Goal: Task Accomplishment & Management: Manage account settings

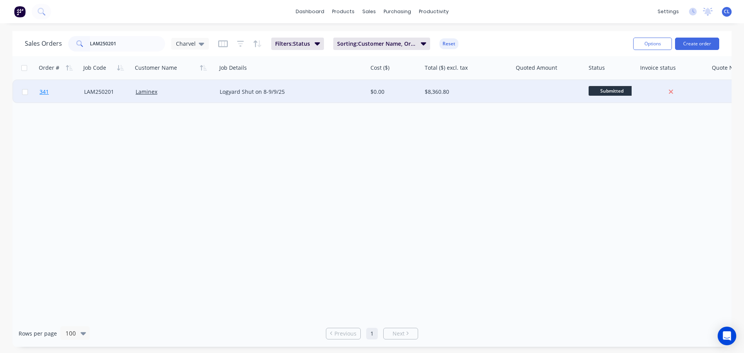
click at [55, 91] on link "341" at bounding box center [62, 91] width 45 height 23
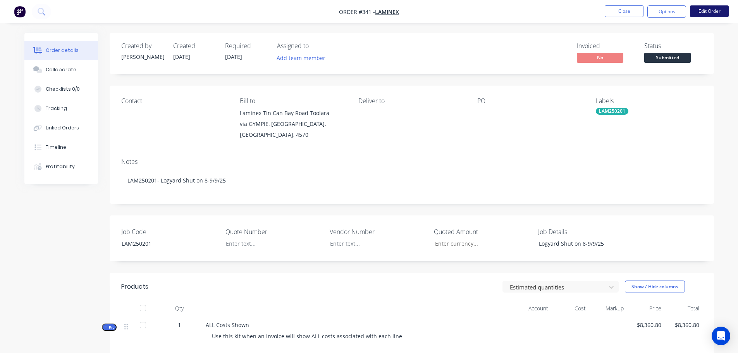
click at [700, 17] on button "Edit Order" at bounding box center [709, 11] width 39 height 12
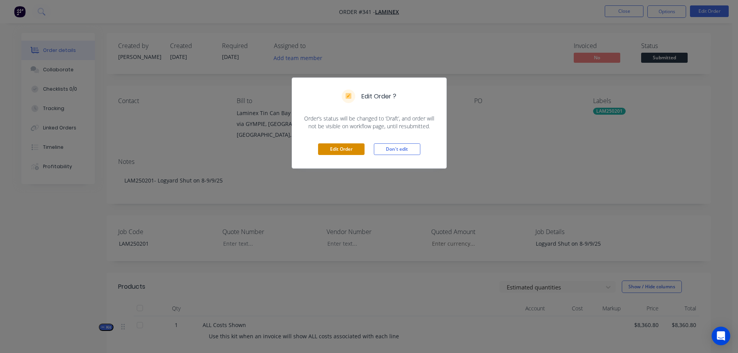
click at [350, 147] on button "Edit Order" at bounding box center [341, 149] width 47 height 12
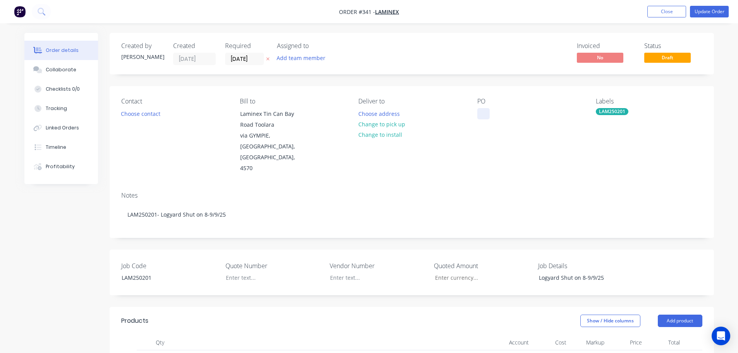
click at [483, 117] on div at bounding box center [484, 113] width 12 height 11
click at [585, 272] on div "Logyard Shut on 8-9/9/25" at bounding box center [581, 277] width 97 height 11
drag, startPoint x: 583, startPoint y: 268, endPoint x: 520, endPoint y: 255, distance: 64.6
click at [520, 255] on div "Job Code LAM250201 Quote Number Vendor Number Quoted Amount Job Details Logyard…" at bounding box center [412, 273] width 605 height 46
copy div "Logyard Shut on [DATE] -[DATE]"
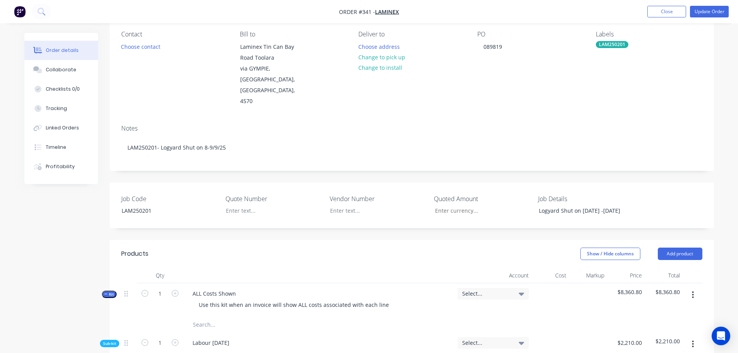
scroll to position [116, 0]
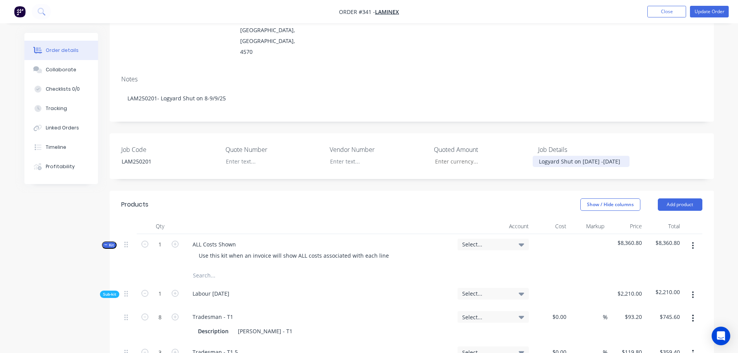
click at [573, 156] on div "Logyard Shut on [DATE] -[DATE]" at bounding box center [581, 161] width 97 height 11
copy div "Logyard Shut on [DATE] -[DATE]"
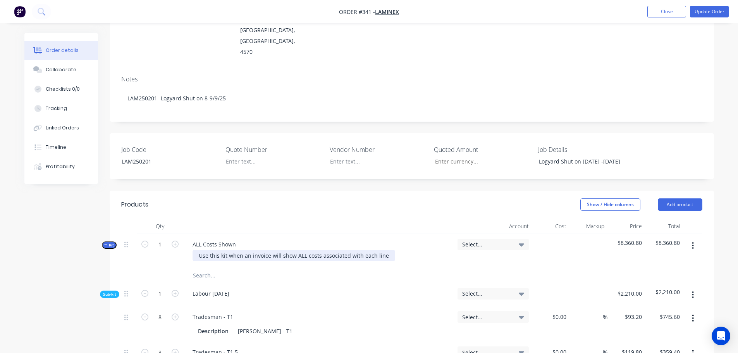
click at [203, 250] on div "Use this kit when an invoice will show ALL costs associated with each line" at bounding box center [294, 255] width 203 height 11
click at [207, 250] on div "Use this kit when an invoice will show ALL costs associated with each line" at bounding box center [294, 255] width 203 height 11
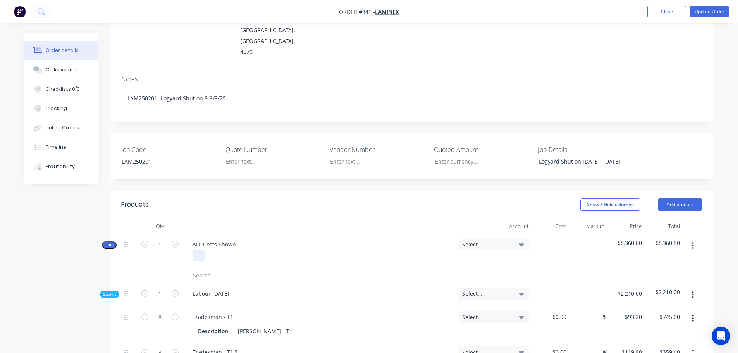
click at [198, 250] on div at bounding box center [199, 255] width 12 height 11
click at [196, 239] on div "ALL Costs Shown" at bounding box center [214, 244] width 56 height 11
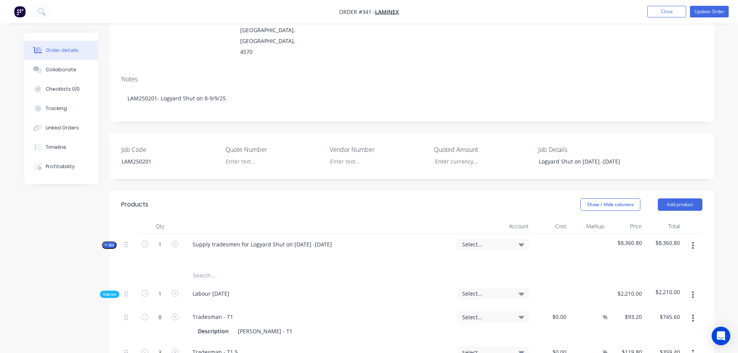
click at [496, 240] on span "Select..." at bounding box center [486, 244] width 49 height 8
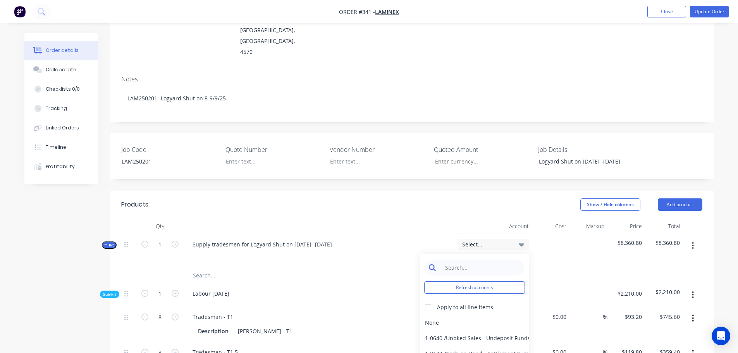
click at [493, 260] on input at bounding box center [480, 268] width 79 height 16
type input "4-02"
click at [430, 300] on div at bounding box center [429, 308] width 16 height 16
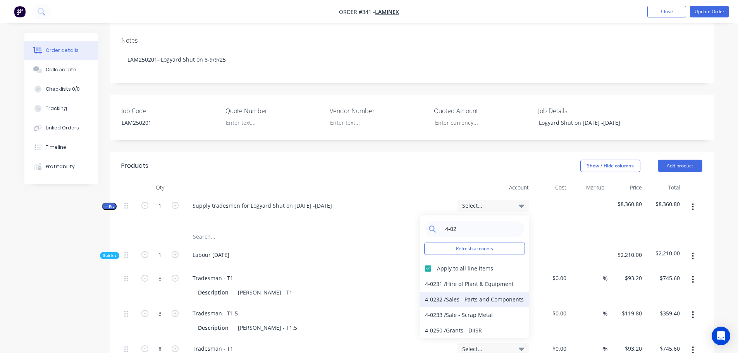
click at [454, 292] on div "4-0232 / Sales - Parts and Components" at bounding box center [475, 300] width 109 height 16
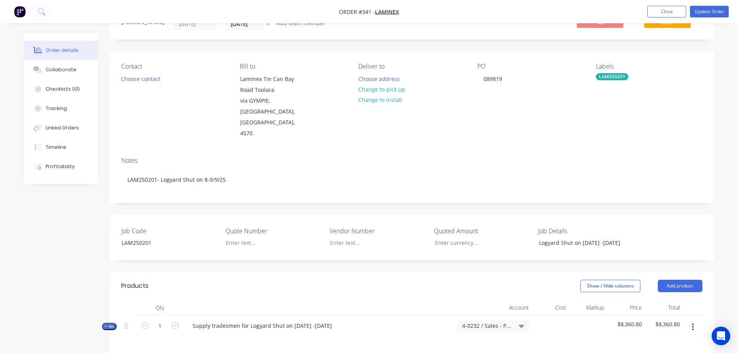
scroll to position [0, 0]
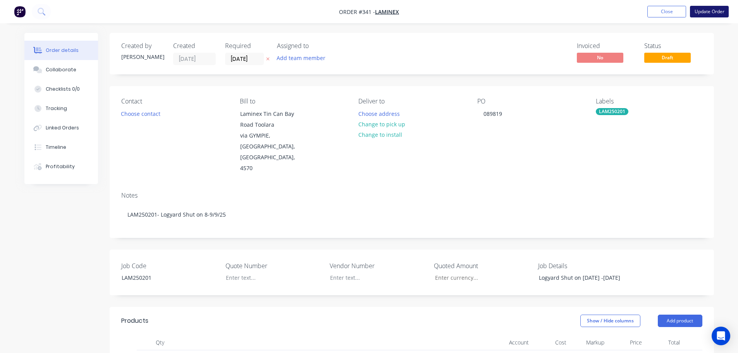
click at [716, 8] on button "Update Order" at bounding box center [709, 12] width 39 height 12
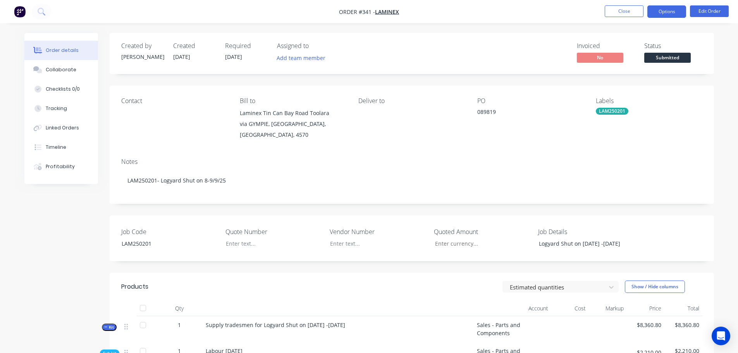
click at [669, 14] on button "Options" at bounding box center [667, 11] width 39 height 12
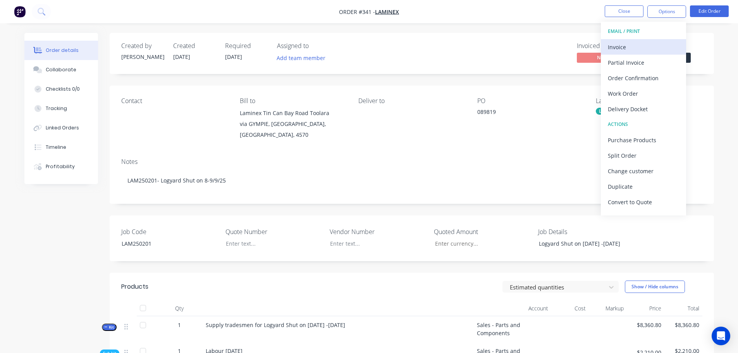
click at [638, 48] on div "Invoice" at bounding box center [643, 46] width 71 height 11
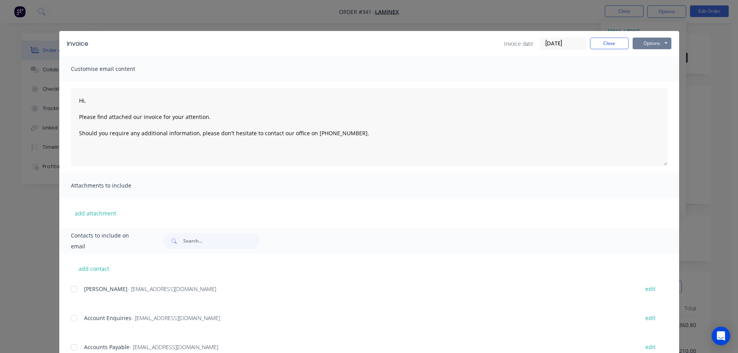
click at [643, 45] on button "Options" at bounding box center [652, 44] width 39 height 12
click at [645, 68] on button "Print" at bounding box center [658, 70] width 50 height 13
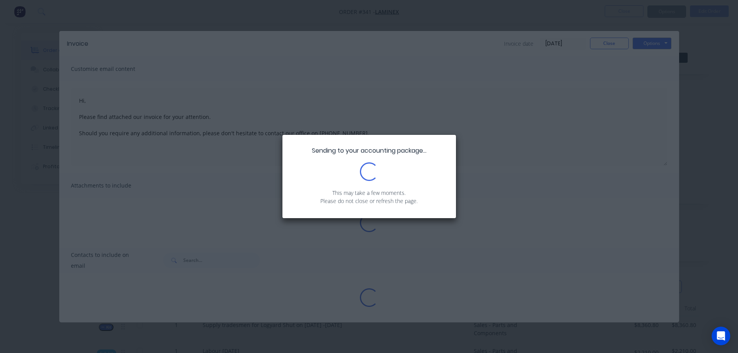
type textarea "Hi, Please find attached our invoice for your attention. Should you require any…"
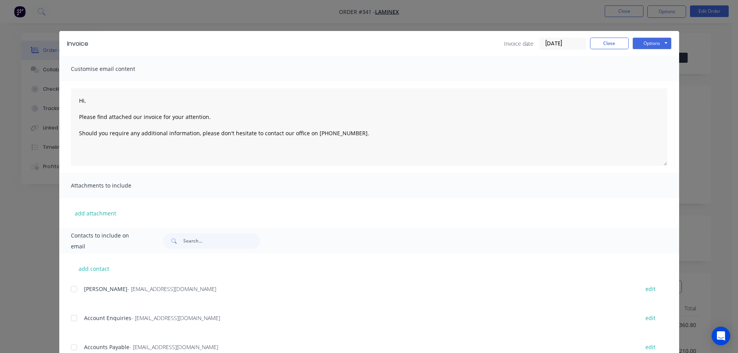
click at [608, 51] on div "Invoice Invoice date [DATE] Close Options Preview Print Email" at bounding box center [369, 43] width 620 height 25
click at [609, 43] on button "Close" at bounding box center [609, 44] width 39 height 12
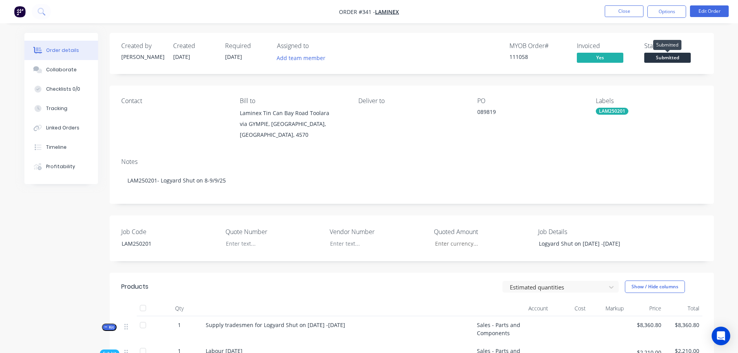
click at [662, 57] on span "Submitted" at bounding box center [668, 58] width 47 height 10
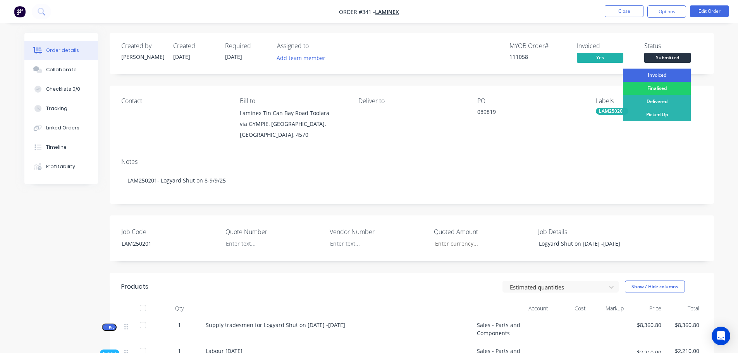
click at [663, 72] on div "Invoiced" at bounding box center [657, 75] width 68 height 13
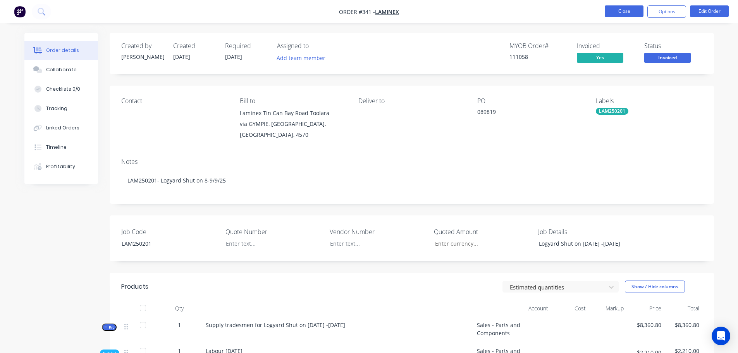
click at [620, 15] on button "Close" at bounding box center [624, 11] width 39 height 12
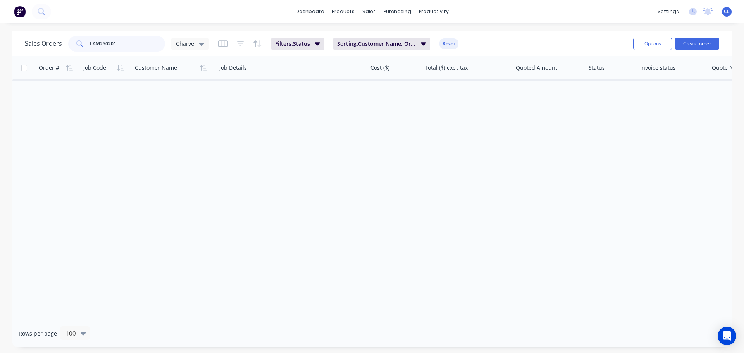
drag, startPoint x: 107, startPoint y: 45, endPoint x: 120, endPoint y: 45, distance: 12.8
click at [120, 45] on input "LAM250201" at bounding box center [128, 44] width 76 height 16
type input "LAM250200"
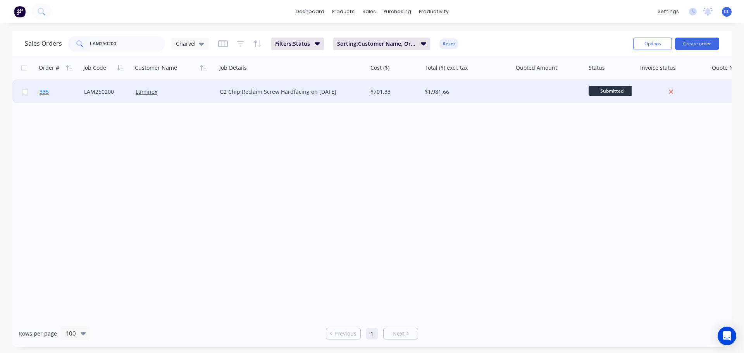
click at [47, 88] on span "335" at bounding box center [44, 92] width 9 height 8
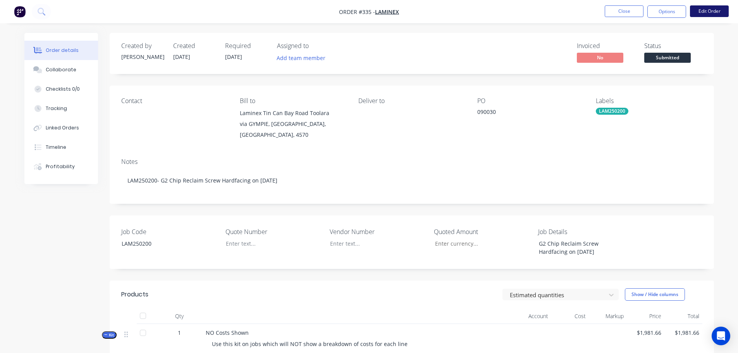
click at [713, 13] on button "Edit Order" at bounding box center [709, 11] width 39 height 12
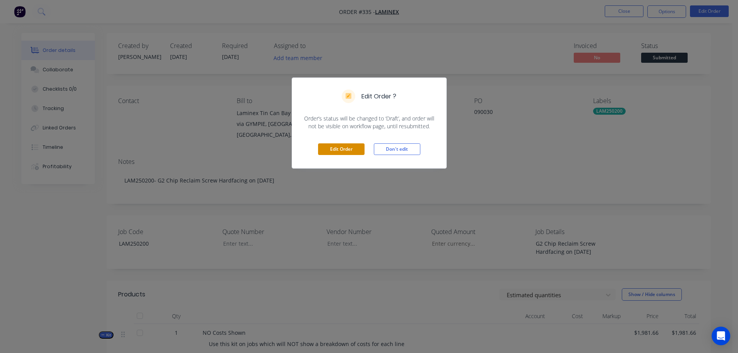
click at [342, 153] on button "Edit Order" at bounding box center [341, 149] width 47 height 12
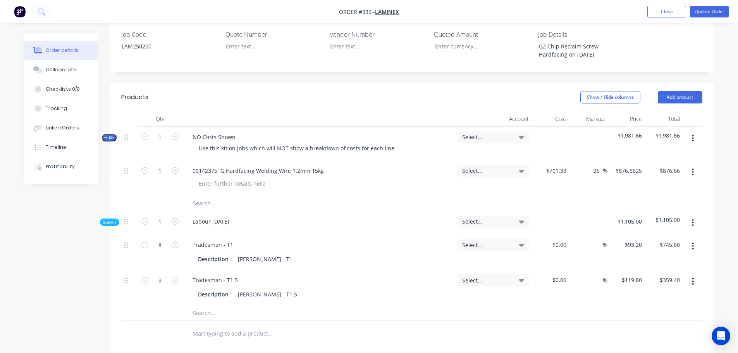
scroll to position [207, 0]
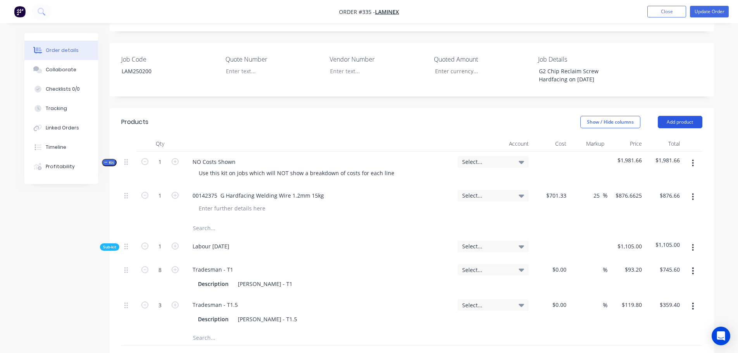
click at [684, 116] on button "Add product" at bounding box center [680, 122] width 45 height 12
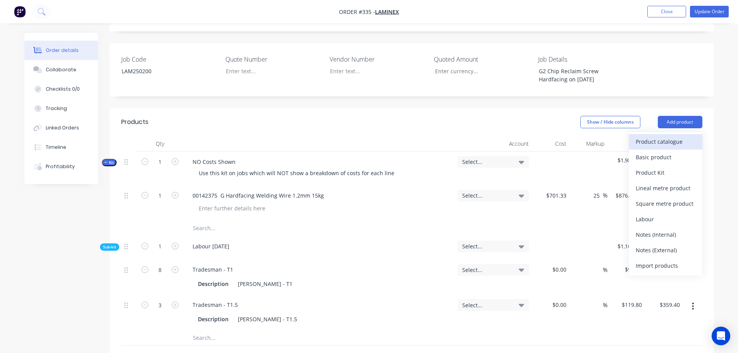
click at [658, 136] on div "Product catalogue" at bounding box center [666, 141] width 60 height 11
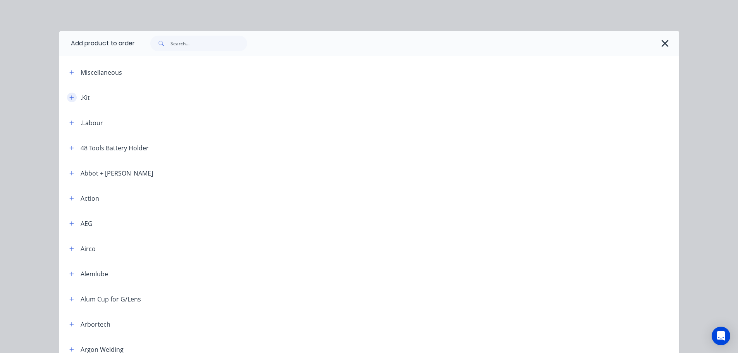
click at [67, 96] on button "button" at bounding box center [72, 98] width 10 height 10
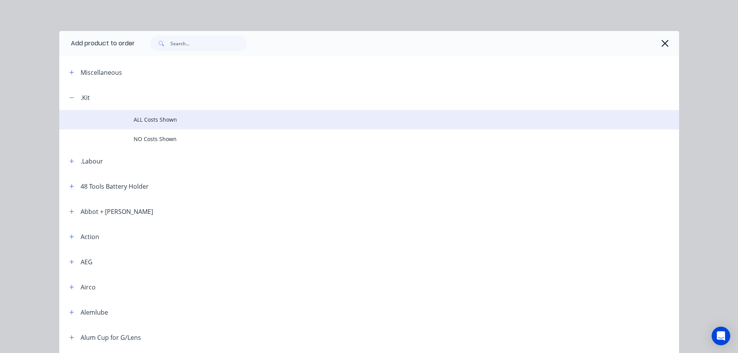
click at [162, 122] on span "ALL Costs Shown" at bounding box center [352, 120] width 436 height 8
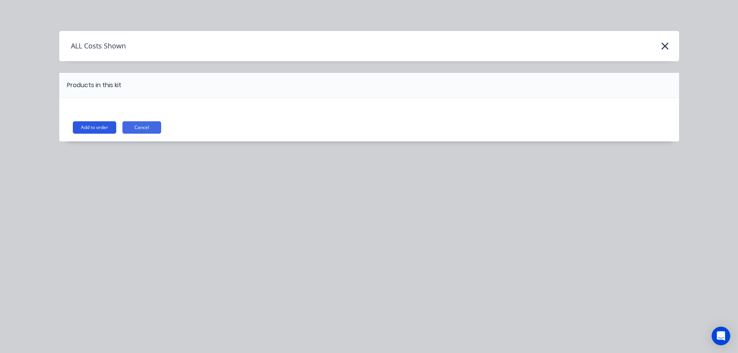
click at [111, 133] on button "Add to order" at bounding box center [94, 127] width 43 height 12
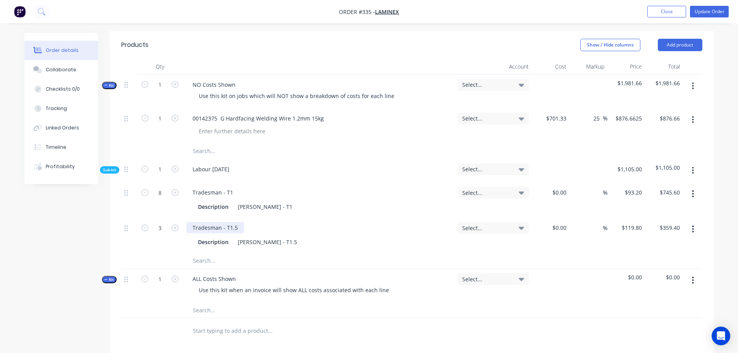
scroll to position [284, 0]
click at [209, 163] on div "Labour [DATE]" at bounding box center [210, 168] width 49 height 11
copy div "Labour [DATE]"
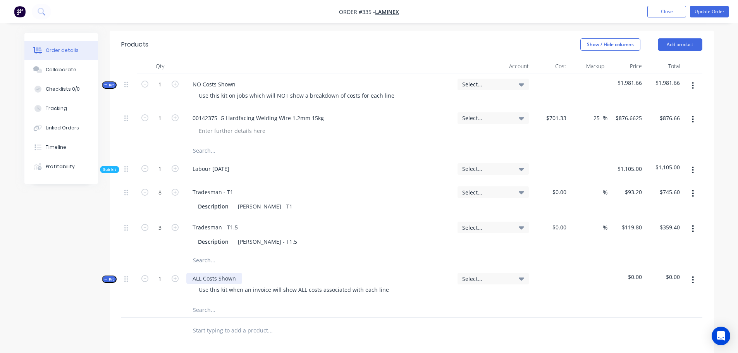
click at [220, 273] on div "ALL Costs Shown" at bounding box center [214, 278] width 56 height 11
paste div
click at [221, 284] on div "Use this kit when an invoice will show ALL costs associated with each line" at bounding box center [294, 289] width 203 height 11
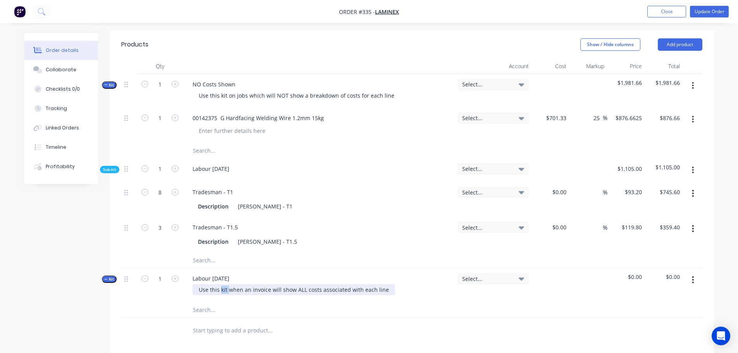
click at [221, 284] on div "Use this kit when an invoice will show ALL costs associated with each line" at bounding box center [294, 289] width 203 height 11
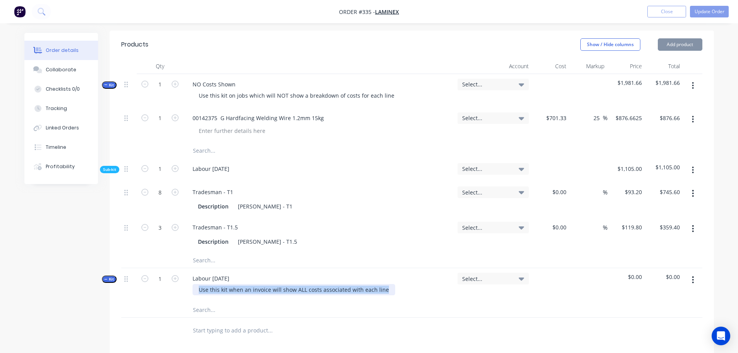
click at [221, 284] on div "Use this kit when an invoice will show ALL costs associated with each line" at bounding box center [294, 289] width 203 height 11
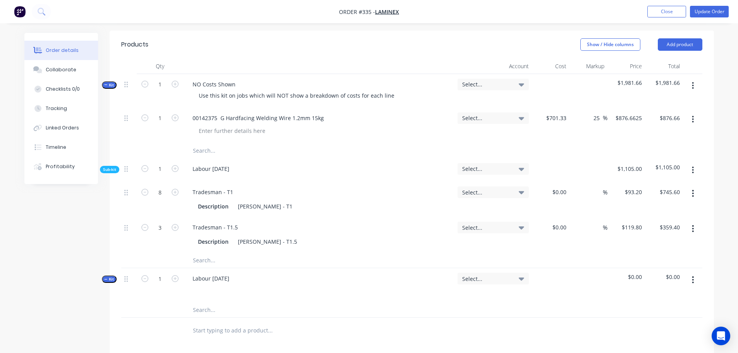
click at [694, 273] on button "button" at bounding box center [693, 280] width 18 height 14
click at [343, 302] on input "text" at bounding box center [270, 310] width 155 height 16
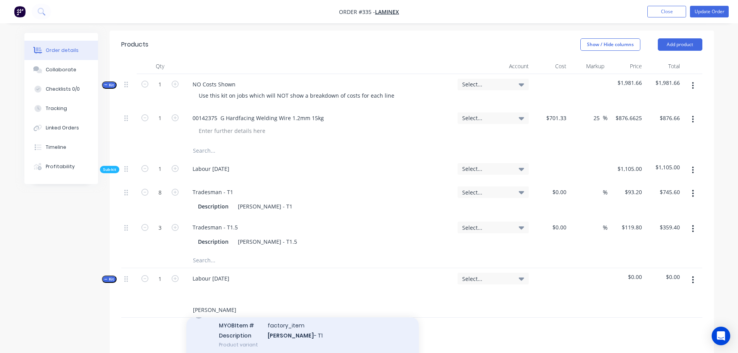
scroll to position [155, 0]
type input "[PERSON_NAME]"
click at [264, 308] on div "Tradesman - T1 MYOB Item # factory_item Description [PERSON_NAME] - T1 Product …" at bounding box center [302, 318] width 233 height 52
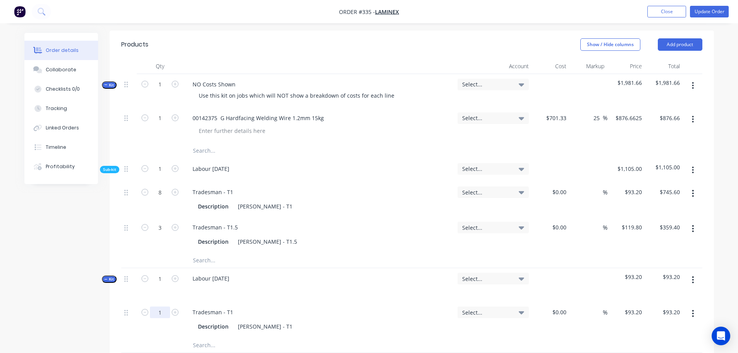
click at [160, 307] on input "1" at bounding box center [160, 313] width 20 height 12
type input "8"
type input "$745.60"
click at [204, 337] on input "text" at bounding box center [270, 345] width 155 height 16
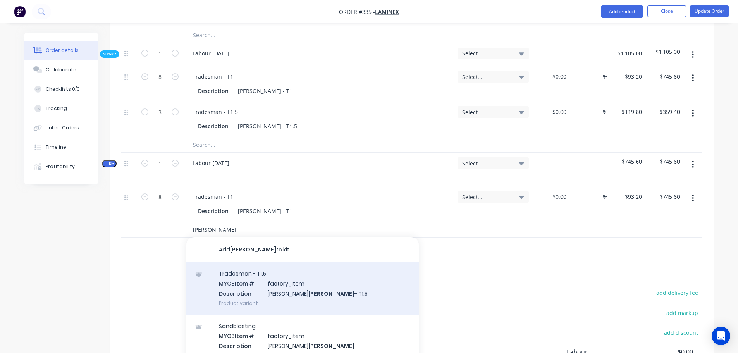
scroll to position [400, 0]
type input "[PERSON_NAME]"
click at [259, 275] on div "Tradesman - T1.5 MYOB Item # factory_item Description [PERSON_NAME] - T1.5 Prod…" at bounding box center [302, 287] width 233 height 52
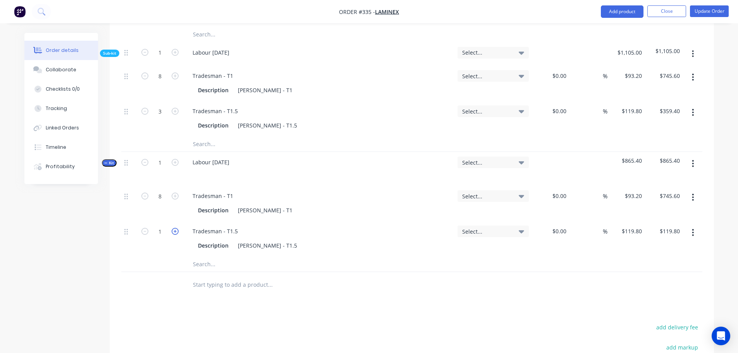
click at [171, 227] on button "button" at bounding box center [175, 231] width 10 height 8
type input "2"
type input "$239.60"
click at [174, 228] on icon "button" at bounding box center [175, 231] width 7 height 7
type input "3"
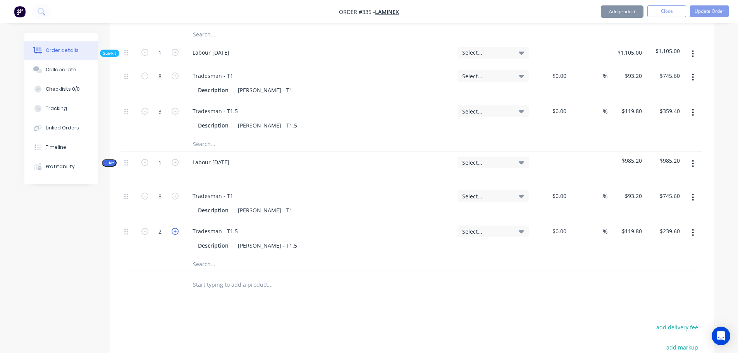
type input "$359.40"
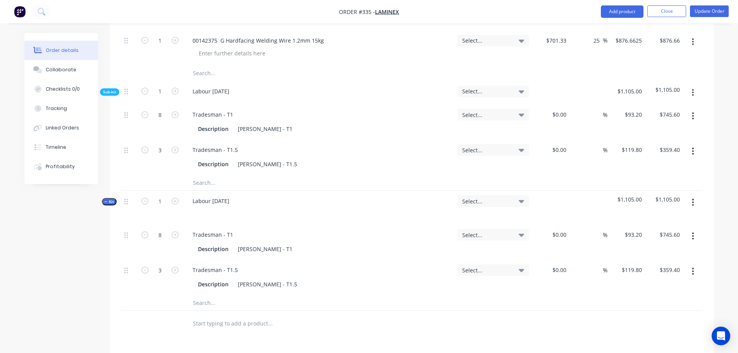
click at [692, 88] on icon "button" at bounding box center [693, 92] width 2 height 9
click at [664, 123] on div "Delete" at bounding box center [666, 128] width 60 height 11
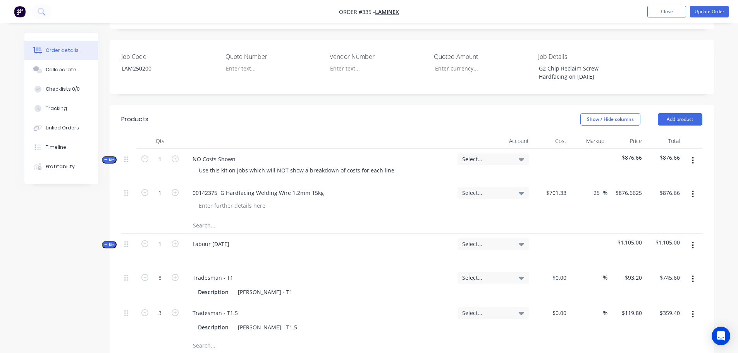
scroll to position [207, 0]
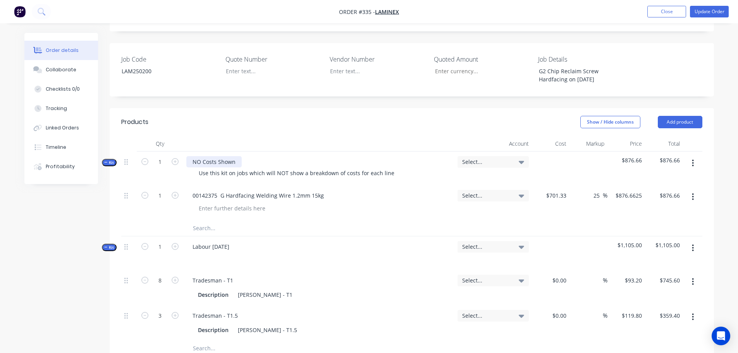
click at [201, 156] on div "NO Costs Shown" at bounding box center [213, 161] width 55 height 11
click at [209, 167] on div "Use this kit on jobs which will NOT show a breakdown of costs for each line" at bounding box center [297, 172] width 208 height 11
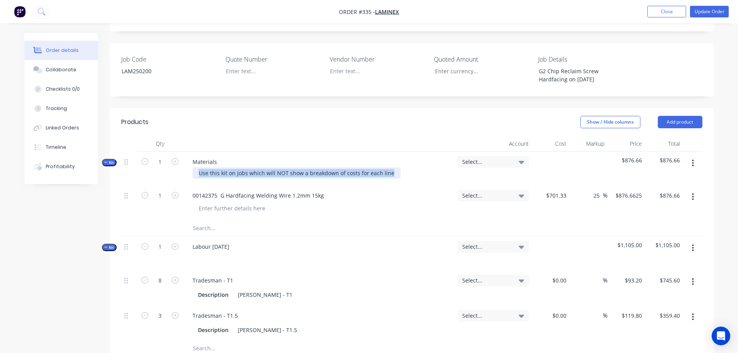
click at [209, 167] on div "Use this kit on jobs which will NOT show a breakdown of costs for each line" at bounding box center [297, 172] width 208 height 11
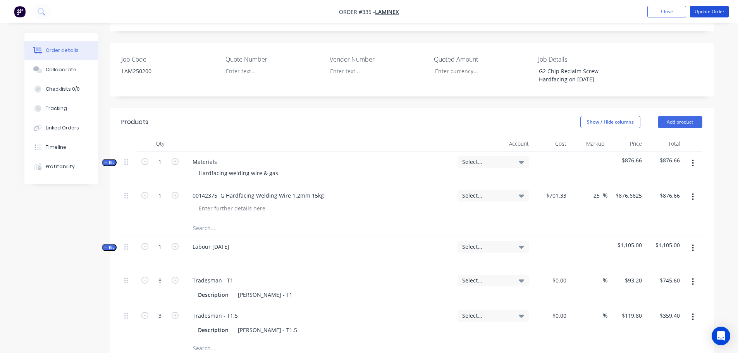
drag, startPoint x: 705, startPoint y: 16, endPoint x: 469, endPoint y: 209, distance: 304.7
click at [528, 229] on div "Order #335 - Laminex Add product Close Update Order Order details Collaborate C…" at bounding box center [369, 186] width 738 height 786
click at [480, 158] on span "Select..." at bounding box center [486, 162] width 49 height 8
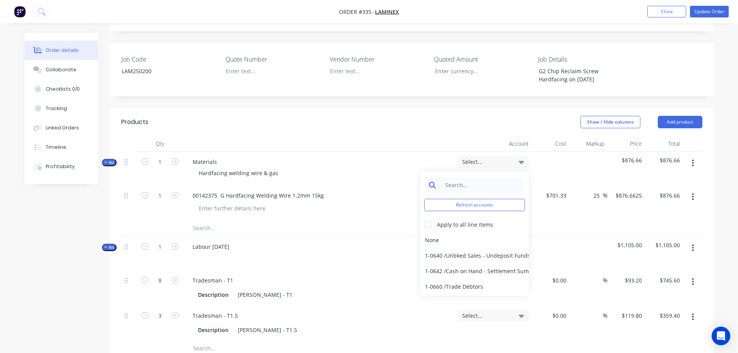
click at [475, 178] on input at bounding box center [480, 186] width 79 height 16
type input "4-02"
click at [431, 217] on div at bounding box center [429, 225] width 16 height 16
click at [443, 248] on div "4-0232 / Sales - Parts and Components" at bounding box center [475, 256] width 109 height 16
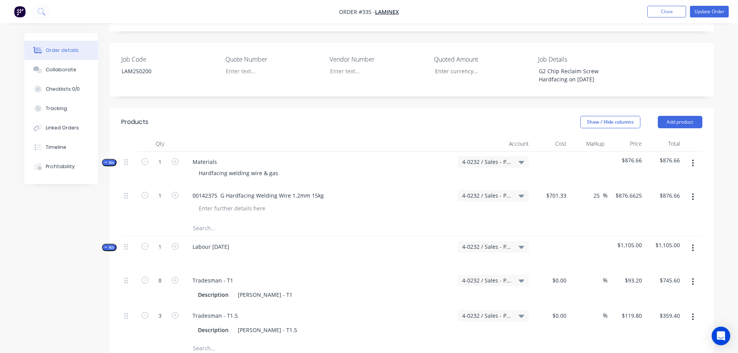
drag, startPoint x: 726, startPoint y: 128, endPoint x: 730, endPoint y: 53, distance: 75.7
click at [726, 119] on div "Order details Collaborate Checklists 0/0 Tracking Linked Orders Timeline Profit…" at bounding box center [369, 186] width 738 height 786
click at [721, 9] on button "Update Order" at bounding box center [709, 12] width 39 height 12
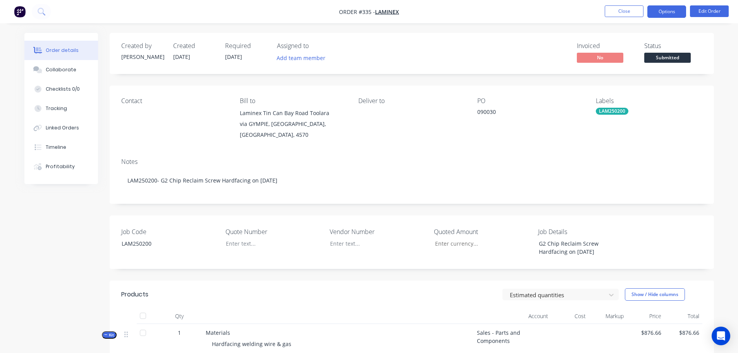
click at [672, 12] on button "Options" at bounding box center [667, 11] width 39 height 12
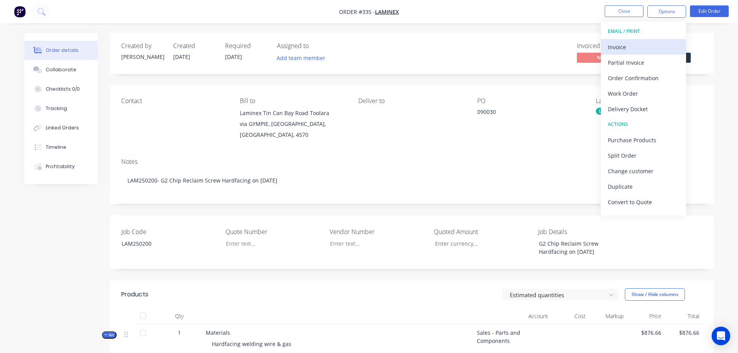
click at [642, 44] on div "Invoice" at bounding box center [643, 46] width 71 height 11
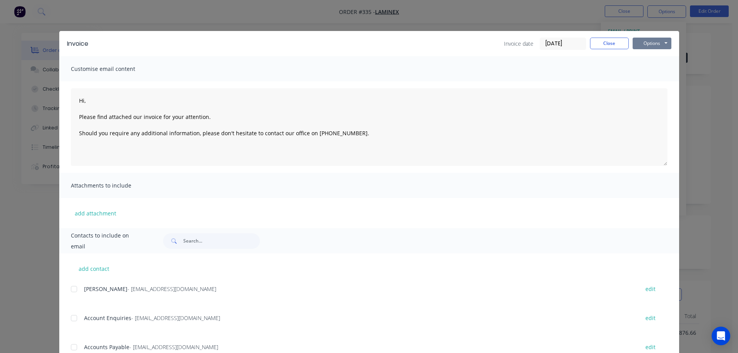
click at [648, 43] on button "Options" at bounding box center [652, 44] width 39 height 12
drag, startPoint x: 656, startPoint y: 68, endPoint x: 601, endPoint y: 48, distance: 58.8
click at [611, 63] on div "Invoice Invoice date [DATE] Close Options Preview Print Email Customise email c…" at bounding box center [369, 201] width 620 height 340
type textarea "Hi, Please find attached our invoice for your attention. Should you require any…"
click at [601, 47] on button "Close" at bounding box center [609, 44] width 39 height 12
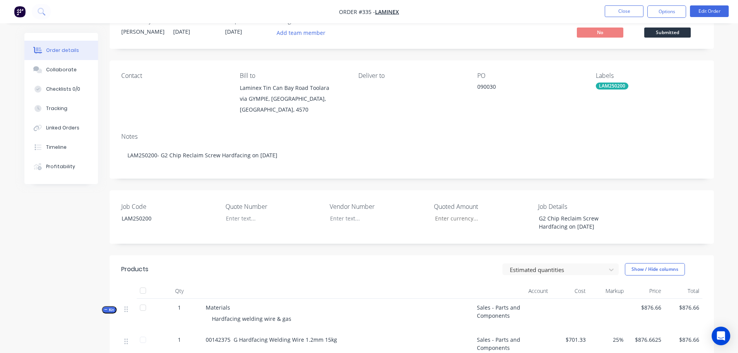
scroll to position [39, 0]
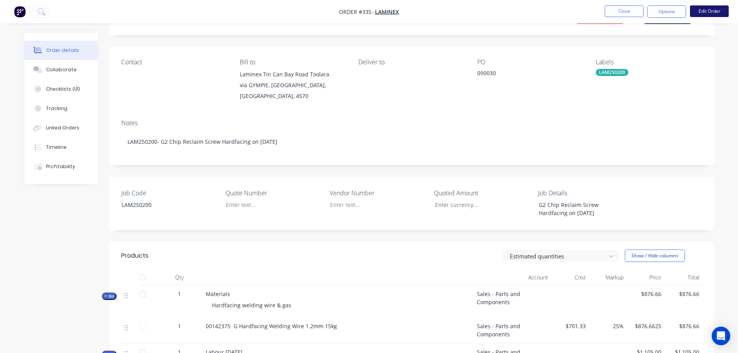
click at [705, 12] on button "Edit Order" at bounding box center [709, 11] width 39 height 12
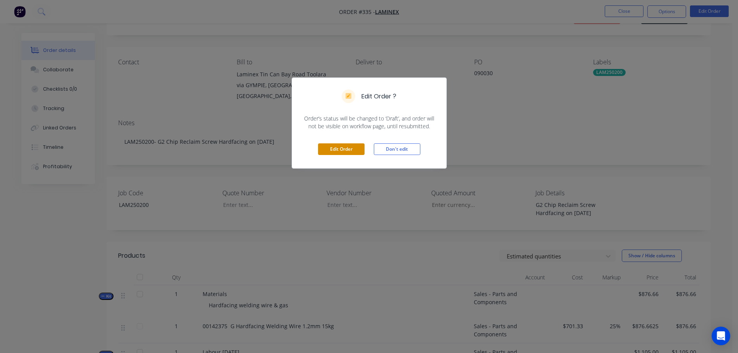
click at [340, 151] on button "Edit Order" at bounding box center [341, 149] width 47 height 12
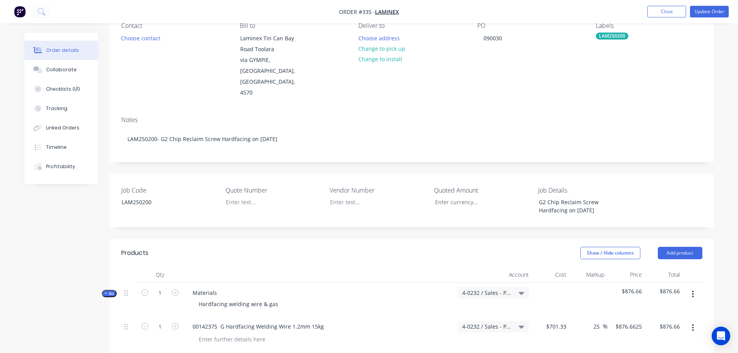
scroll to position [116, 0]
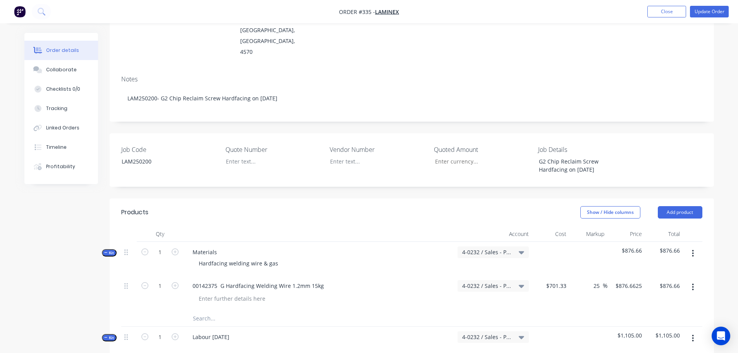
click at [207, 311] on input "text" at bounding box center [270, 319] width 155 height 16
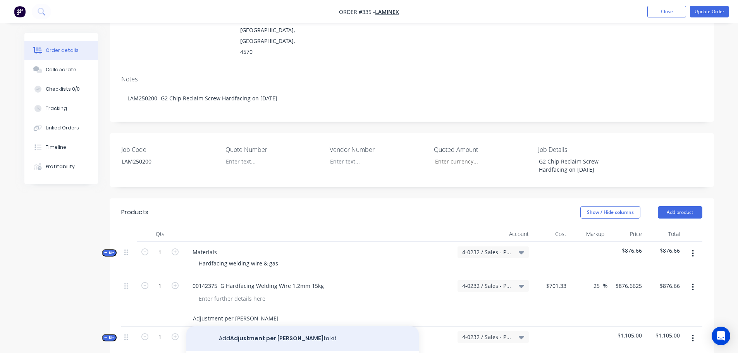
type input "Adjustment per [PERSON_NAME]"
click at [261, 326] on button "Add Adjustment per [PERSON_NAME] to kit" at bounding box center [302, 338] width 233 height 25
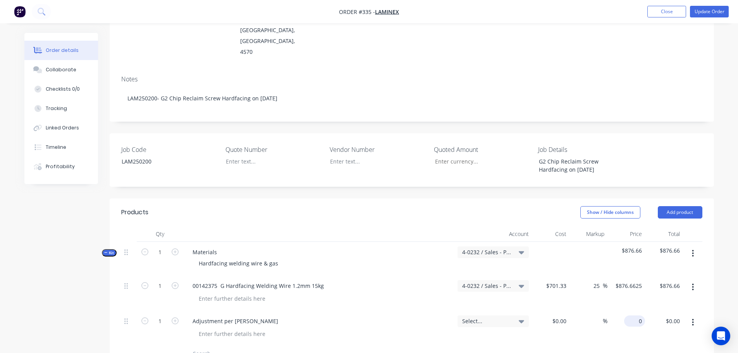
click at [634, 316] on div "0 $0.00" at bounding box center [635, 321] width 21 height 11
click at [634, 316] on div "0 0" at bounding box center [639, 321] width 12 height 11
type input "$48.34"
click at [481, 317] on span "Select..." at bounding box center [486, 321] width 49 height 8
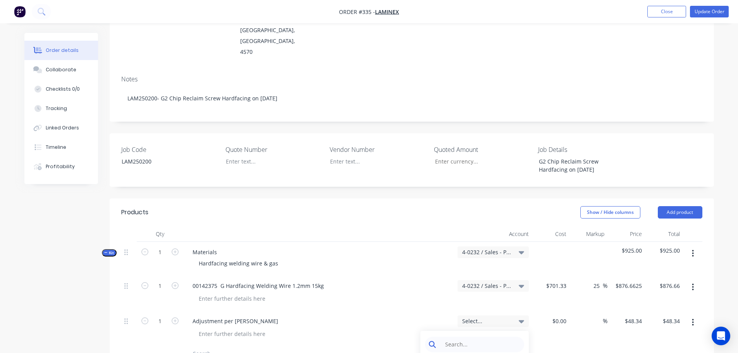
click at [494, 337] on input at bounding box center [480, 345] width 79 height 16
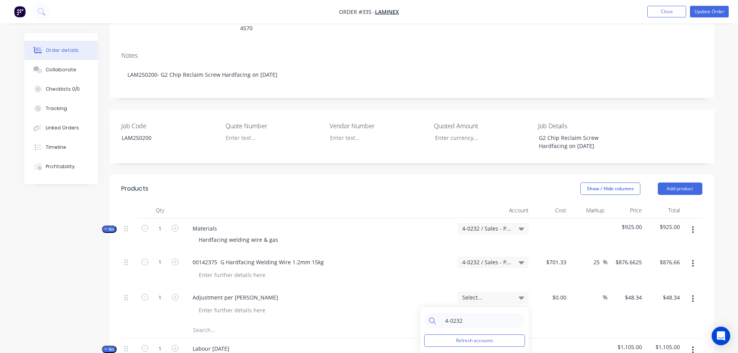
scroll to position [194, 0]
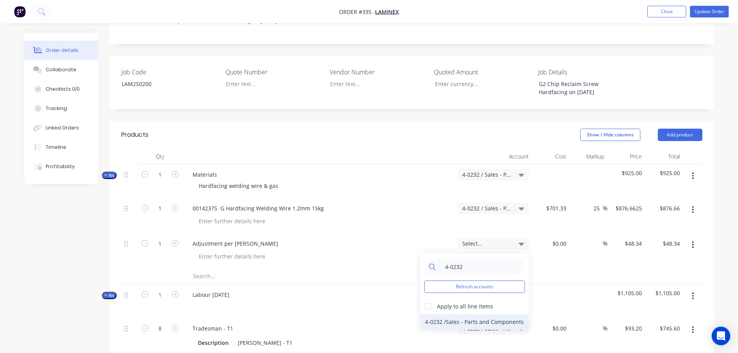
type input "4-0232"
click at [433, 314] on div "4-0232 / Sales - Parts and Components" at bounding box center [475, 322] width 109 height 16
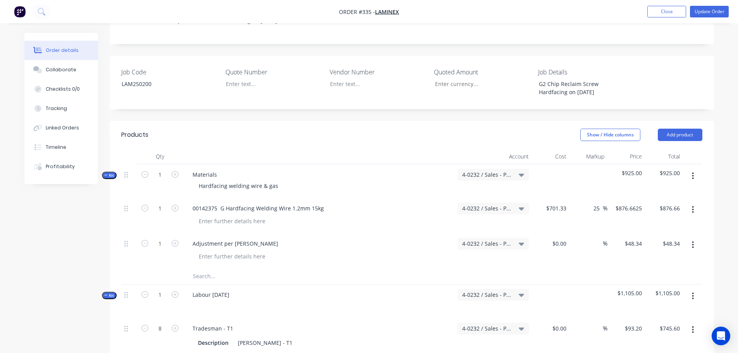
click at [724, 150] on div "Order details Collaborate Checklists 0/0 Tracking Linked Orders Timeline Profit…" at bounding box center [369, 216] width 738 height 821
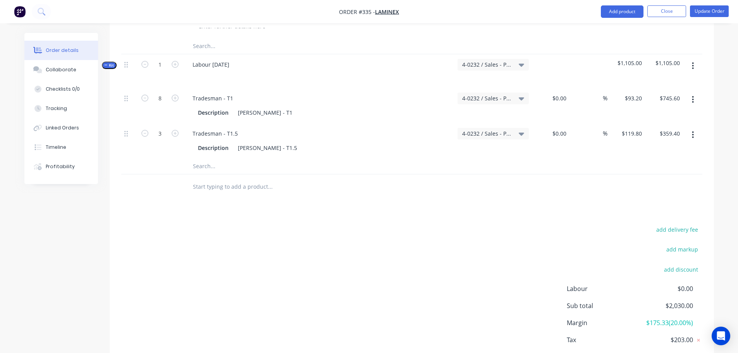
scroll to position [155, 0]
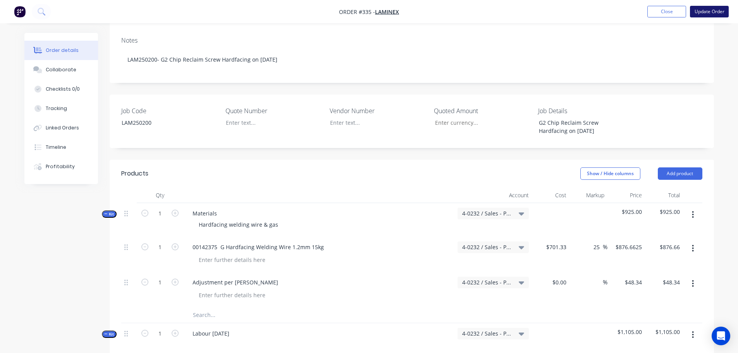
click at [721, 10] on button "Update Order" at bounding box center [709, 12] width 39 height 12
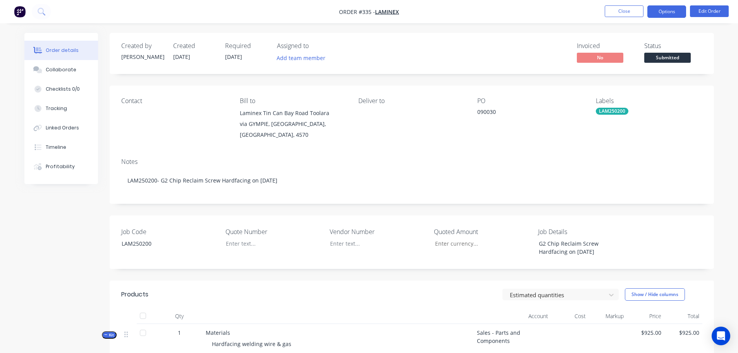
click at [671, 9] on button "Options" at bounding box center [667, 11] width 39 height 12
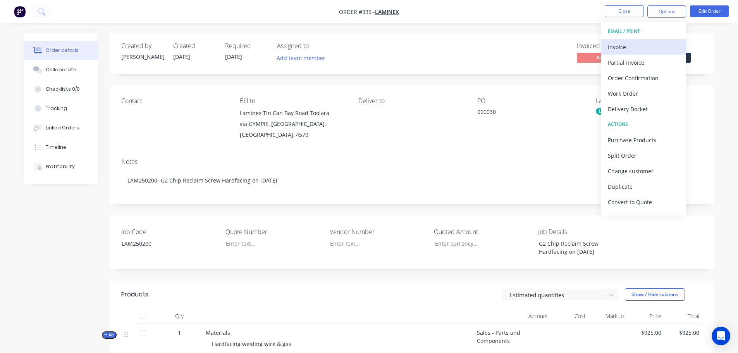
click at [639, 47] on div "Invoice" at bounding box center [643, 46] width 71 height 11
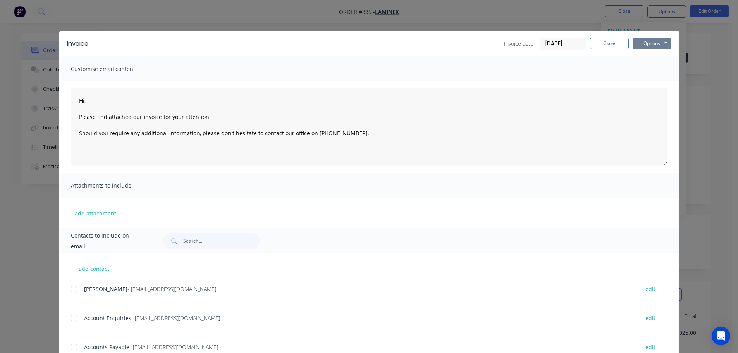
click at [654, 46] on button "Options" at bounding box center [652, 44] width 39 height 12
click at [662, 65] on button "Print" at bounding box center [658, 70] width 50 height 13
type textarea "Hi, Please find attached our invoice for your attention. Should you require any…"
click at [622, 34] on div "Invoice Invoice date [DATE] Close Options Preview Print Email" at bounding box center [369, 43] width 620 height 25
click at [617, 38] on button "Close" at bounding box center [609, 44] width 39 height 12
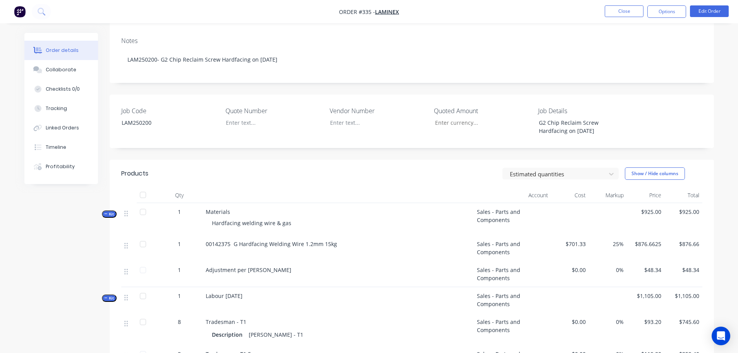
scroll to position [155, 0]
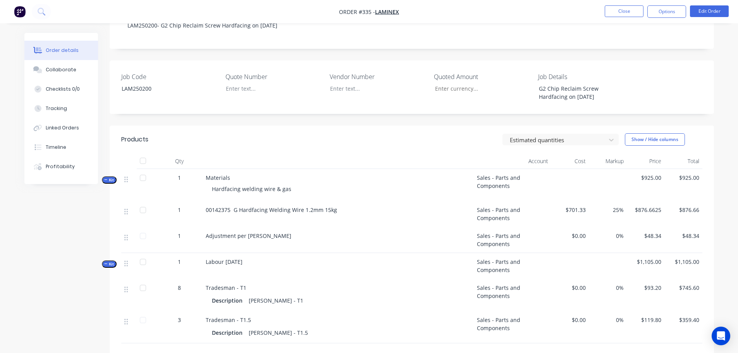
click at [226, 258] on span "Labour [DATE]" at bounding box center [224, 261] width 37 height 7
click at [230, 258] on span "Labour [DATE]" at bounding box center [224, 261] width 37 height 7
click at [717, 12] on button "Edit Order" at bounding box center [709, 11] width 39 height 12
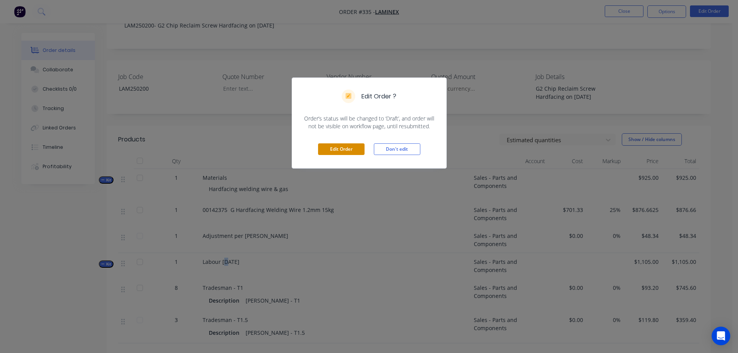
click at [345, 145] on button "Edit Order" at bounding box center [341, 149] width 47 height 12
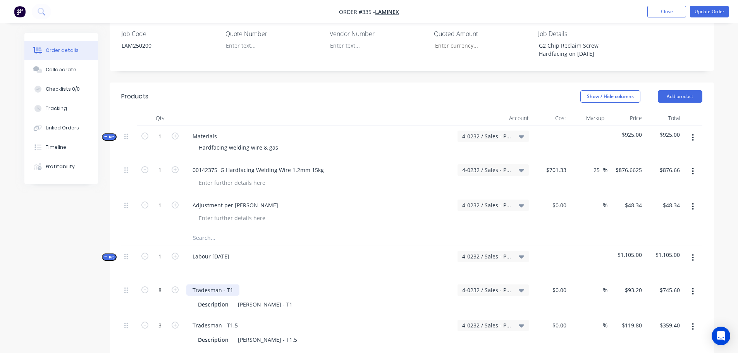
scroll to position [233, 0]
click at [217, 250] on div "Labour [DATE]" at bounding box center [210, 255] width 49 height 11
click at [716, 11] on button "Update Order" at bounding box center [709, 12] width 39 height 12
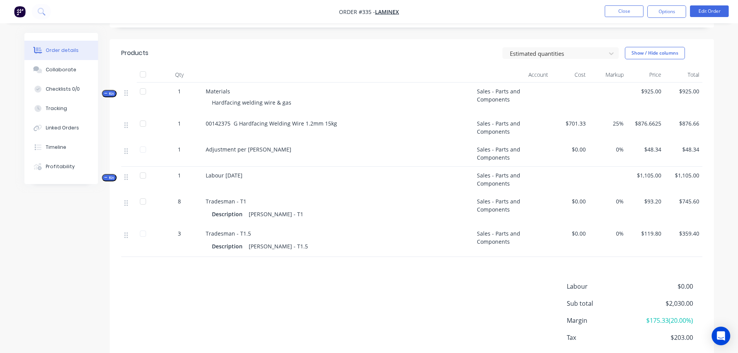
scroll to position [198, 0]
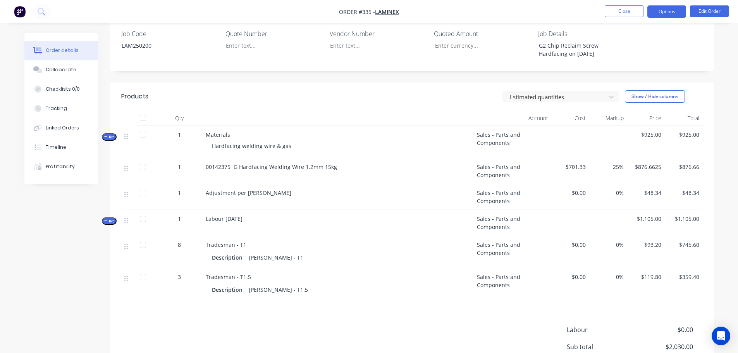
click at [664, 11] on button "Options" at bounding box center [667, 11] width 39 height 12
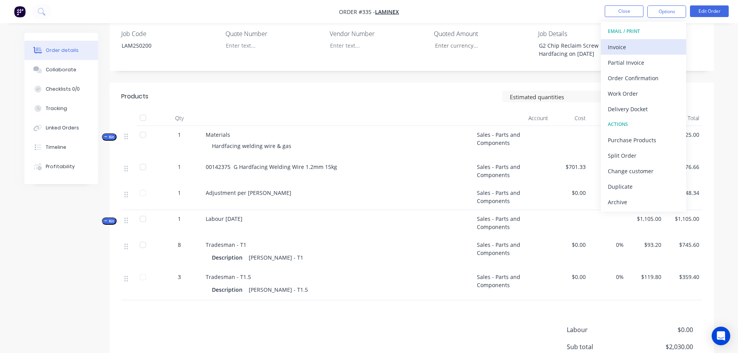
click at [641, 43] on div "Invoice" at bounding box center [643, 46] width 71 height 11
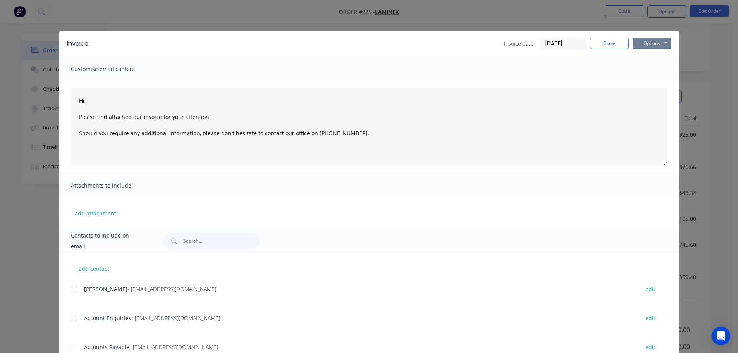
click at [644, 41] on button "Options" at bounding box center [652, 44] width 39 height 12
click at [645, 67] on button "Print" at bounding box center [658, 70] width 50 height 13
type textarea "Hi, Please find attached our invoice for your attention. Should you require any…"
click at [606, 38] on button "Close" at bounding box center [609, 44] width 39 height 12
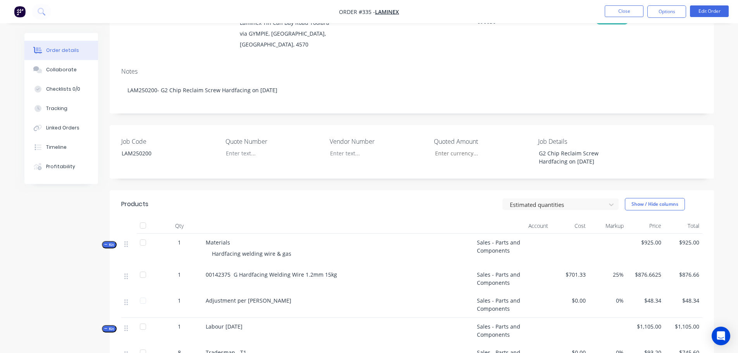
scroll to position [0, 0]
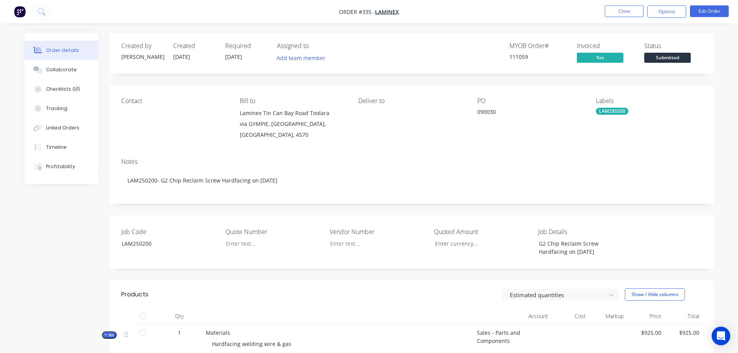
click at [656, 61] on span "Submitted" at bounding box center [668, 58] width 47 height 10
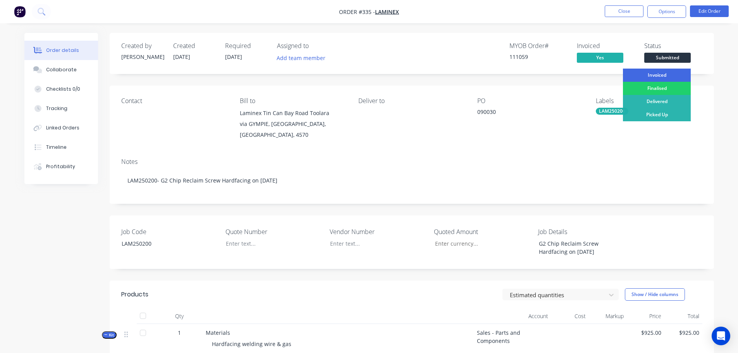
click at [656, 72] on div "Invoiced" at bounding box center [657, 75] width 68 height 13
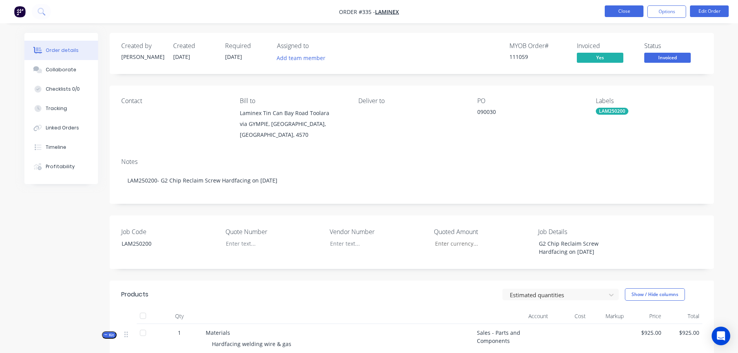
click at [624, 12] on button "Close" at bounding box center [624, 11] width 39 height 12
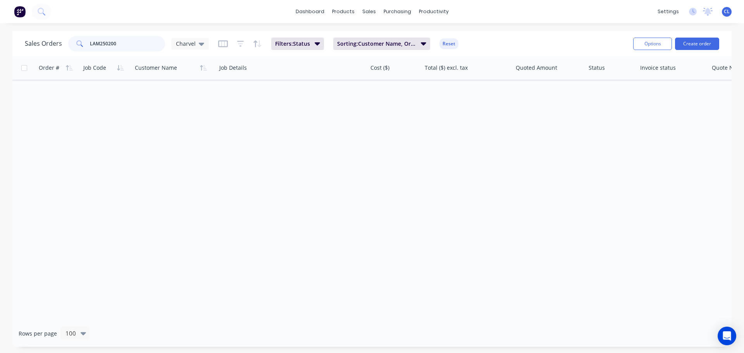
click at [114, 44] on input "LAM250200" at bounding box center [128, 44] width 76 height 16
click at [114, 43] on input "LAM250200" at bounding box center [128, 44] width 76 height 16
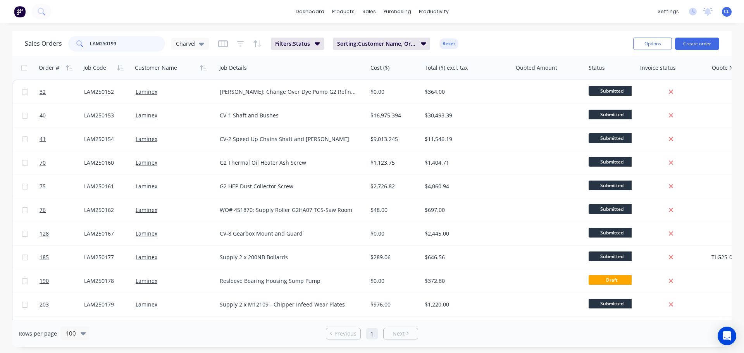
type input "LAM250199"
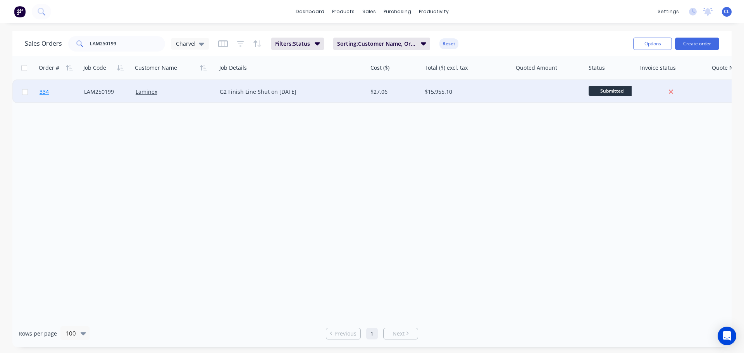
click at [41, 91] on span "334" at bounding box center [44, 92] width 9 height 8
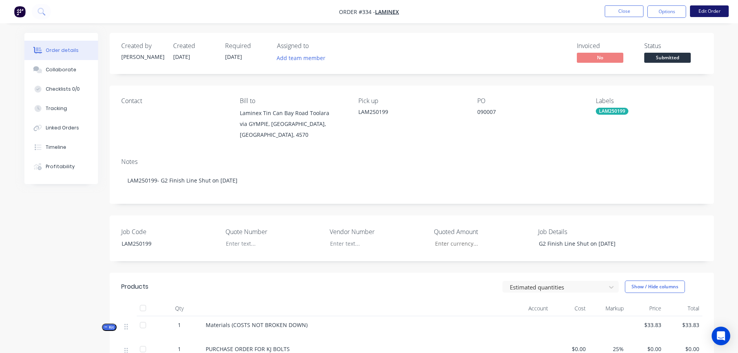
click at [708, 14] on button "Edit Order" at bounding box center [709, 11] width 39 height 12
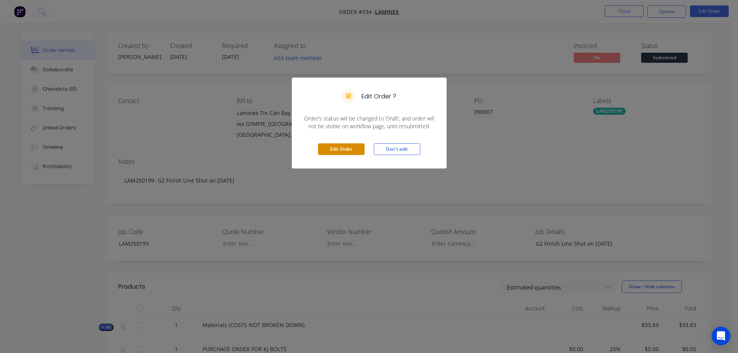
click at [339, 149] on button "Edit Order" at bounding box center [341, 149] width 47 height 12
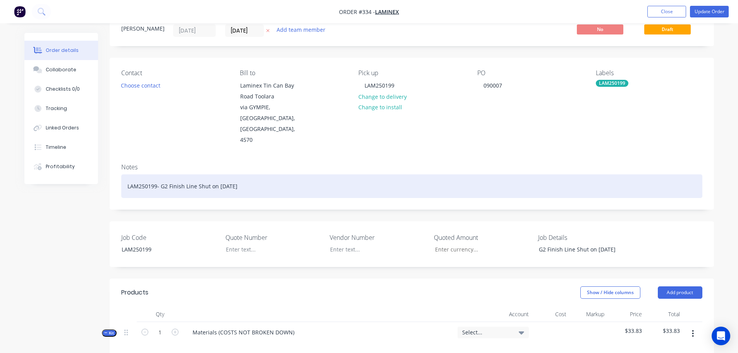
scroll to position [78, 0]
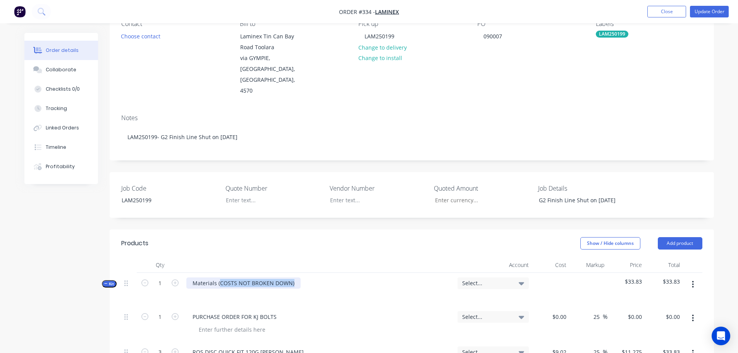
drag, startPoint x: 219, startPoint y: 262, endPoint x: 333, endPoint y: 271, distance: 114.8
click at [333, 273] on div "Materials (COSTS NOT BROKEN DOWN)" at bounding box center [318, 290] width 271 height 34
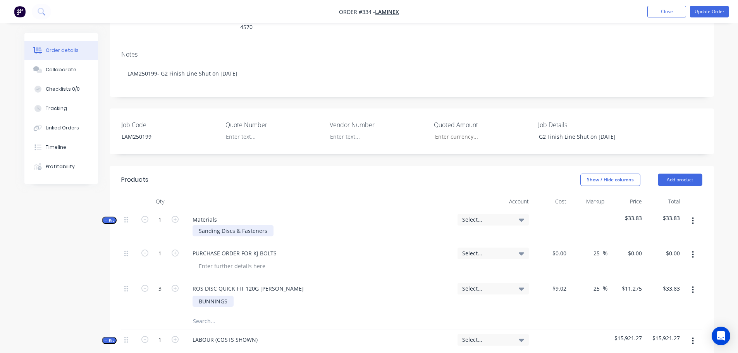
scroll to position [155, 0]
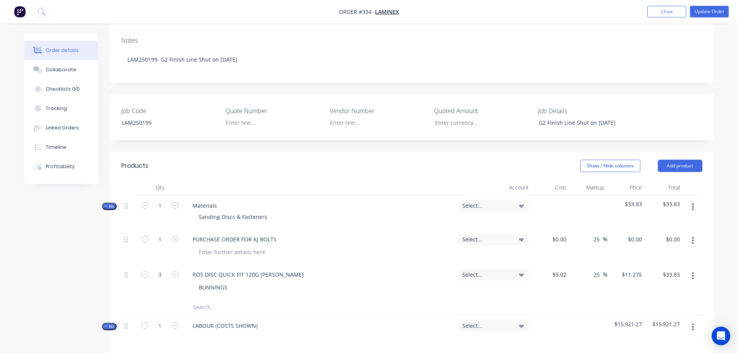
click at [207, 300] on input "text" at bounding box center [270, 308] width 155 height 16
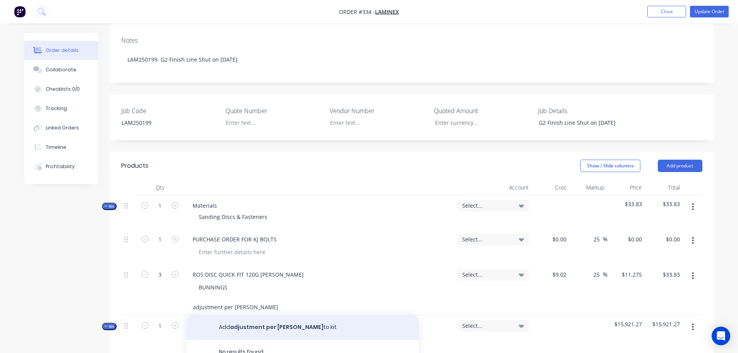
type input "adjustment per [PERSON_NAME]"
click at [237, 315] on button "Add adjustment per [PERSON_NAME] to kit" at bounding box center [302, 327] width 233 height 25
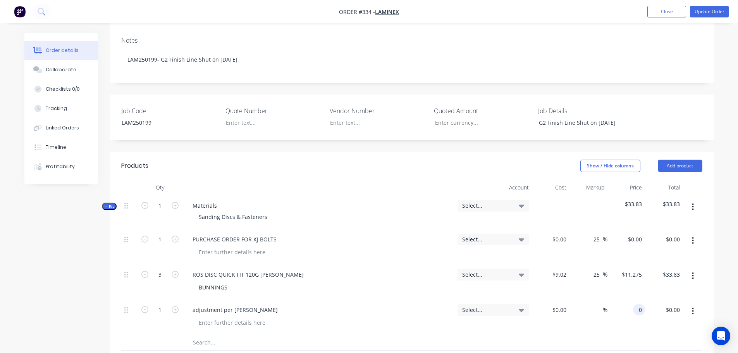
click at [638, 304] on input "0" at bounding box center [641, 309] width 9 height 11
type input "$46.17"
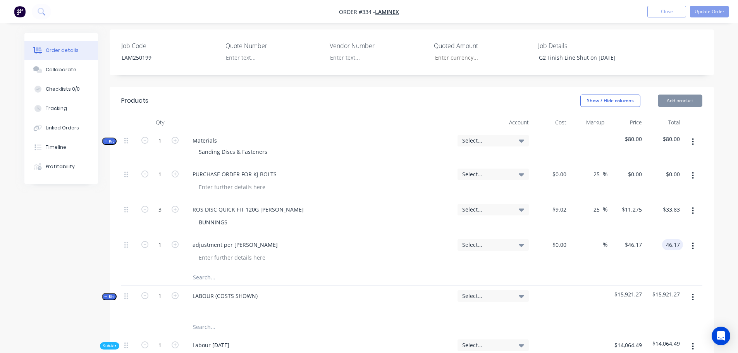
scroll to position [233, 0]
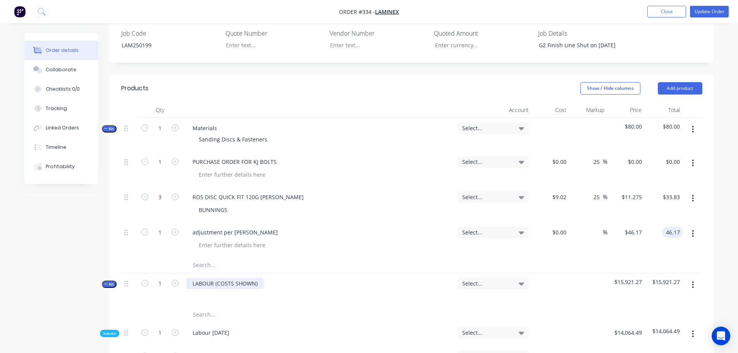
click at [223, 278] on div "LABOUR (COSTS SHOWN)" at bounding box center [225, 283] width 78 height 11
type input "$46.17"
click at [223, 278] on div "LABOUR (COSTS SHOWN)" at bounding box center [225, 283] width 78 height 11
click at [214, 278] on div "LABOUR (COSTS SHOWN)" at bounding box center [225, 283] width 78 height 11
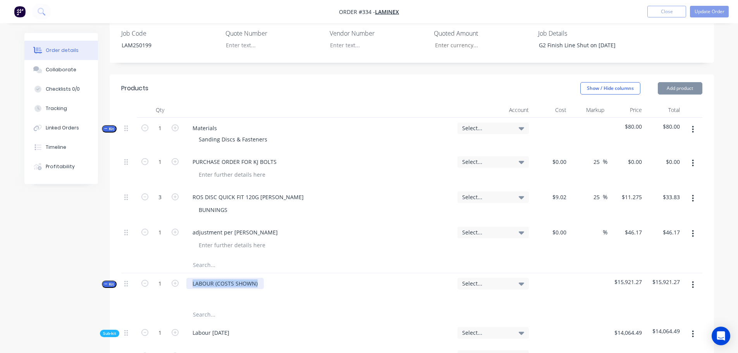
click at [214, 278] on div "LABOUR (COSTS SHOWN)" at bounding box center [225, 283] width 78 height 11
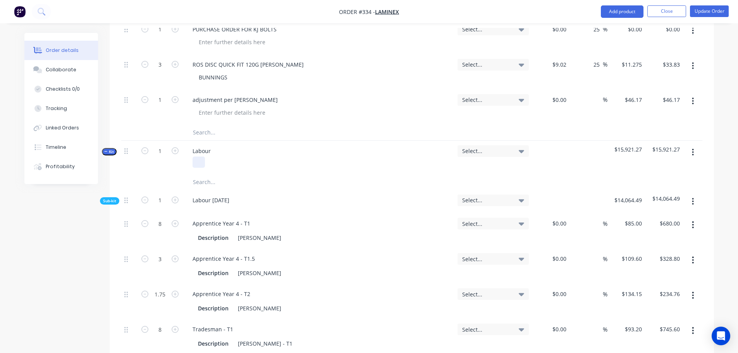
scroll to position [204, 0]
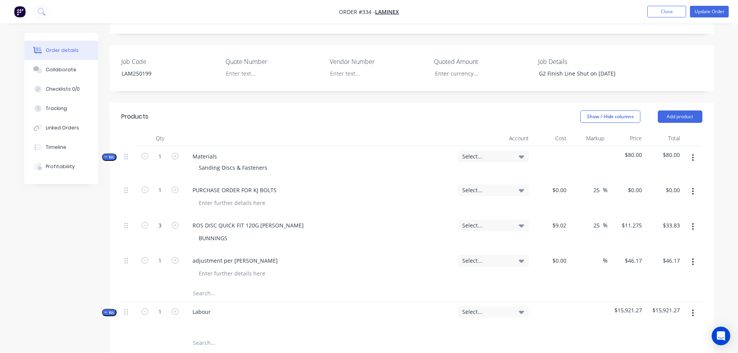
click at [124, 302] on div at bounding box center [129, 319] width 16 height 34
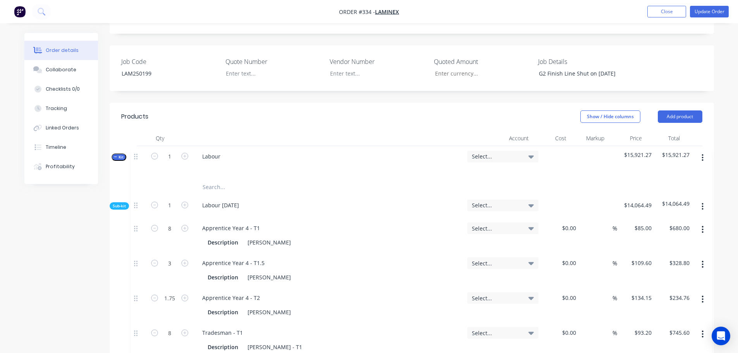
drag, startPoint x: 126, startPoint y: 291, endPoint x: 132, endPoint y: 137, distance: 154.0
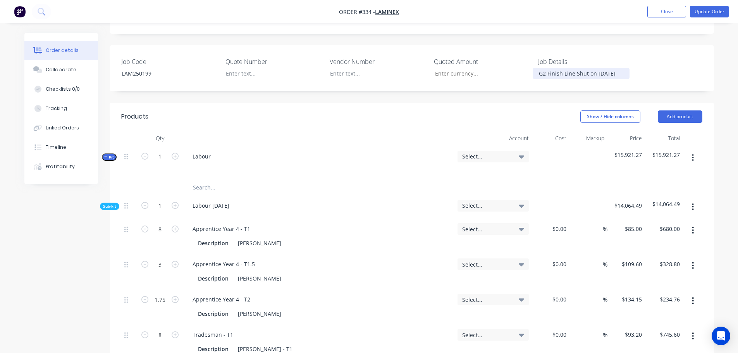
click at [548, 68] on div "G2 Finish Line Shut on [DATE]" at bounding box center [581, 73] width 97 height 11
copy div "G2 Finish Line Shut on [DATE]"
click at [211, 151] on div "Labour" at bounding box center [201, 156] width 31 height 11
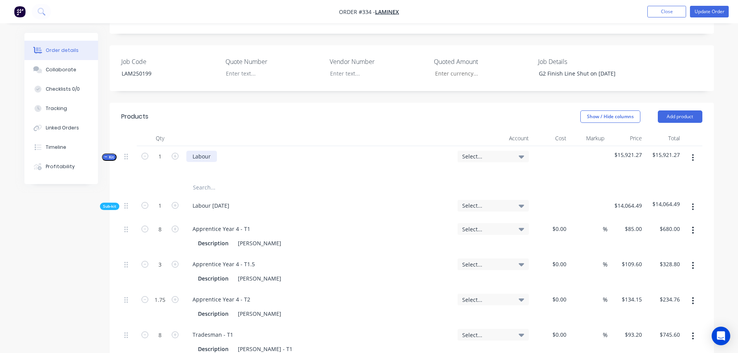
click at [211, 151] on div "Labour" at bounding box center [201, 156] width 31 height 11
click at [314, 151] on div "Supply tradesmen for G2 Finish Line Shut on [DATE]" at bounding box center [259, 156] width 147 height 11
click at [700, 13] on button "Update Order" at bounding box center [709, 12] width 39 height 12
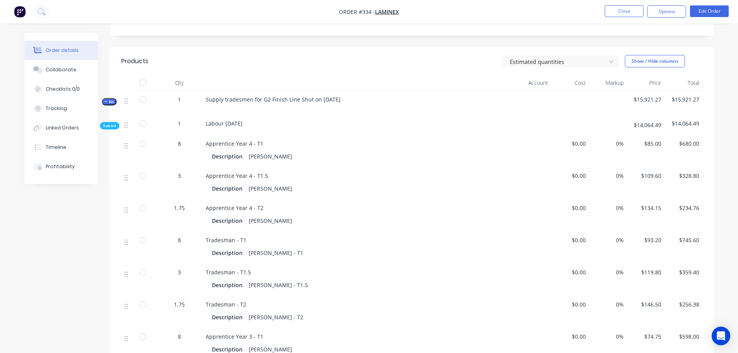
scroll to position [155, 0]
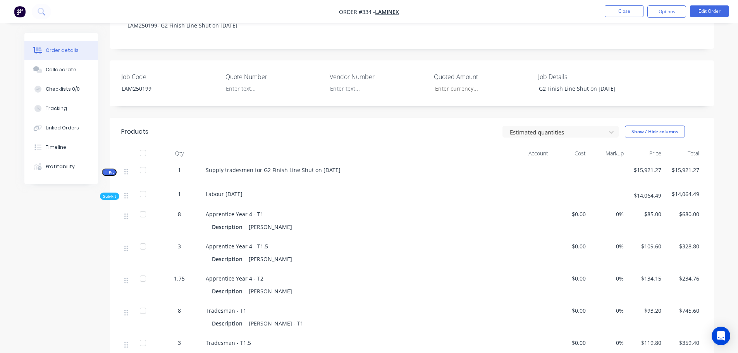
click at [112, 169] on span "Kit" at bounding box center [109, 172] width 10 height 6
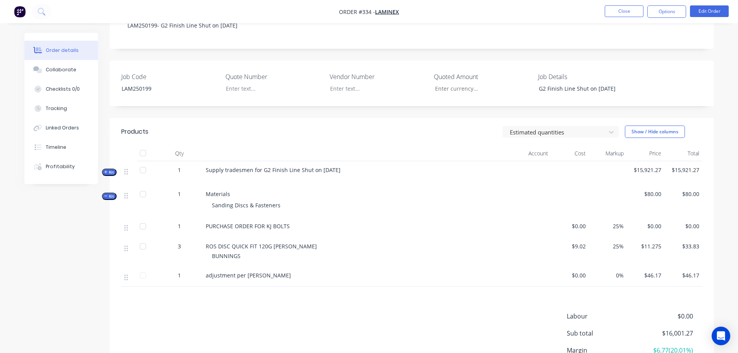
click at [107, 193] on button "Kit" at bounding box center [109, 196] width 15 height 7
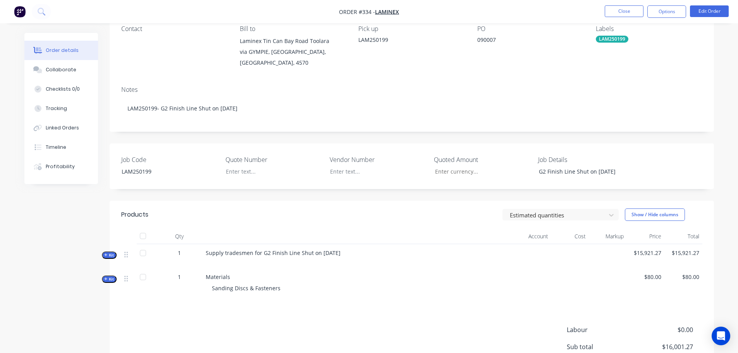
scroll to position [33, 0]
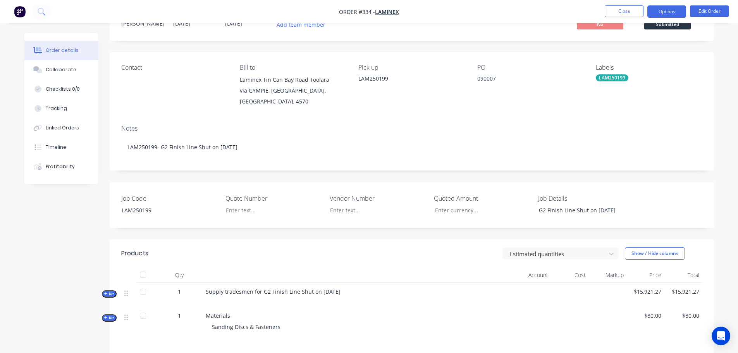
click at [669, 11] on button "Options" at bounding box center [667, 11] width 39 height 12
click at [699, 15] on button "Edit Order" at bounding box center [709, 11] width 39 height 12
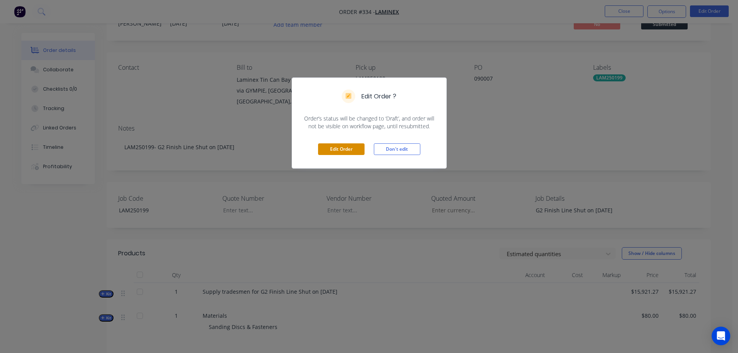
click at [333, 149] on button "Edit Order" at bounding box center [341, 149] width 47 height 12
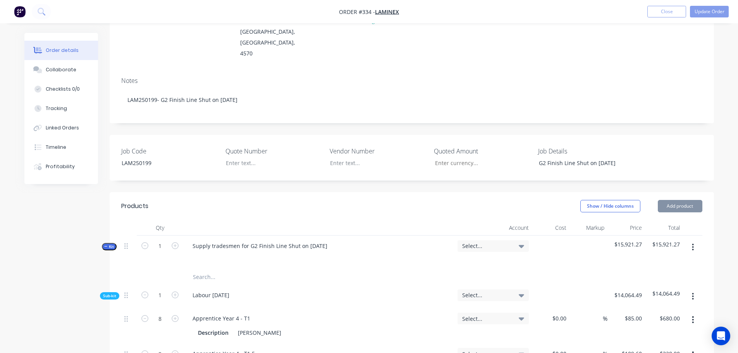
scroll to position [116, 0]
click at [473, 240] on span "Select..." at bounding box center [486, 244] width 49 height 8
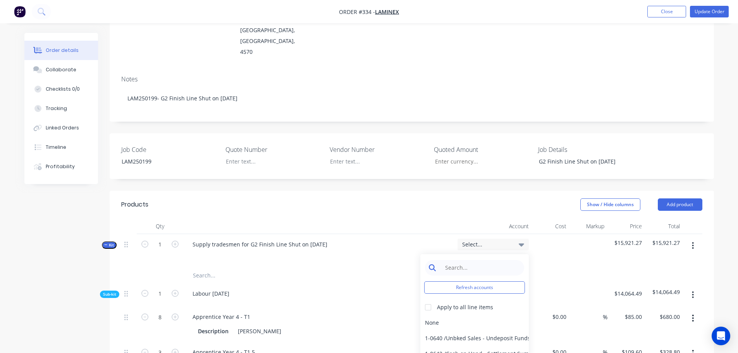
click at [481, 260] on input at bounding box center [480, 268] width 79 height 16
type input "1"
type input "4-02"
click at [422, 300] on div at bounding box center [429, 308] width 16 height 16
click at [453, 331] on div "4-0232 / Sales - Parts and Components" at bounding box center [475, 339] width 109 height 16
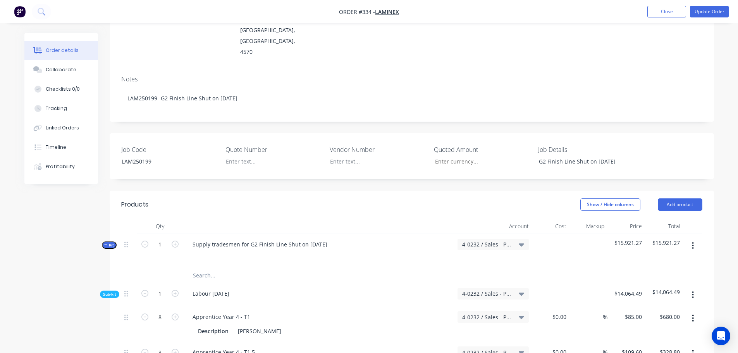
click at [692, 133] on div "Job Code LAM250199 Quote Number Vendor Number Quoted Amount Job Details G2 Fini…" at bounding box center [412, 156] width 605 height 46
click at [700, 15] on button "Update Order" at bounding box center [709, 12] width 39 height 12
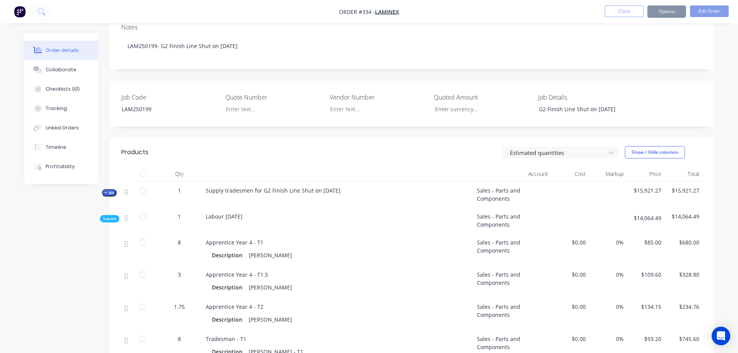
scroll to position [78, 0]
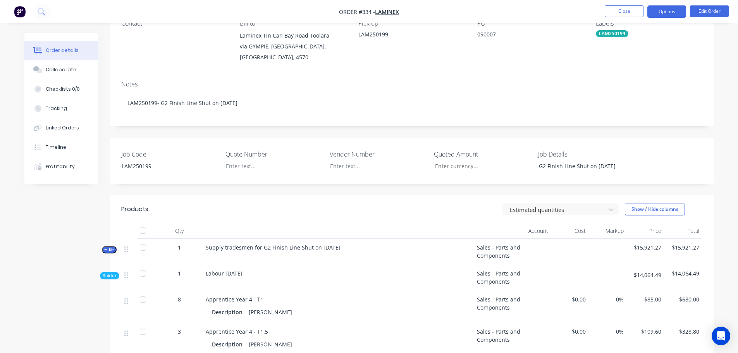
click at [673, 6] on button "Options" at bounding box center [667, 11] width 39 height 12
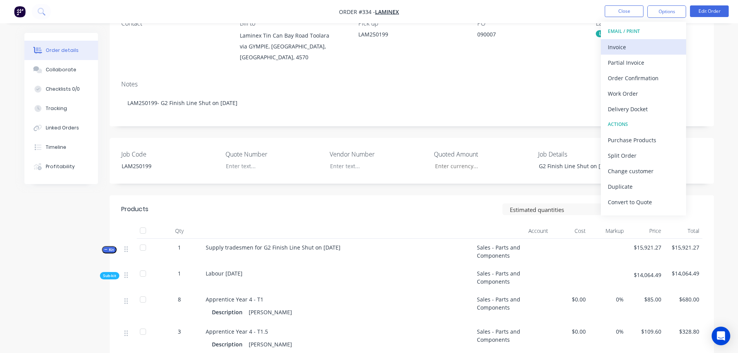
click at [648, 46] on div "Invoice" at bounding box center [643, 46] width 71 height 11
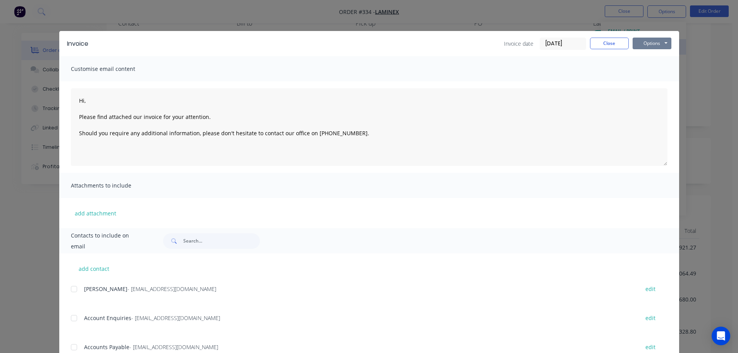
click at [648, 46] on button "Options" at bounding box center [652, 44] width 39 height 12
drag, startPoint x: 653, startPoint y: 53, endPoint x: 662, endPoint y: 69, distance: 17.8
click at [662, 69] on div "Preview Print Email" at bounding box center [658, 70] width 50 height 38
click at [657, 69] on button "Print" at bounding box center [658, 70] width 50 height 13
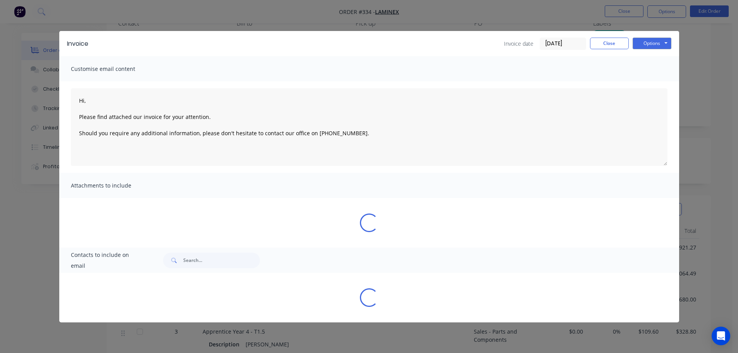
type textarea "Hi, Please find attached our invoice for your attention. Should you require any…"
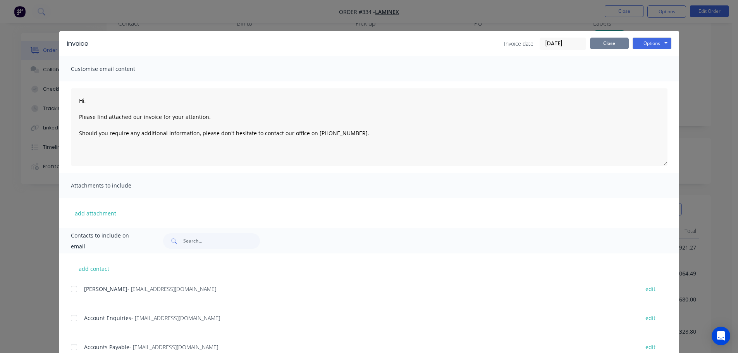
click at [606, 44] on button "Close" at bounding box center [609, 44] width 39 height 12
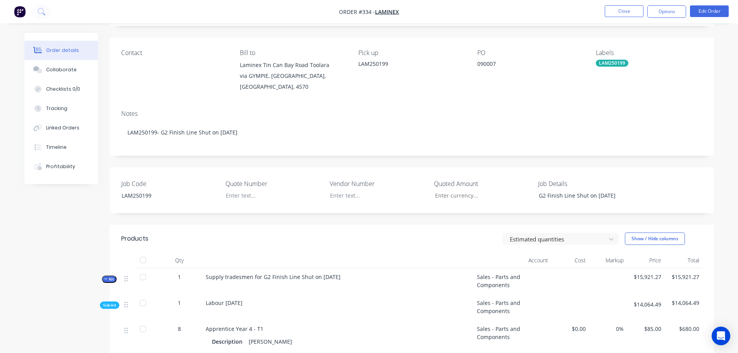
scroll to position [0, 0]
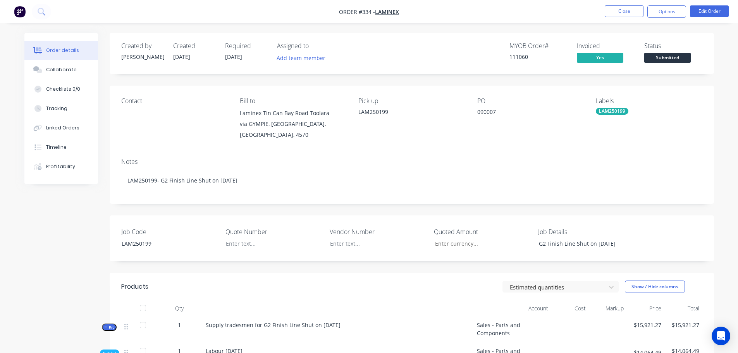
click at [669, 55] on span "Submitted" at bounding box center [668, 58] width 47 height 10
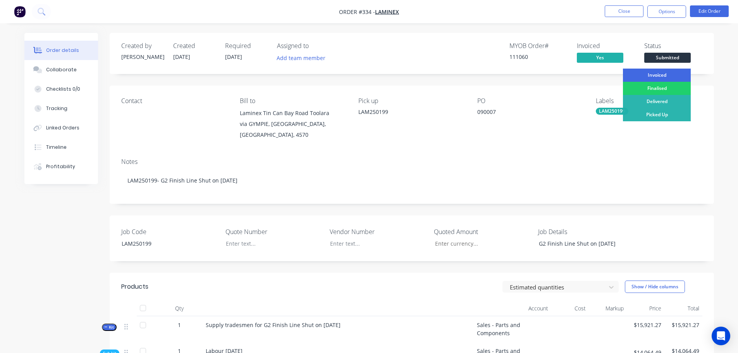
click at [662, 71] on div "Invoiced" at bounding box center [657, 75] width 68 height 13
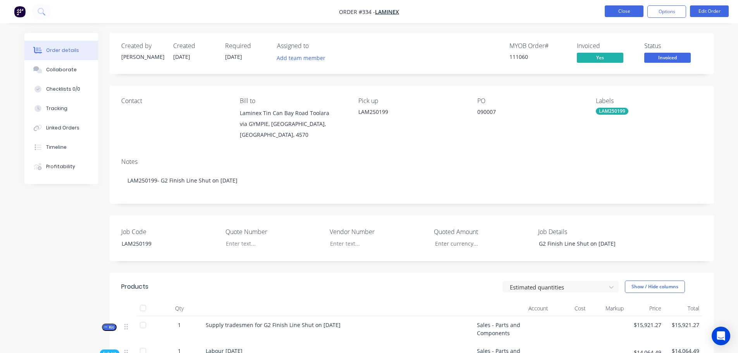
click at [631, 10] on button "Close" at bounding box center [624, 11] width 39 height 12
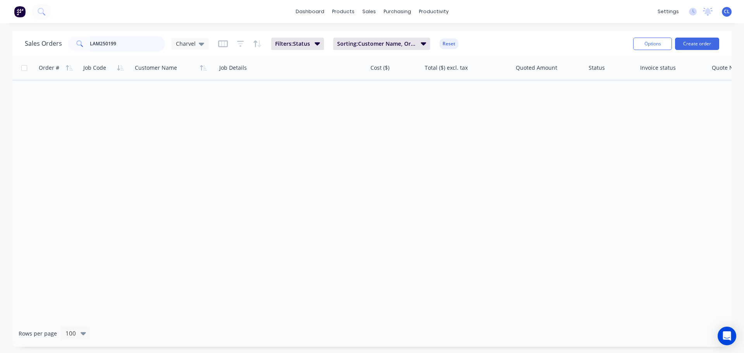
click at [141, 41] on input "LAM250199" at bounding box center [128, 44] width 76 height 16
type input "LAM250197"
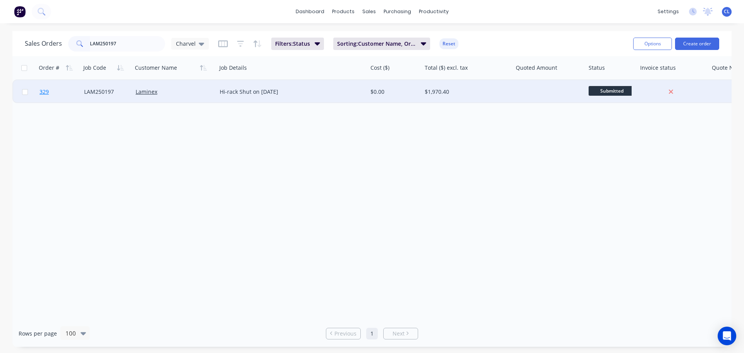
click at [43, 92] on span "329" at bounding box center [44, 92] width 9 height 8
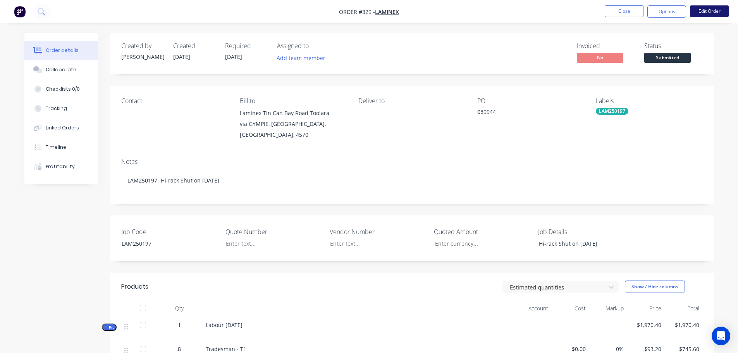
click at [702, 12] on button "Edit Order" at bounding box center [709, 11] width 39 height 12
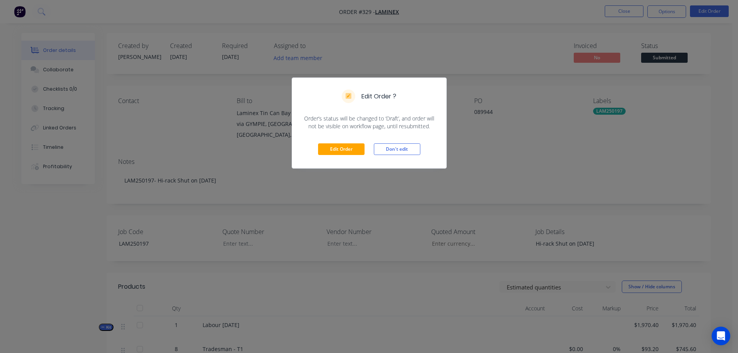
click at [354, 159] on div "Edit Order Don't edit" at bounding box center [369, 149] width 154 height 38
click at [348, 157] on div "Edit Order Don't edit" at bounding box center [369, 149] width 154 height 38
click at [344, 150] on button "Edit Order" at bounding box center [341, 149] width 47 height 12
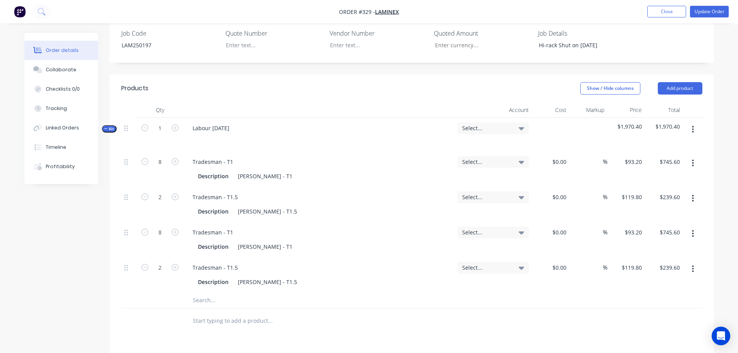
scroll to position [194, 0]
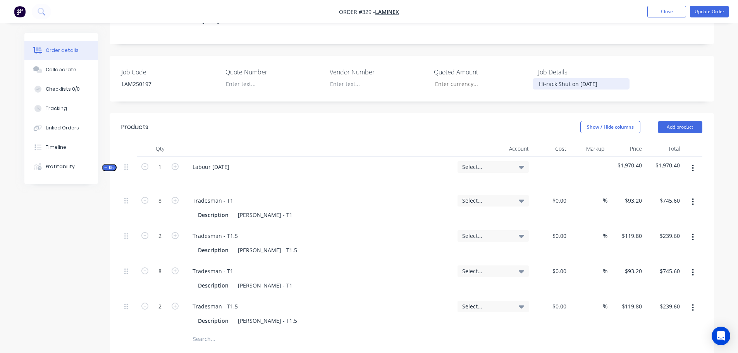
click at [592, 78] on div "Hi-rack Shut on [DATE]" at bounding box center [581, 83] width 97 height 11
copy div "Hi-rack Shut on [DATE]"
click at [236, 161] on div "Labour [DATE]" at bounding box center [210, 166] width 49 height 11
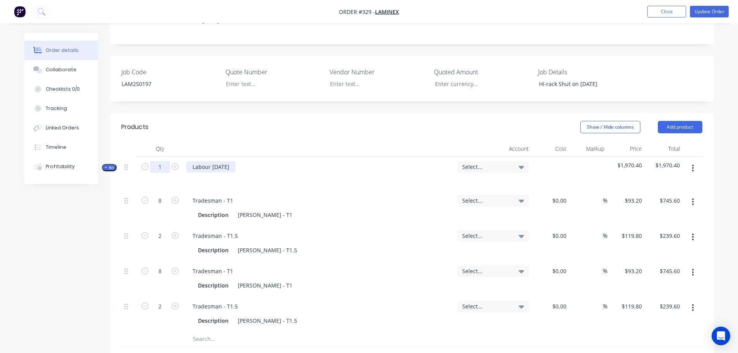
drag, startPoint x: 238, startPoint y: 147, endPoint x: 163, endPoint y: 145, distance: 74.8
click at [163, 157] on div "Kit 1 Labour [DATE] Select... $1,970.40 $1,970.40" at bounding box center [411, 174] width 581 height 34
click at [240, 161] on div "Supply tradesmen Hi-rack Shut on [DATE]" at bounding box center [246, 166] width 120 height 11
click at [292, 161] on div "Supply tradesmen for Hi-rack Shut on [DATE]" at bounding box center [250, 166] width 129 height 11
click at [42, 270] on div "Created by [PERSON_NAME] Created [DATE] Required [DATE] Assigned to Add team me…" at bounding box center [369, 204] width 690 height 731
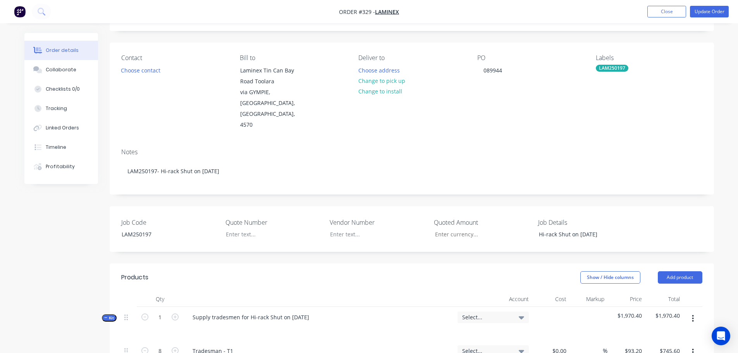
scroll to position [39, 0]
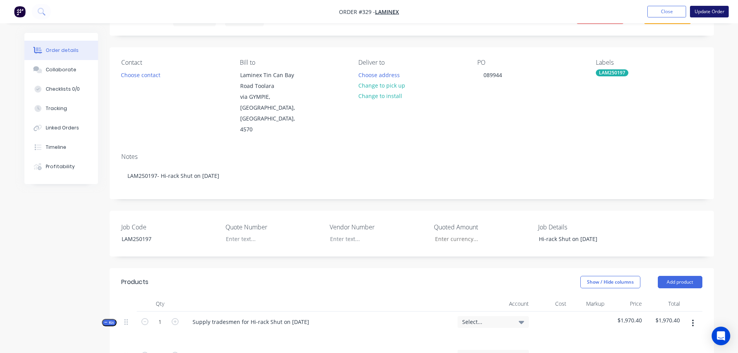
click at [716, 15] on button "Update Order" at bounding box center [709, 12] width 39 height 12
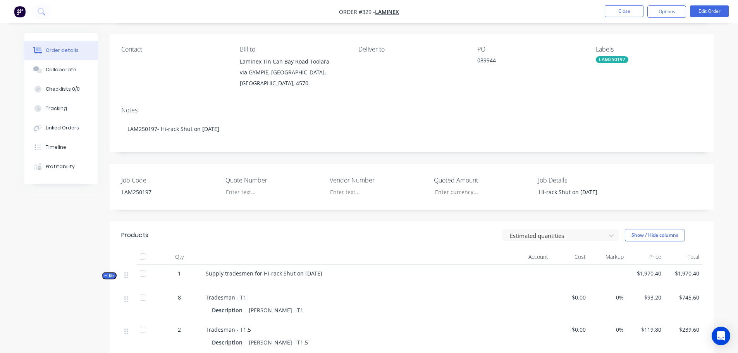
scroll to position [116, 0]
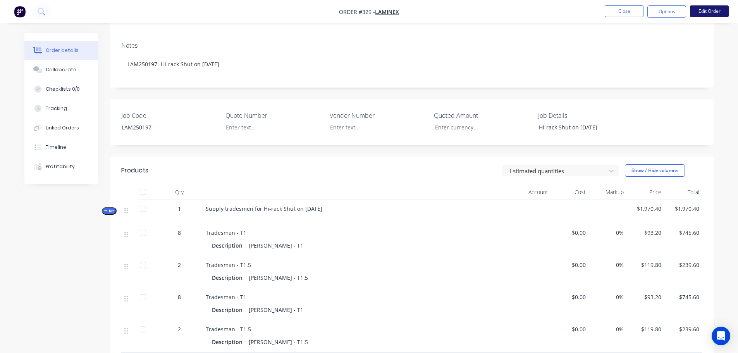
click at [717, 10] on button "Edit Order" at bounding box center [709, 11] width 39 height 12
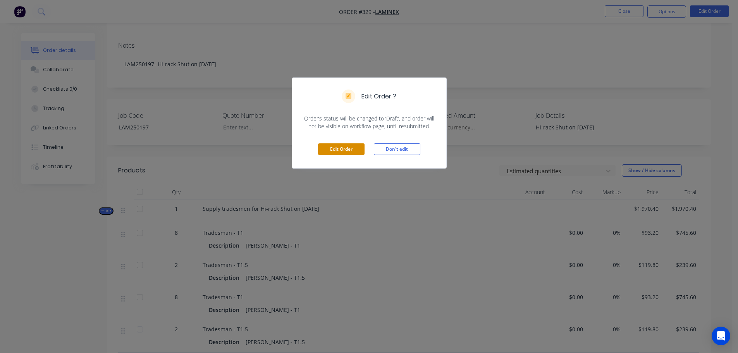
click at [345, 150] on button "Edit Order" at bounding box center [341, 149] width 47 height 12
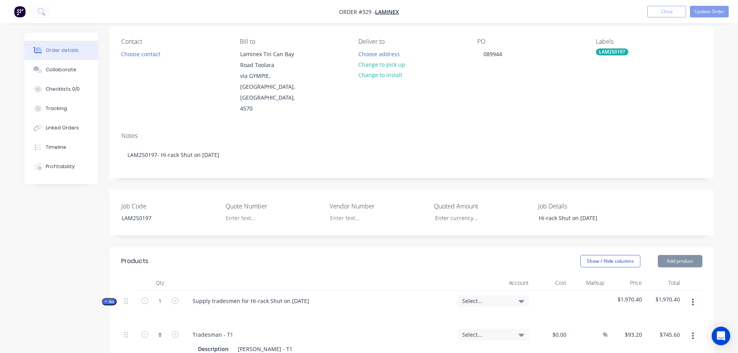
scroll to position [155, 0]
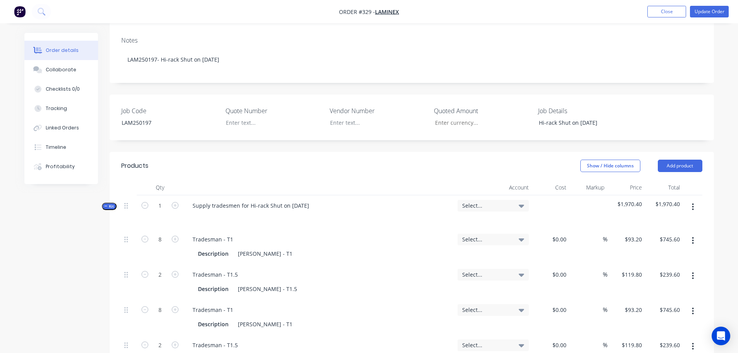
click at [477, 202] on span "Select..." at bounding box center [486, 206] width 49 height 8
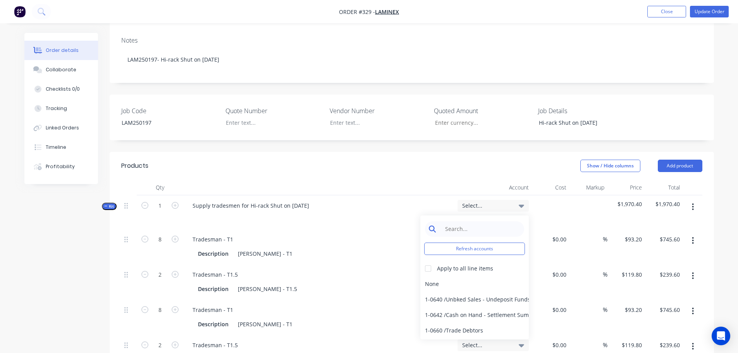
click at [481, 221] on input at bounding box center [480, 229] width 79 height 16
type input "4-02"
click at [428, 261] on div at bounding box center [429, 269] width 16 height 16
click at [451, 292] on div "4-0232 / Sales - Parts and Components" at bounding box center [475, 300] width 109 height 16
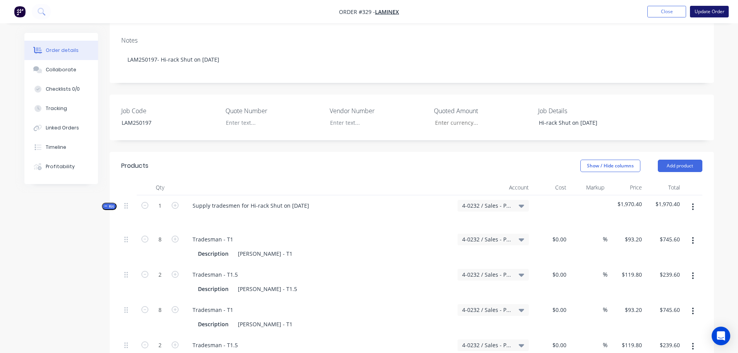
click at [708, 15] on button "Update Order" at bounding box center [709, 12] width 39 height 12
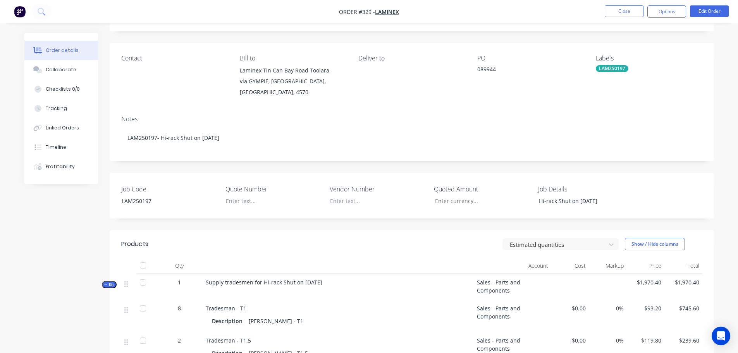
scroll to position [0, 0]
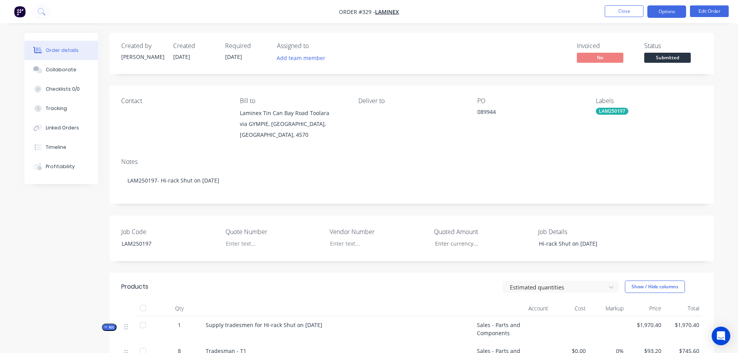
click at [666, 11] on button "Options" at bounding box center [667, 11] width 39 height 12
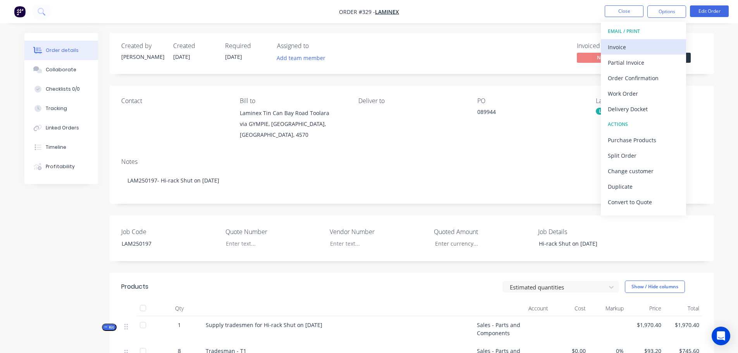
click at [631, 49] on div "Invoice" at bounding box center [643, 46] width 71 height 11
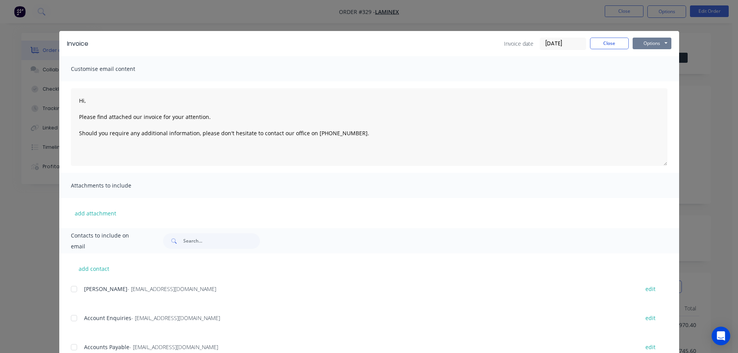
click at [638, 41] on button "Options" at bounding box center [652, 44] width 39 height 12
click at [648, 65] on button "Print" at bounding box center [658, 70] width 50 height 13
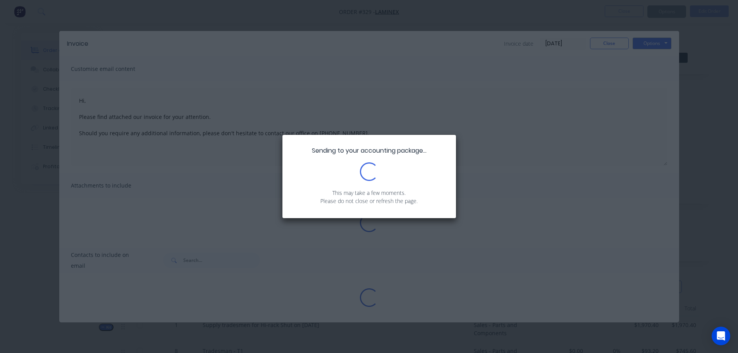
type textarea "Hi, Please find attached our invoice for your attention. Should you require any…"
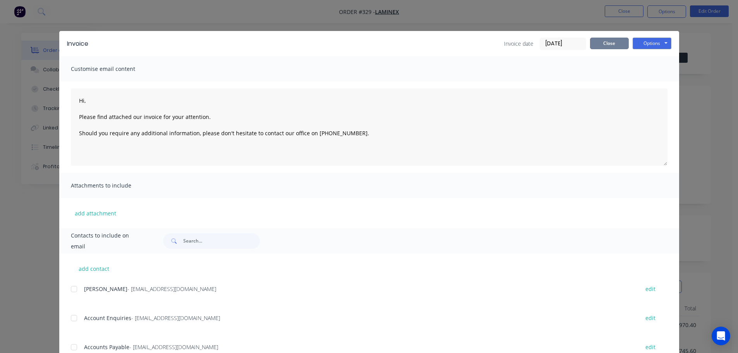
click at [594, 38] on button "Close" at bounding box center [609, 44] width 39 height 12
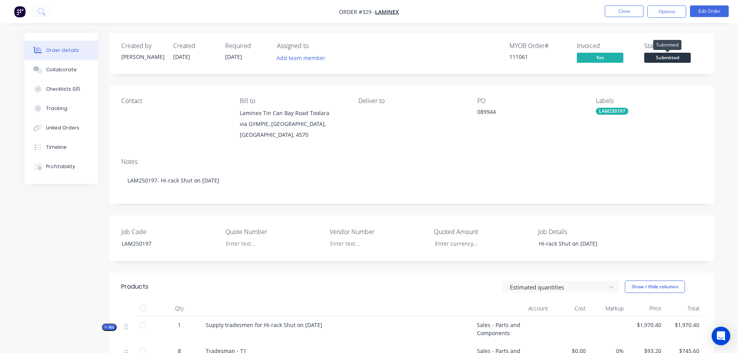
click at [655, 55] on span "Submitted" at bounding box center [668, 58] width 47 height 10
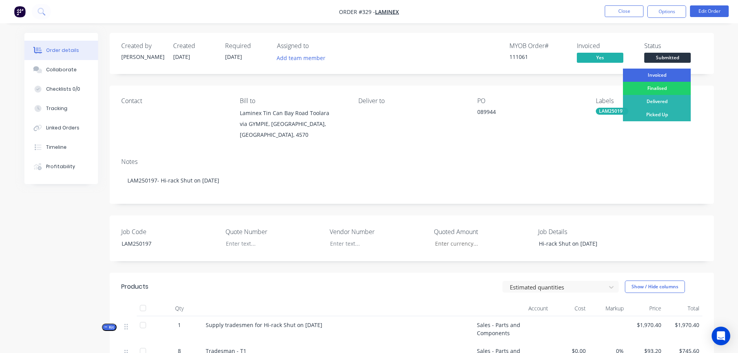
click at [663, 77] on div "Invoiced" at bounding box center [657, 75] width 68 height 13
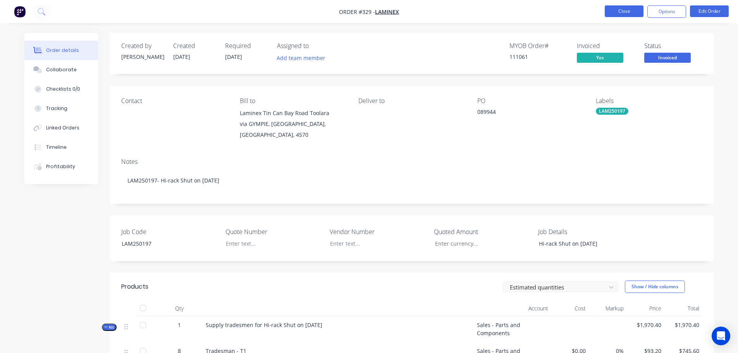
click at [622, 14] on button "Close" at bounding box center [624, 11] width 39 height 12
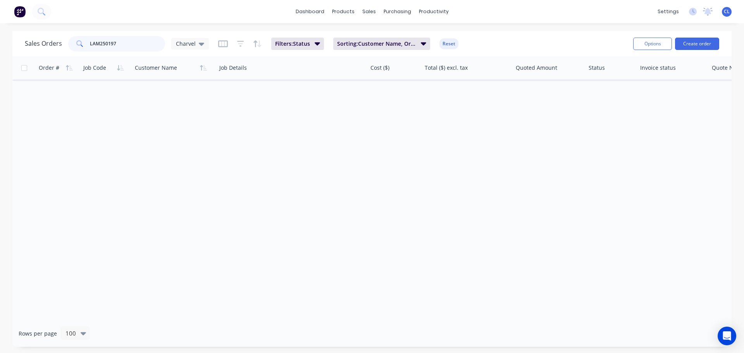
drag, startPoint x: 170, startPoint y: 50, endPoint x: 212, endPoint y: 50, distance: 41.5
click at [211, 50] on div "Sales Orders LAM250197 Charvel Filters: Status Sorting: Customer Name, Order #,…" at bounding box center [326, 43] width 602 height 19
type input "LAM250196"
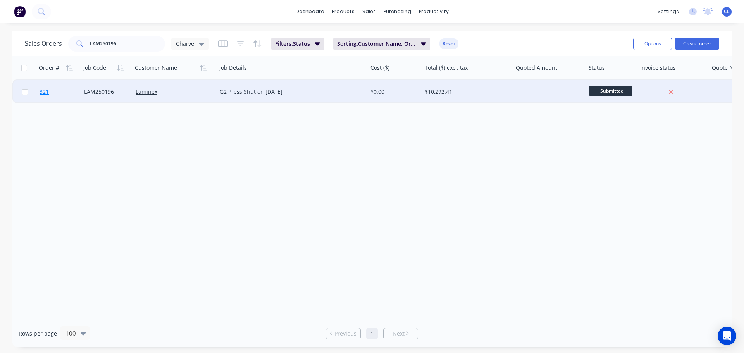
click at [43, 94] on span "321" at bounding box center [44, 92] width 9 height 8
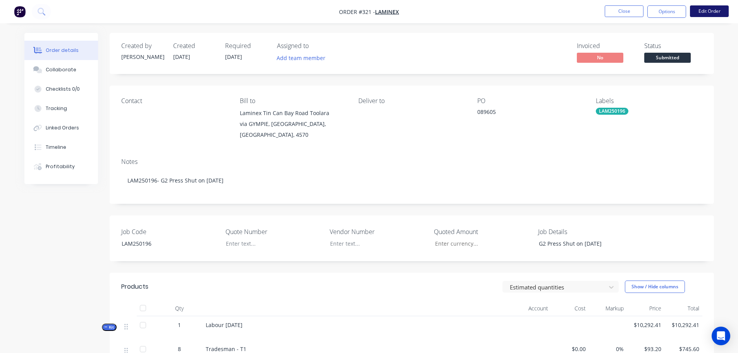
click at [695, 13] on button "Edit Order" at bounding box center [709, 11] width 39 height 12
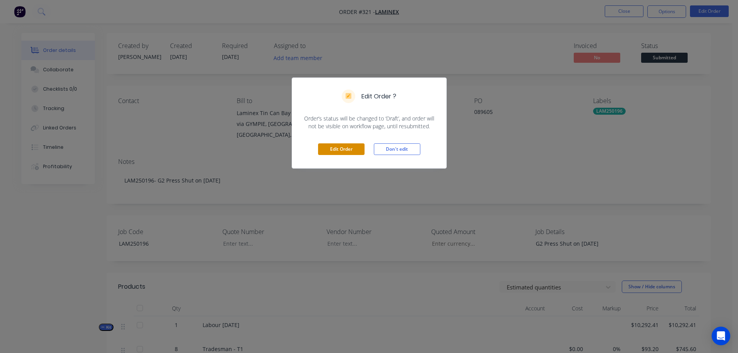
click at [344, 150] on button "Edit Order" at bounding box center [341, 149] width 47 height 12
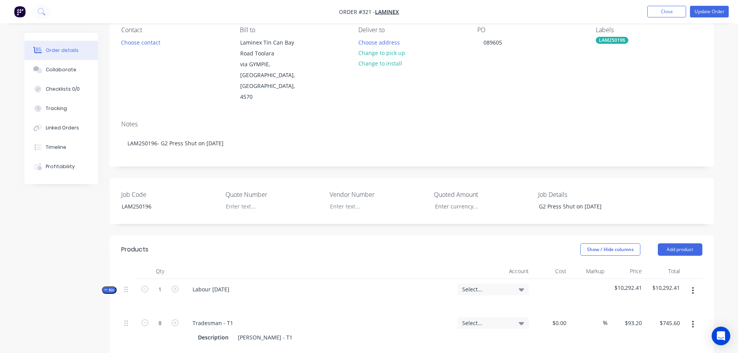
scroll to position [78, 0]
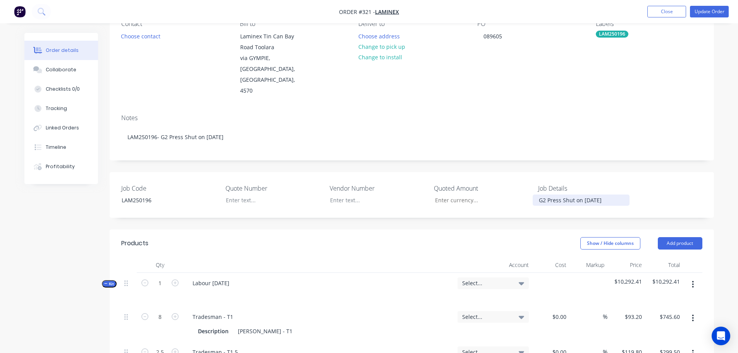
click at [588, 195] on div "G2 Press Shut on [DATE]" at bounding box center [581, 200] width 97 height 11
click at [591, 195] on div "G2 Press Shut on [DATE]" at bounding box center [581, 200] width 97 height 11
click at [589, 195] on div "G2 Press Shut on [DATE]" at bounding box center [581, 200] width 97 height 11
drag, startPoint x: 614, startPoint y: 179, endPoint x: 443, endPoint y: 160, distance: 172.8
click at [443, 172] on div "Job Code LAM250196 Quote Number Vendor Number Quoted Amount Job Details G2 Pres…" at bounding box center [412, 195] width 605 height 46
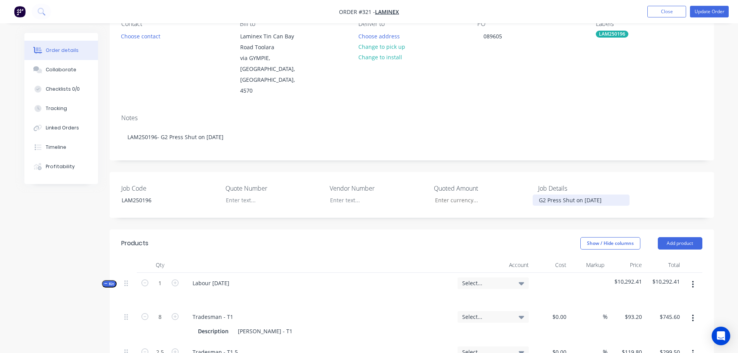
copy div "G2 Press Shut on [DATE]"
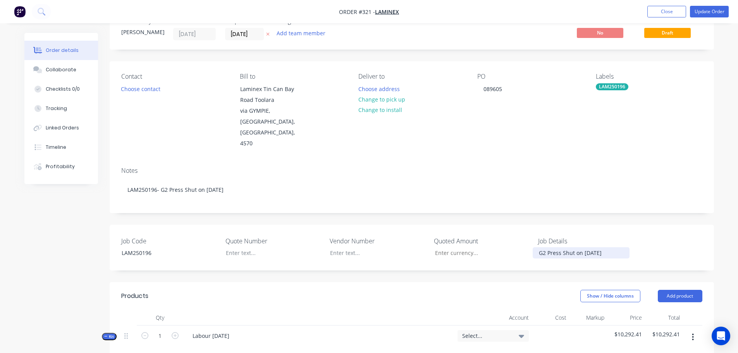
scroll to position [39, 0]
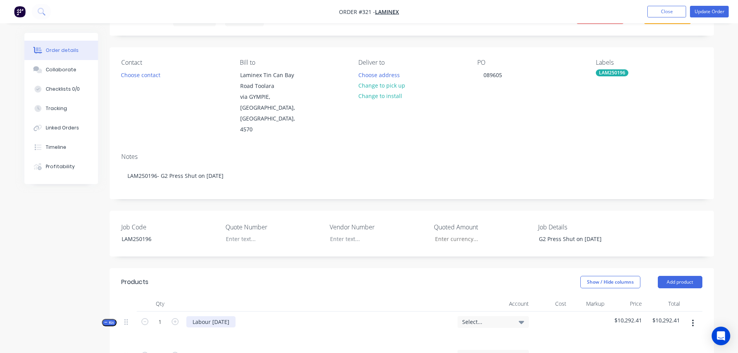
click at [202, 316] on div "Labour [DATE]" at bounding box center [210, 321] width 49 height 11
paste div
click at [201, 316] on div "G2 Press Shut on [DATE]" at bounding box center [223, 321] width 75 height 11
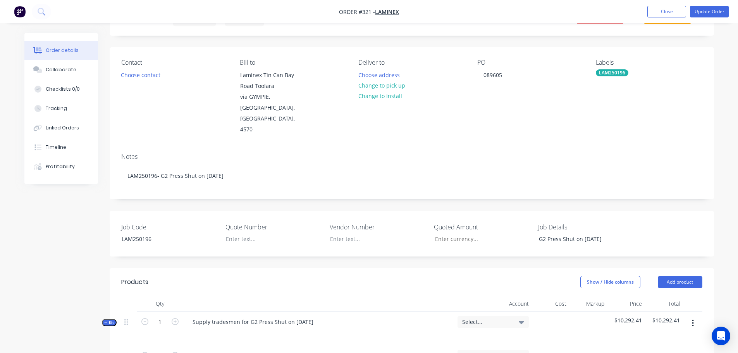
click at [479, 318] on span "Select..." at bounding box center [486, 322] width 49 height 8
click at [475, 338] on input at bounding box center [480, 346] width 79 height 16
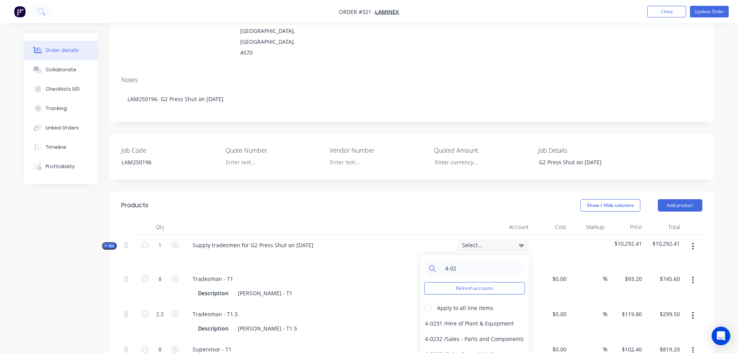
scroll to position [116, 0]
type input "4-02"
click at [427, 300] on div at bounding box center [429, 308] width 16 height 16
click at [454, 331] on div "4-0232 / Sales - Parts and Components" at bounding box center [475, 339] width 109 height 16
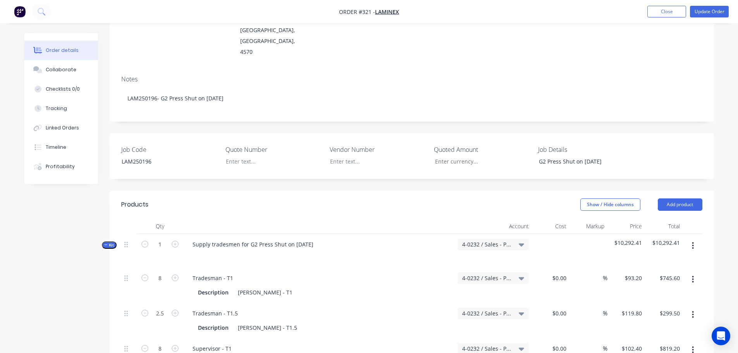
click at [722, 11] on button "Update Order" at bounding box center [709, 12] width 39 height 12
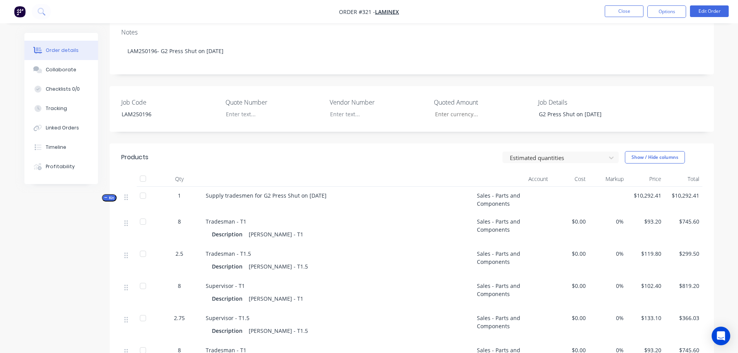
scroll to position [0, 0]
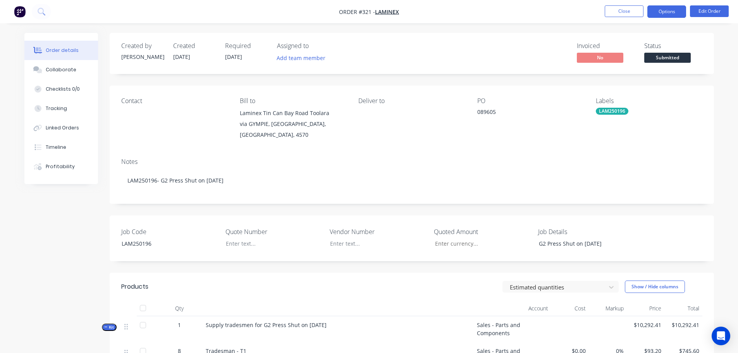
click at [676, 12] on button "Options" at bounding box center [667, 11] width 39 height 12
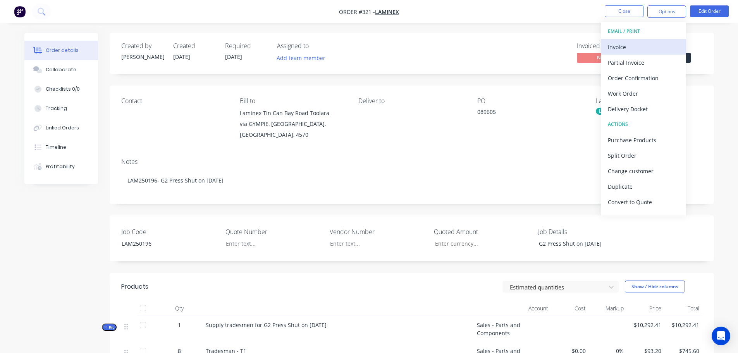
click at [644, 50] on div "Invoice" at bounding box center [643, 46] width 71 height 11
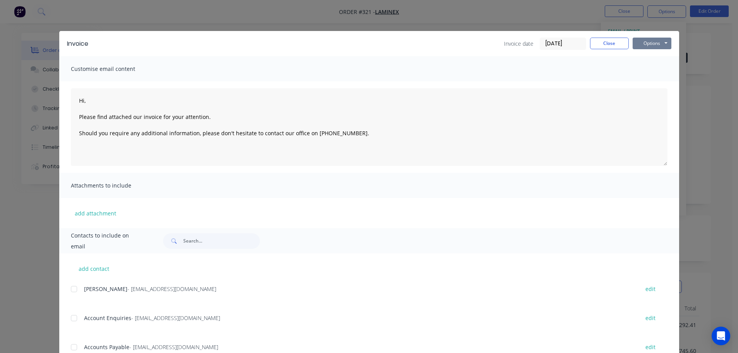
click at [661, 41] on button "Options" at bounding box center [652, 44] width 39 height 12
click at [658, 67] on button "Print" at bounding box center [658, 70] width 50 height 13
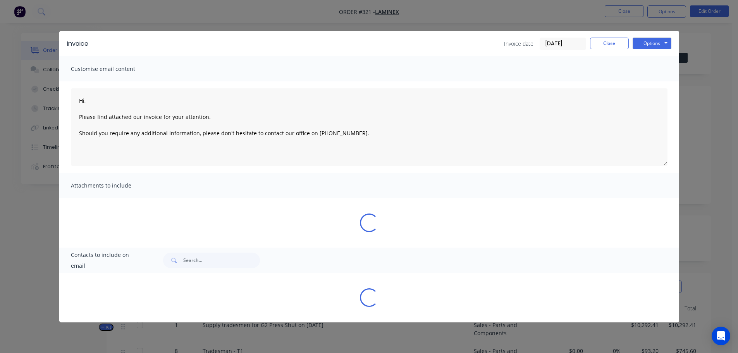
type textarea "Hi, Please find attached our invoice for your attention. Should you require any…"
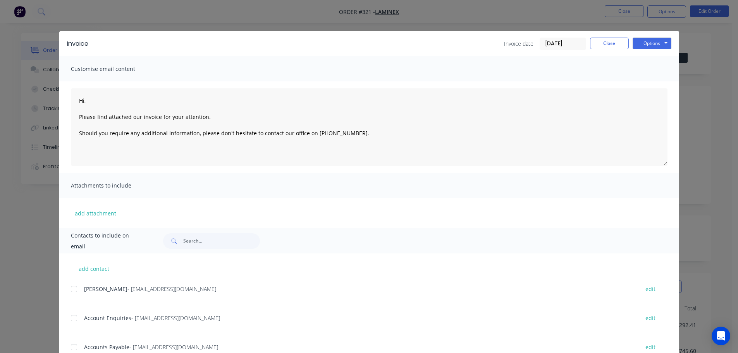
click at [623, 36] on div "Invoice Invoice date [DATE] Close Options Preview Print Email" at bounding box center [369, 43] width 620 height 25
click at [621, 38] on button "Close" at bounding box center [609, 44] width 39 height 12
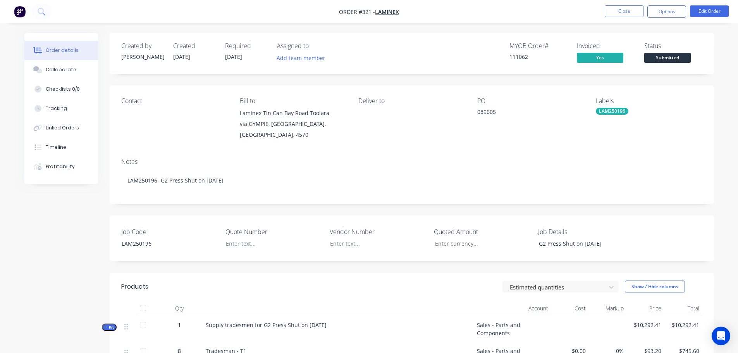
click at [676, 61] on span "Submitted" at bounding box center [668, 58] width 47 height 10
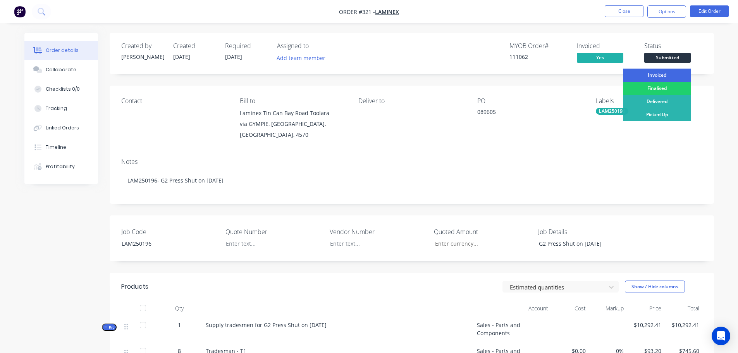
click at [676, 76] on div "Invoiced" at bounding box center [657, 75] width 68 height 13
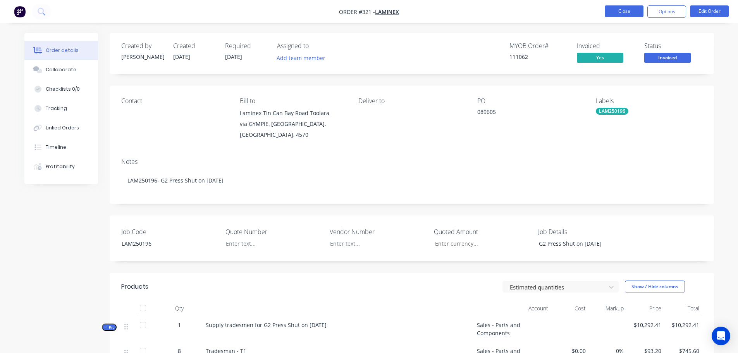
drag, startPoint x: 625, startPoint y: 2, endPoint x: 634, endPoint y: 13, distance: 14.0
click at [634, 13] on nav "Order #321 - Laminex Close Options Edit Order" at bounding box center [369, 11] width 738 height 23
click at [634, 13] on button "Close" at bounding box center [624, 11] width 39 height 12
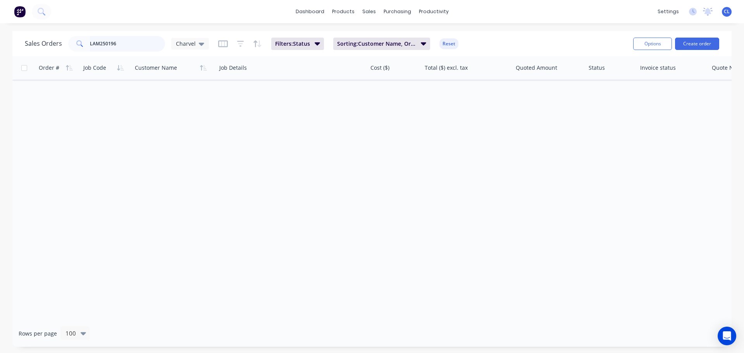
click at [158, 40] on input "LAM250196" at bounding box center [128, 44] width 76 height 16
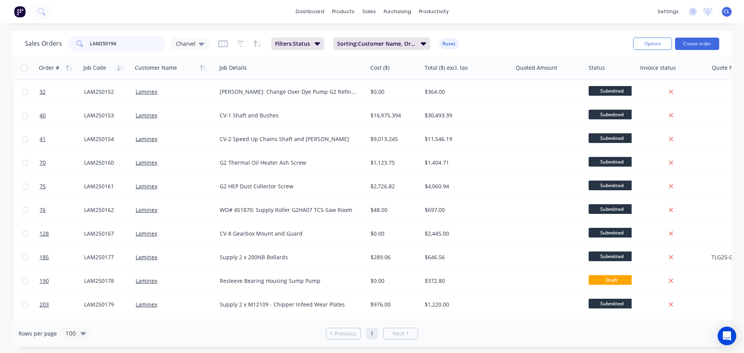
type input "LAM250194"
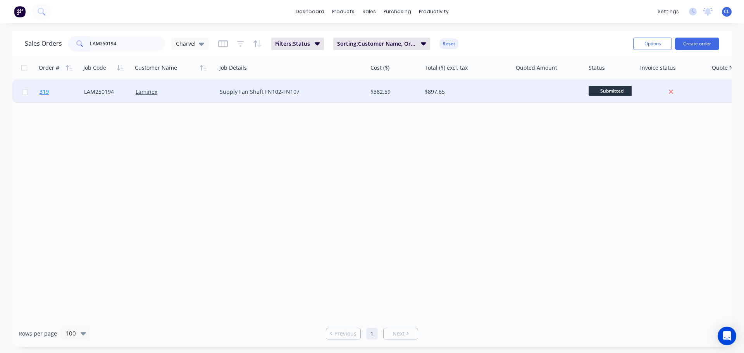
click at [44, 97] on link "319" at bounding box center [62, 91] width 45 height 23
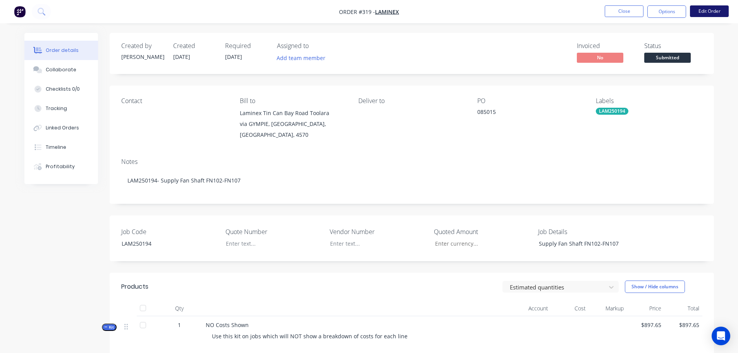
click at [700, 10] on button "Edit Order" at bounding box center [709, 11] width 39 height 12
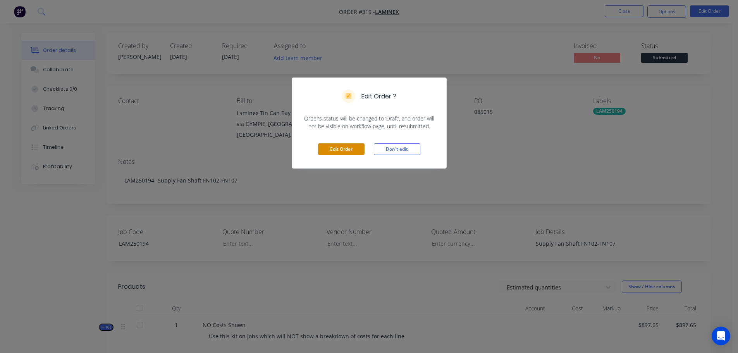
click at [352, 154] on button "Edit Order" at bounding box center [341, 149] width 47 height 12
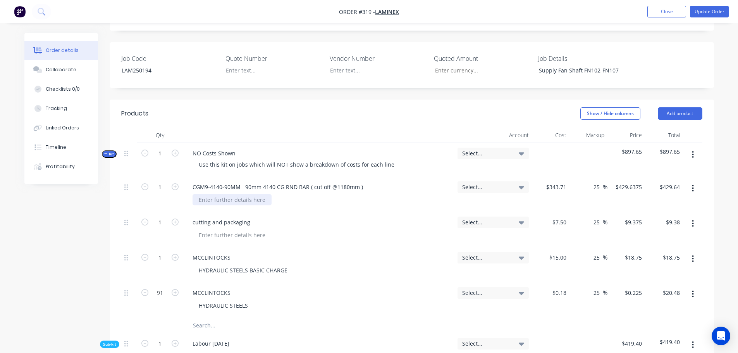
scroll to position [194, 0]
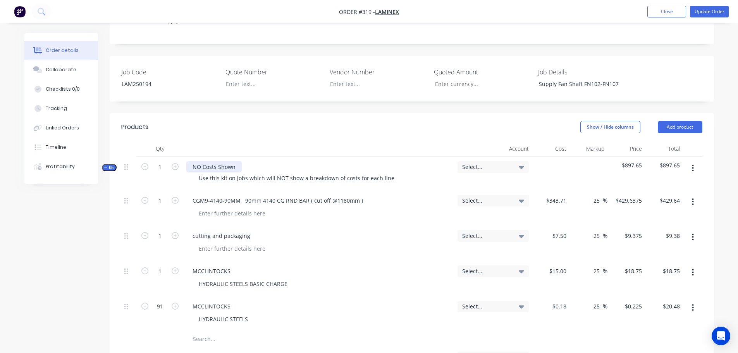
click at [214, 161] on div "NO Costs Shown" at bounding box center [213, 166] width 55 height 11
click at [555, 78] on div "Supply Fan Shaft FN102-FN107" at bounding box center [581, 83] width 97 height 11
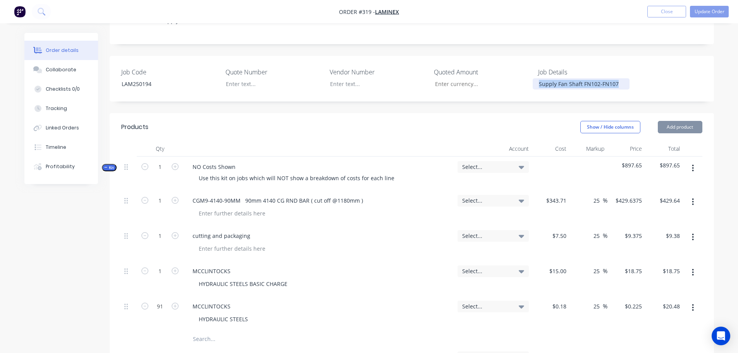
click at [555, 78] on div "Supply Fan Shaft FN102-FN107" at bounding box center [581, 83] width 97 height 11
copy div "Supply Fan Shaft FN102-FN107"
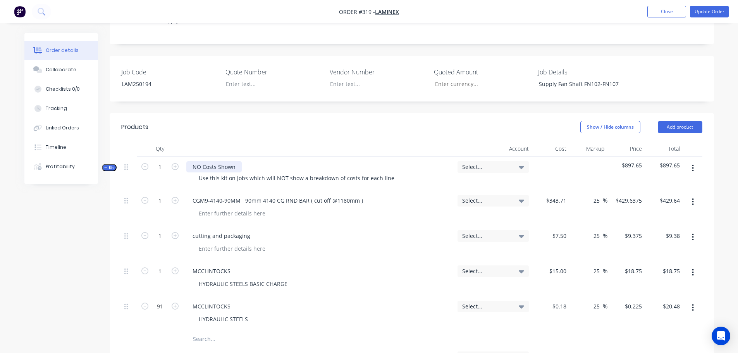
click at [228, 161] on div "NO Costs Shown" at bounding box center [213, 166] width 55 height 11
paste div
click at [233, 173] on div "Use this kit on jobs which will NOT show a breakdown of costs for each line" at bounding box center [297, 178] width 208 height 11
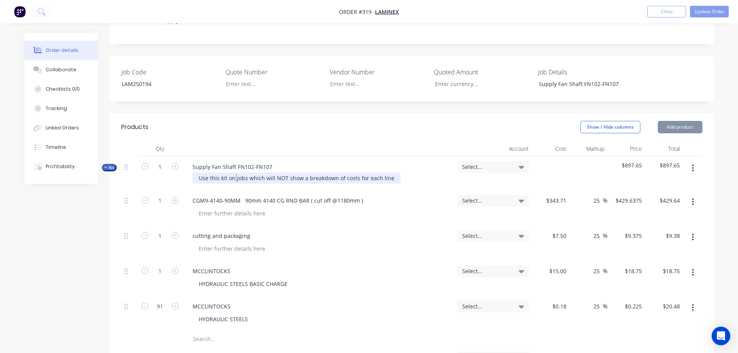
click at [233, 173] on div "Use this kit on jobs which will NOT show a breakdown of costs for each line" at bounding box center [297, 178] width 208 height 11
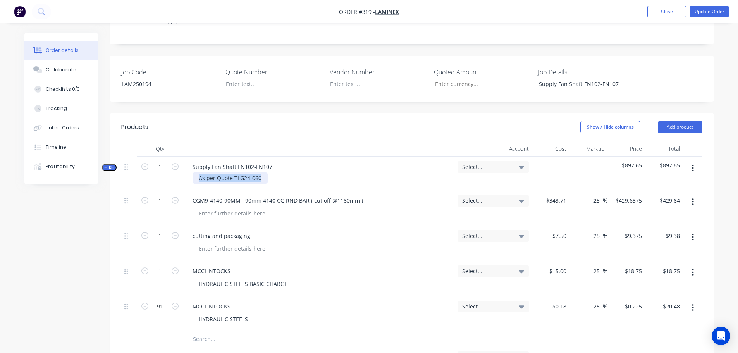
copy div "As per Quote TLG24-060"
click at [247, 78] on div at bounding box center [268, 83] width 97 height 11
click at [248, 78] on div at bounding box center [268, 83] width 97 height 11
paste div
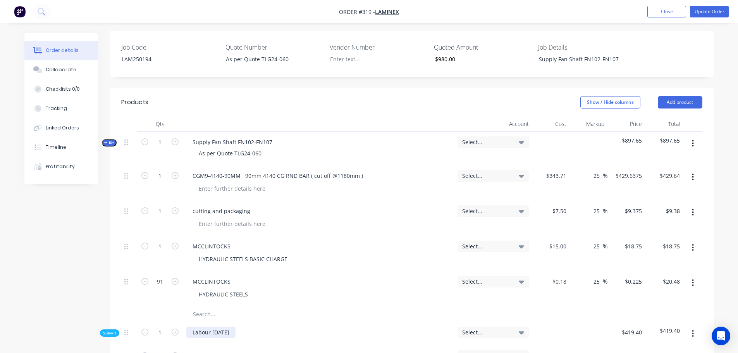
scroll to position [233, 0]
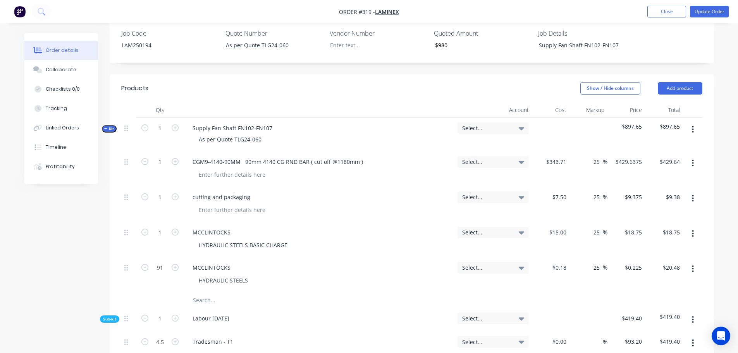
type input "$980.00"
click at [206, 293] on input "text" at bounding box center [270, 301] width 155 height 16
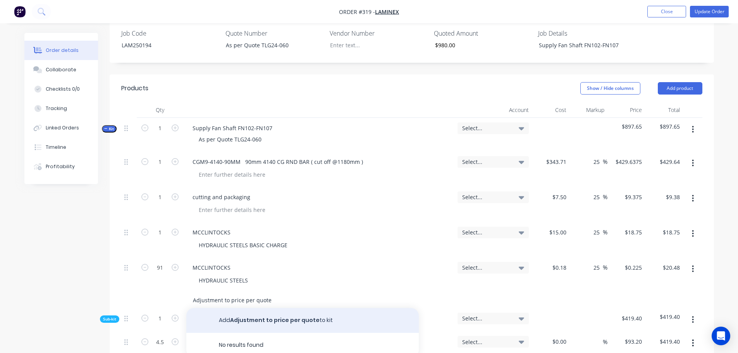
type input "Adjustment to price per quote"
click at [273, 308] on button "Add Adjustment to price per quote to kit" at bounding box center [302, 320] width 233 height 25
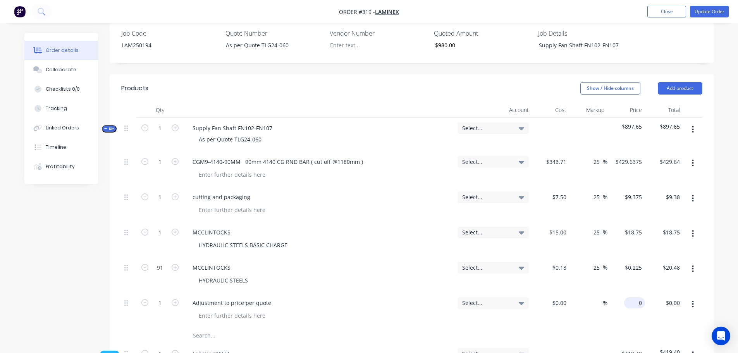
click at [640, 297] on input "0" at bounding box center [637, 302] width 18 height 11
type input "$82.35"
click at [498, 122] on div "Select..." at bounding box center [493, 128] width 71 height 12
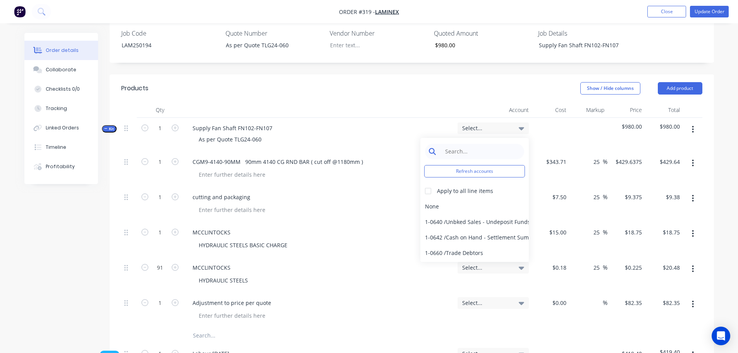
click at [500, 144] on input at bounding box center [480, 152] width 79 height 16
type input "4-02"
click at [428, 183] on div at bounding box center [429, 191] width 16 height 16
click at [444, 214] on div "4-0232 / Sales - Parts and Components" at bounding box center [475, 222] width 109 height 16
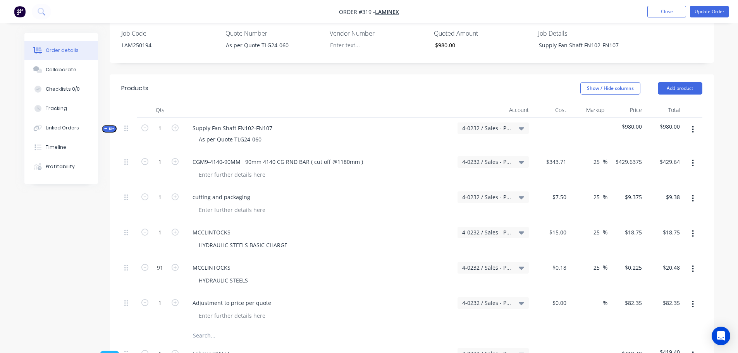
click at [116, 125] on button "Kit" at bounding box center [109, 128] width 15 height 7
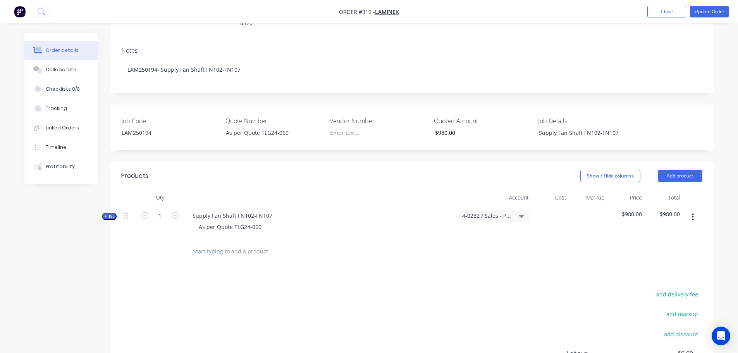
scroll to position [77, 0]
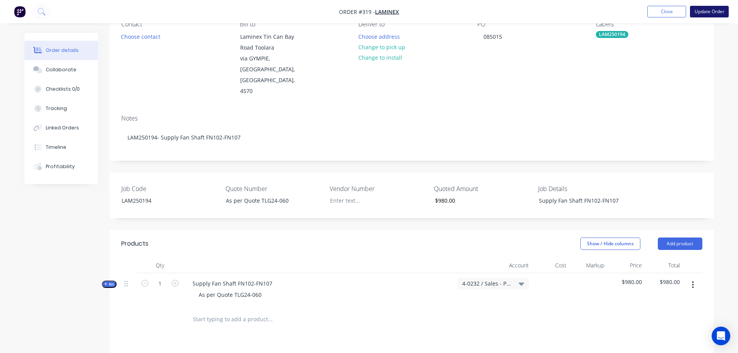
click at [707, 13] on button "Update Order" at bounding box center [709, 12] width 39 height 12
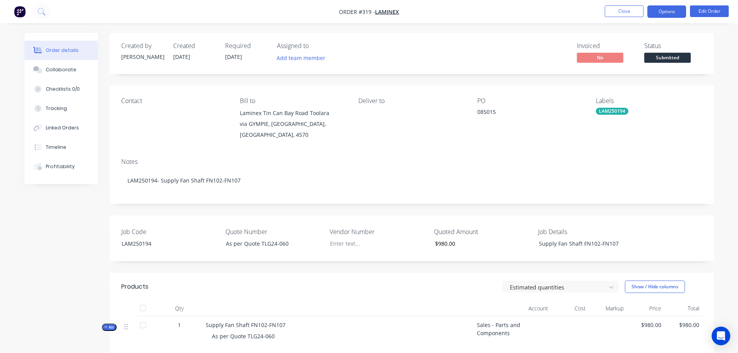
click at [675, 15] on button "Options" at bounding box center [667, 11] width 39 height 12
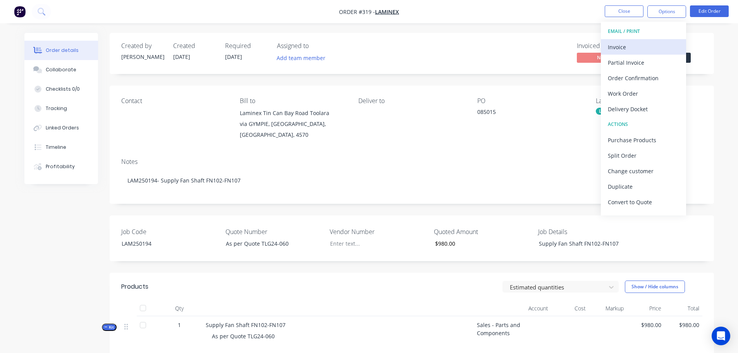
click at [634, 46] on div "Invoice" at bounding box center [643, 46] width 71 height 11
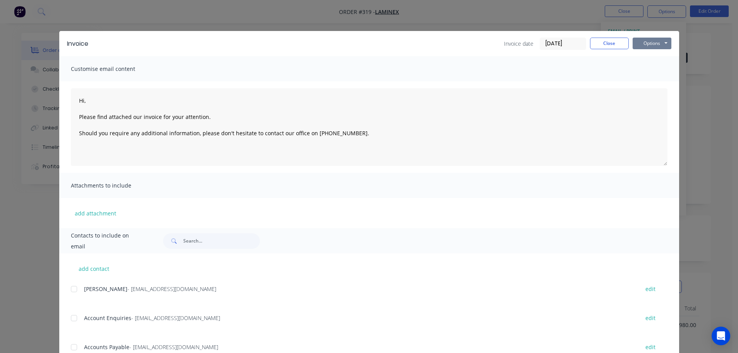
click at [649, 43] on button "Options" at bounding box center [652, 44] width 39 height 12
click at [648, 67] on button "Print" at bounding box center [658, 70] width 50 height 13
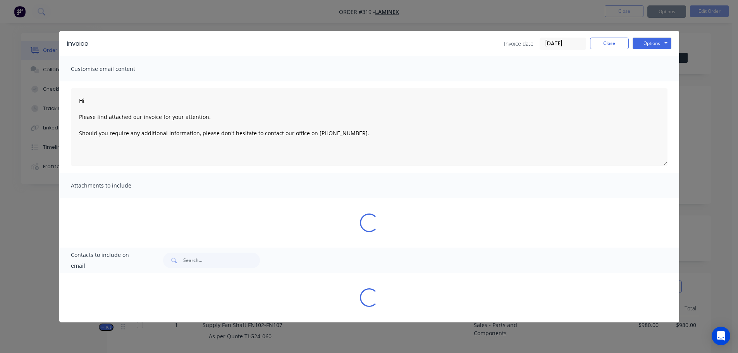
type textarea "Hi, Please find attached our invoice for your attention. Should you require any…"
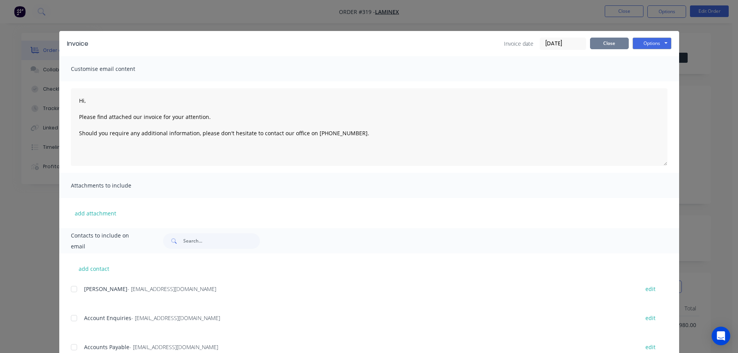
click at [612, 40] on button "Close" at bounding box center [609, 44] width 39 height 12
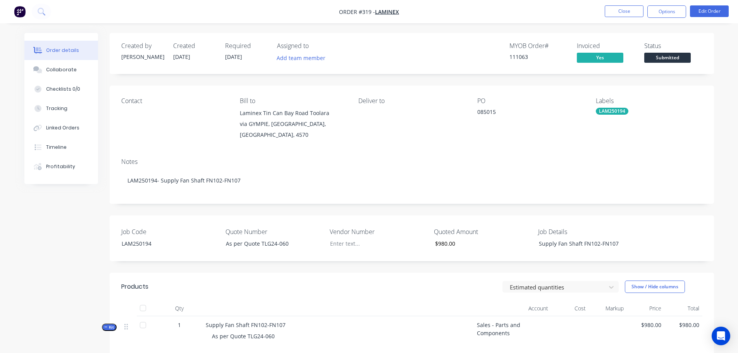
click at [664, 59] on span "Submitted" at bounding box center [668, 58] width 47 height 10
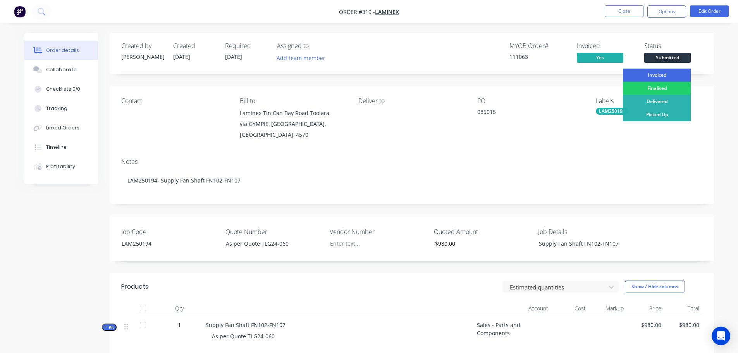
click at [663, 72] on div "Invoiced" at bounding box center [657, 75] width 68 height 13
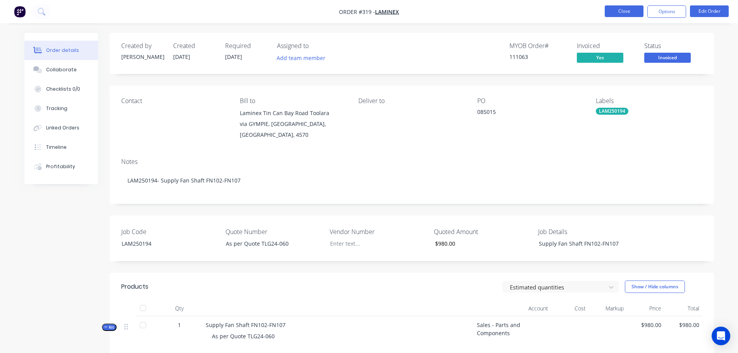
click at [618, 17] on li "Close" at bounding box center [624, 11] width 39 height 12
click at [620, 11] on button "Close" at bounding box center [624, 11] width 39 height 12
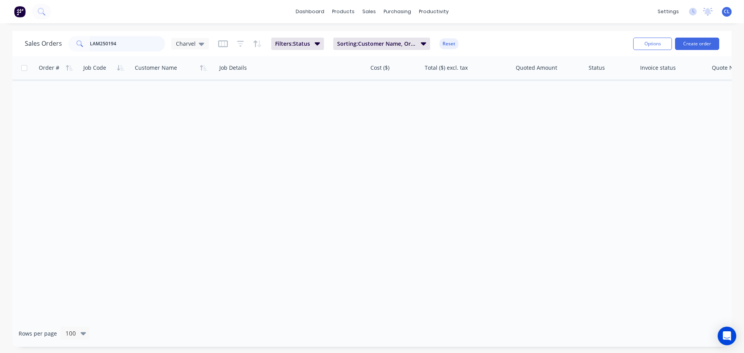
drag, startPoint x: 134, startPoint y: 47, endPoint x: 133, endPoint y: 41, distance: 6.3
click at [133, 47] on input "LAM250194" at bounding box center [128, 44] width 76 height 16
type input "LAM250193"
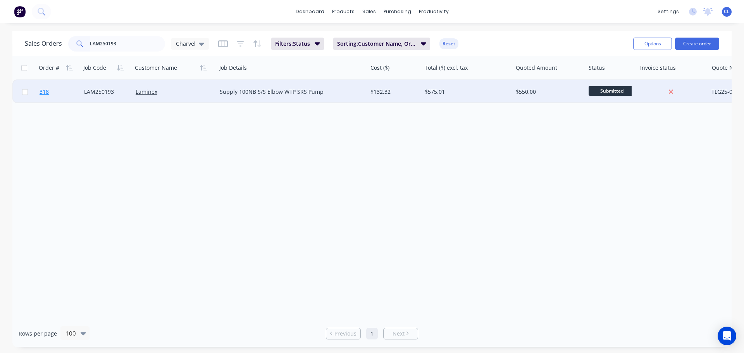
click at [51, 89] on link "318" at bounding box center [62, 91] width 45 height 23
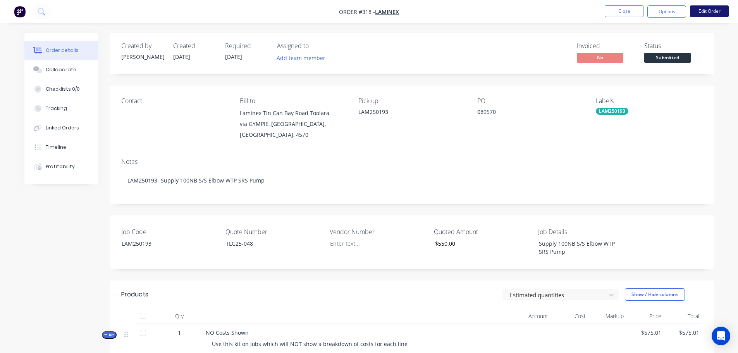
click at [713, 12] on button "Edit Order" at bounding box center [709, 11] width 39 height 12
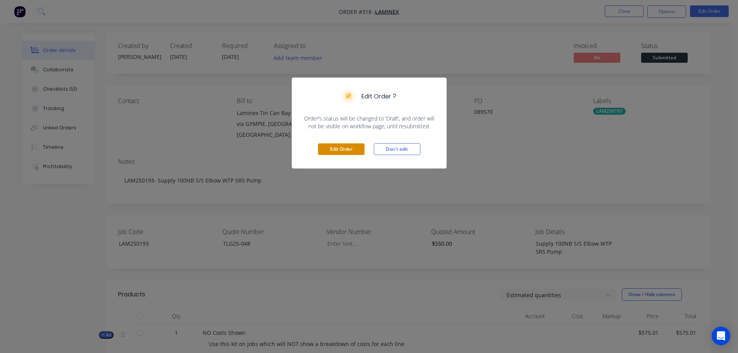
click at [348, 148] on button "Edit Order" at bounding box center [341, 149] width 47 height 12
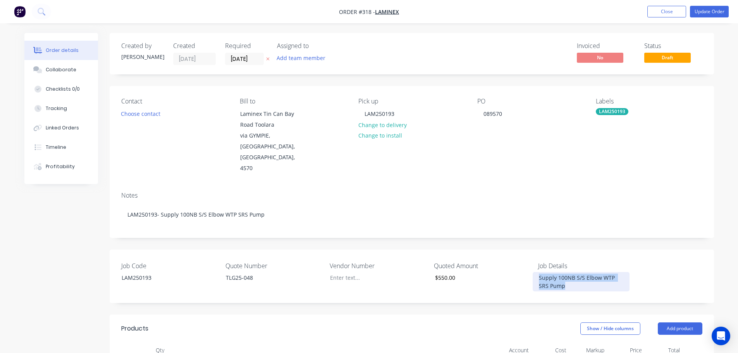
drag, startPoint x: 582, startPoint y: 264, endPoint x: 521, endPoint y: 248, distance: 63.1
click at [521, 250] on div "Job Code LAM250193 Quote Number TLG25-048 Vendor Number Quoted Amount $550.00 J…" at bounding box center [412, 276] width 605 height 53
copy div "Supply 100NB S/S Elbow WTP SRS Pump"
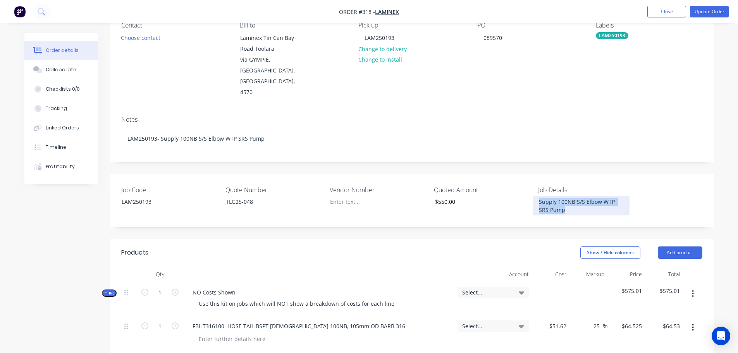
scroll to position [78, 0]
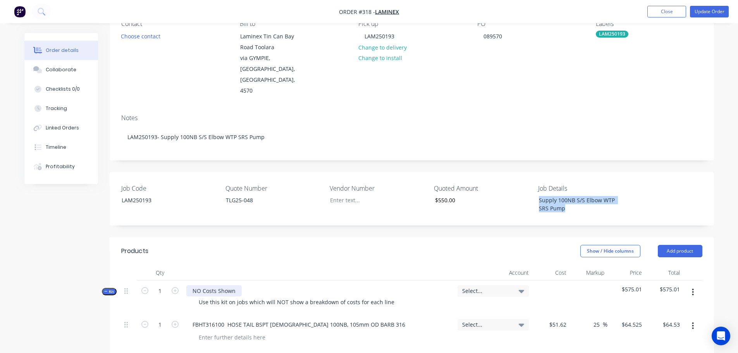
click at [225, 285] on div "NO Costs Shown" at bounding box center [213, 290] width 55 height 11
paste div
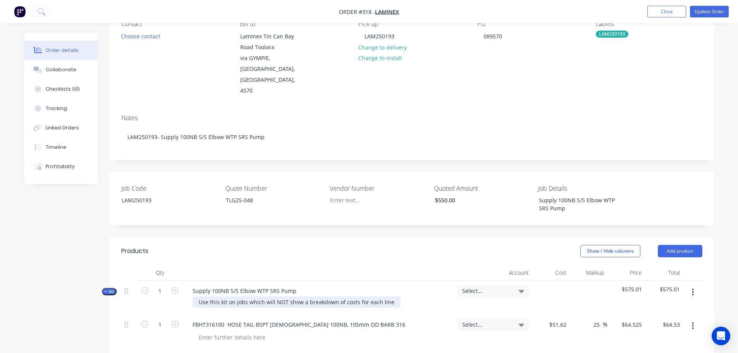
click at [248, 297] on div "Use this kit on jobs which will NOT show a breakdown of costs for each line" at bounding box center [297, 302] width 208 height 11
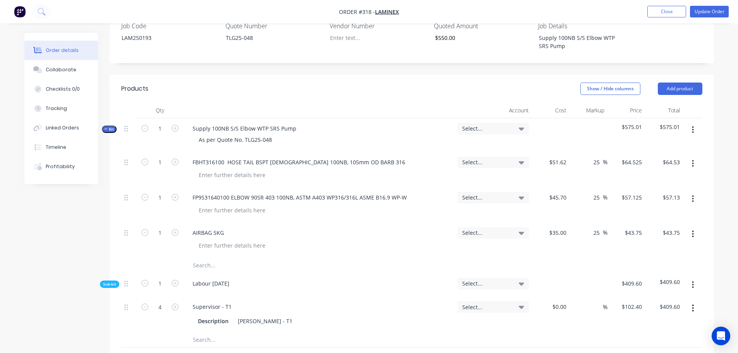
scroll to position [233, 0]
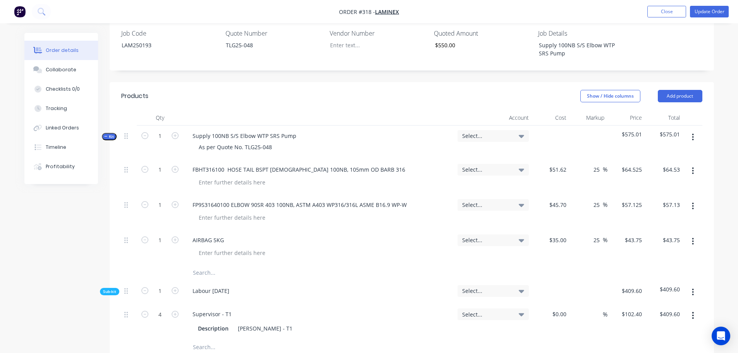
click at [204, 265] on input "text" at bounding box center [270, 273] width 155 height 16
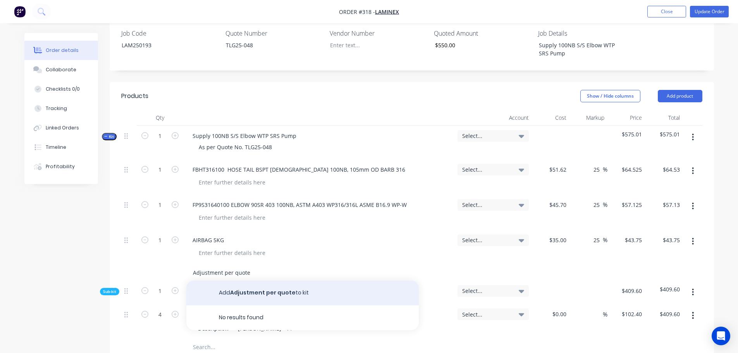
type input "Adjustment per quote"
click at [270, 281] on button "Add Adjustment per quote to kit" at bounding box center [302, 293] width 233 height 25
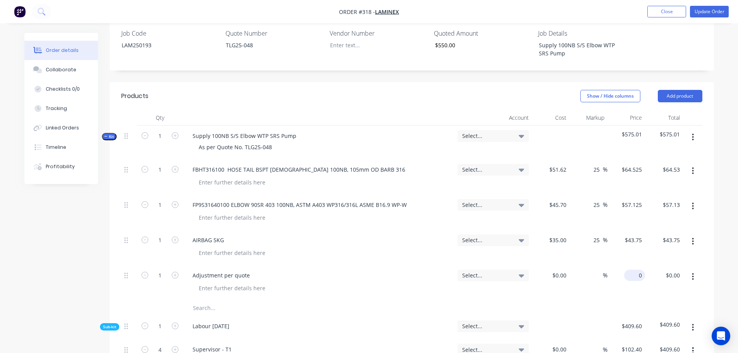
click at [631, 265] on div "0 $0.00" at bounding box center [627, 282] width 38 height 35
type input "$-25.01"
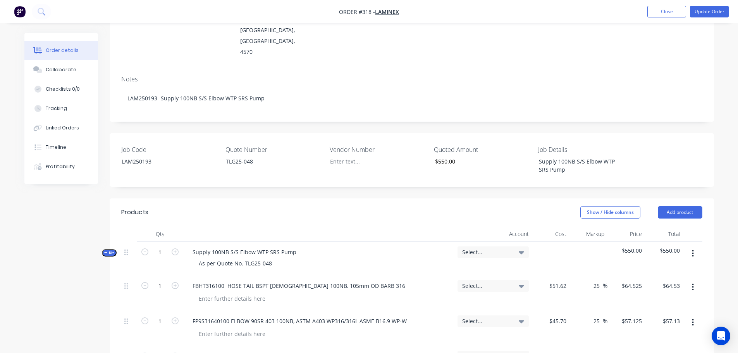
scroll to position [0, 0]
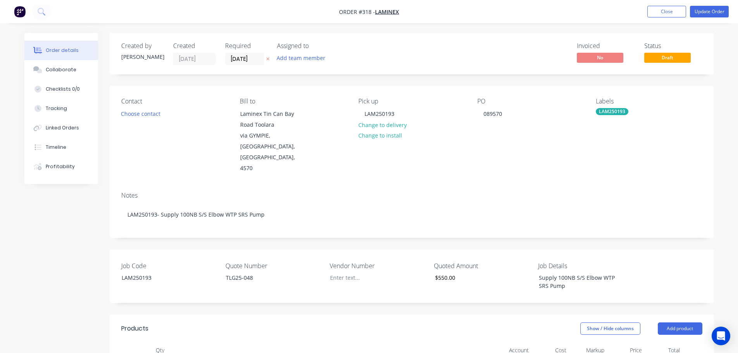
click at [699, 18] on nav "Order #318 - Laminex Add product Close Update Order" at bounding box center [369, 11] width 738 height 23
type input "$-25.01"
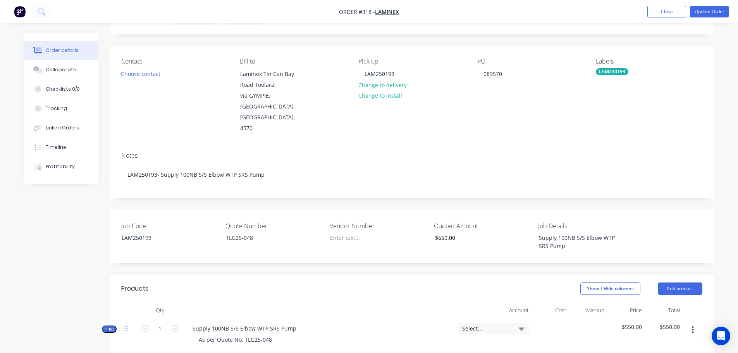
scroll to position [78, 0]
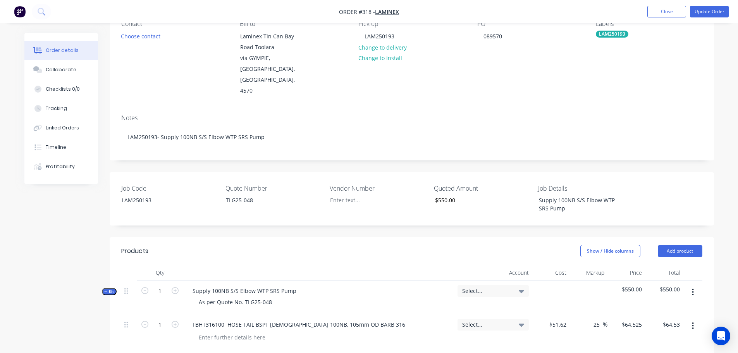
click at [500, 285] on div "Select..." at bounding box center [493, 291] width 71 height 12
click at [502, 307] on input at bounding box center [480, 315] width 79 height 16
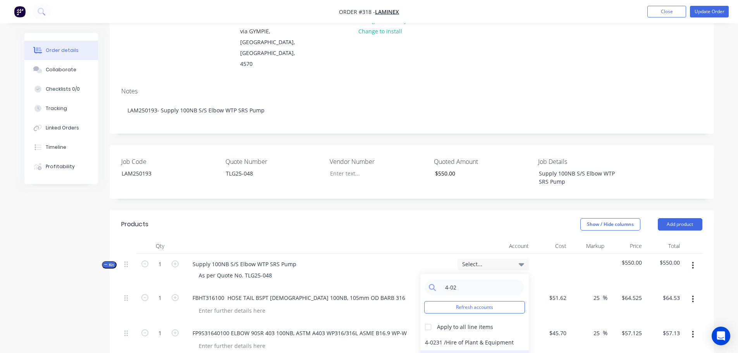
scroll to position [116, 0]
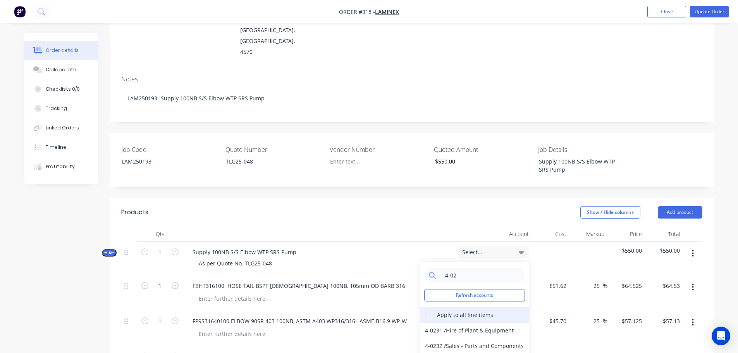
type input "4-02"
click at [424, 307] on div at bounding box center [429, 315] width 16 height 16
click at [443, 338] on div "4-0232 / Sales - Parts and Components" at bounding box center [475, 346] width 109 height 16
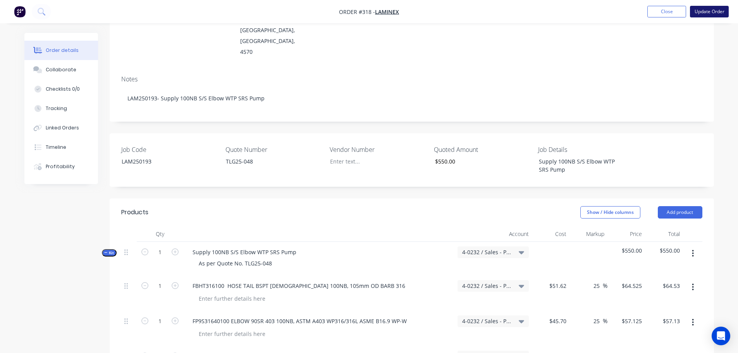
click at [710, 9] on button "Update Order" at bounding box center [709, 12] width 39 height 12
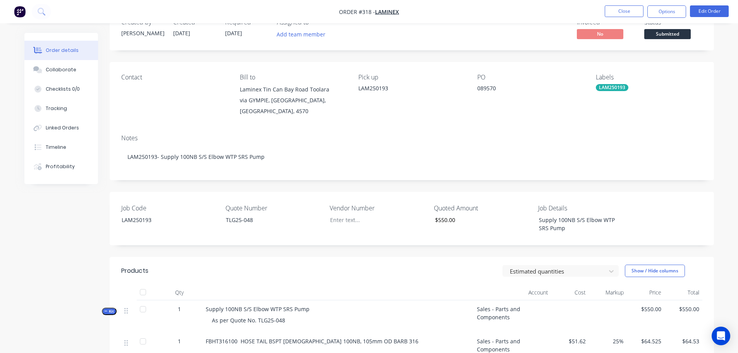
scroll to position [0, 0]
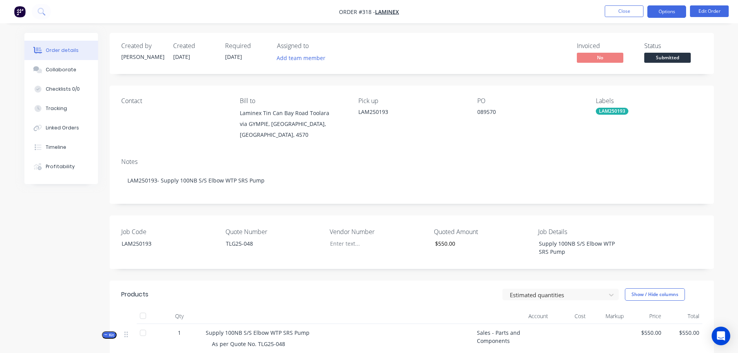
click at [678, 14] on button "Options" at bounding box center [667, 11] width 39 height 12
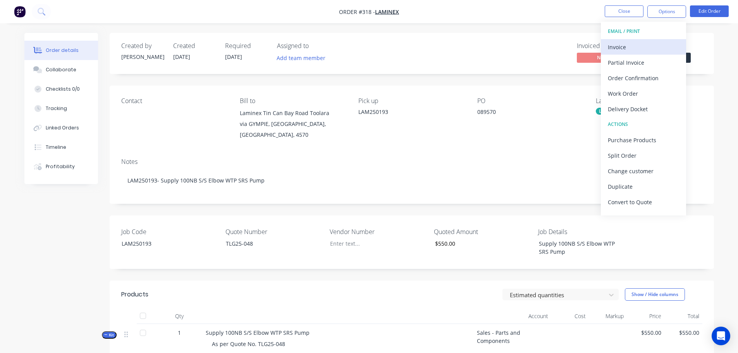
click at [654, 47] on div "Invoice" at bounding box center [643, 46] width 71 height 11
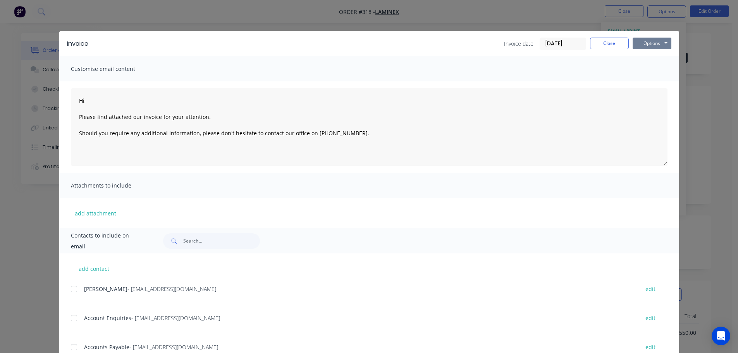
click at [664, 43] on button "Options" at bounding box center [652, 44] width 39 height 12
click at [657, 66] on button "Print" at bounding box center [658, 70] width 50 height 13
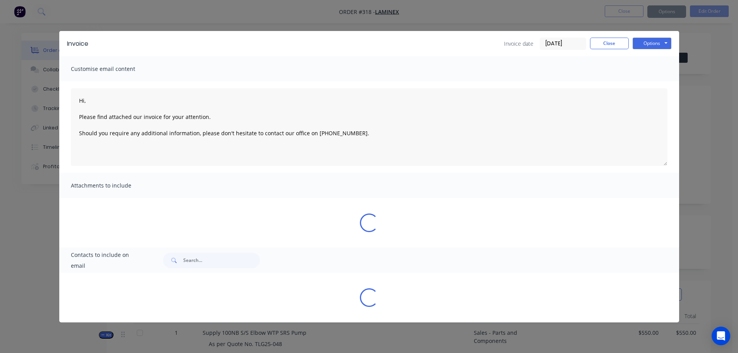
type textarea "Hi, Please find attached our invoice for your attention. Should you require any…"
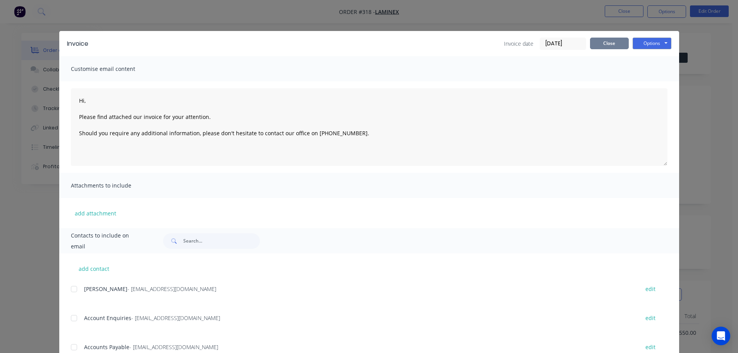
click at [603, 41] on button "Close" at bounding box center [609, 44] width 39 height 12
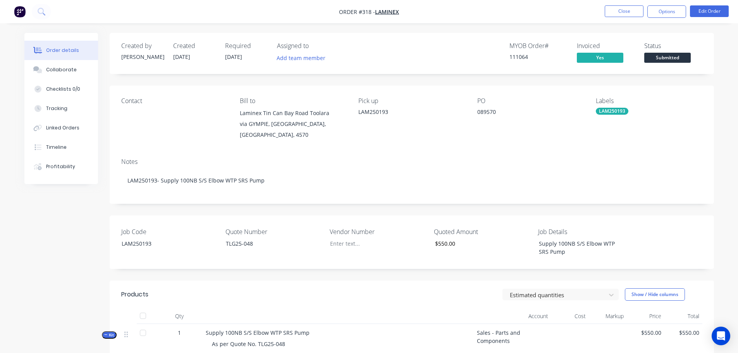
click at [662, 57] on span "Submitted" at bounding box center [668, 58] width 47 height 10
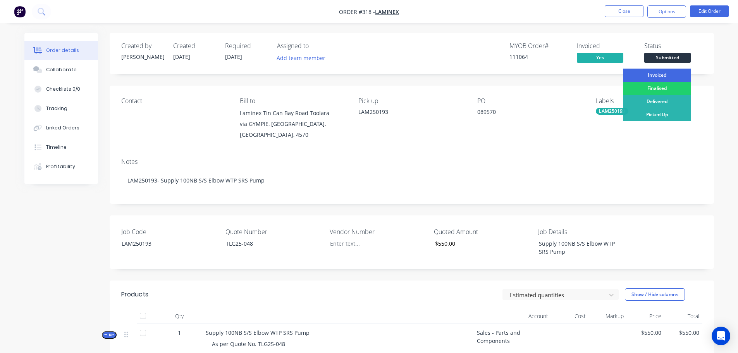
click at [668, 77] on div "Invoiced" at bounding box center [657, 75] width 68 height 13
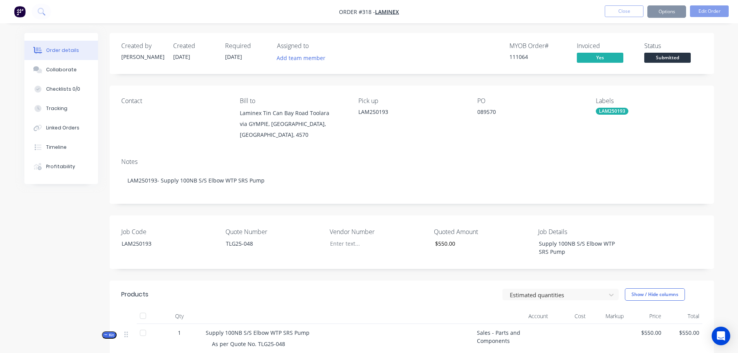
click at [633, 6] on button "Close" at bounding box center [624, 11] width 39 height 12
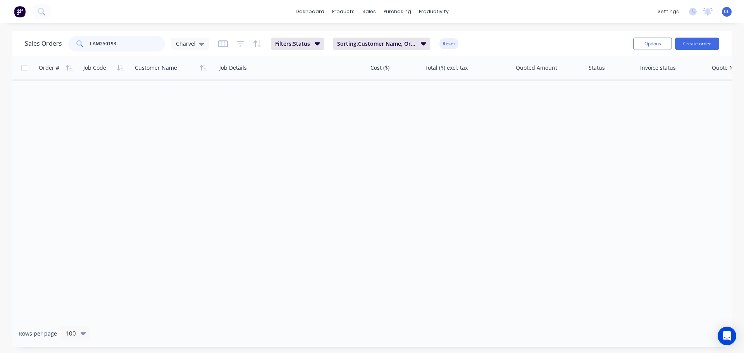
click at [155, 46] on input "LAM250193" at bounding box center [128, 44] width 76 height 16
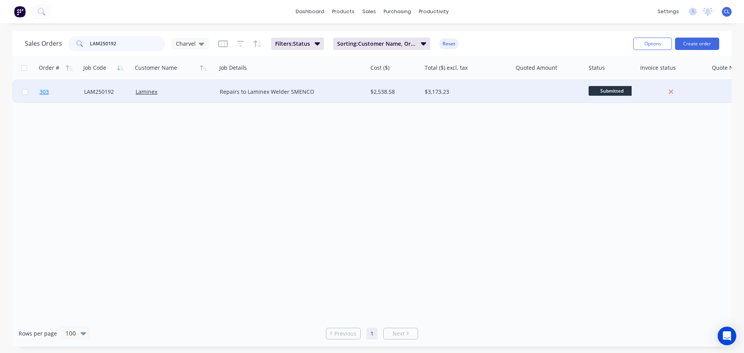
type input "LAM250192"
click at [49, 88] on link "303" at bounding box center [62, 91] width 45 height 23
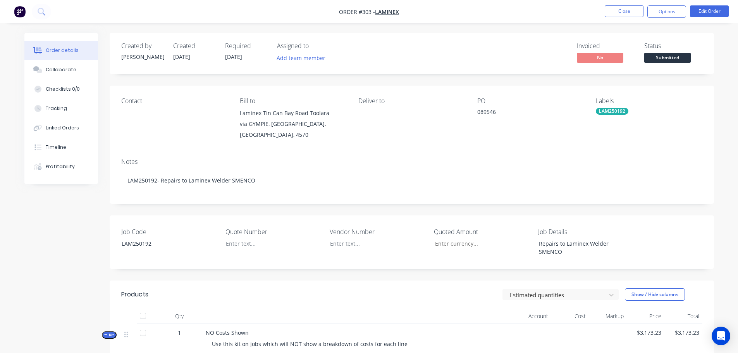
click at [718, 5] on nav "Order #303 - Laminex Close Options Edit Order" at bounding box center [369, 11] width 738 height 23
click at [717, 9] on button "Edit Order" at bounding box center [709, 11] width 39 height 12
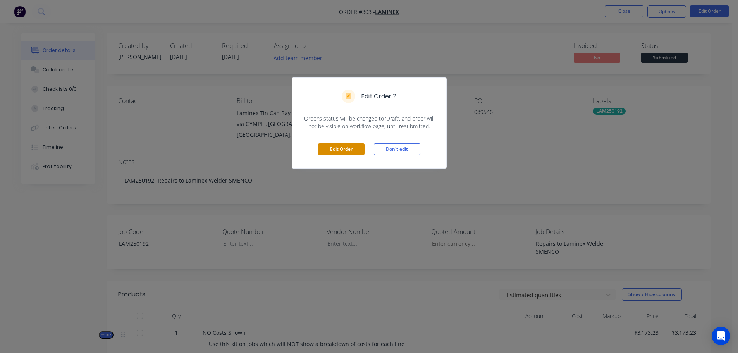
click at [324, 155] on button "Edit Order" at bounding box center [341, 149] width 47 height 12
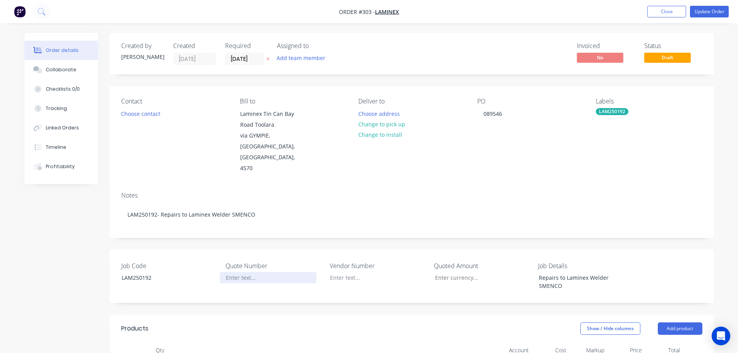
click at [248, 272] on div at bounding box center [268, 277] width 97 height 11
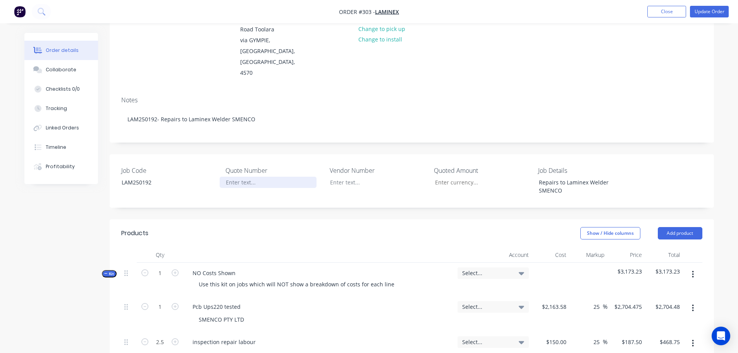
scroll to position [116, 0]
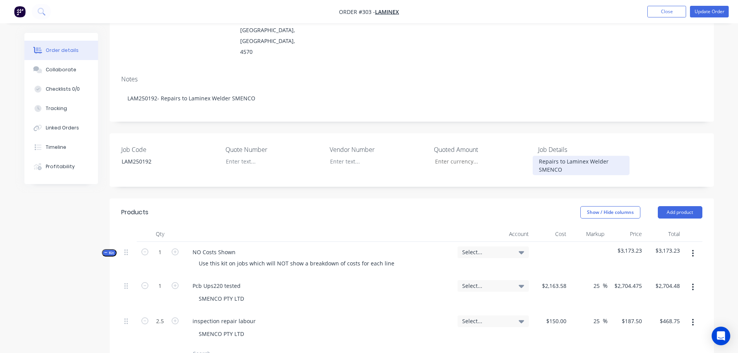
click at [562, 156] on div "Repairs to Laminex Welder SMENCO" at bounding box center [581, 165] width 97 height 19
copy div "Repairs to Laminex Welder SMENCO"
click at [223, 247] on div "NO Costs Shown" at bounding box center [213, 252] width 55 height 11
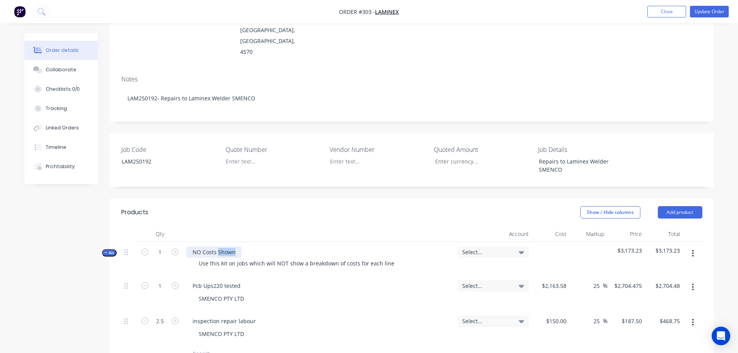
click at [223, 247] on div "NO Costs Shown" at bounding box center [213, 252] width 55 height 11
paste div
click at [228, 258] on div "Use this kit on jobs which will NOT show a breakdown of costs for each line" at bounding box center [297, 263] width 208 height 11
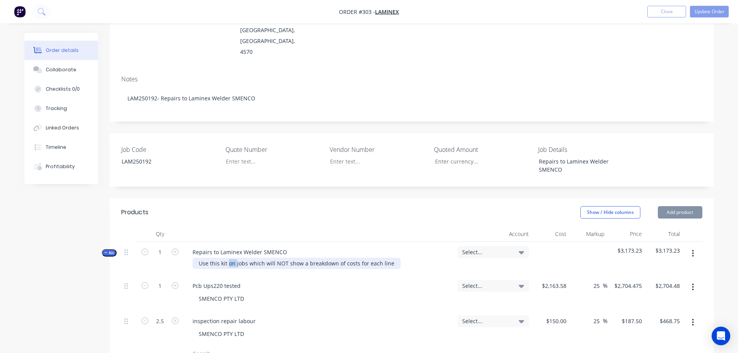
click at [228, 258] on div "Use this kit on jobs which will NOT show a breakdown of costs for each line" at bounding box center [297, 263] width 208 height 11
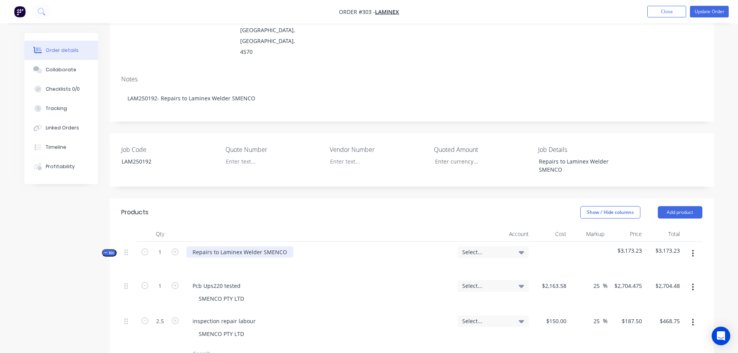
click at [261, 247] on div "Repairs to Laminex Welder SMENCO" at bounding box center [239, 252] width 107 height 11
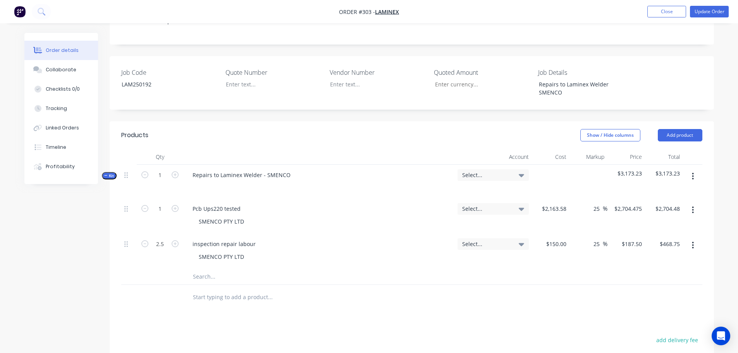
scroll to position [194, 0]
click at [214, 269] on input "text" at bounding box center [270, 277] width 155 height 16
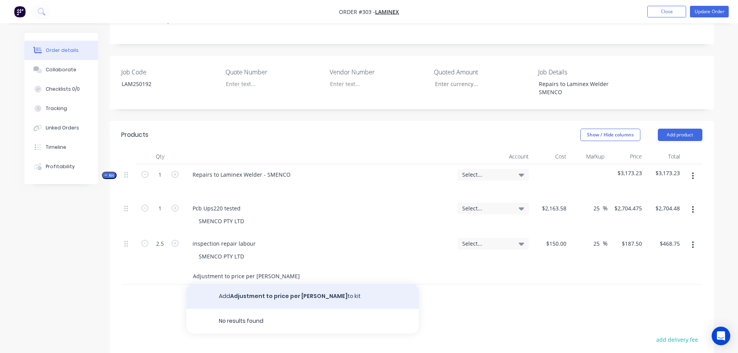
type input "Adjustment to price per [PERSON_NAME]"
click at [318, 284] on button "Add Adjustment to price per [PERSON_NAME] to kit" at bounding box center [302, 296] width 233 height 25
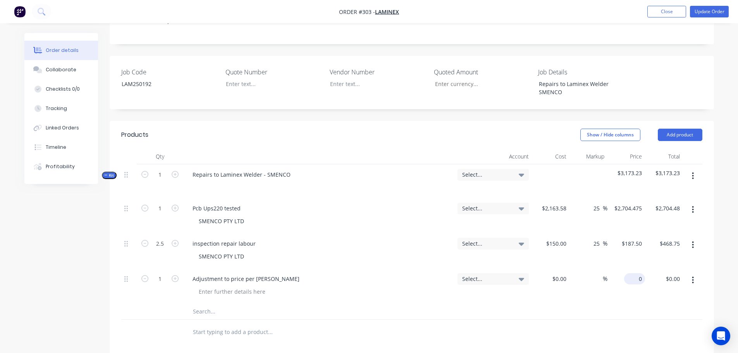
click at [637, 273] on input "0" at bounding box center [637, 278] width 18 height 11
type input "$-101.58"
click at [478, 164] on div "Select..." at bounding box center [494, 181] width 78 height 34
click at [484, 171] on span "Select..." at bounding box center [486, 175] width 49 height 8
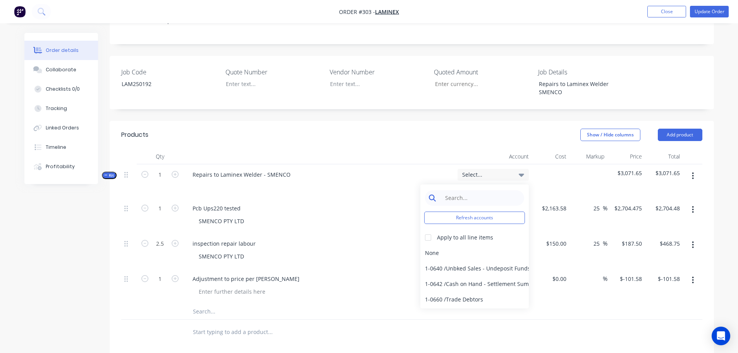
click at [480, 190] on input at bounding box center [480, 198] width 79 height 16
type input "4-02"
click at [435, 230] on div at bounding box center [429, 238] width 16 height 16
click at [450, 261] on div "4-0232 / Sales - Parts and Components" at bounding box center [475, 269] width 109 height 16
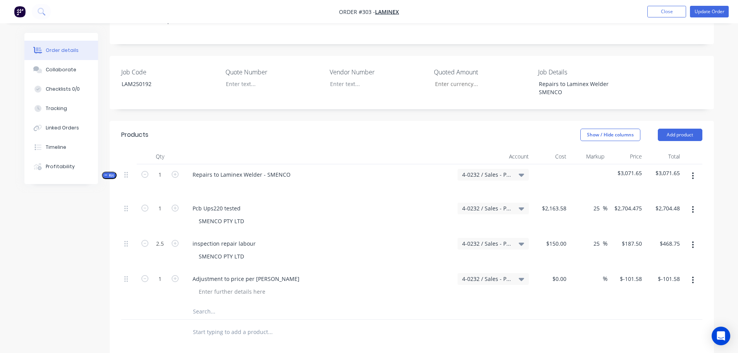
click at [615, 304] on div at bounding box center [411, 312] width 581 height 16
click at [708, 15] on button "Update Order" at bounding box center [709, 12] width 39 height 12
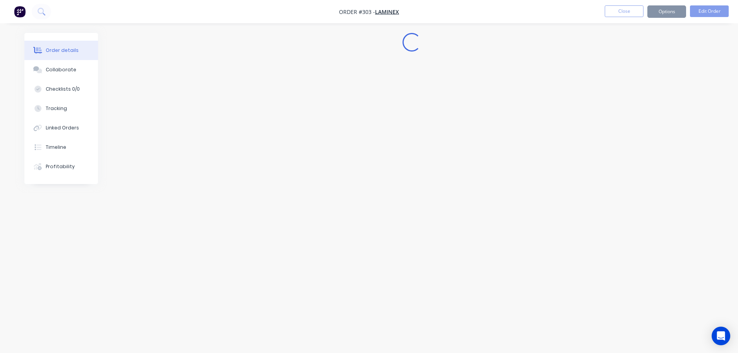
scroll to position [0, 0]
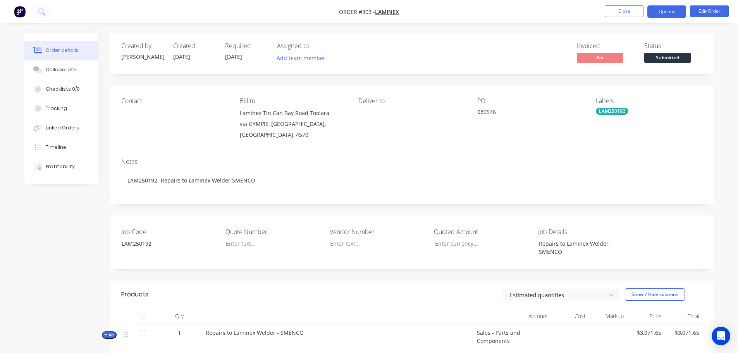
click at [671, 11] on button "Options" at bounding box center [667, 11] width 39 height 12
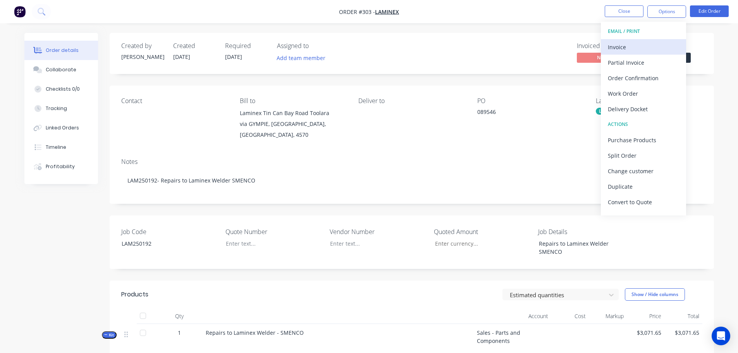
click at [645, 49] on div "Invoice" at bounding box center [643, 46] width 71 height 11
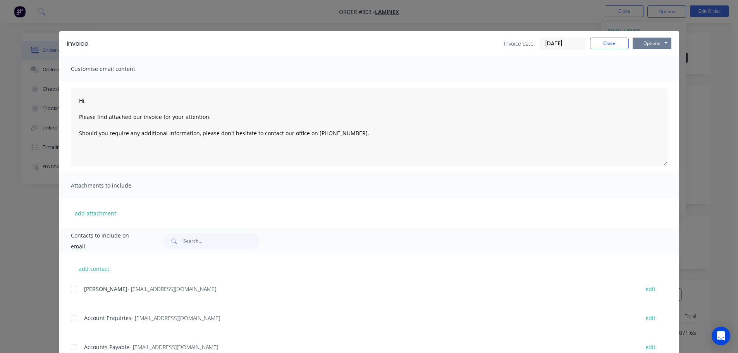
click at [657, 44] on button "Options" at bounding box center [652, 44] width 39 height 12
click at [654, 69] on button "Print" at bounding box center [658, 70] width 50 height 13
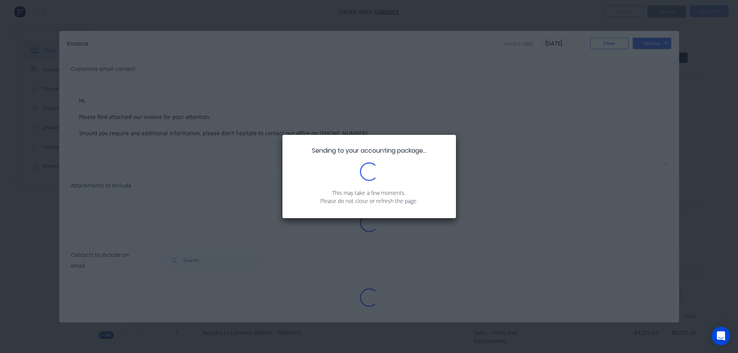
type textarea "Hi, Please find attached our invoice for your attention. Should you require any…"
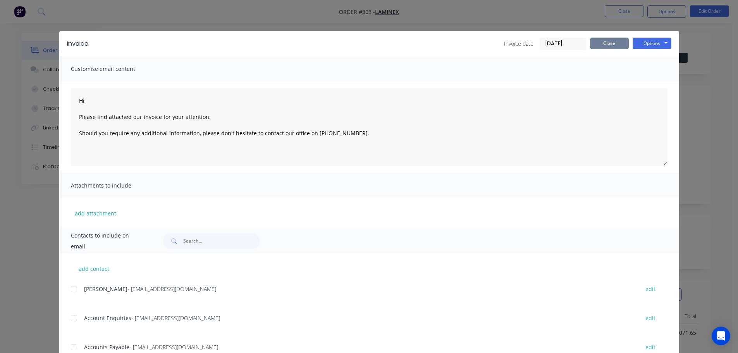
click at [609, 38] on button "Close" at bounding box center [609, 44] width 39 height 12
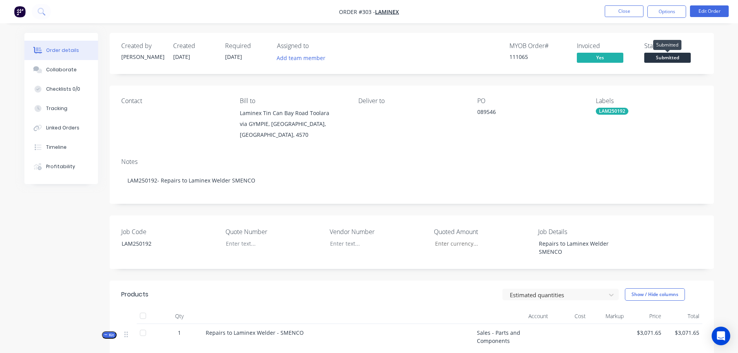
click at [659, 56] on span "Submitted" at bounding box center [668, 58] width 47 height 10
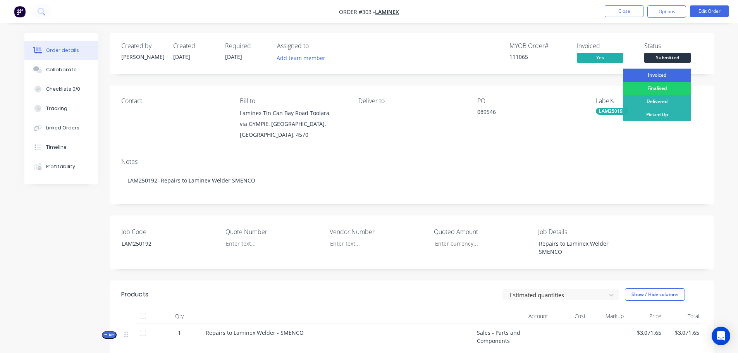
click at [663, 73] on div "Invoiced" at bounding box center [657, 75] width 68 height 13
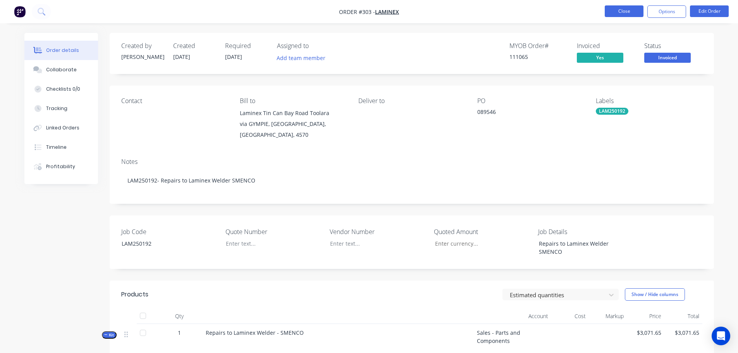
click at [635, 13] on button "Close" at bounding box center [624, 11] width 39 height 12
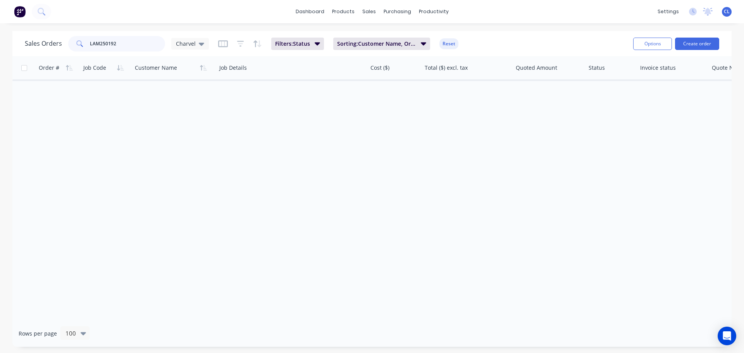
drag, startPoint x: 112, startPoint y: 45, endPoint x: 200, endPoint y: 35, distance: 88.5
click at [185, 41] on div "Sales Orders LAM250192 Charvel" at bounding box center [117, 44] width 184 height 16
type input "LAM250191"
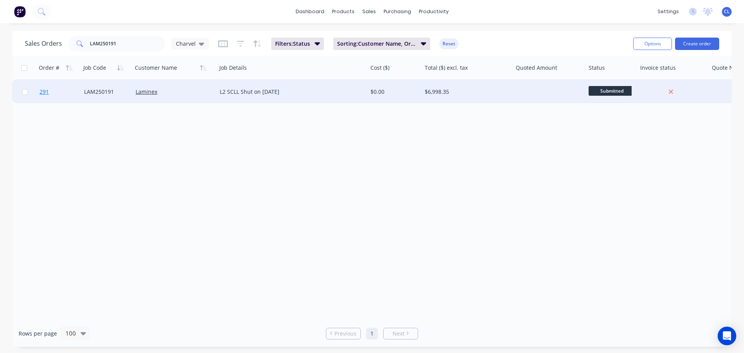
click at [50, 91] on link "291" at bounding box center [62, 91] width 45 height 23
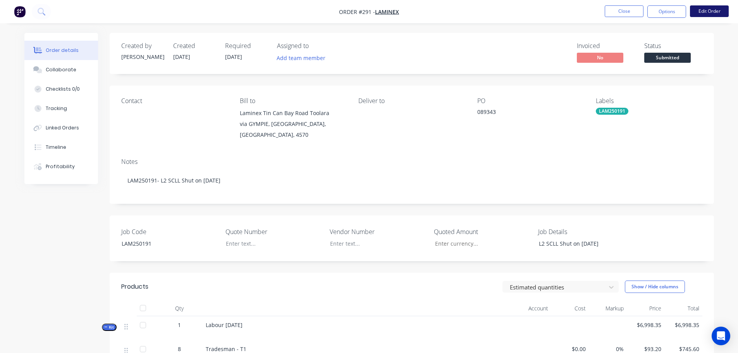
click at [717, 14] on button "Edit Order" at bounding box center [709, 11] width 39 height 12
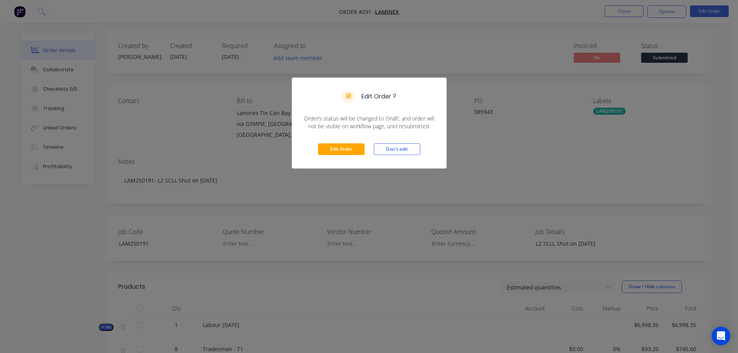
click at [357, 143] on div "Edit Order Don't edit" at bounding box center [369, 149] width 154 height 38
click at [357, 145] on button "Edit Order" at bounding box center [341, 149] width 47 height 12
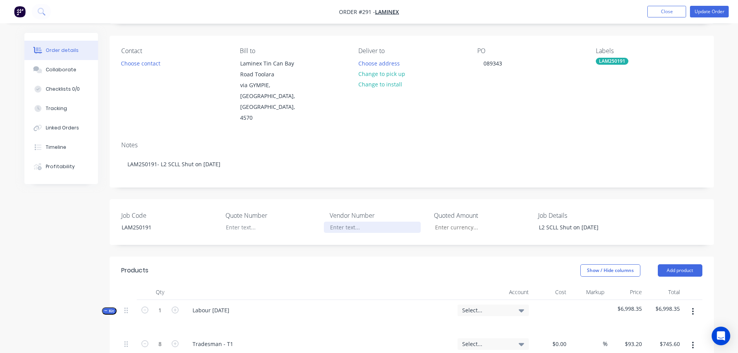
scroll to position [116, 0]
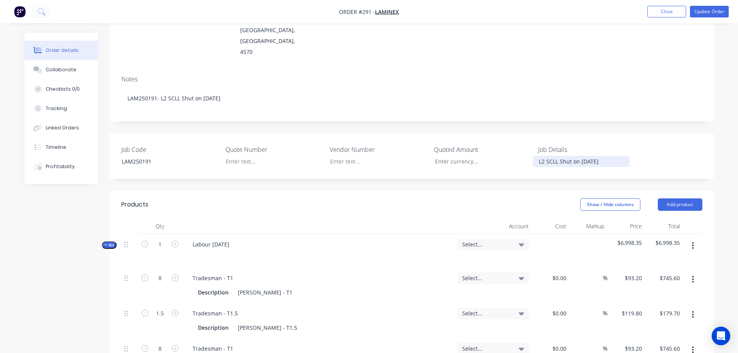
click at [576, 156] on div "L2 SCLL Shut on [DATE]" at bounding box center [581, 161] width 97 height 11
click at [200, 239] on div "Labour [DATE]" at bounding box center [210, 244] width 49 height 11
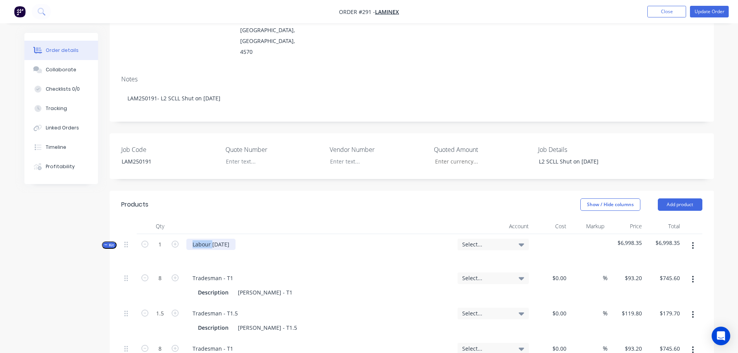
click at [200, 239] on div "Labour [DATE]" at bounding box center [210, 244] width 49 height 11
paste div
click at [224, 239] on div "Supply tradesemen for L2 SCLL Shut on [DATE]" at bounding box center [252, 244] width 133 height 11
click at [487, 240] on span "Select..." at bounding box center [486, 244] width 49 height 8
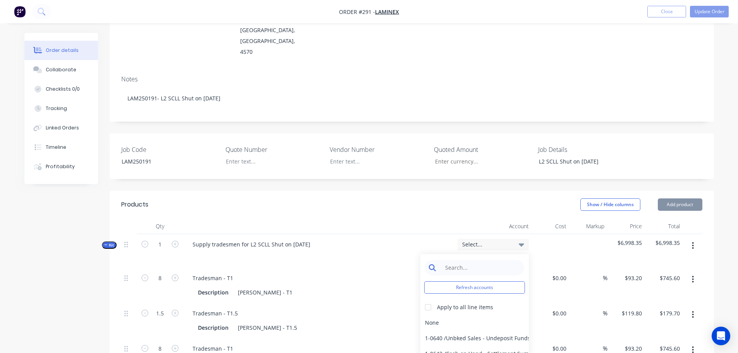
click at [488, 260] on input at bounding box center [480, 268] width 79 height 16
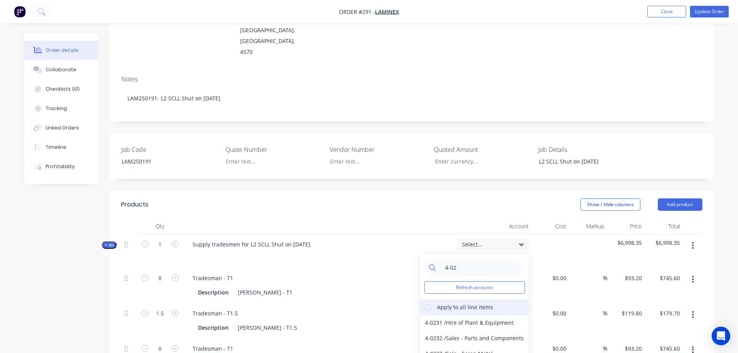
type input "4-02"
click at [428, 300] on div at bounding box center [429, 308] width 16 height 16
click at [453, 331] on div "4-0232 / Sales - Parts and Components" at bounding box center [475, 339] width 109 height 16
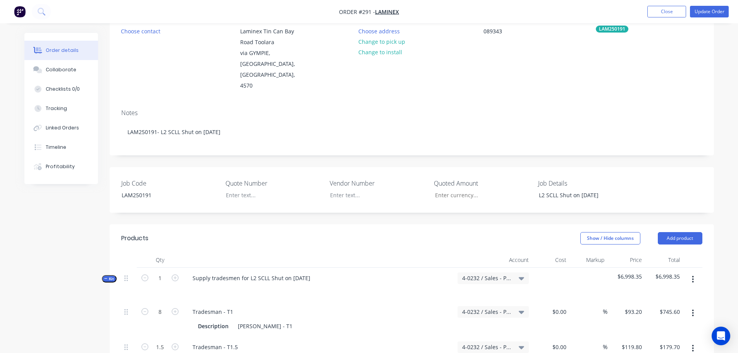
scroll to position [0, 0]
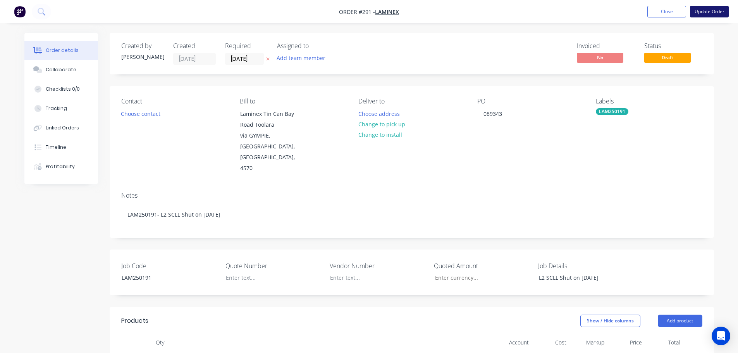
click at [710, 14] on button "Update Order" at bounding box center [709, 12] width 39 height 12
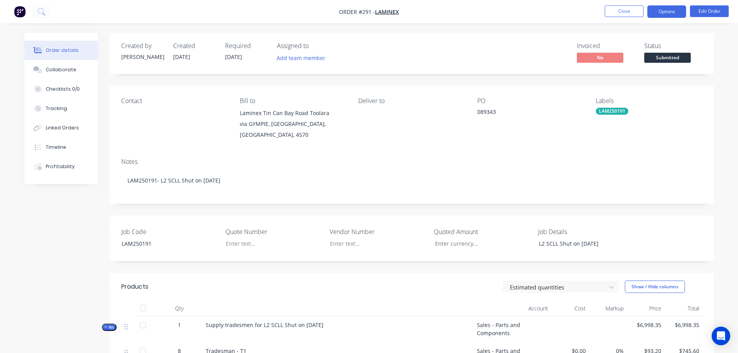
click at [672, 13] on button "Options" at bounding box center [667, 11] width 39 height 12
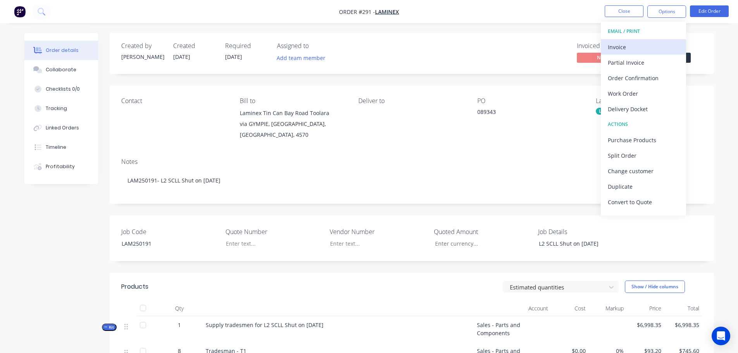
click at [648, 50] on div "Invoice" at bounding box center [643, 46] width 71 height 11
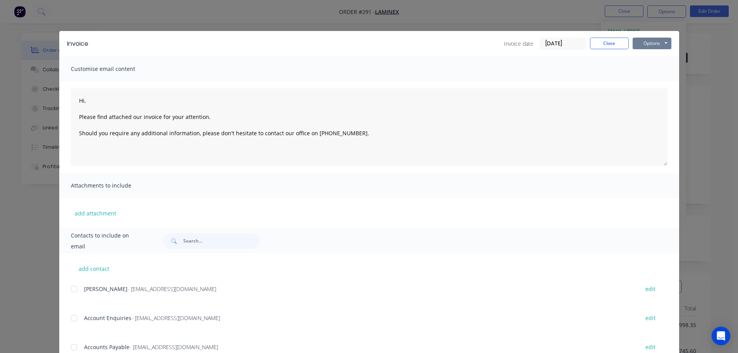
click at [659, 41] on button "Options" at bounding box center [652, 44] width 39 height 12
click at [650, 69] on button "Print" at bounding box center [658, 70] width 50 height 13
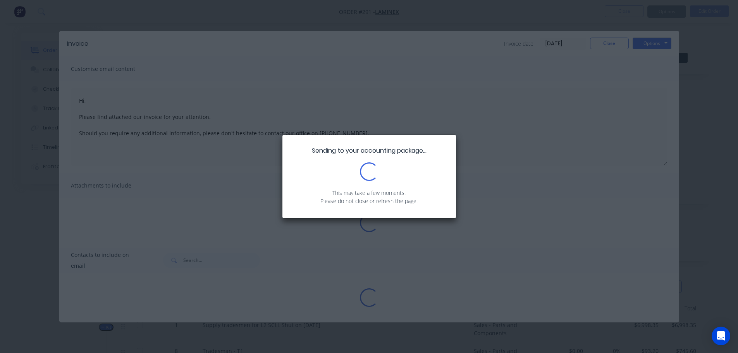
type textarea "Hi, Please find attached our invoice for your attention. Should you require any…"
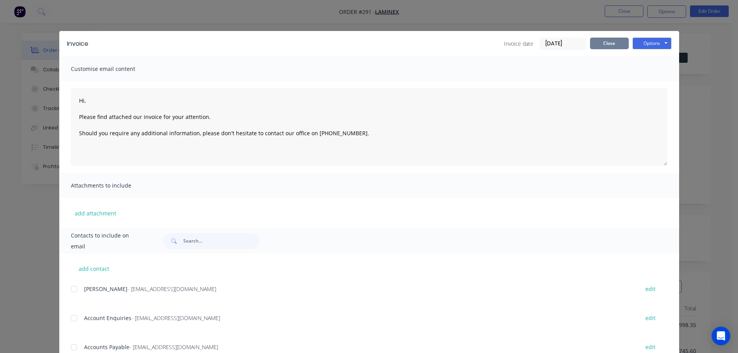
click at [597, 44] on button "Close" at bounding box center [609, 44] width 39 height 12
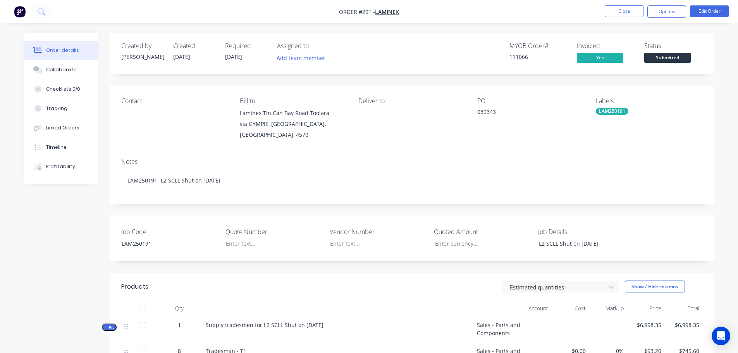
click at [654, 55] on span "Submitted" at bounding box center [668, 58] width 47 height 10
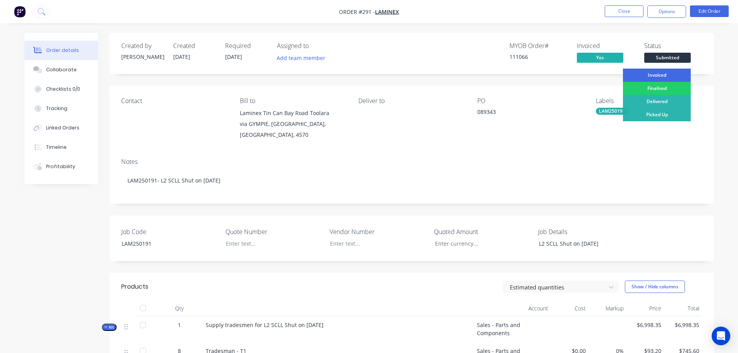
click at [656, 77] on div "Invoiced" at bounding box center [657, 75] width 68 height 13
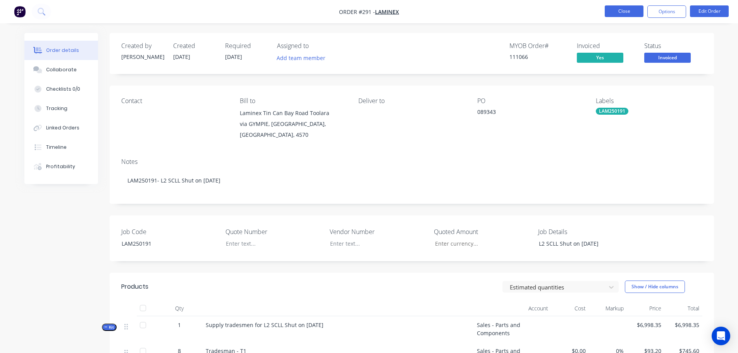
click at [633, 11] on button "Close" at bounding box center [624, 11] width 39 height 12
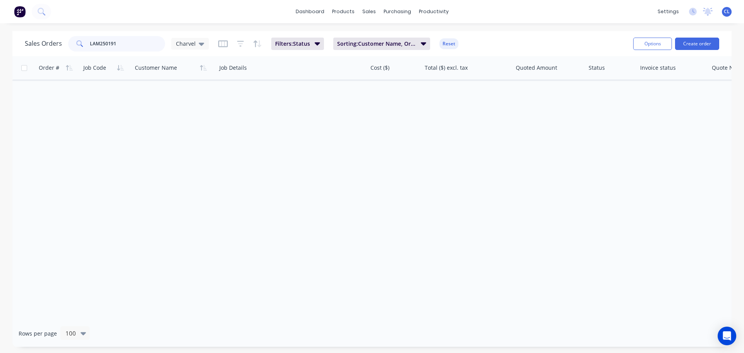
drag, startPoint x: 109, startPoint y: 46, endPoint x: 198, endPoint y: 32, distance: 90.2
click at [193, 37] on div "Sales Orders LAM250191 Charvel" at bounding box center [117, 44] width 184 height 16
type input "LAM250190"
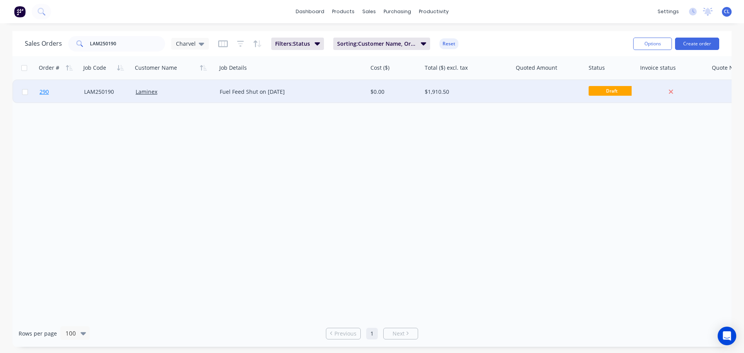
click at [48, 93] on span "290" at bounding box center [44, 92] width 9 height 8
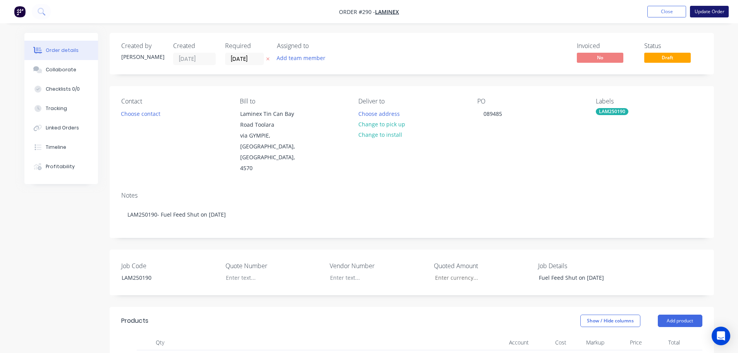
click at [709, 12] on button "Update Order" at bounding box center [709, 12] width 39 height 12
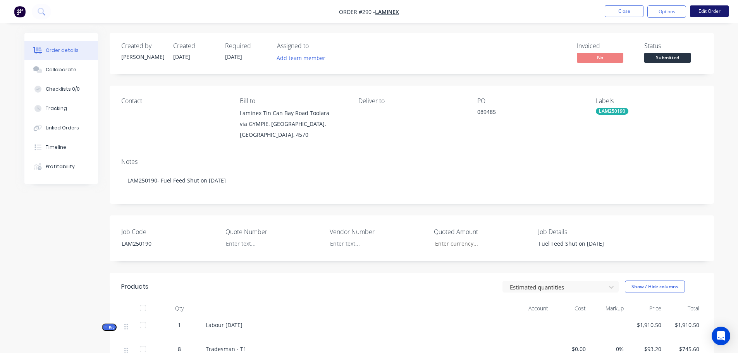
click at [711, 14] on button "Edit Order" at bounding box center [709, 11] width 39 height 12
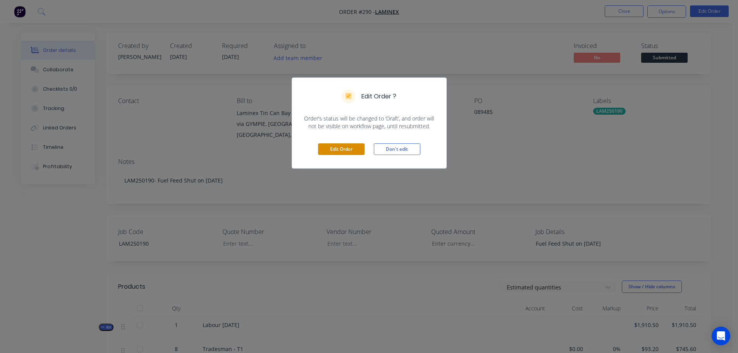
click at [326, 152] on button "Edit Order" at bounding box center [341, 149] width 47 height 12
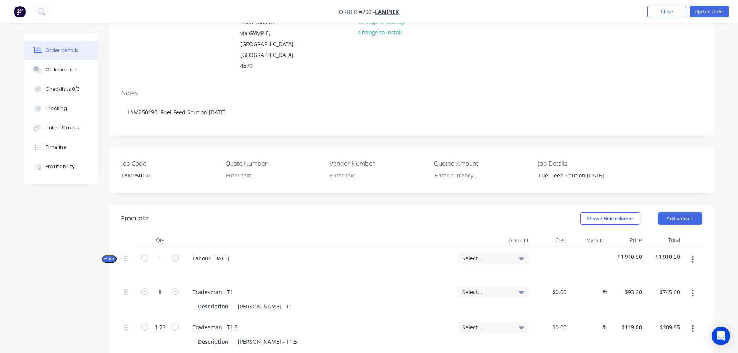
scroll to position [116, 0]
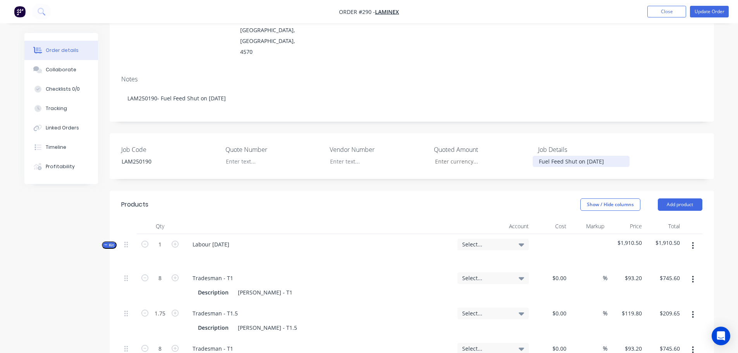
click at [575, 156] on div "Fuel Feed Shut on [DATE]" at bounding box center [581, 161] width 97 height 11
click at [223, 239] on div "Labour [DATE]" at bounding box center [210, 244] width 49 height 11
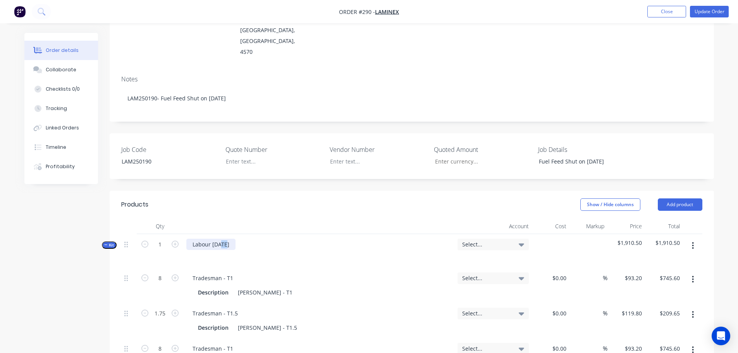
click at [223, 239] on div "Labour [DATE]" at bounding box center [210, 244] width 49 height 11
paste div
click at [507, 239] on div "Select..." at bounding box center [493, 245] width 71 height 12
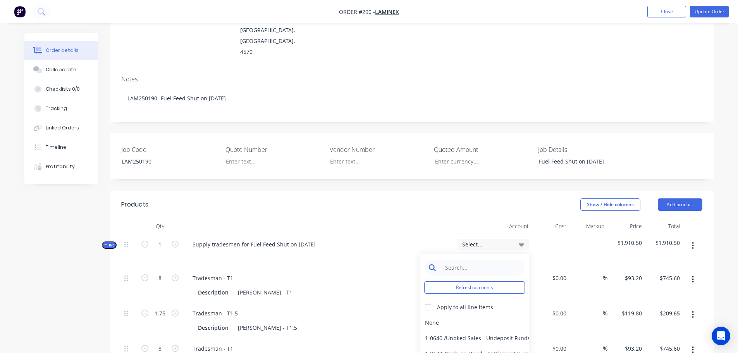
click at [482, 260] on input at bounding box center [480, 268] width 79 height 16
type input "4-02"
click at [430, 300] on div at bounding box center [429, 308] width 16 height 16
click at [457, 331] on div "4-0232 / Sales - Parts and Components" at bounding box center [475, 339] width 109 height 16
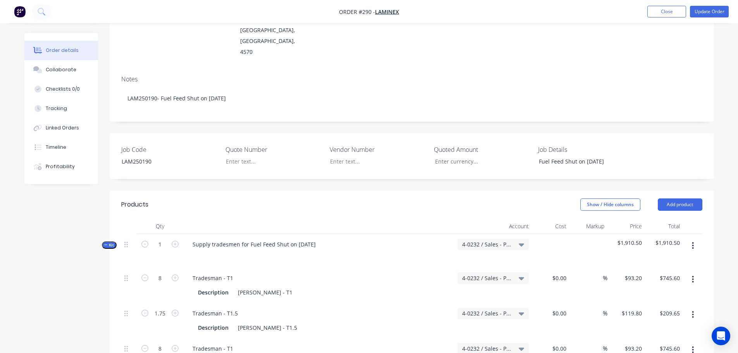
click at [709, 226] on div "Qty Account Cost Markup Price Total Kit 1 Supply tradesmen for Fuel Feed Shut o…" at bounding box center [412, 334] width 605 height 231
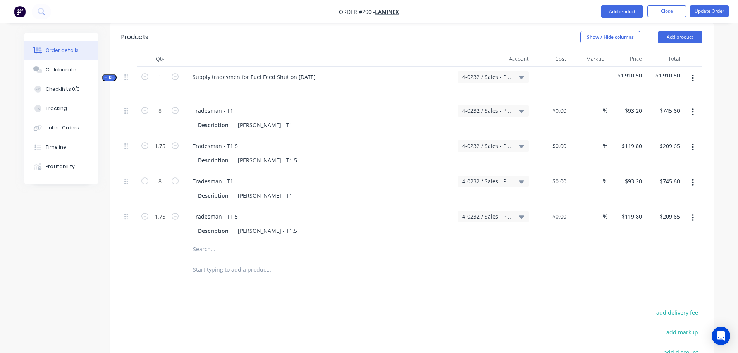
scroll to position [389, 0]
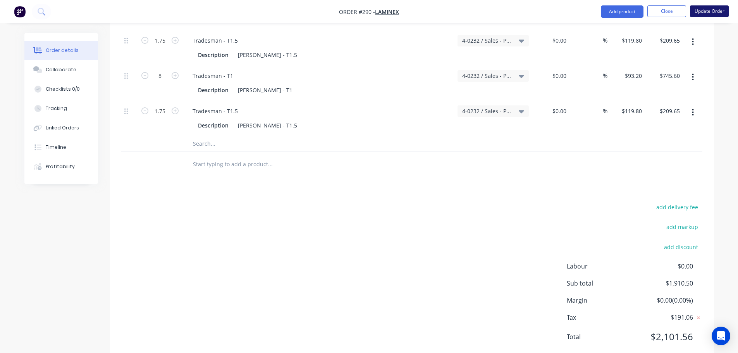
click at [704, 14] on button "Update Order" at bounding box center [709, 11] width 39 height 12
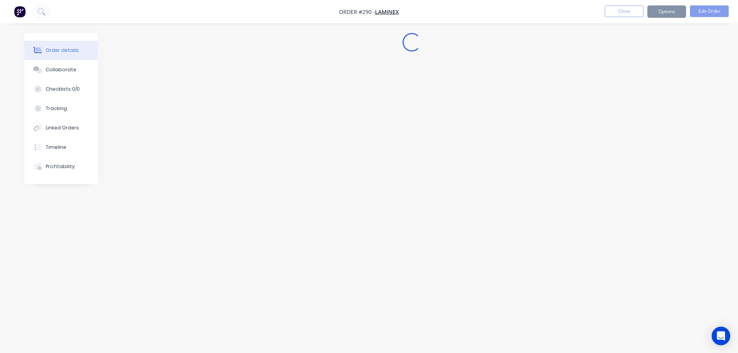
scroll to position [0, 0]
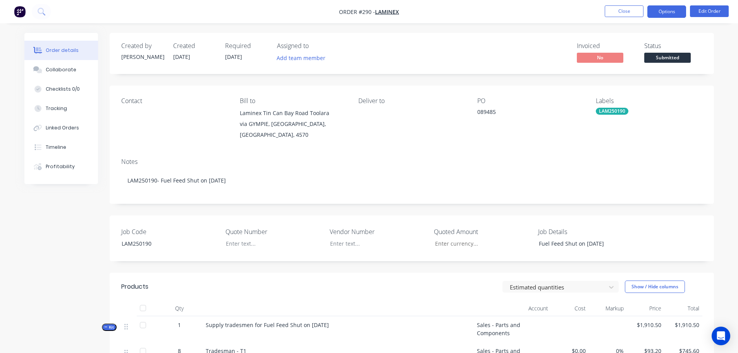
click at [658, 15] on button "Options" at bounding box center [667, 11] width 39 height 12
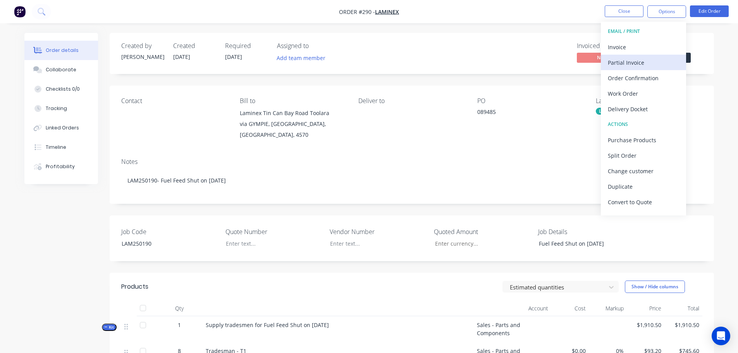
click at [641, 55] on button "Partial Invoice" at bounding box center [643, 63] width 85 height 16
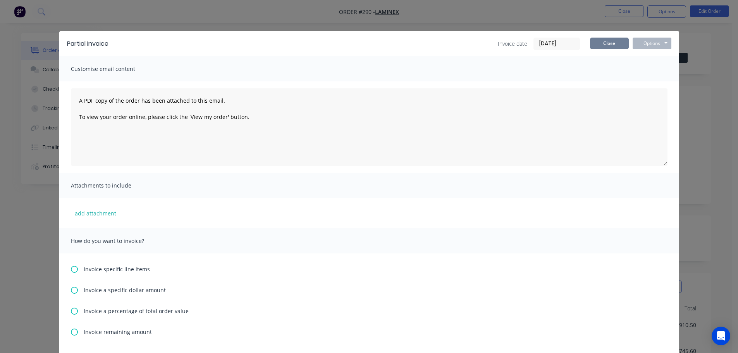
click at [614, 45] on button "Close" at bounding box center [609, 44] width 39 height 12
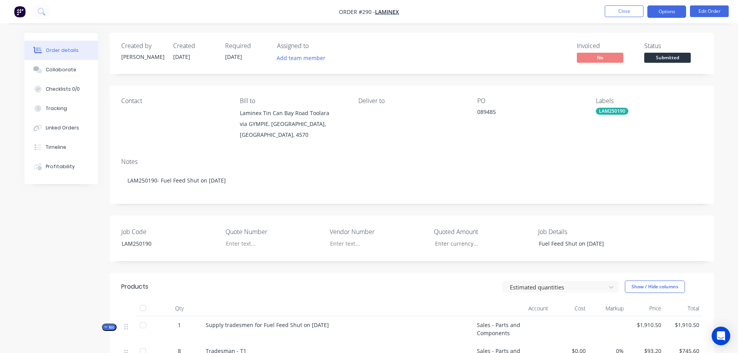
click at [656, 17] on button "Options" at bounding box center [667, 11] width 39 height 12
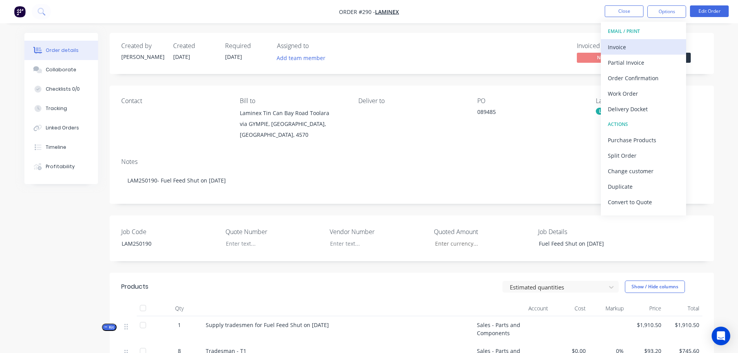
click at [647, 42] on div "Invoice" at bounding box center [643, 46] width 71 height 11
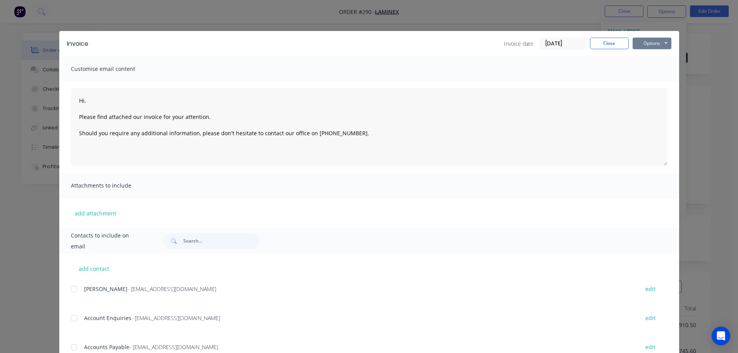
click at [657, 40] on button "Options" at bounding box center [652, 44] width 39 height 12
click at [650, 66] on button "Print" at bounding box center [658, 70] width 50 height 13
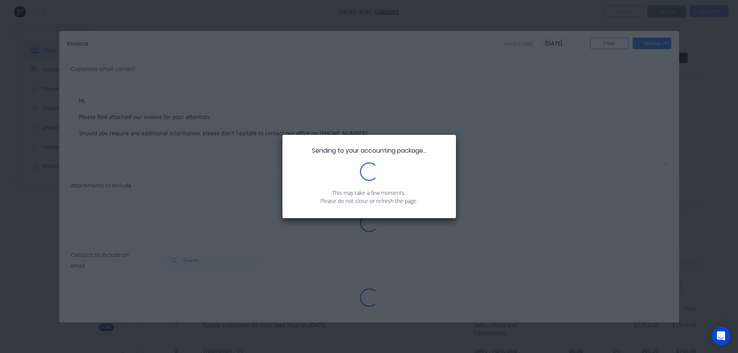
type textarea "Hi, Please find attached our invoice for your attention. Should you require any…"
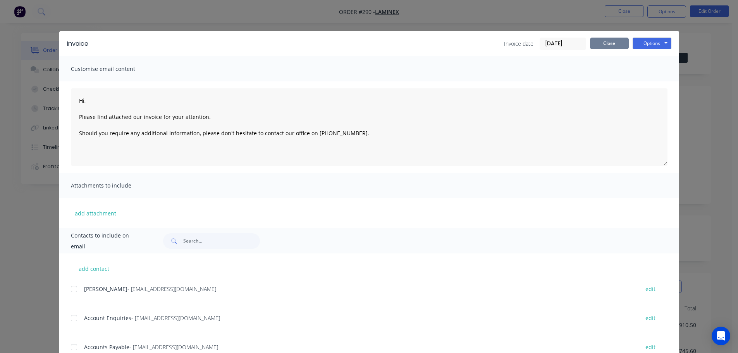
click at [618, 41] on button "Close" at bounding box center [609, 44] width 39 height 12
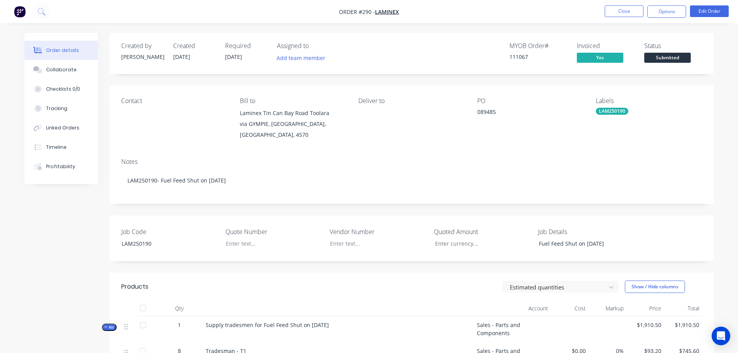
click at [657, 58] on span "Submitted" at bounding box center [668, 58] width 47 height 10
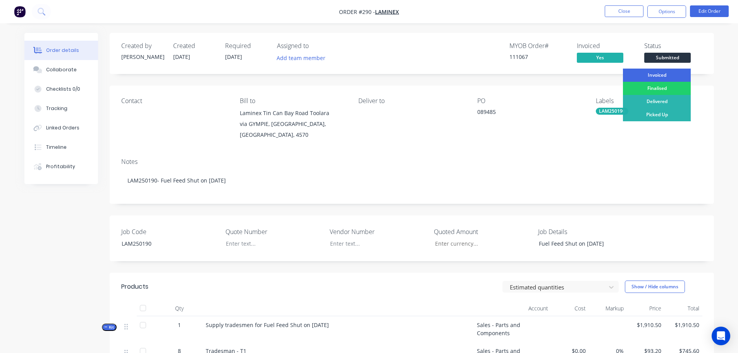
click at [655, 76] on div "Invoiced" at bounding box center [657, 75] width 68 height 13
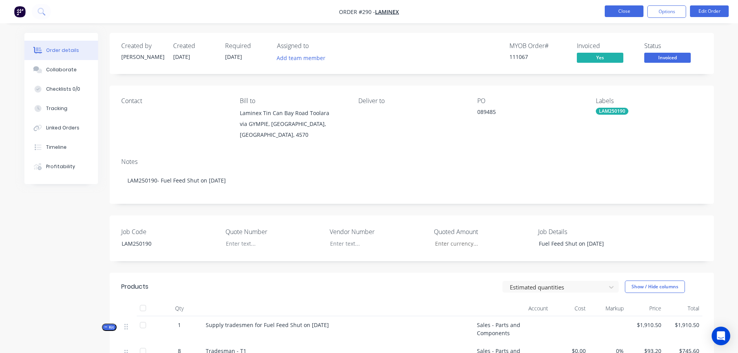
click at [615, 15] on button "Close" at bounding box center [624, 11] width 39 height 12
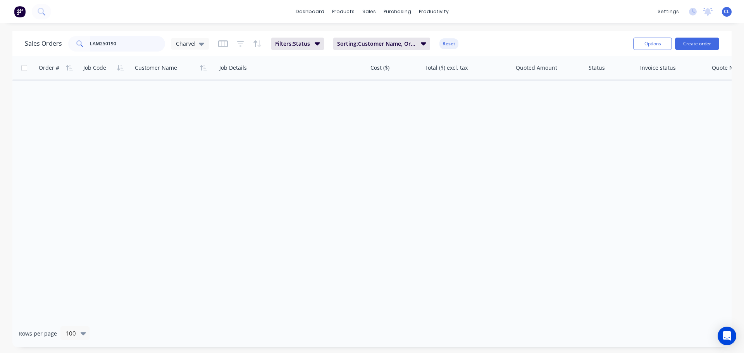
click at [244, 62] on div "Sales Orders LAM250190 Charvel Filters: Status Sorting: Customer Name, Order #,…" at bounding box center [371, 189] width 719 height 316
type input "LAM250189"
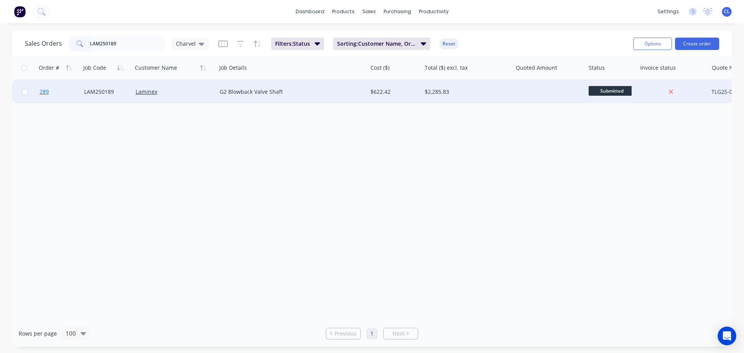
click at [52, 89] on link "289" at bounding box center [62, 91] width 45 height 23
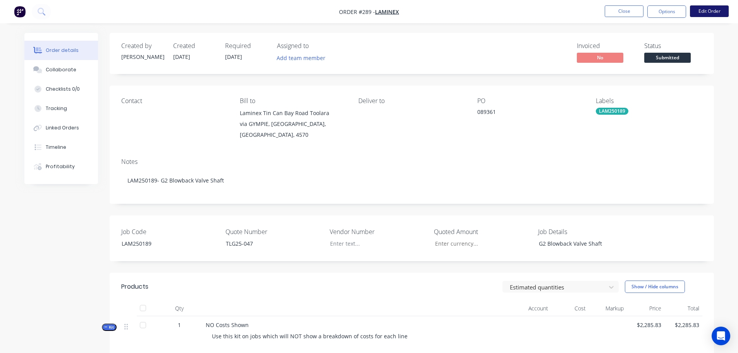
click at [702, 12] on button "Edit Order" at bounding box center [709, 11] width 39 height 12
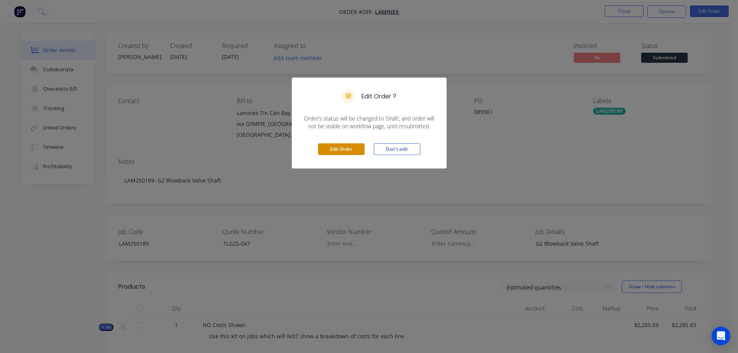
click at [351, 152] on button "Edit Order" at bounding box center [341, 149] width 47 height 12
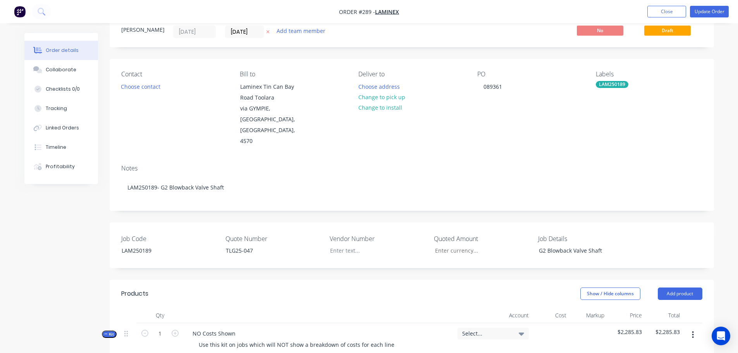
scroll to position [39, 0]
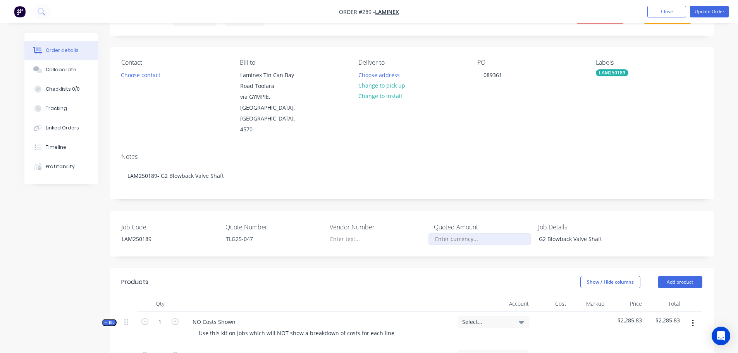
click at [450, 233] on input "Job Code" at bounding box center [480, 239] width 102 height 12
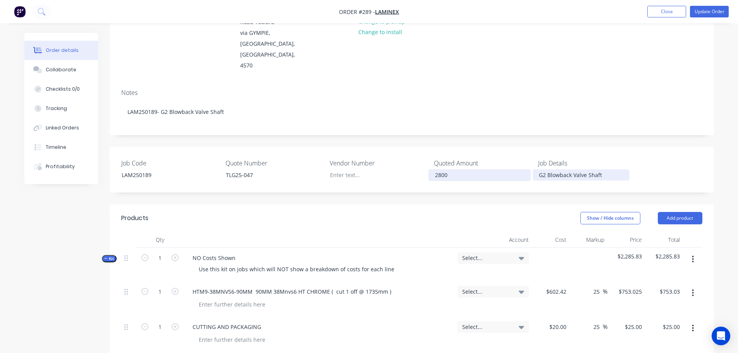
scroll to position [116, 0]
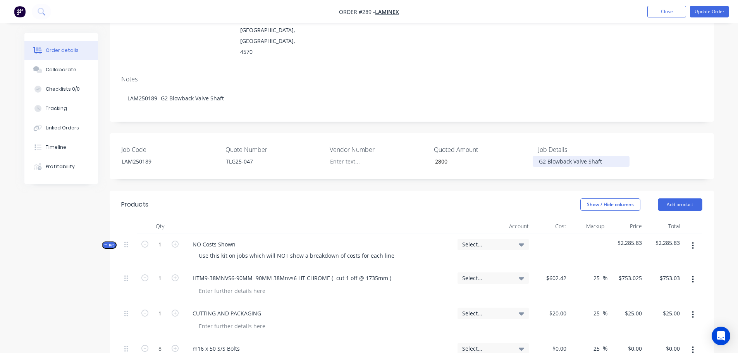
type input "$2,800.00"
click at [577, 156] on div "G2 Blowback Valve Shaft" at bounding box center [581, 161] width 97 height 11
click at [219, 239] on div "NO Costs Shown" at bounding box center [213, 244] width 55 height 11
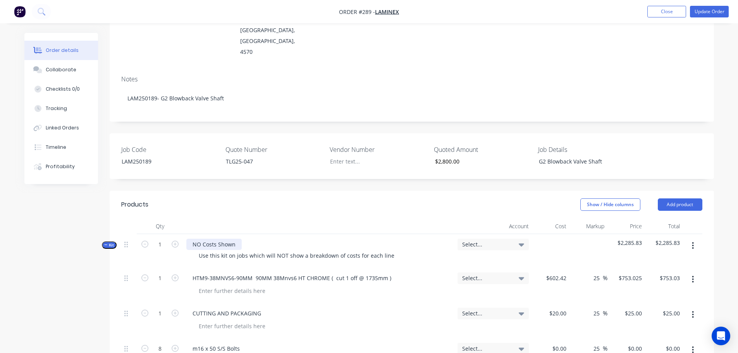
click at [219, 239] on div "NO Costs Shown" at bounding box center [213, 244] width 55 height 11
paste div
click at [226, 250] on div "Use this kit on jobs which will NOT show a breakdown of costs for each line" at bounding box center [297, 255] width 208 height 11
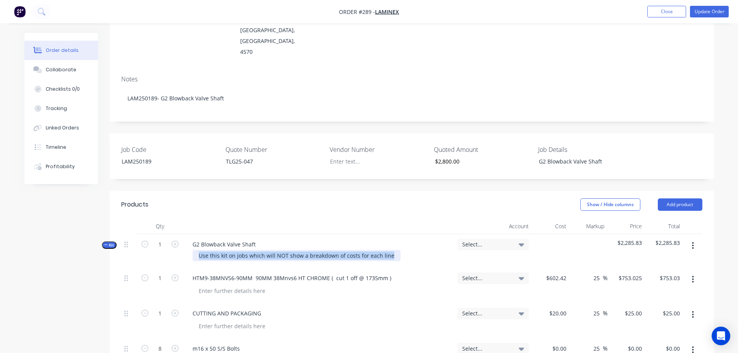
click at [226, 250] on div "Use this kit on jobs which will NOT show a breakdown of costs for each line" at bounding box center [297, 255] width 208 height 11
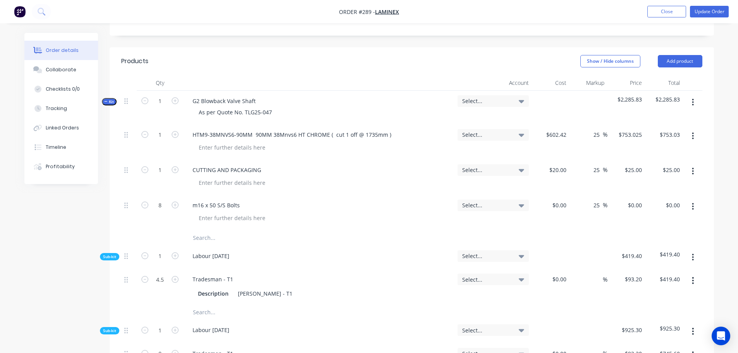
scroll to position [271, 0]
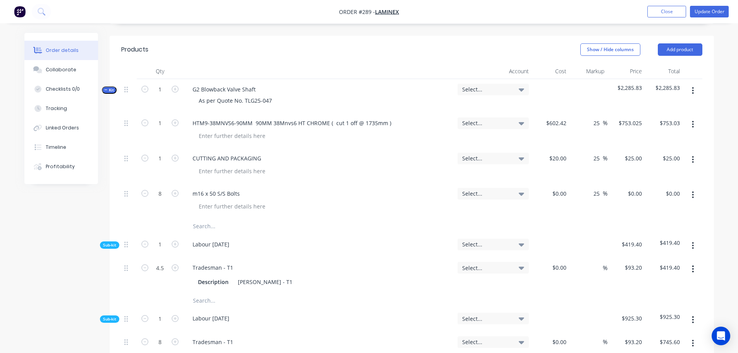
click at [206, 219] on input "text" at bounding box center [270, 227] width 155 height 16
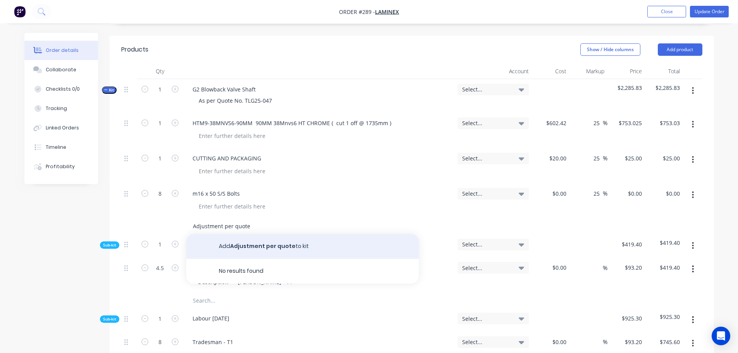
type input "Adjustment per quote"
click at [245, 234] on button "Add Adjustment per quote to kit" at bounding box center [302, 246] width 233 height 25
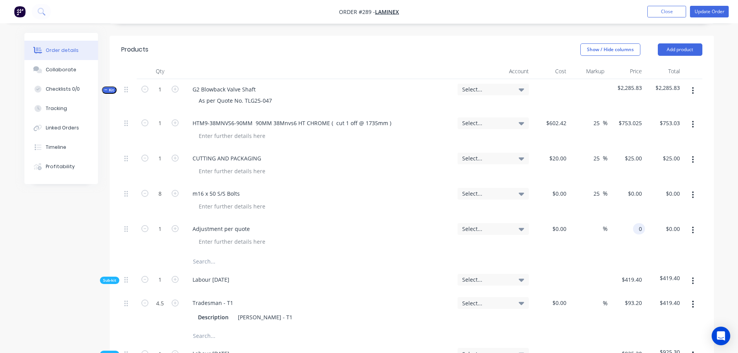
click at [636, 223] on div "0 0" at bounding box center [639, 228] width 12 height 11
type input "$514.17"
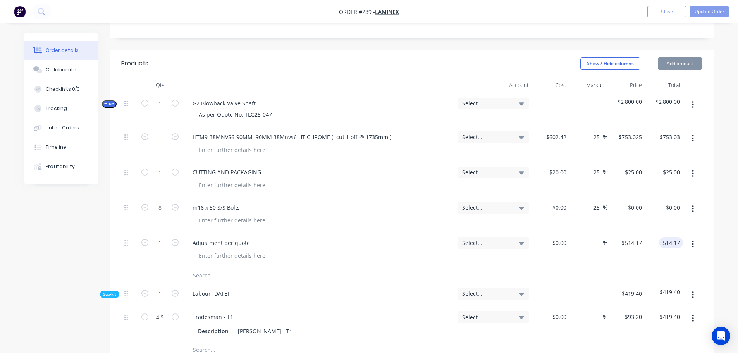
scroll to position [233, 0]
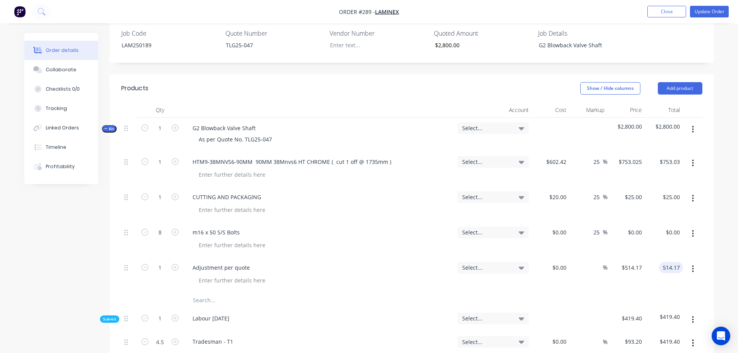
type input "$514.17"
click at [472, 124] on span "Select..." at bounding box center [486, 128] width 49 height 8
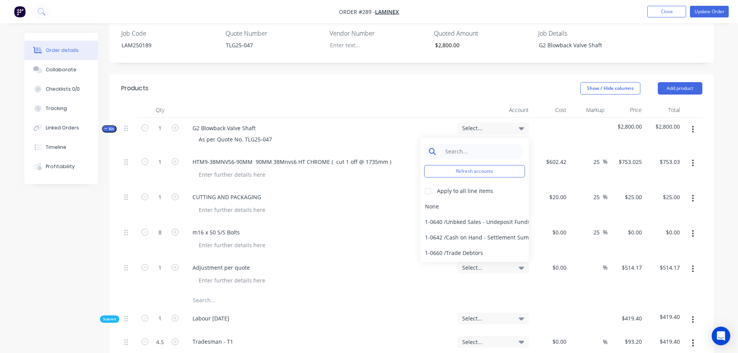
click at [476, 144] on input at bounding box center [480, 152] width 79 height 16
type input "4-02"
click at [429, 183] on div at bounding box center [429, 191] width 16 height 16
click at [461, 214] on div "4-0232 / Sales - Parts and Components" at bounding box center [475, 222] width 109 height 16
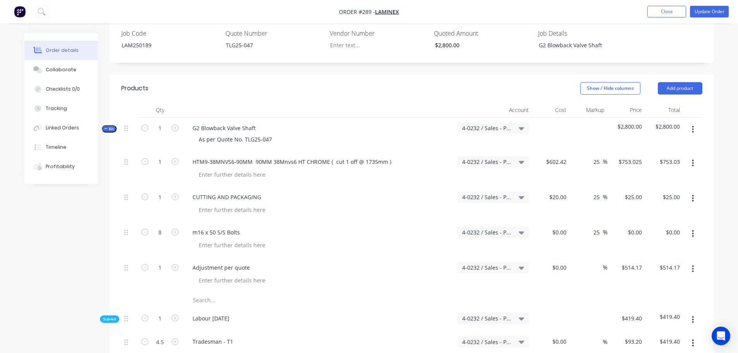
click at [713, 162] on div "Qty Account Cost Markup Price Total Kit 1 G2 Blowback Valve Shaft As per Quote …" at bounding box center [412, 347] width 605 height 490
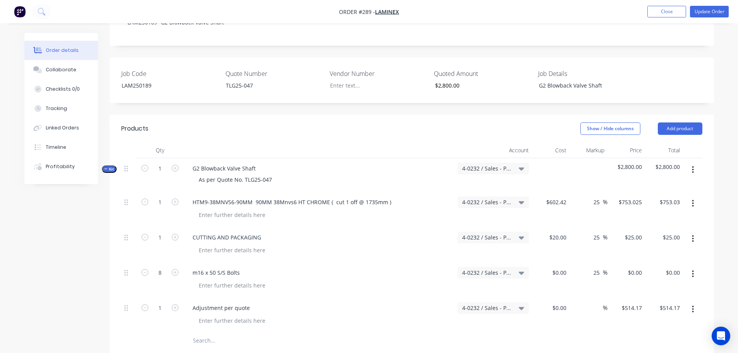
scroll to position [155, 0]
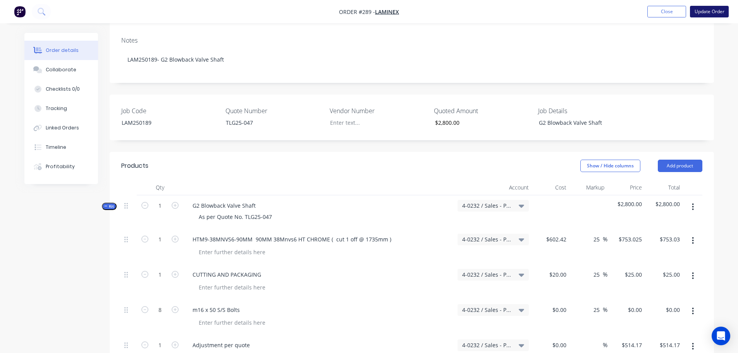
click at [711, 12] on button "Update Order" at bounding box center [709, 12] width 39 height 12
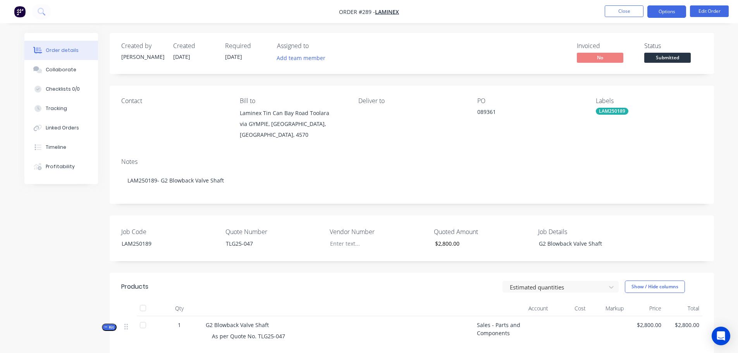
click at [670, 12] on button "Options" at bounding box center [667, 11] width 39 height 12
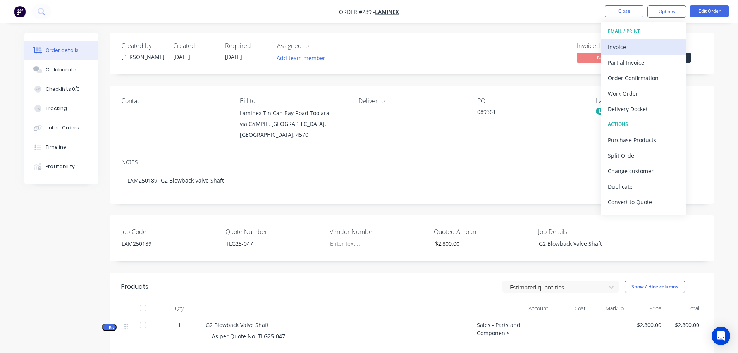
click at [640, 49] on div "Invoice" at bounding box center [643, 46] width 71 height 11
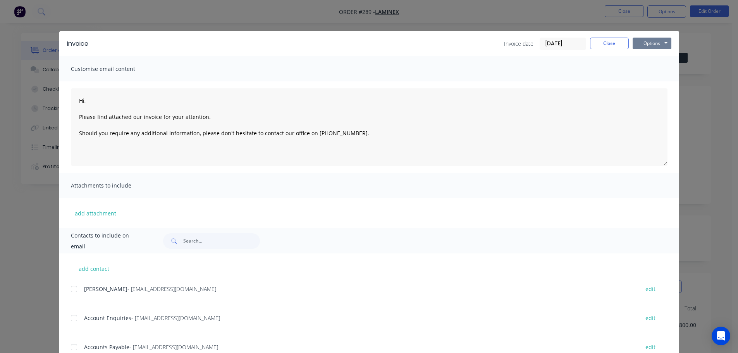
click at [656, 44] on button "Options" at bounding box center [652, 44] width 39 height 12
click at [647, 66] on button "Print" at bounding box center [658, 70] width 50 height 13
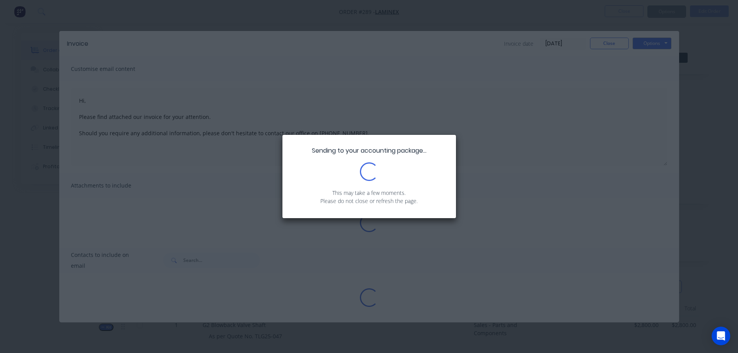
type textarea "Hi, Please find attached our invoice for your attention. Should you require any…"
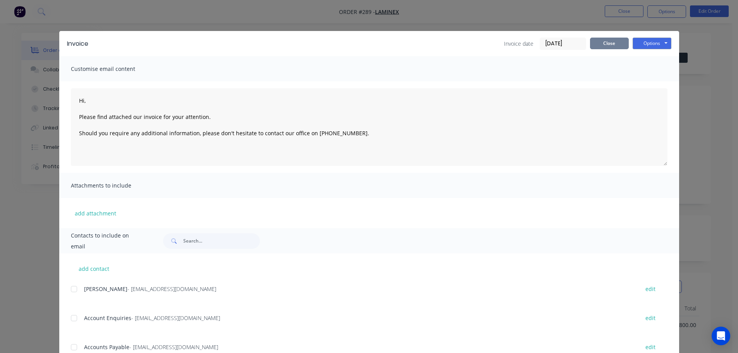
click at [610, 42] on button "Close" at bounding box center [609, 44] width 39 height 12
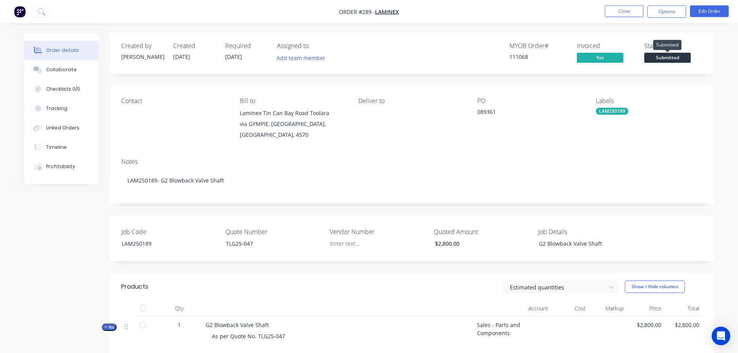
click at [657, 55] on span "Submitted" at bounding box center [668, 58] width 47 height 10
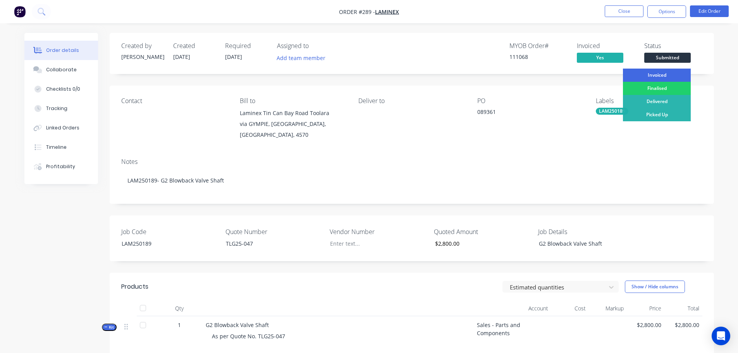
click at [661, 73] on div "Invoiced" at bounding box center [657, 75] width 68 height 13
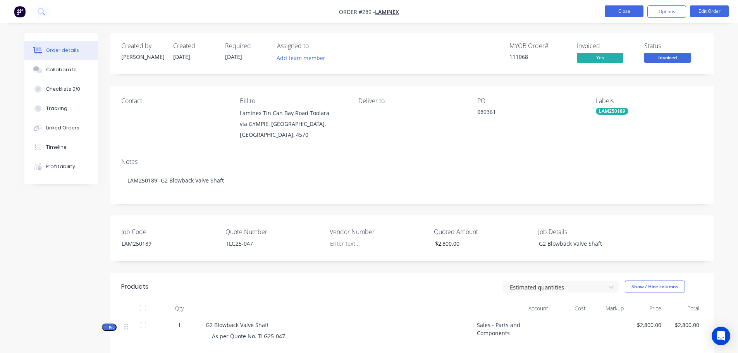
click at [634, 13] on button "Close" at bounding box center [624, 11] width 39 height 12
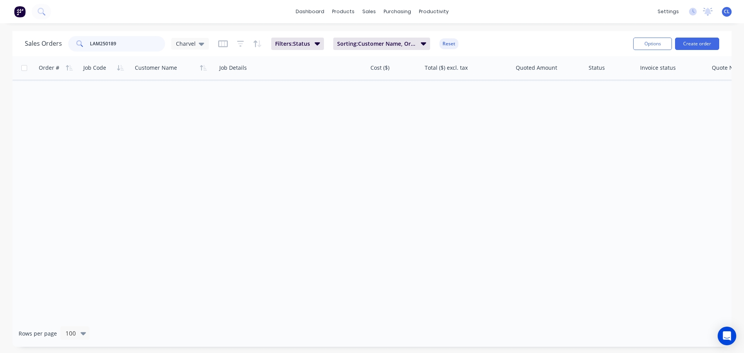
click at [116, 39] on input "LAM250189" at bounding box center [128, 44] width 76 height 16
click at [118, 39] on input "LAM250189" at bounding box center [128, 44] width 76 height 16
click at [105, 41] on input "LAM25188" at bounding box center [128, 44] width 76 height 16
type input "LAM250188"
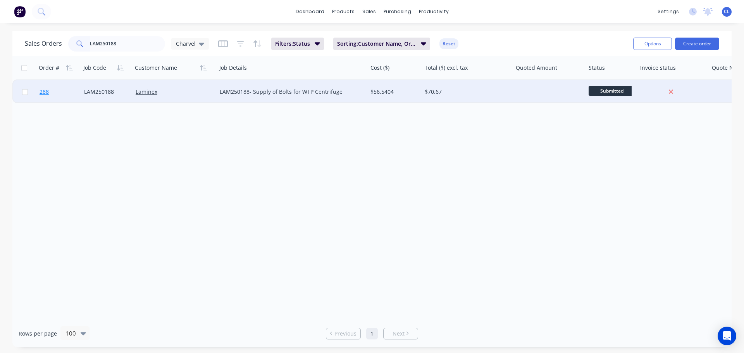
click at [61, 85] on link "288" at bounding box center [62, 91] width 45 height 23
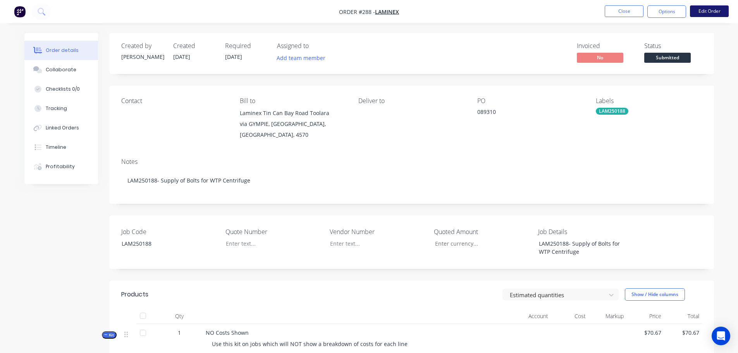
click at [699, 12] on button "Edit Order" at bounding box center [709, 11] width 39 height 12
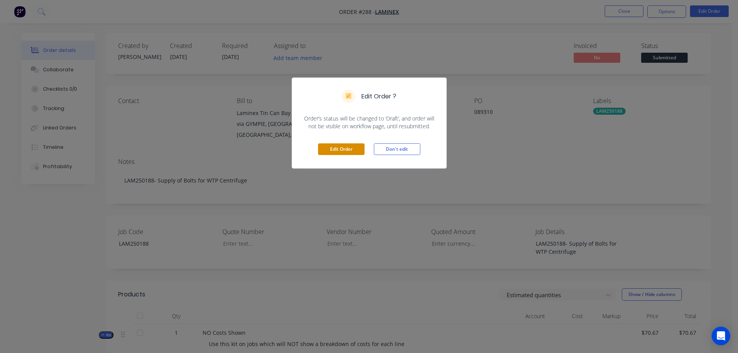
click at [326, 150] on button "Edit Order" at bounding box center [341, 149] width 47 height 12
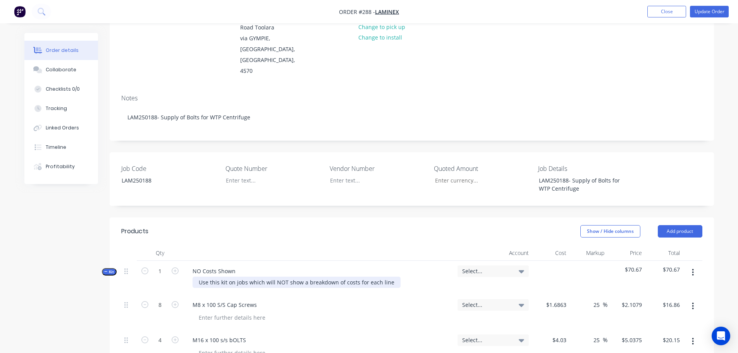
scroll to position [116, 0]
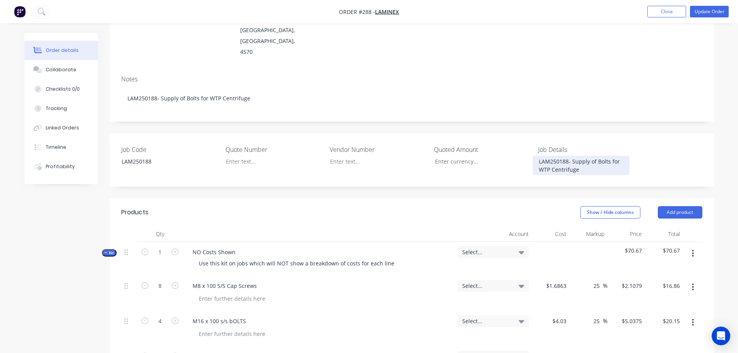
click at [578, 156] on div "LAM250188- Supply of Bolts for WTP Centrifuge" at bounding box center [581, 165] width 97 height 19
click at [222, 247] on div "NO Costs Shown" at bounding box center [213, 252] width 55 height 11
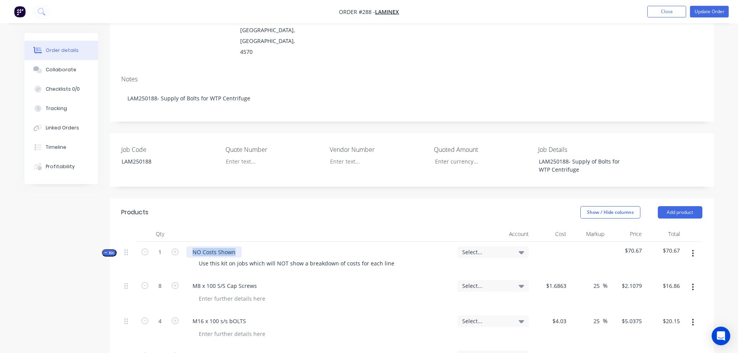
click at [222, 247] on div "NO Costs Shown" at bounding box center [213, 252] width 55 height 11
paste div
click at [223, 258] on div "Use this kit on jobs which will NOT show a breakdown of costs for each line" at bounding box center [297, 263] width 208 height 11
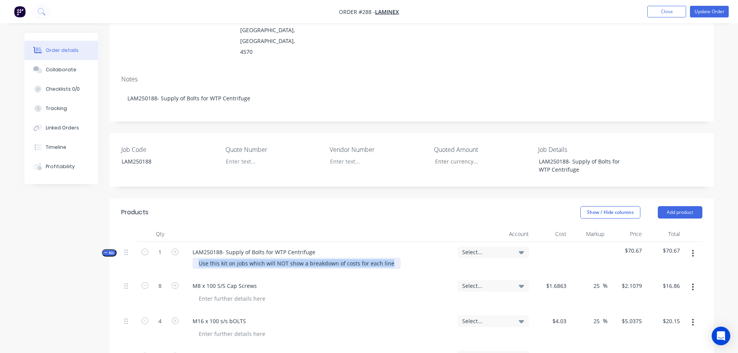
click at [223, 258] on div "Use this kit on jobs which will NOT show a breakdown of costs for each line" at bounding box center [297, 263] width 208 height 11
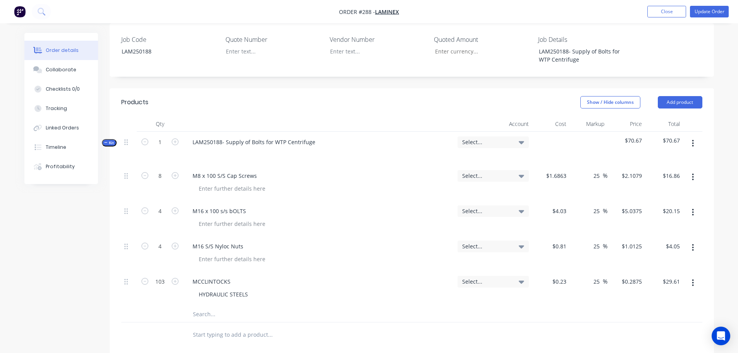
scroll to position [271, 0]
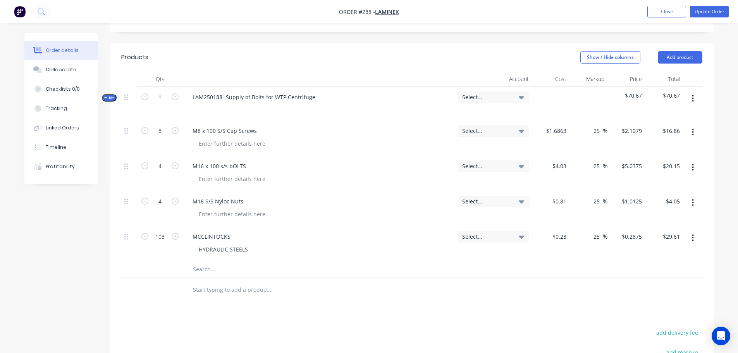
click at [204, 262] on input "text" at bounding box center [270, 270] width 155 height 16
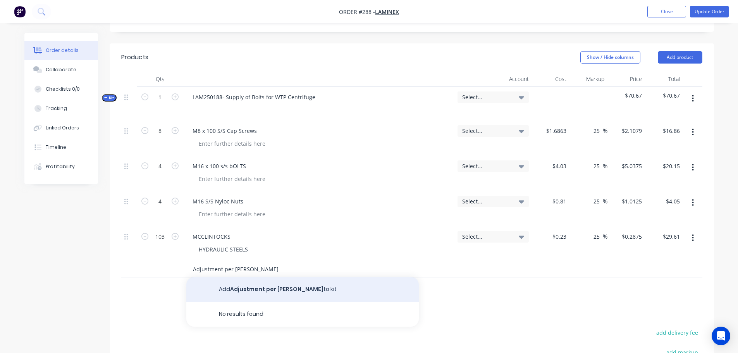
type input "Adjustment per [PERSON_NAME]"
click at [242, 277] on button "Add Adjustment per [PERSON_NAME] to kit" at bounding box center [302, 289] width 233 height 25
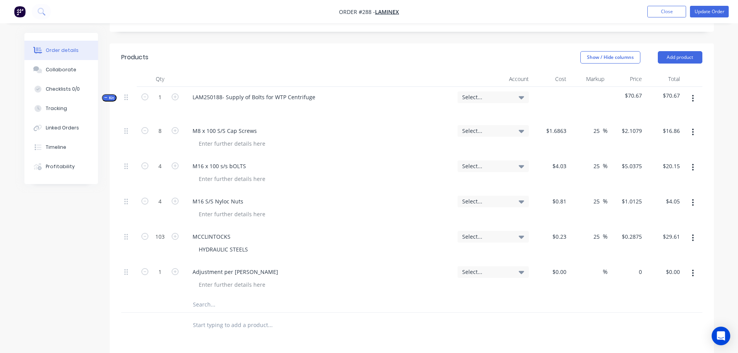
click at [628, 262] on div "0 $0.00" at bounding box center [627, 279] width 38 height 35
type input "$279.33"
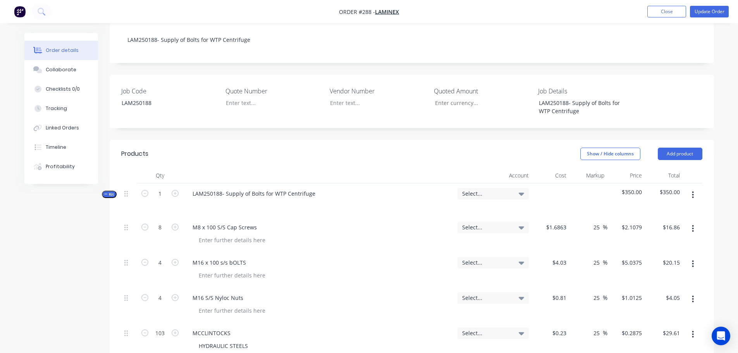
scroll to position [155, 0]
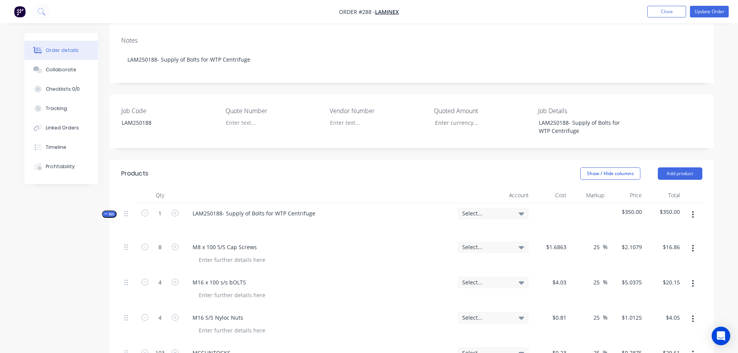
type input "$279.33"
click at [701, 17] on nav "Order #288 - Laminex Add product Close Update Order" at bounding box center [369, 11] width 738 height 23
click at [701, 13] on button "Update Order" at bounding box center [709, 12] width 39 height 12
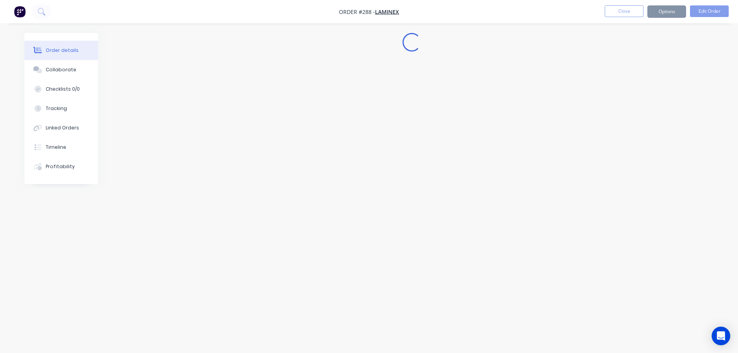
scroll to position [0, 0]
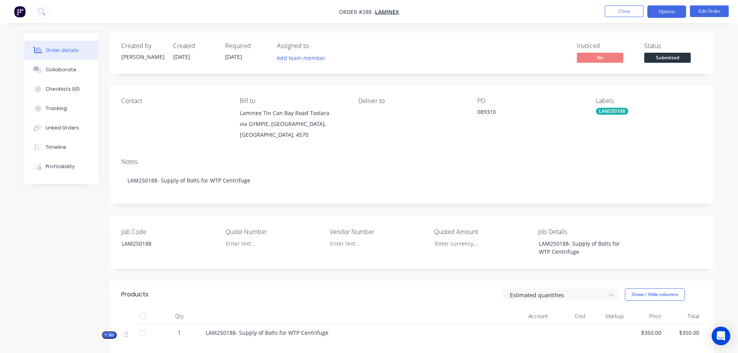
click at [656, 13] on button "Options" at bounding box center [667, 11] width 39 height 12
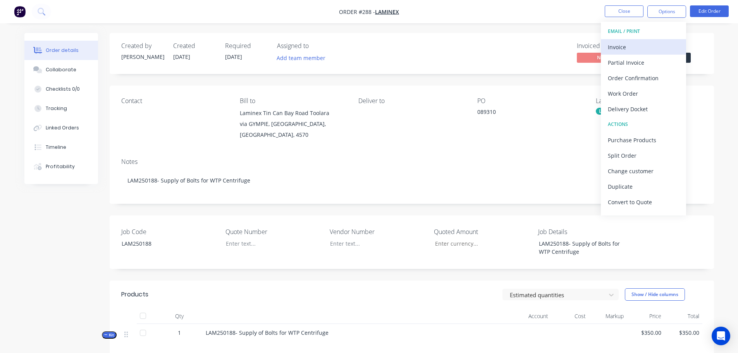
click at [650, 47] on div "Invoice" at bounding box center [643, 46] width 71 height 11
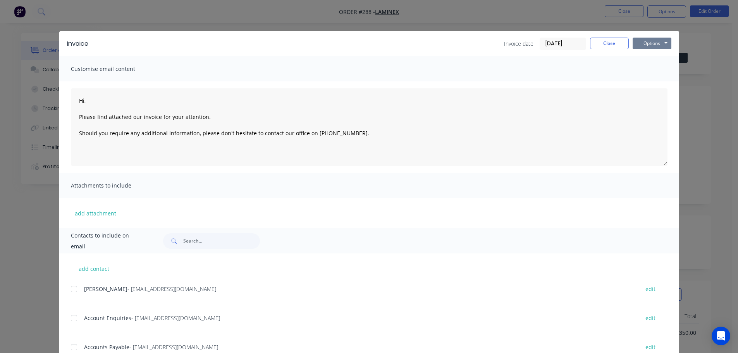
click at [668, 43] on button "Options" at bounding box center [652, 44] width 39 height 12
click at [647, 66] on button "Print" at bounding box center [658, 70] width 50 height 13
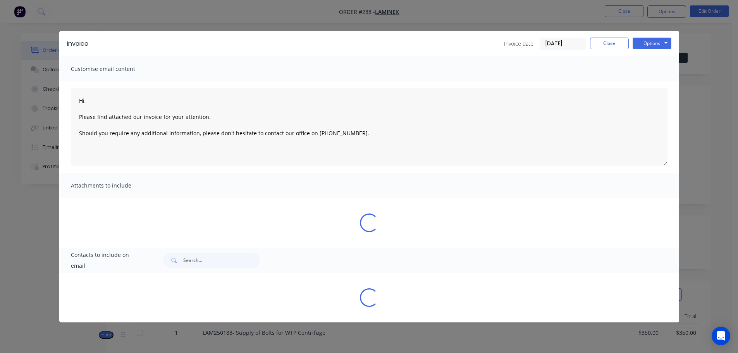
type textarea "Hi, Please find attached our invoice for your attention. Should you require any…"
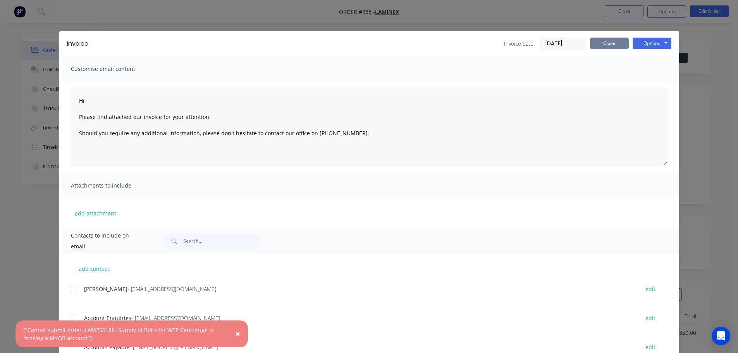
click at [601, 46] on button "Close" at bounding box center [609, 44] width 39 height 12
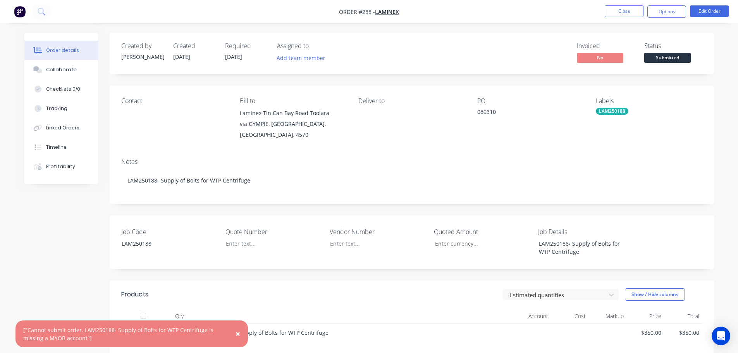
click at [703, 3] on nav "Order #288 - Laminex Close Options Edit Order" at bounding box center [369, 11] width 738 height 23
click at [705, 10] on button "Edit Order" at bounding box center [709, 11] width 39 height 12
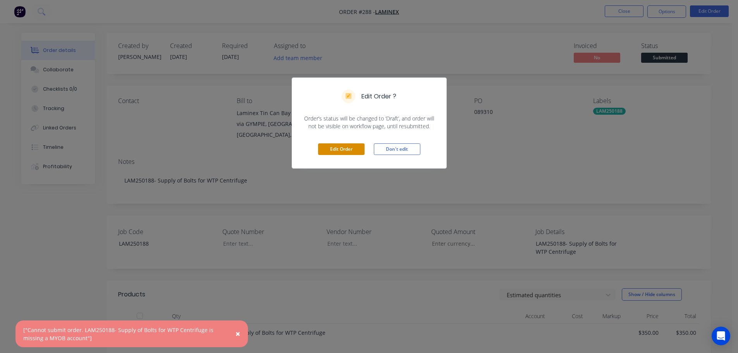
click at [347, 154] on button "Edit Order" at bounding box center [341, 149] width 47 height 12
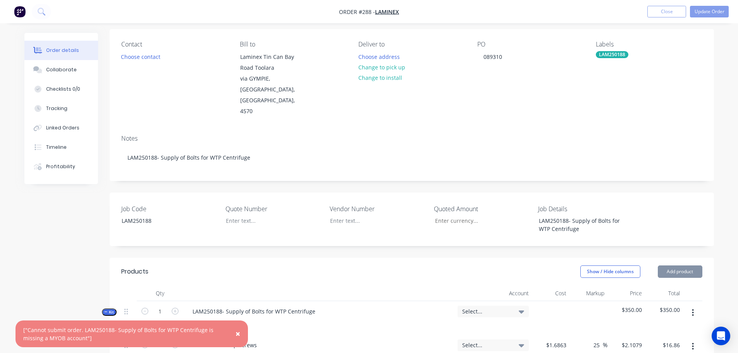
scroll to position [116, 0]
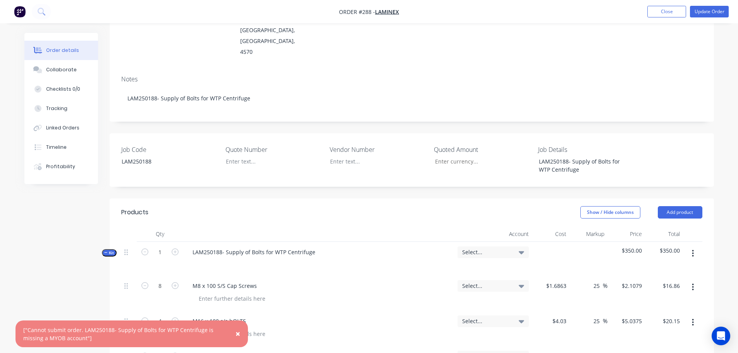
click at [480, 248] on span "Select..." at bounding box center [486, 252] width 49 height 8
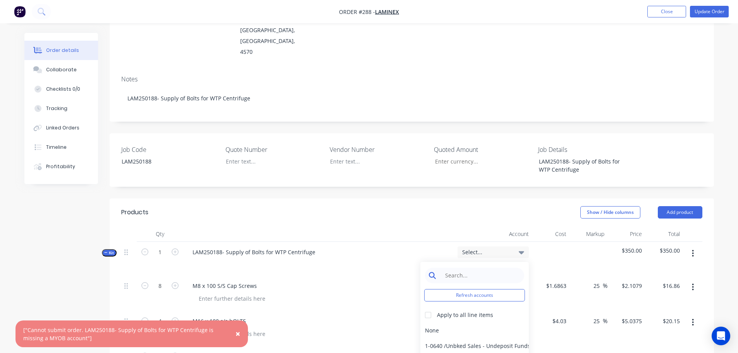
drag, startPoint x: 484, startPoint y: 251, endPoint x: 488, endPoint y: 250, distance: 4.7
click at [487, 268] on input at bounding box center [480, 276] width 79 height 16
type input "4-02"
click at [426, 307] on div at bounding box center [429, 315] width 16 height 16
click at [449, 338] on div "4-0232 / Sales - Parts and Components" at bounding box center [475, 346] width 109 height 16
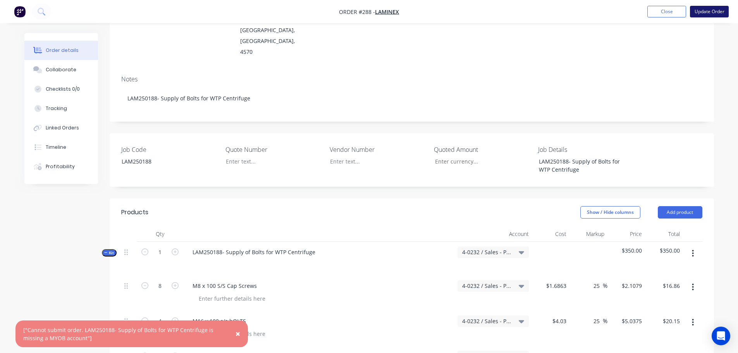
click at [709, 16] on button "Update Order" at bounding box center [709, 12] width 39 height 12
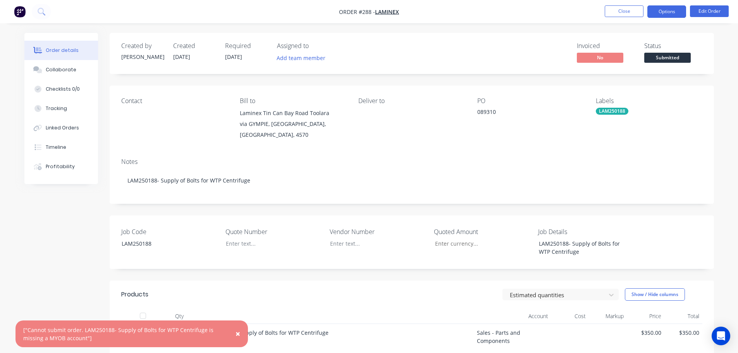
click at [671, 10] on button "Options" at bounding box center [667, 11] width 39 height 12
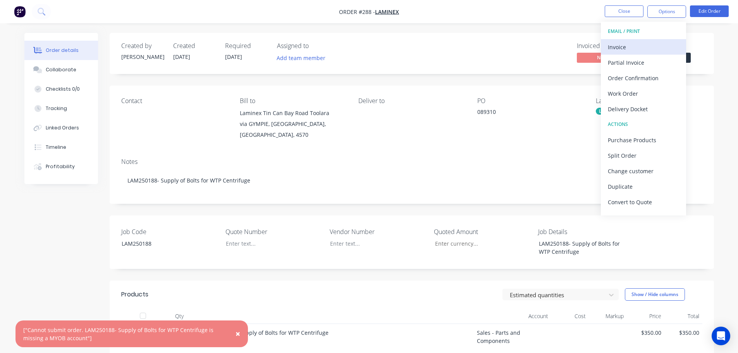
click at [653, 49] on div "Invoice" at bounding box center [643, 46] width 71 height 11
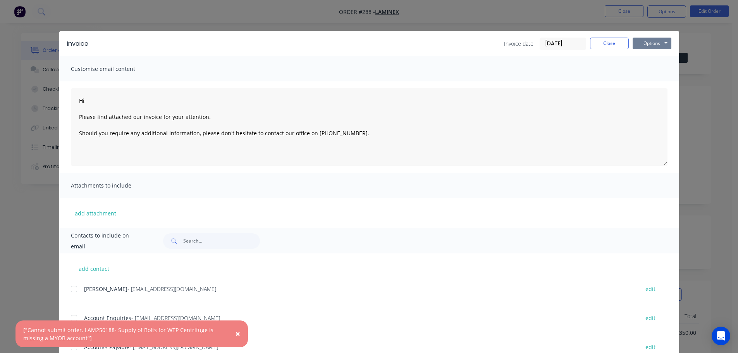
click at [654, 42] on button "Options" at bounding box center [652, 44] width 39 height 12
click at [652, 68] on button "Print" at bounding box center [658, 70] width 50 height 13
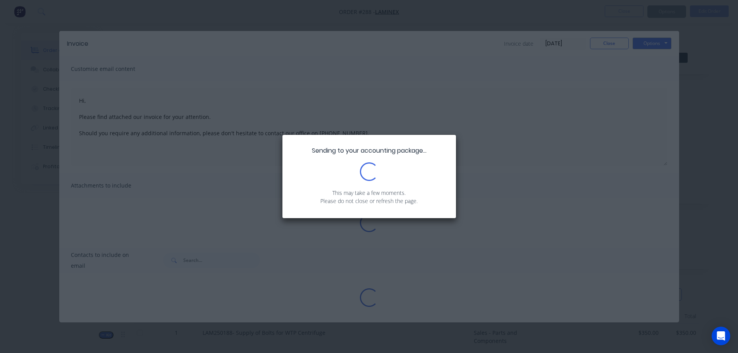
type textarea "Hi, Please find attached our invoice for your attention. Should you require any…"
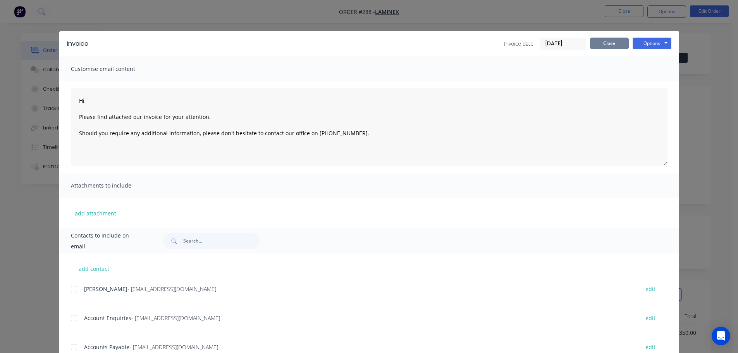
click at [592, 38] on button "Close" at bounding box center [609, 44] width 39 height 12
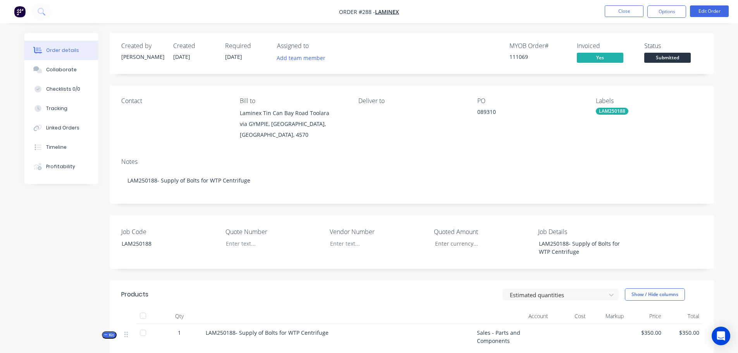
click at [657, 56] on span "Submitted" at bounding box center [668, 58] width 47 height 10
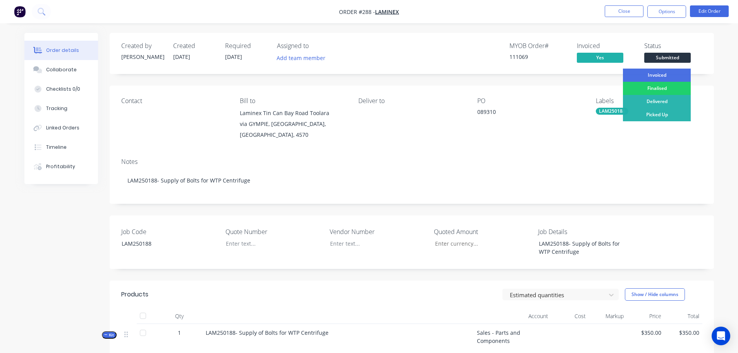
click at [661, 71] on div "Invoiced" at bounding box center [657, 75] width 68 height 13
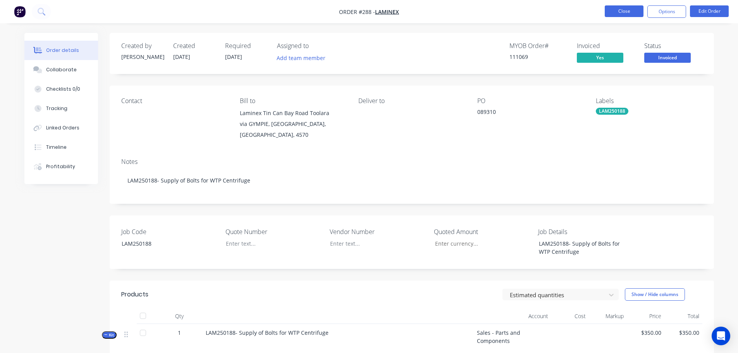
click at [623, 12] on button "Close" at bounding box center [624, 11] width 39 height 12
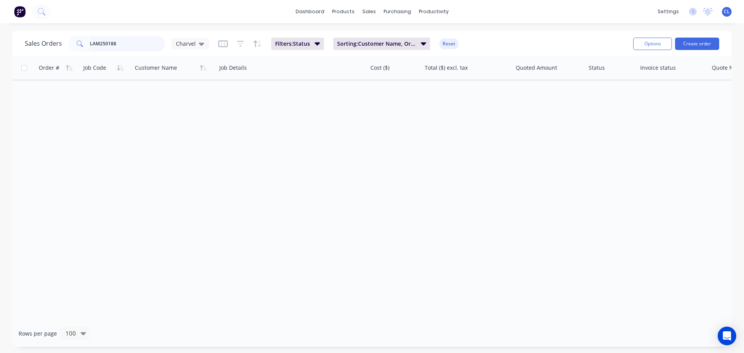
click at [120, 44] on input "LAM250188" at bounding box center [128, 44] width 76 height 16
type input "LAM250180"
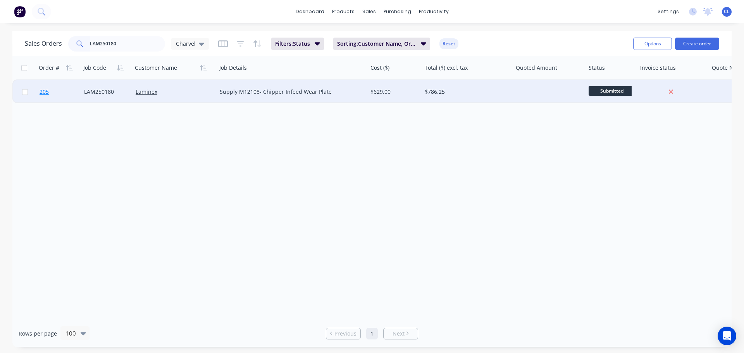
click at [47, 96] on span "205" at bounding box center [44, 92] width 9 height 8
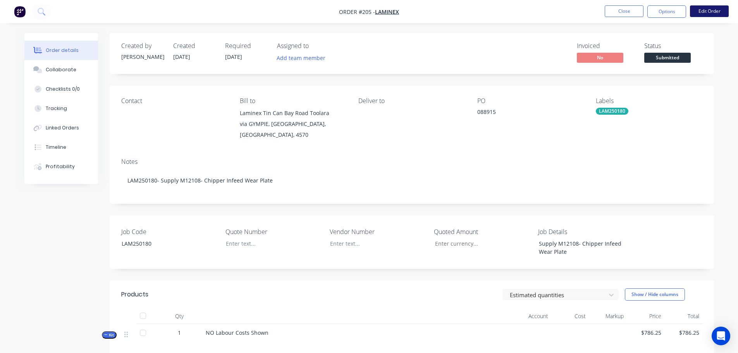
click at [718, 8] on button "Edit Order" at bounding box center [709, 11] width 39 height 12
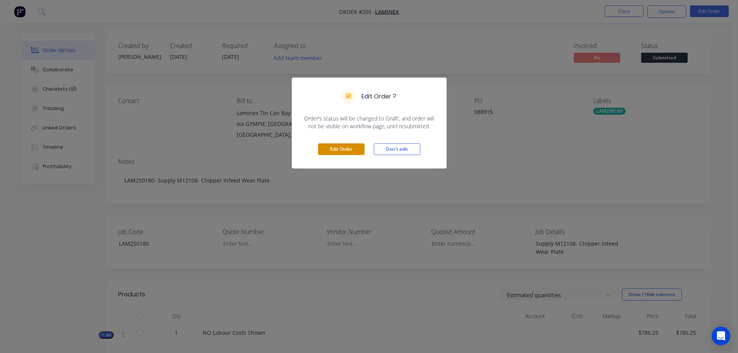
click at [336, 147] on button "Edit Order" at bounding box center [341, 149] width 47 height 12
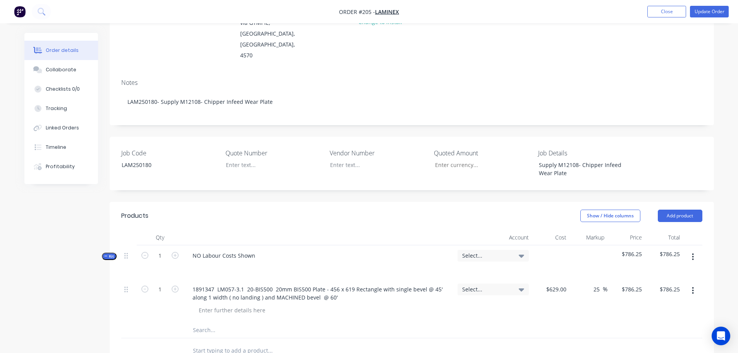
scroll to position [116, 0]
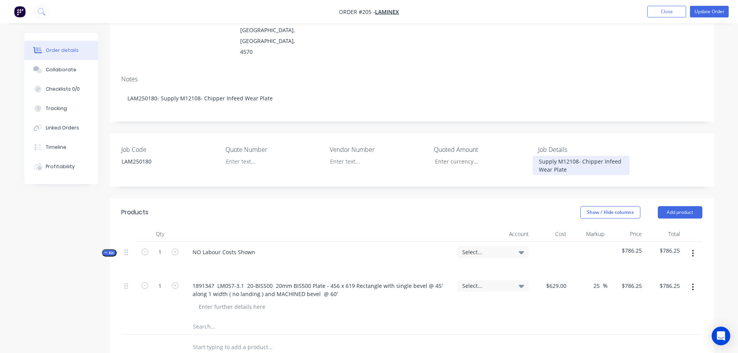
click at [579, 156] on div "Supply M12108- Chipper Infeed Wear Plate" at bounding box center [581, 165] width 97 height 19
click at [198, 247] on div "NO Labour Costs Shown" at bounding box center [223, 252] width 75 height 11
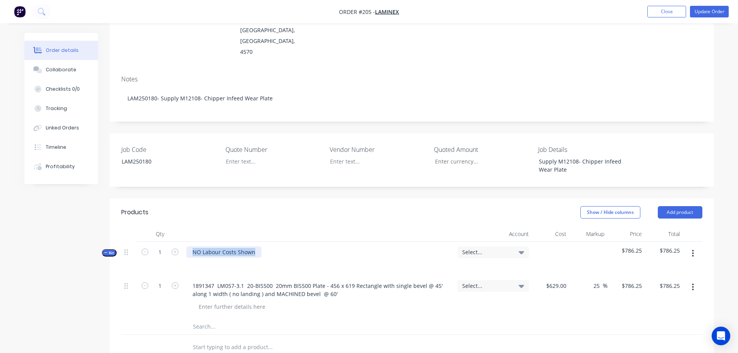
click at [198, 247] on div "NO Labour Costs Shown" at bounding box center [223, 252] width 75 height 11
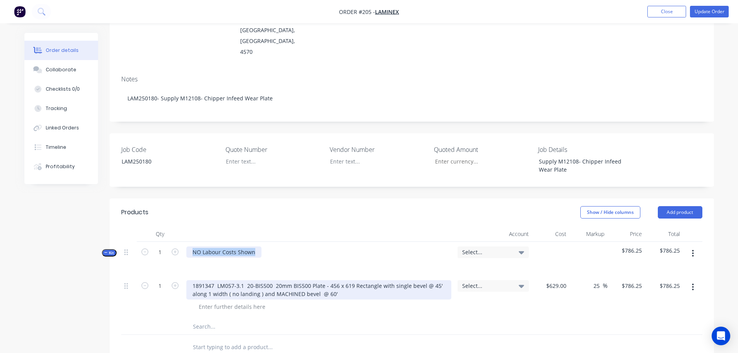
paste div
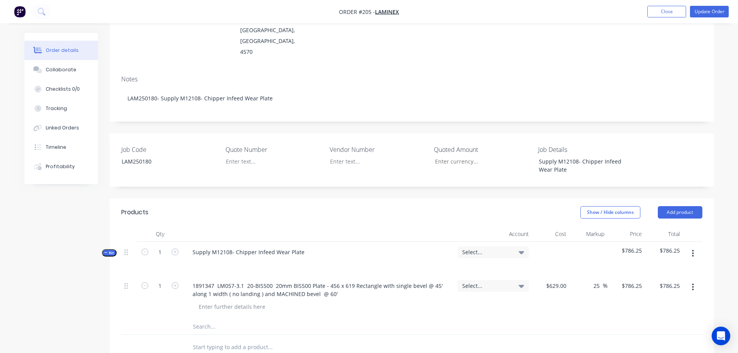
click at [210, 319] on input "text" at bounding box center [270, 327] width 155 height 16
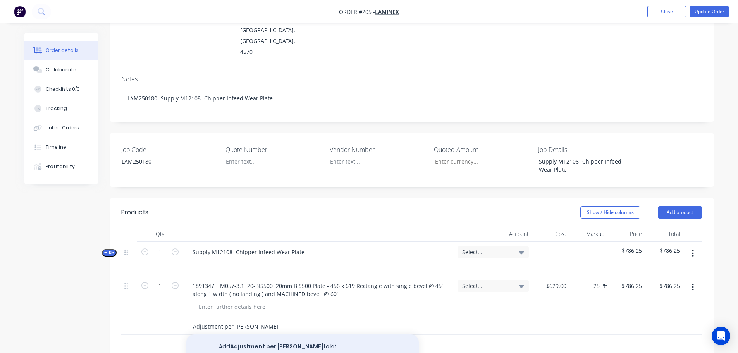
type input "Adjustment per [PERSON_NAME]"
click at [225, 335] on button "Add Adjustment per [PERSON_NAME] to kit" at bounding box center [302, 347] width 233 height 25
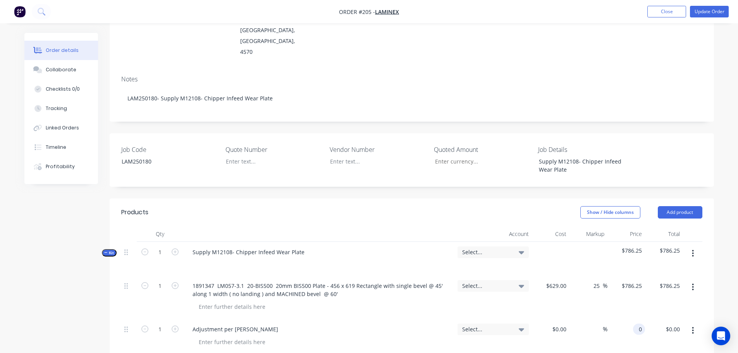
click at [634, 319] on div "0 0" at bounding box center [627, 336] width 38 height 35
click at [634, 319] on div "$0.00 0" at bounding box center [627, 336] width 38 height 35
click at [631, 319] on div "0 0" at bounding box center [627, 336] width 38 height 35
type input "$363.75"
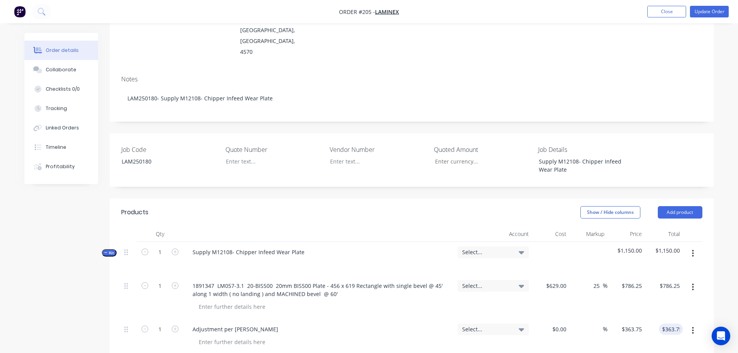
click at [492, 248] on span "Select..." at bounding box center [486, 252] width 49 height 8
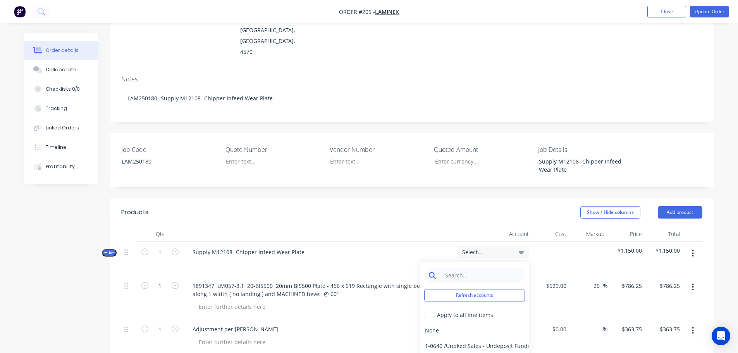
click at [484, 268] on input at bounding box center [480, 276] width 79 height 16
type input "4-02"
click at [432, 307] on div at bounding box center [429, 315] width 16 height 16
click at [437, 338] on div "4-0232 / Sales - Parts and Components" at bounding box center [475, 346] width 109 height 16
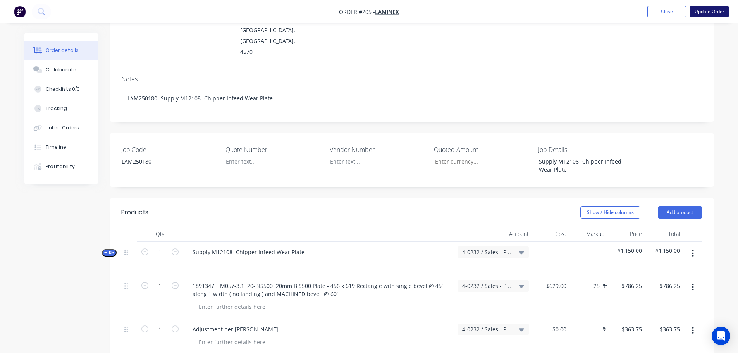
click at [700, 13] on button "Update Order" at bounding box center [709, 12] width 39 height 12
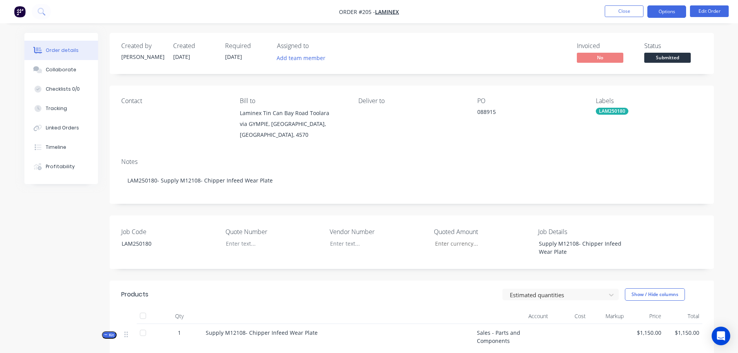
click at [661, 9] on button "Options" at bounding box center [667, 11] width 39 height 12
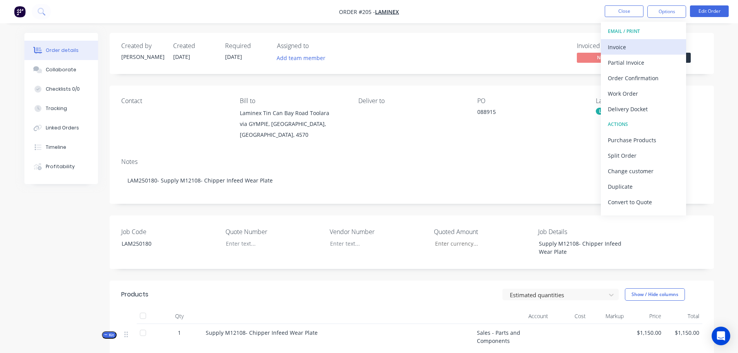
click at [654, 43] on div "Invoice" at bounding box center [643, 46] width 71 height 11
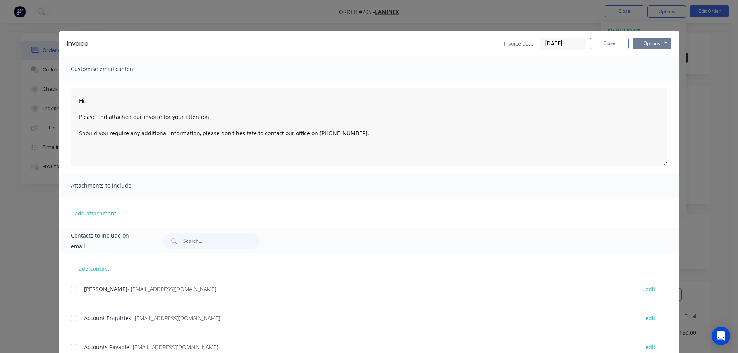
click at [653, 42] on button "Options" at bounding box center [652, 44] width 39 height 12
click at [655, 67] on button "Print" at bounding box center [658, 70] width 50 height 13
type textarea "Hi, Please find attached our invoice for your attention. Should you require any…"
click at [600, 47] on button "Close" at bounding box center [609, 44] width 39 height 12
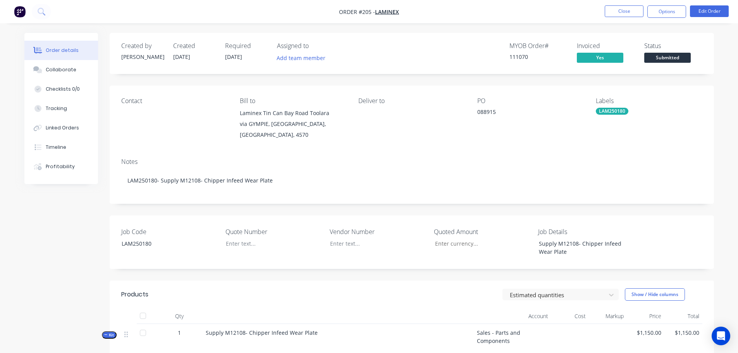
click at [682, 54] on span "Submitted" at bounding box center [668, 58] width 47 height 10
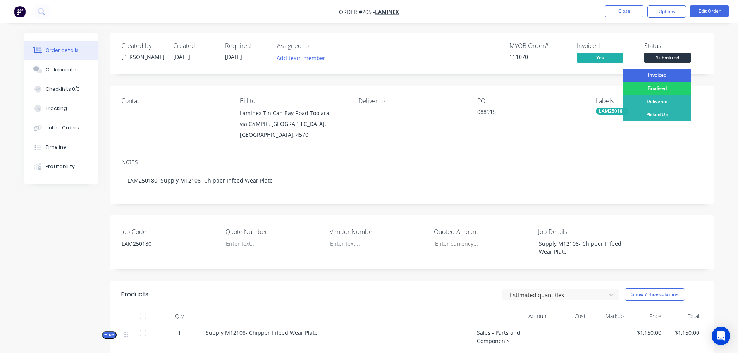
click at [678, 72] on div "Invoiced" at bounding box center [657, 75] width 68 height 13
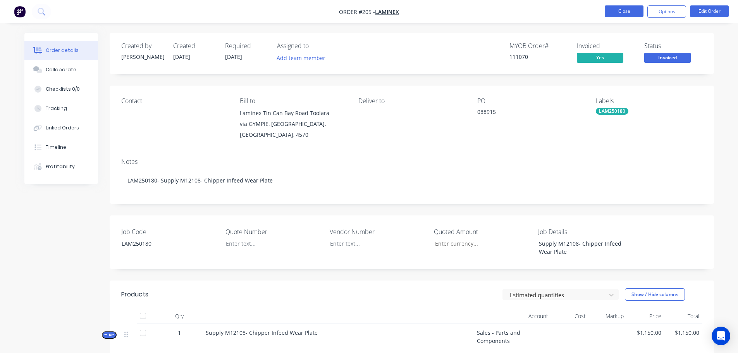
click at [616, 16] on button "Close" at bounding box center [624, 11] width 39 height 12
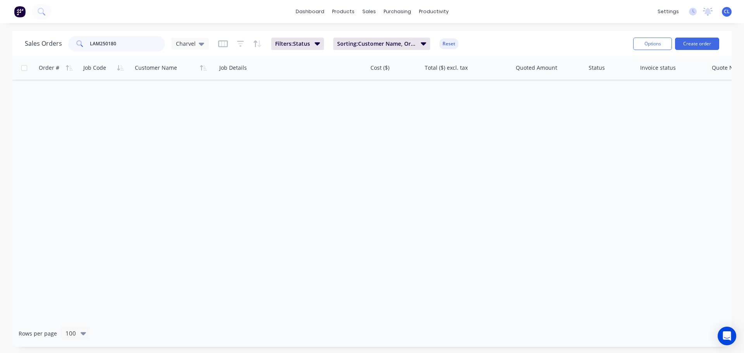
click at [153, 43] on input "LAM250180" at bounding box center [128, 44] width 76 height 16
type input "LAM250179"
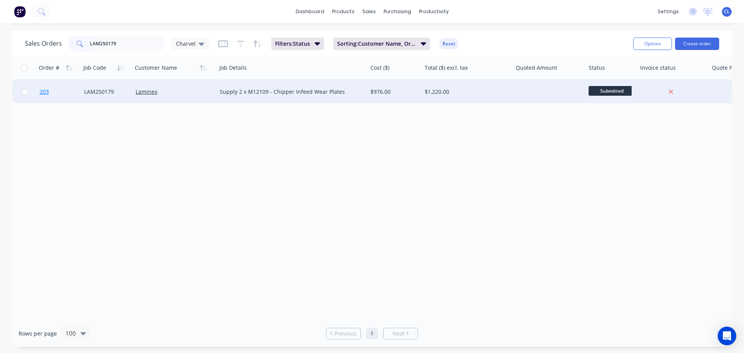
click at [44, 90] on span "203" at bounding box center [44, 92] width 9 height 8
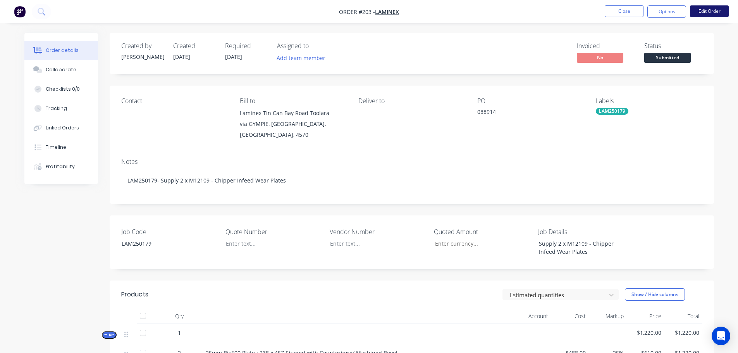
click at [703, 9] on button "Edit Order" at bounding box center [709, 11] width 39 height 12
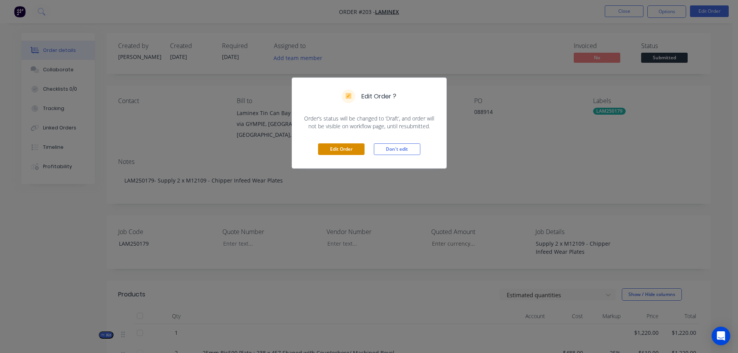
click at [347, 147] on button "Edit Order" at bounding box center [341, 149] width 47 height 12
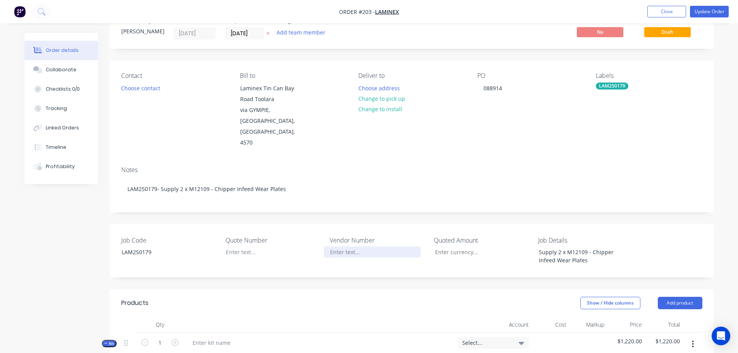
scroll to position [39, 0]
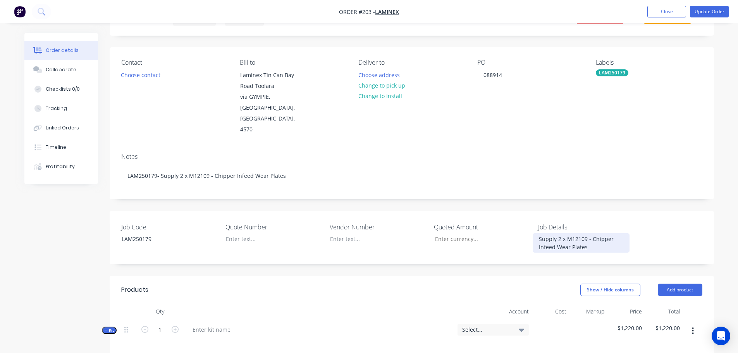
click at [545, 233] on div "Supply 2 x M12109 - Chipper Infeed Wear Plates" at bounding box center [581, 242] width 97 height 19
click at [216, 324] on div at bounding box center [211, 329] width 50 height 11
paste div
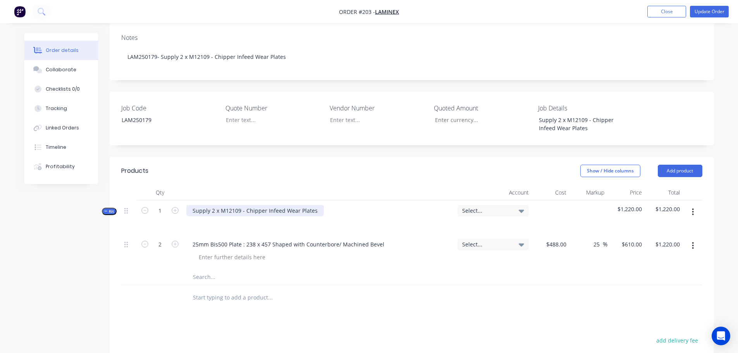
scroll to position [194, 0]
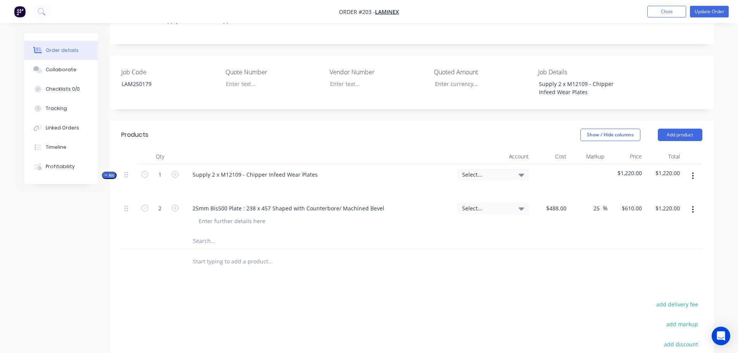
click at [205, 233] on input "text" at bounding box center [270, 241] width 155 height 16
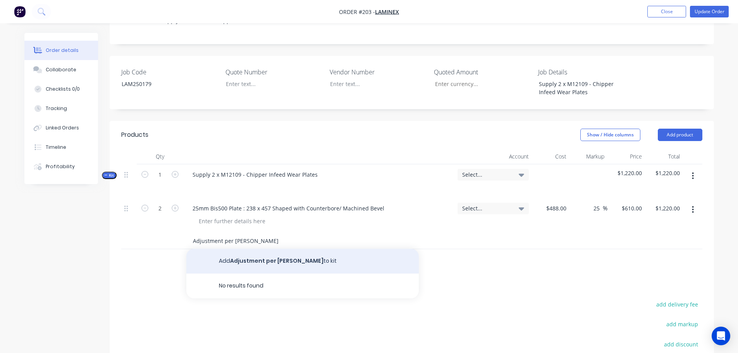
type input "Adjustment per [PERSON_NAME]"
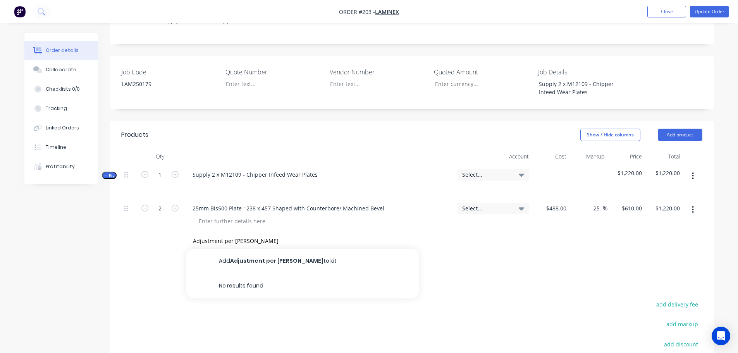
drag, startPoint x: 254, startPoint y: 243, endPoint x: 31, endPoint y: 238, distance: 222.6
click at [253, 249] on button "Add Adjustment per [PERSON_NAME] to kit" at bounding box center [302, 261] width 233 height 25
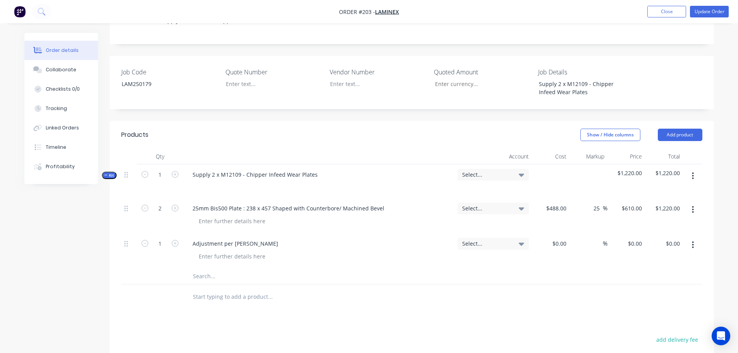
drag, startPoint x: 626, startPoint y: 231, endPoint x: 626, endPoint y: 226, distance: 5.1
click at [626, 233] on div "$0.00 $0.00" at bounding box center [627, 250] width 38 height 35
click at [629, 233] on div "0 $0.00" at bounding box center [627, 250] width 38 height 35
type input "$1,080.00"
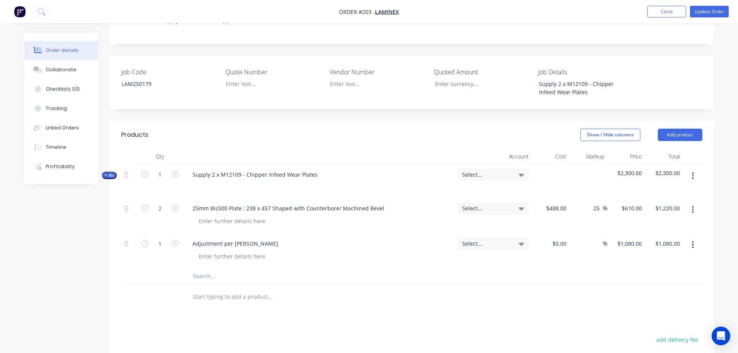
click at [493, 169] on div "Select..." at bounding box center [493, 175] width 71 height 12
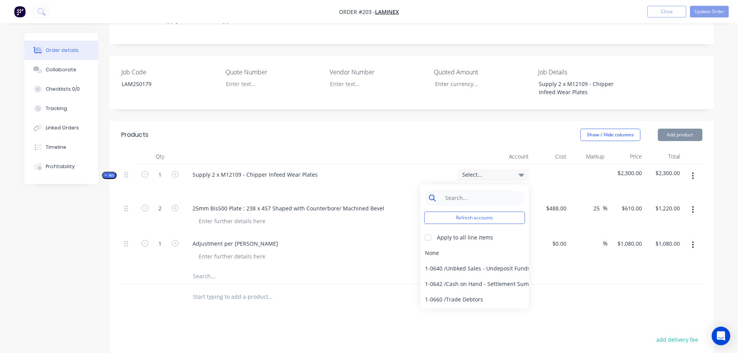
click at [487, 190] on input at bounding box center [480, 198] width 79 height 16
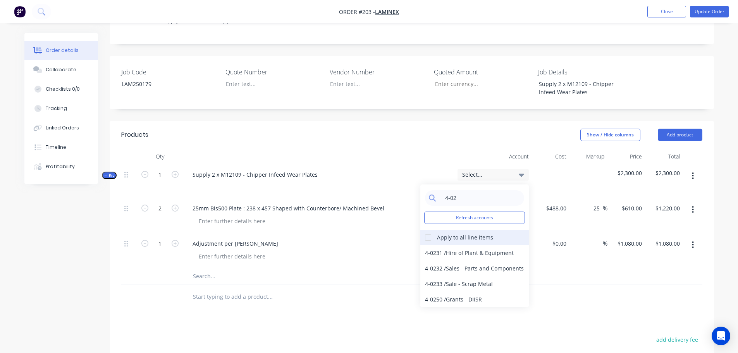
type input "4-02"
click at [434, 230] on div at bounding box center [429, 238] width 16 height 16
click at [449, 261] on div "4-0232 / Sales - Parts and Components" at bounding box center [475, 269] width 109 height 16
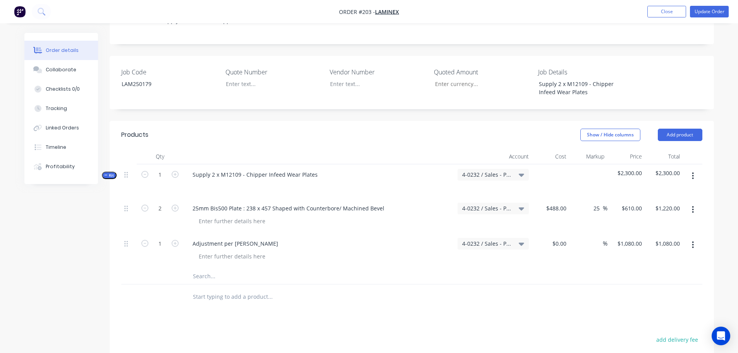
click at [698, 18] on nav "Order #203 - Laminex Add product Close Update Order" at bounding box center [369, 11] width 738 height 23
click at [698, 14] on button "Update Order" at bounding box center [709, 12] width 39 height 12
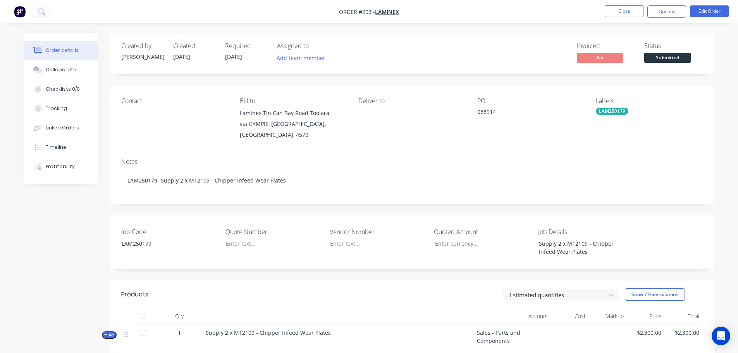
click at [665, 3] on nav "Order #203 - Laminex Close Options Edit Order" at bounding box center [369, 11] width 738 height 23
click at [668, 12] on button "Options" at bounding box center [667, 11] width 39 height 12
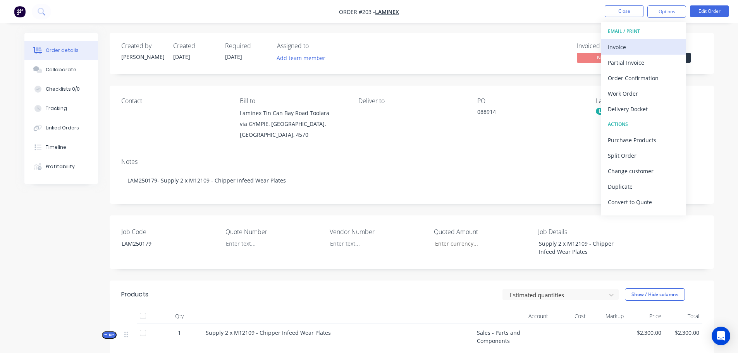
click at [657, 52] on div "Invoice" at bounding box center [643, 46] width 71 height 11
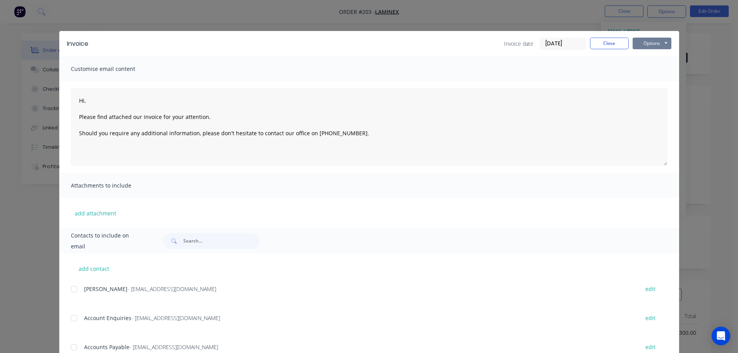
click at [664, 40] on button "Options" at bounding box center [652, 44] width 39 height 12
click at [655, 69] on button "Print" at bounding box center [658, 70] width 50 height 13
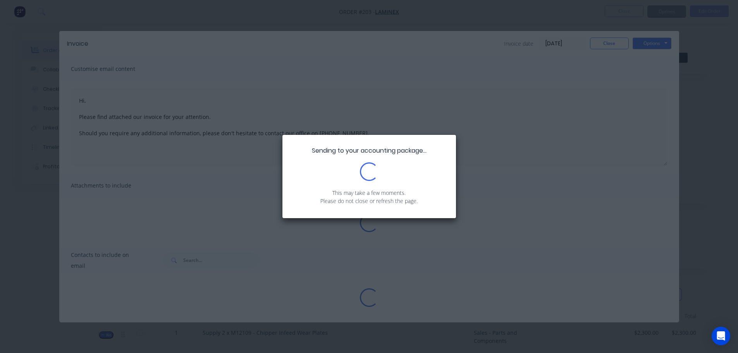
type textarea "Hi, Please find attached our invoice for your attention. Should you require any…"
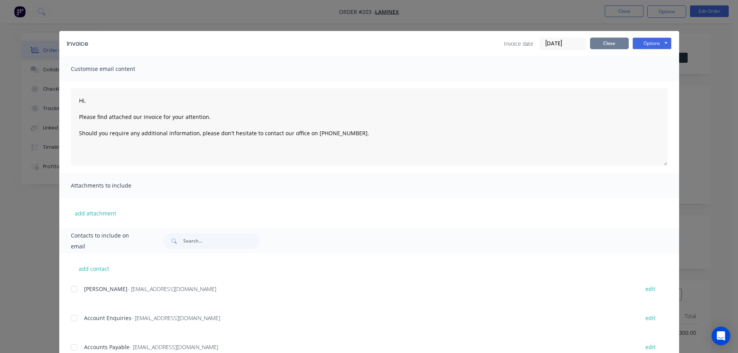
click at [612, 41] on button "Close" at bounding box center [609, 44] width 39 height 12
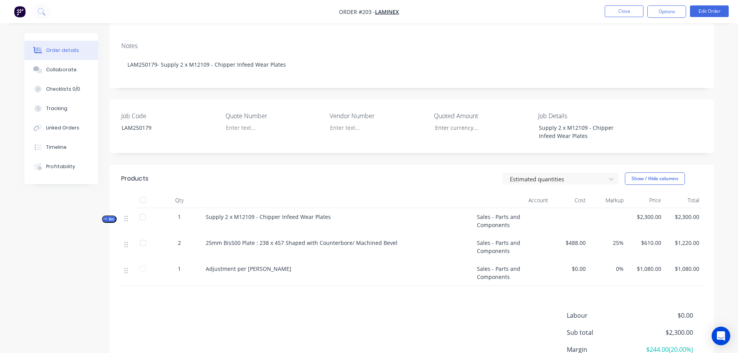
scroll to position [155, 0]
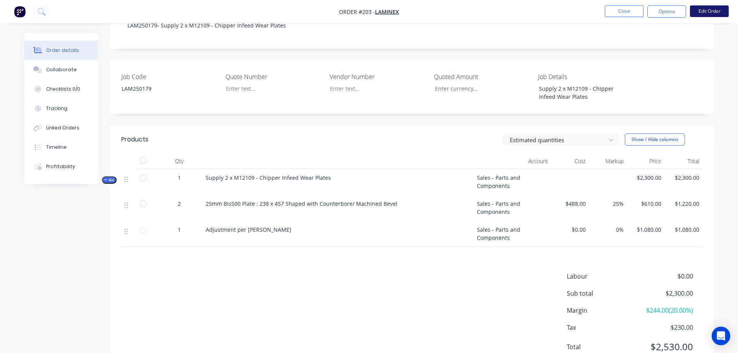
click at [699, 15] on button "Edit Order" at bounding box center [709, 11] width 39 height 12
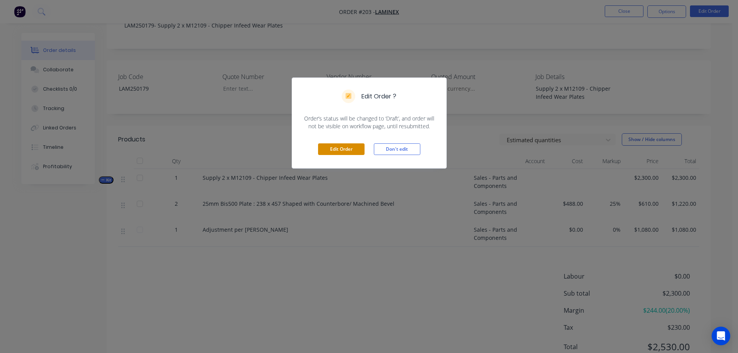
click at [342, 150] on button "Edit Order" at bounding box center [341, 149] width 47 height 12
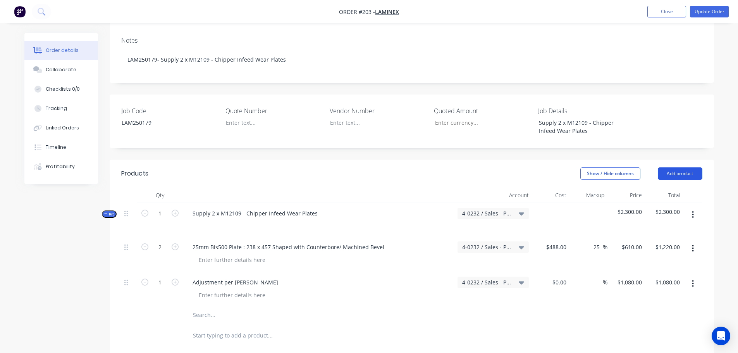
click at [676, 167] on button "Add product" at bounding box center [680, 173] width 45 height 12
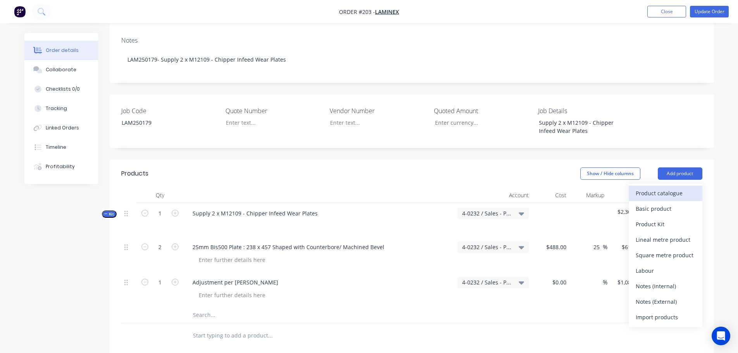
click at [642, 184] on div "Product catalogue Basic product Product Kit Lineal metre product Square metre p…" at bounding box center [666, 255] width 74 height 143
click at [642, 188] on div "Product catalogue" at bounding box center [666, 193] width 60 height 11
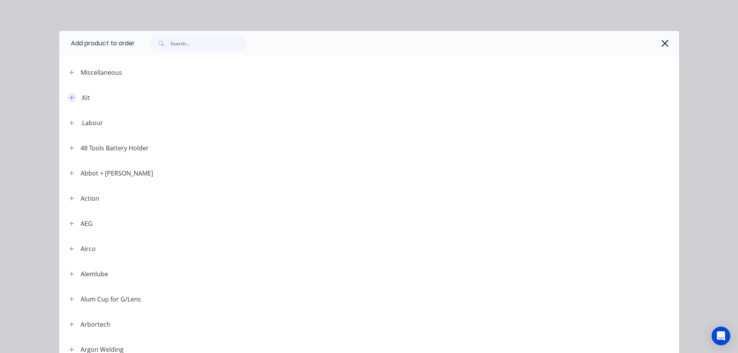
click at [70, 98] on icon "button" at bounding box center [71, 97] width 5 height 5
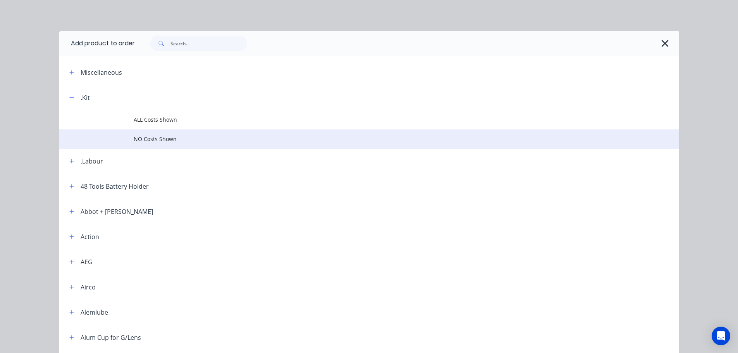
click at [167, 133] on td "NO Costs Shown" at bounding box center [407, 138] width 546 height 19
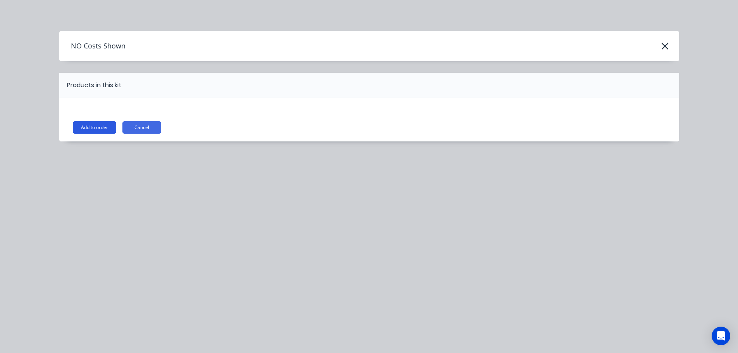
click at [87, 126] on button "Add to order" at bounding box center [94, 127] width 43 height 12
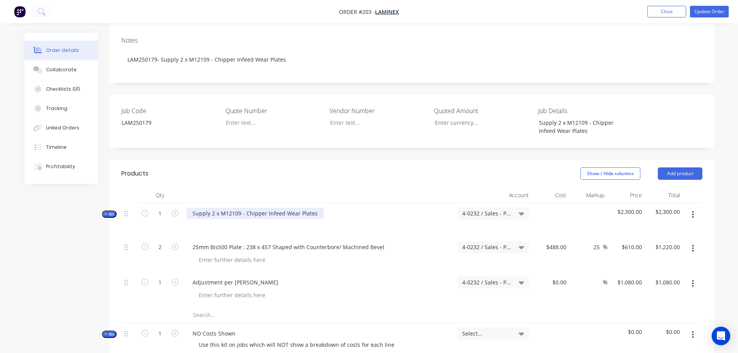
click at [236, 208] on div "Supply 2 x M12109 - Chipper Infeed Wear Plates" at bounding box center [255, 213] width 138 height 11
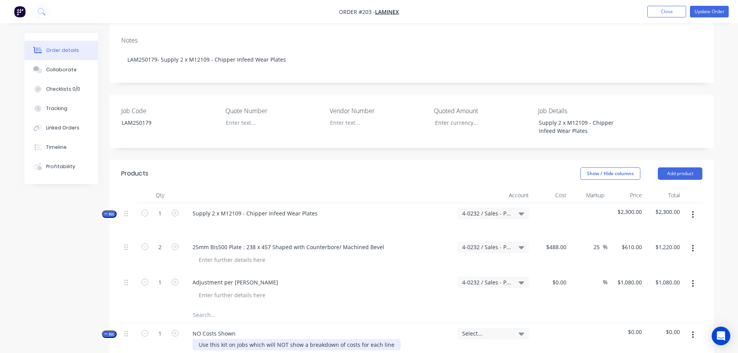
click at [212, 339] on div "Use this kit on jobs which will NOT show a breakdown of costs for each line" at bounding box center [297, 344] width 208 height 11
click at [207, 328] on div "NO Costs Shown" at bounding box center [213, 333] width 55 height 11
paste div
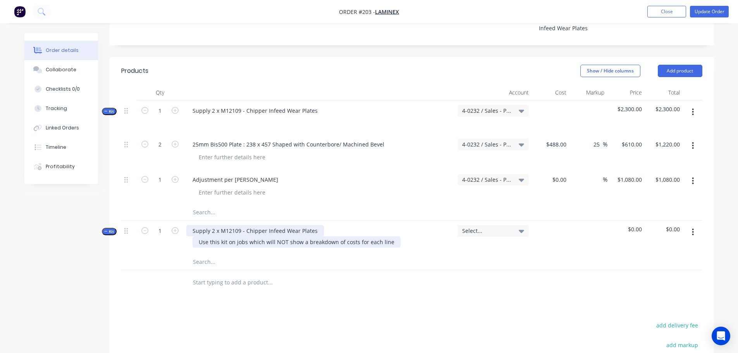
scroll to position [271, 0]
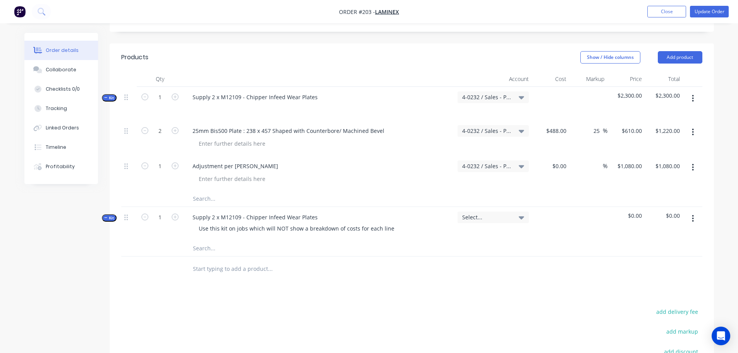
click at [72, 298] on div "Created by [PERSON_NAME] Created [DATE] Required [DATE] Assigned to Add team me…" at bounding box center [369, 121] width 690 height 718
click at [690, 91] on button "button" at bounding box center [693, 98] width 18 height 14
drag, startPoint x: 659, startPoint y: 156, endPoint x: -113, endPoint y: 102, distance: 774.1
click at [0, 102] on html "Order #203 - Laminex Add product Close Update Order Order details Collaborate C…" at bounding box center [369, 104] width 738 height 751
click at [286, 43] on header "Products Show / Hide columns Add product" at bounding box center [412, 57] width 605 height 28
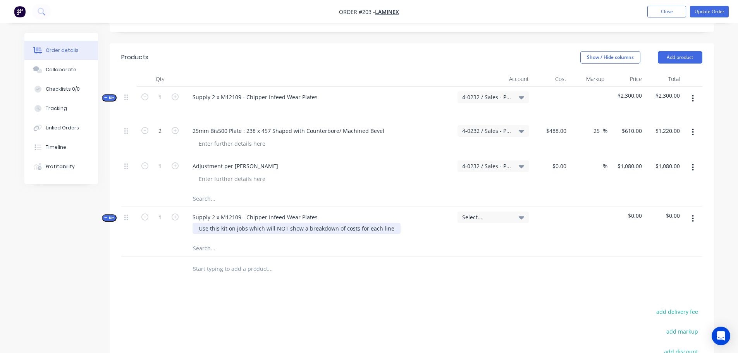
click at [238, 223] on div "Use this kit on jobs which will NOT show a breakdown of costs for each line" at bounding box center [297, 228] width 208 height 11
click at [225, 241] on input "text" at bounding box center [270, 249] width 155 height 16
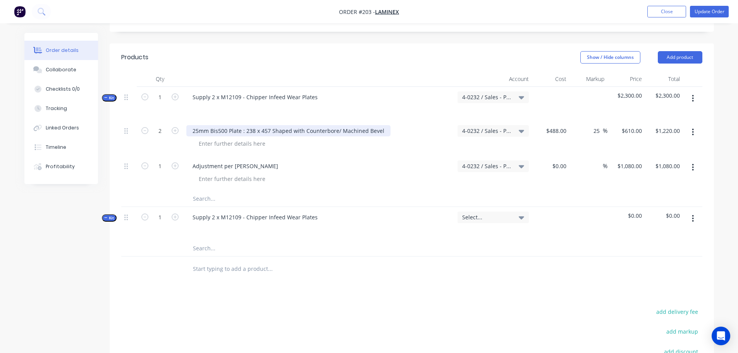
click at [216, 125] on div "25mm Bis500 Plate : 238 x 457 Shaped with Counterbore/ Machined Bevel" at bounding box center [288, 130] width 204 height 11
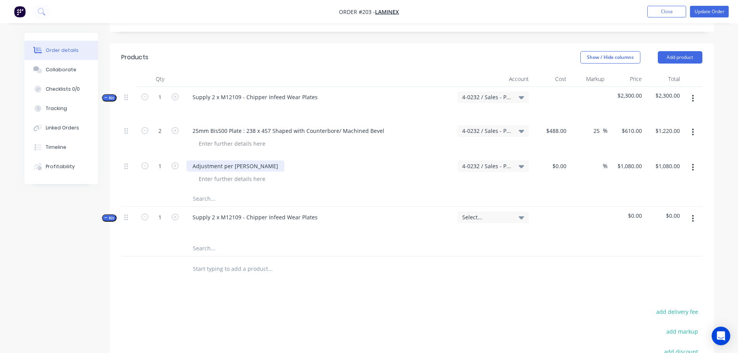
click at [214, 160] on div "Adjustment per [PERSON_NAME]" at bounding box center [235, 165] width 98 height 11
click at [201, 241] on input "text" at bounding box center [270, 249] width 155 height 16
paste input "Adjustment per [PERSON_NAME]"
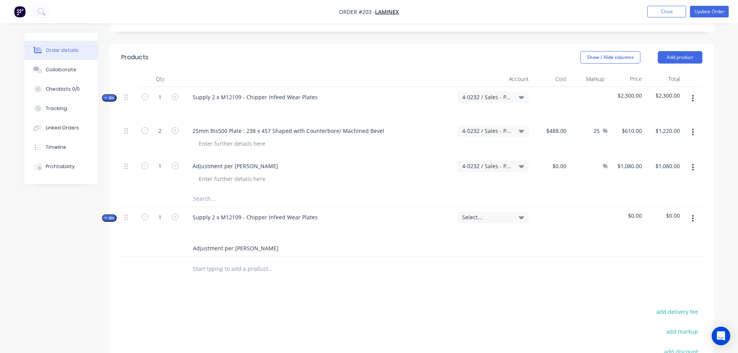
type input "Adjustment per [PERSON_NAME]"
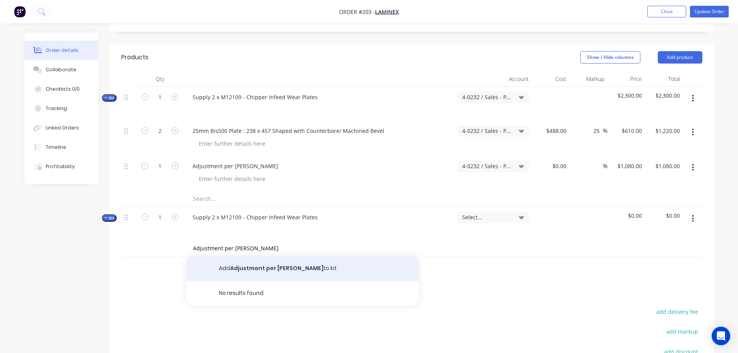
click at [253, 256] on button "Add Adjustment per [PERSON_NAME] to kit" at bounding box center [302, 268] width 233 height 25
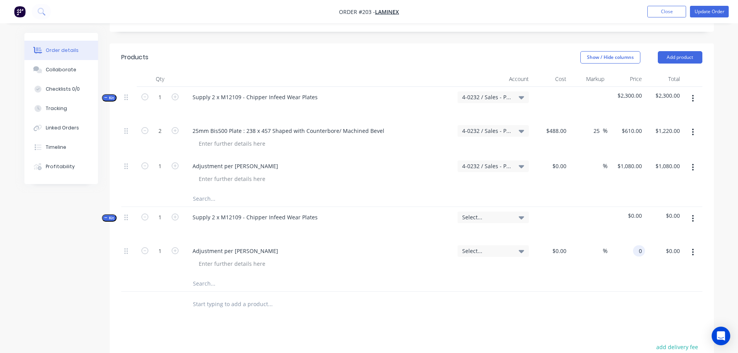
click at [627, 241] on div "0 0" at bounding box center [627, 258] width 38 height 35
type input "2300"
type input "$2,300.00"
click at [561, 245] on input at bounding box center [561, 250] width 18 height 11
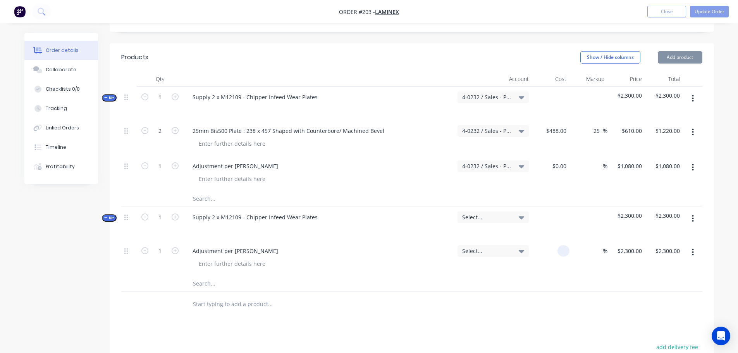
click at [561, 245] on input at bounding box center [565, 250] width 9 height 11
type input "$488.00"
type input "2300"
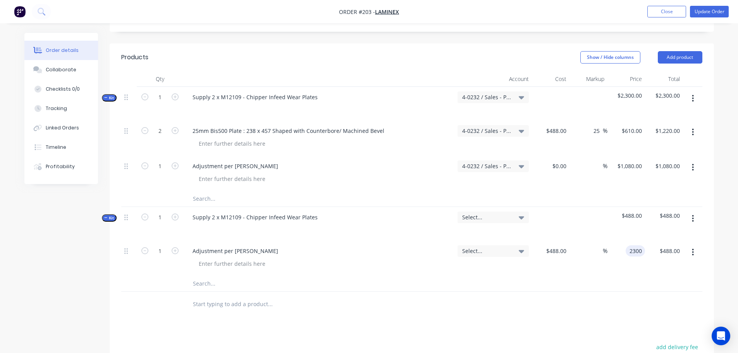
type input "371.31"
type input "$2,300.00"
click at [692, 91] on button "button" at bounding box center [693, 98] width 18 height 14
click at [667, 175] on div "Delete" at bounding box center [666, 180] width 60 height 11
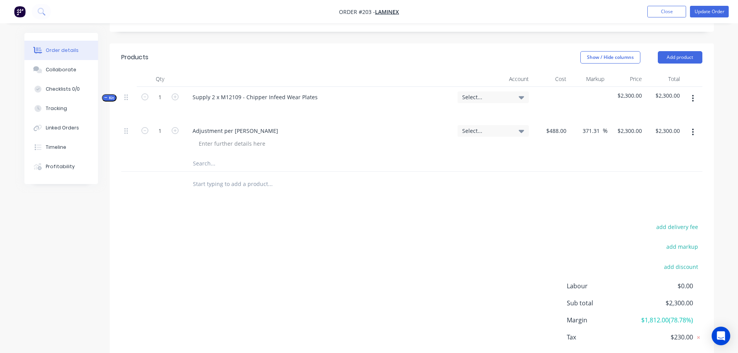
click at [440, 183] on div "Products Show / Hide columns Add product Qty Account Cost Markup Price Total Ki…" at bounding box center [412, 213] width 605 height 340
click at [717, 9] on button "Update Order" at bounding box center [709, 12] width 39 height 12
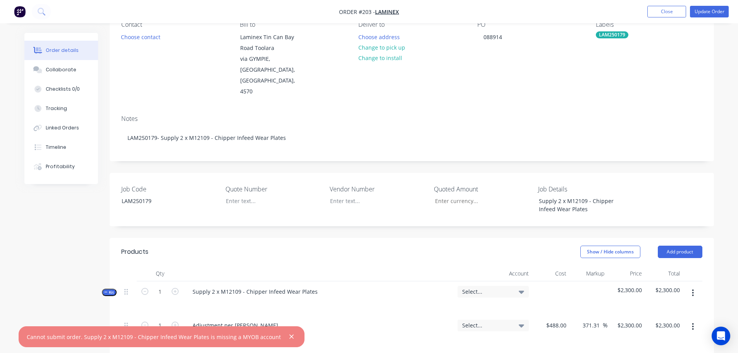
scroll to position [78, 0]
drag, startPoint x: 493, startPoint y: 266, endPoint x: 497, endPoint y: 269, distance: 5.2
click at [493, 287] on span "Select..." at bounding box center [486, 291] width 49 height 8
click at [486, 307] on input at bounding box center [480, 315] width 79 height 16
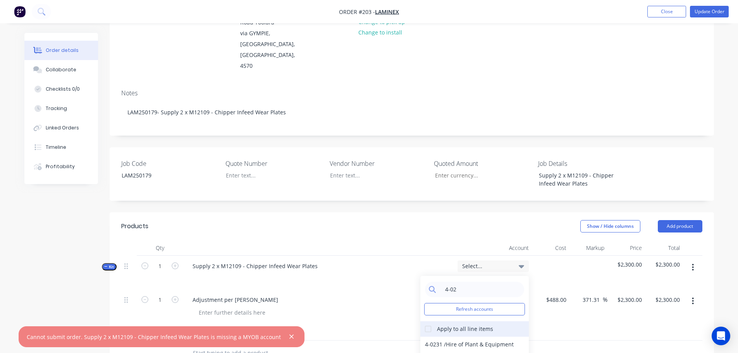
scroll to position [116, 0]
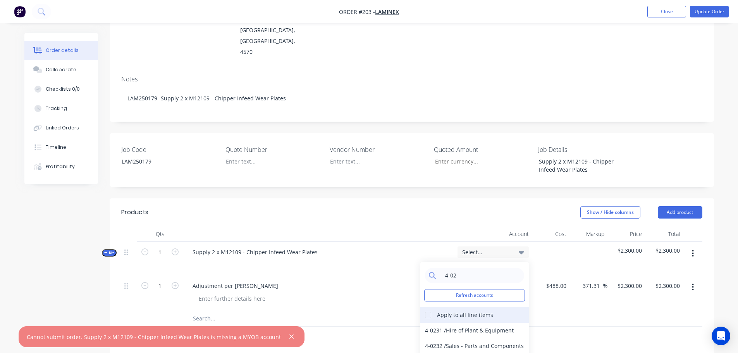
type input "4-02"
click at [432, 307] on div at bounding box center [429, 315] width 16 height 16
click at [456, 338] on div "4-0232 / Sales - Parts and Components" at bounding box center [475, 346] width 109 height 16
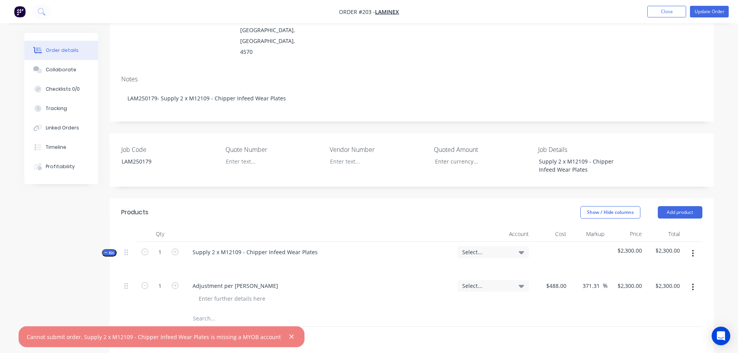
click at [450, 331] on div at bounding box center [322, 339] width 273 height 16
click at [713, 11] on button "Update Order" at bounding box center [709, 12] width 39 height 12
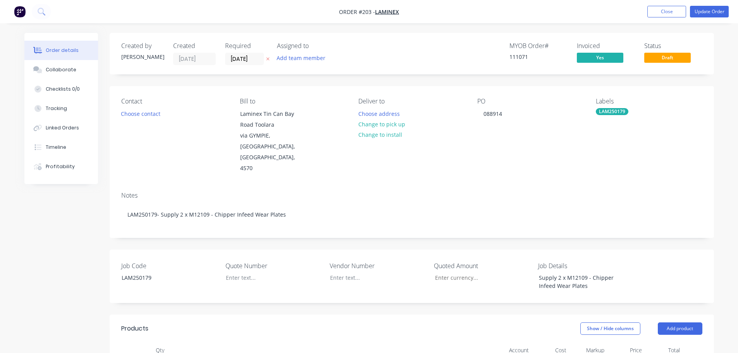
scroll to position [116, 0]
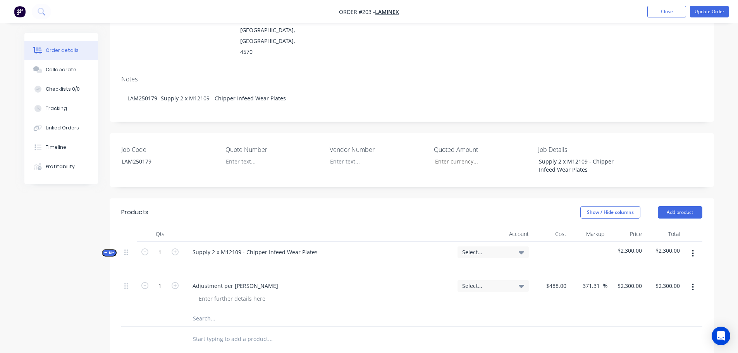
click at [483, 248] on span "Select..." at bounding box center [486, 252] width 49 height 8
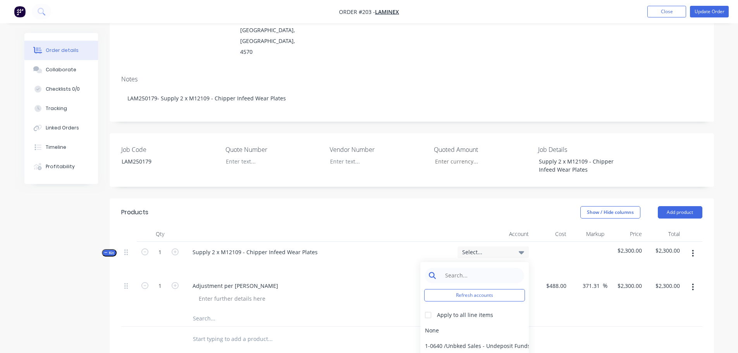
click at [467, 268] on input at bounding box center [480, 276] width 79 height 16
type input "4-02"
click at [428, 307] on div at bounding box center [429, 315] width 16 height 16
click at [449, 338] on div "4-0232 / Sales - Parts and Components" at bounding box center [475, 346] width 109 height 16
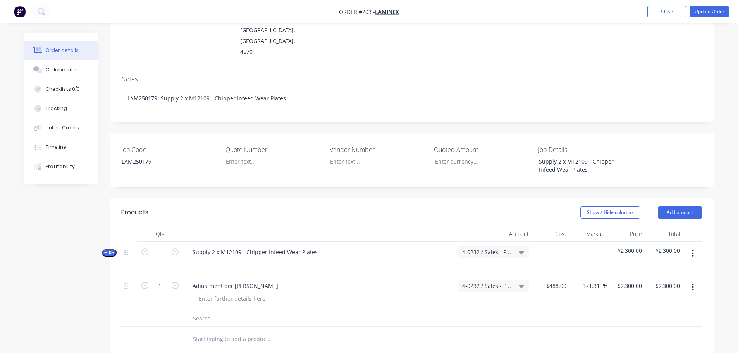
click at [620, 279] on div "$2,300.00 $2,300.00" at bounding box center [627, 293] width 38 height 35
click at [709, 16] on button "Update Order" at bounding box center [709, 12] width 39 height 12
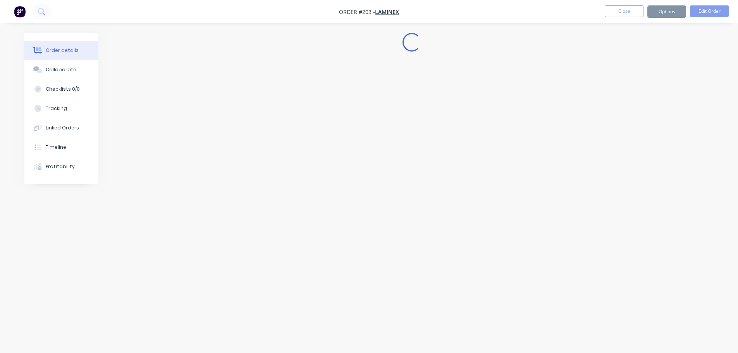
scroll to position [0, 0]
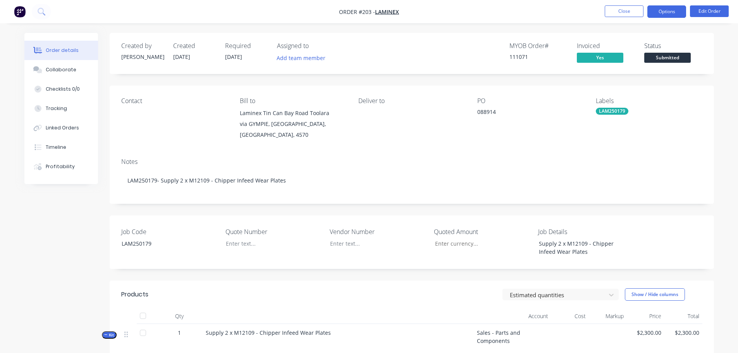
click at [673, 14] on button "Options" at bounding box center [667, 11] width 39 height 12
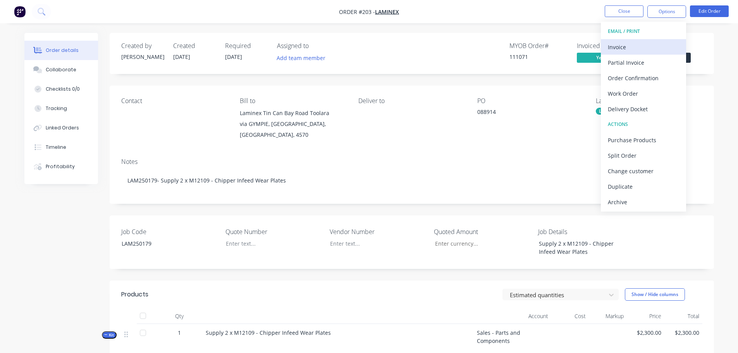
click at [664, 46] on div "Invoice" at bounding box center [643, 46] width 71 height 11
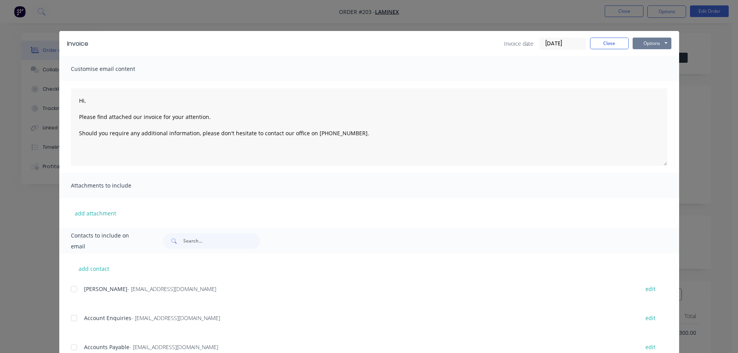
click at [643, 46] on button "Options" at bounding box center [652, 44] width 39 height 12
click at [648, 64] on button "Print" at bounding box center [658, 70] width 50 height 13
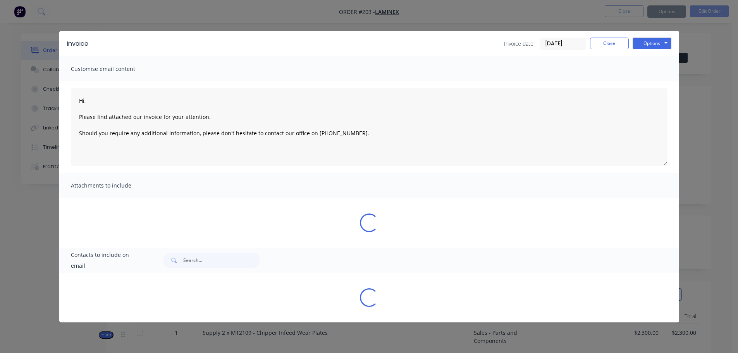
type textarea "Hi, Please find attached our invoice for your attention. Should you require any…"
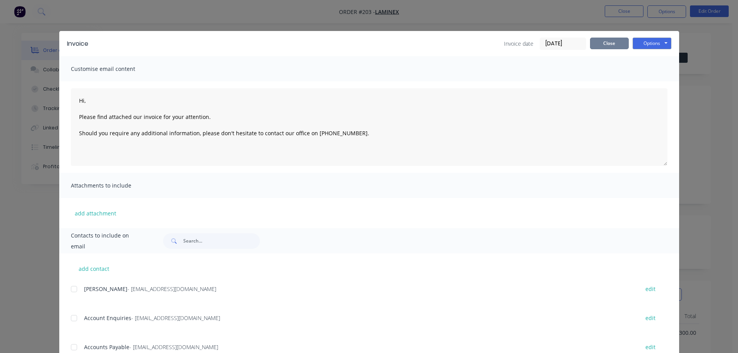
click at [607, 43] on button "Close" at bounding box center [609, 44] width 39 height 12
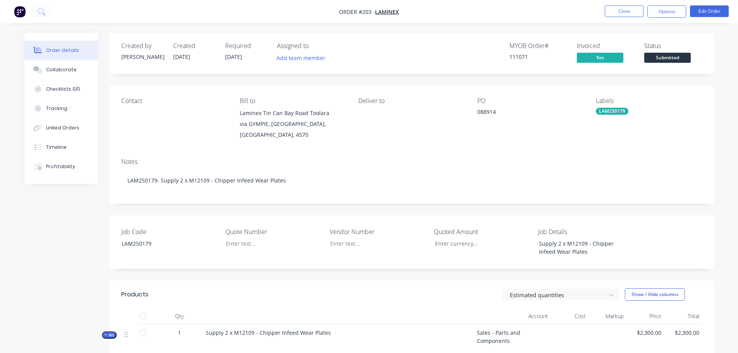
click at [671, 59] on span "Submitted" at bounding box center [668, 58] width 47 height 10
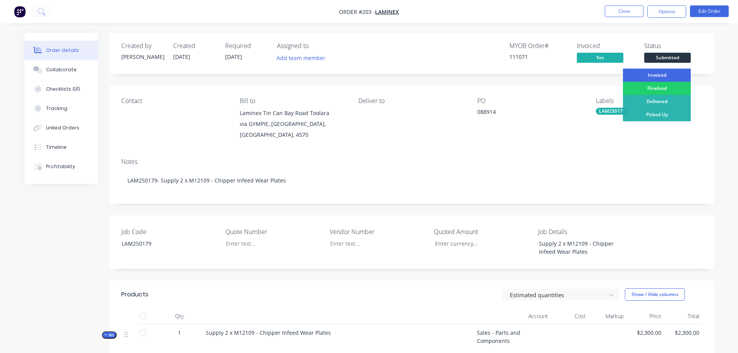
drag, startPoint x: 663, startPoint y: 75, endPoint x: 631, endPoint y: 16, distance: 66.6
click at [664, 75] on div "Invoiced" at bounding box center [657, 75] width 68 height 13
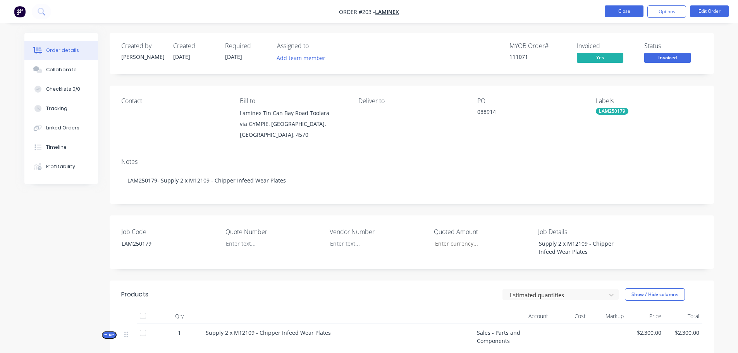
click at [627, 9] on button "Close" at bounding box center [624, 11] width 39 height 12
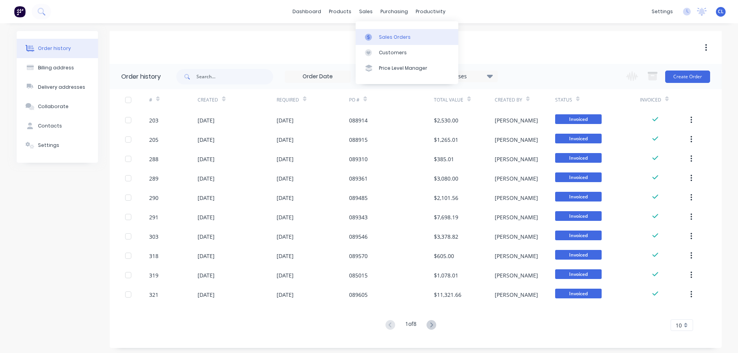
click at [376, 38] on div at bounding box center [371, 37] width 12 height 7
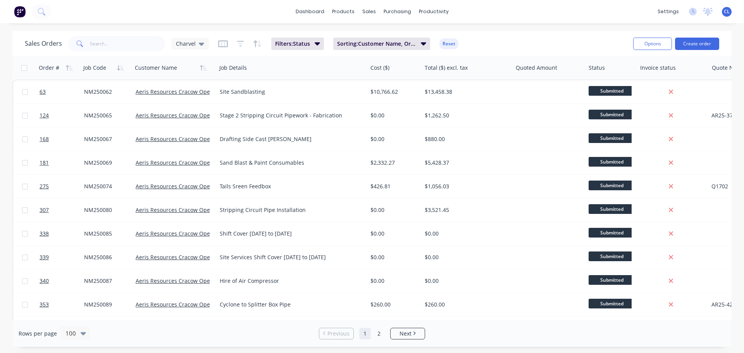
click at [135, 53] on div "Sales Orders Charvel Filters: Status Sorting: Customer Name, Order #, Job Code …" at bounding box center [371, 43] width 719 height 25
click at [129, 49] on input "text" at bounding box center [128, 44] width 76 height 16
type input "LAM250178"
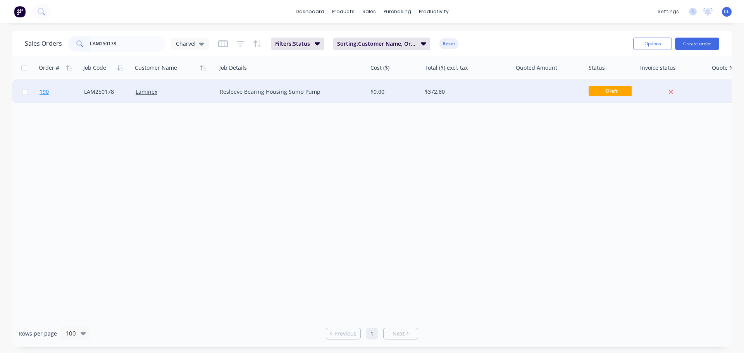
click at [61, 90] on link "190" at bounding box center [62, 91] width 45 height 23
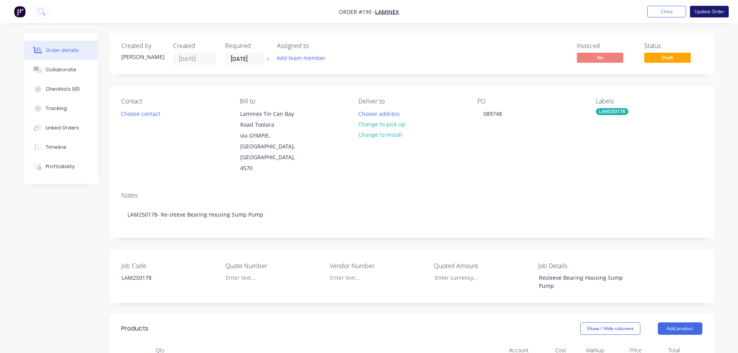
click at [700, 11] on button "Update Order" at bounding box center [709, 12] width 39 height 12
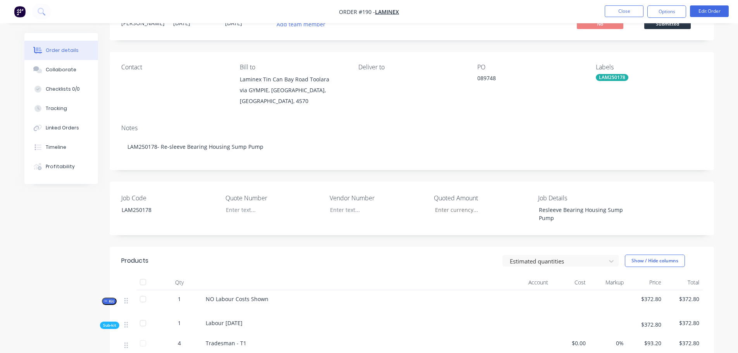
scroll to position [78, 0]
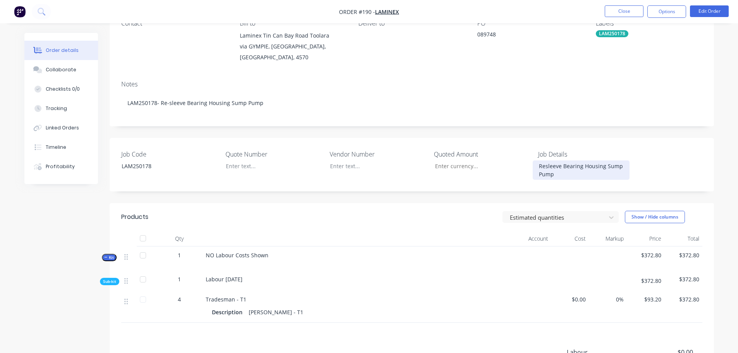
click at [540, 168] on div "Resleeve Bearing Housing Sump Pump" at bounding box center [581, 169] width 97 height 19
copy div "Resleeve Bearing Housing Sump Pump"
click at [250, 252] on span "NO Labour Costs Shown" at bounding box center [237, 255] width 63 height 7
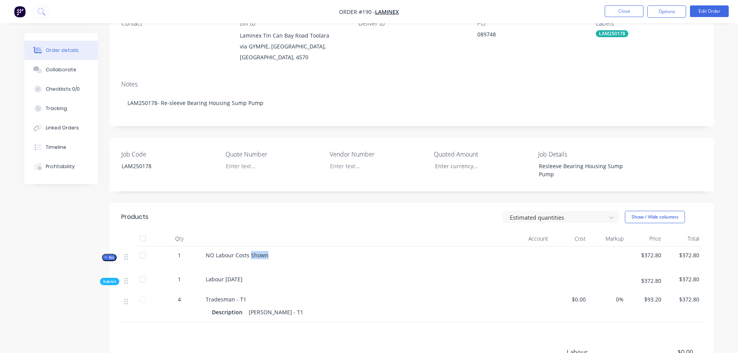
click at [250, 252] on span "NO Labour Costs Shown" at bounding box center [237, 255] width 63 height 7
click at [717, 13] on button "Edit Order" at bounding box center [709, 11] width 39 height 12
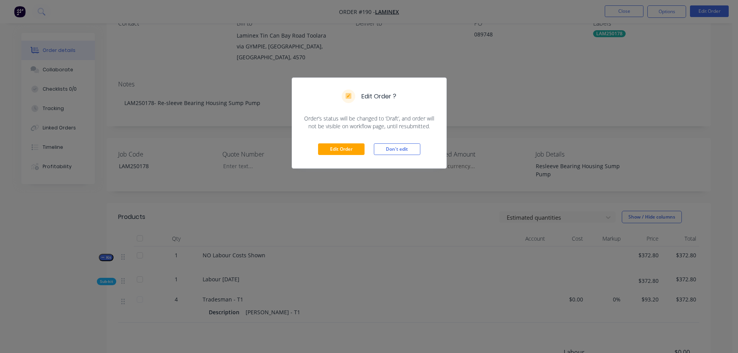
click at [346, 136] on div "Edit Order Don't edit" at bounding box center [369, 149] width 154 height 38
click at [345, 148] on button "Edit Order" at bounding box center [341, 149] width 47 height 12
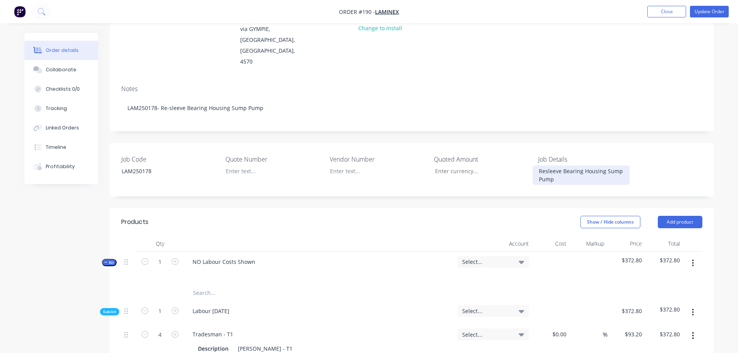
scroll to position [116, 0]
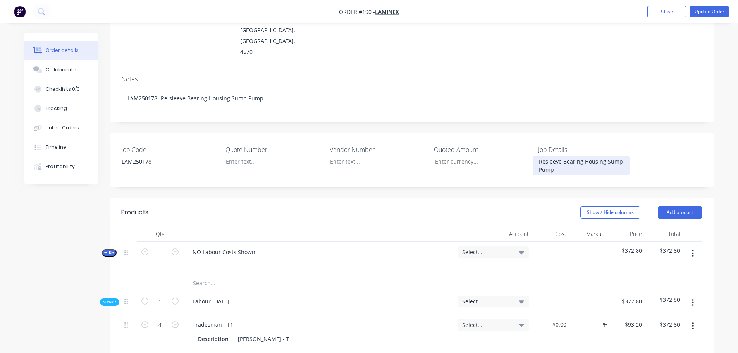
click at [554, 156] on div "Resleeve Bearing Housing Sump Pump" at bounding box center [581, 165] width 97 height 19
copy div "Resleeve Bearing Housing Sump Pump"
click at [205, 247] on div "NO Labour Costs Shown" at bounding box center [223, 252] width 75 height 11
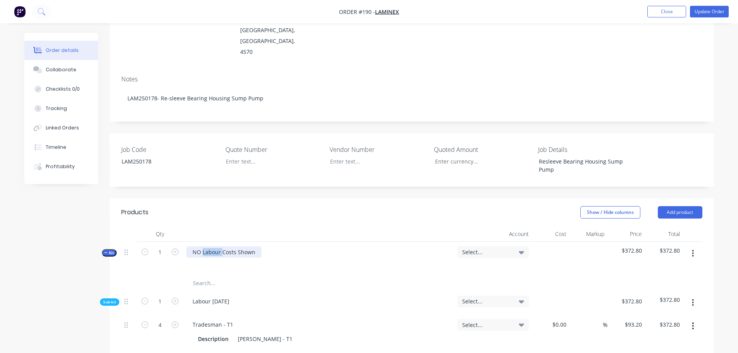
click at [205, 247] on div "NO Labour Costs Shown" at bounding box center [223, 252] width 75 height 11
paste div
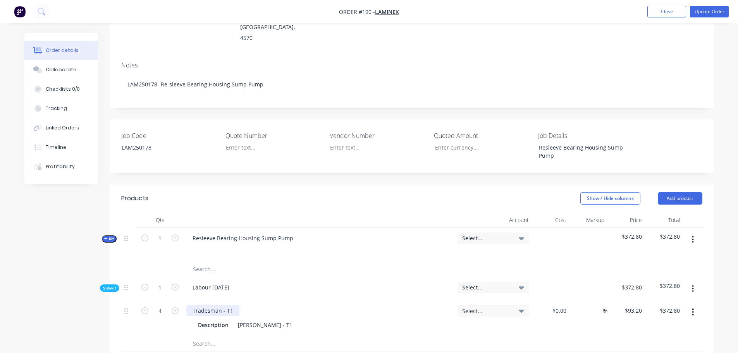
scroll to position [155, 0]
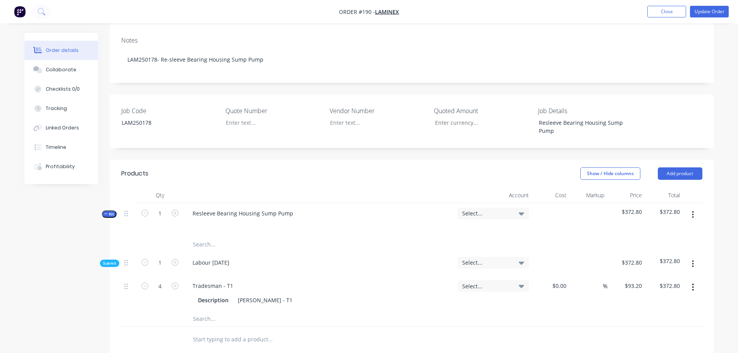
click at [207, 237] on input "text" at bounding box center [270, 245] width 155 height 16
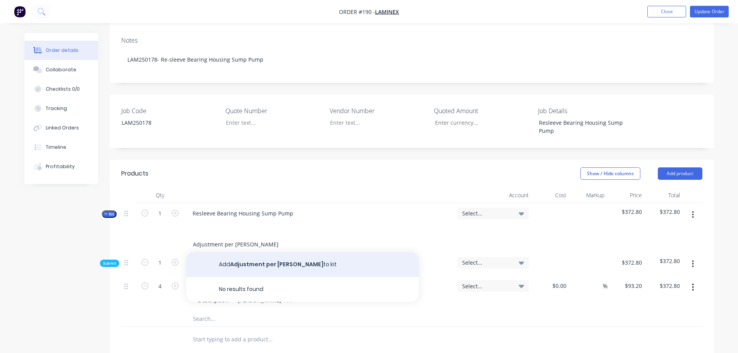
type input "Adjustment per [PERSON_NAME]"
click at [256, 252] on button "Add Adjustment per [PERSON_NAME] to kit" at bounding box center [302, 264] width 233 height 25
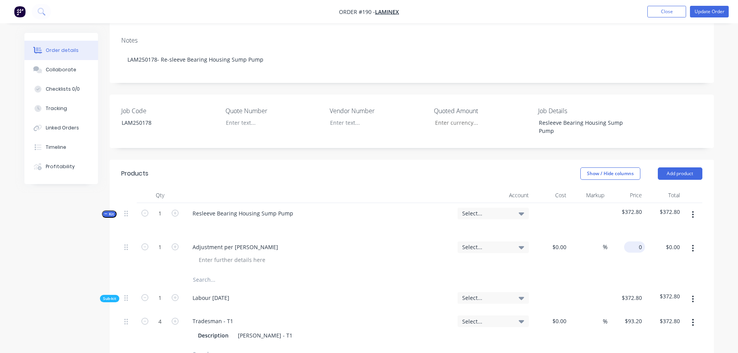
click at [637, 242] on input "0" at bounding box center [637, 247] width 18 height 11
type input "$77.20"
click at [492, 209] on span "Select..." at bounding box center [486, 213] width 49 height 8
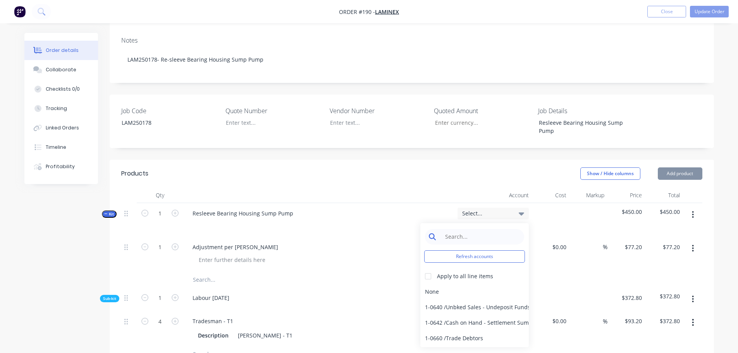
click at [472, 229] on input at bounding box center [480, 237] width 79 height 16
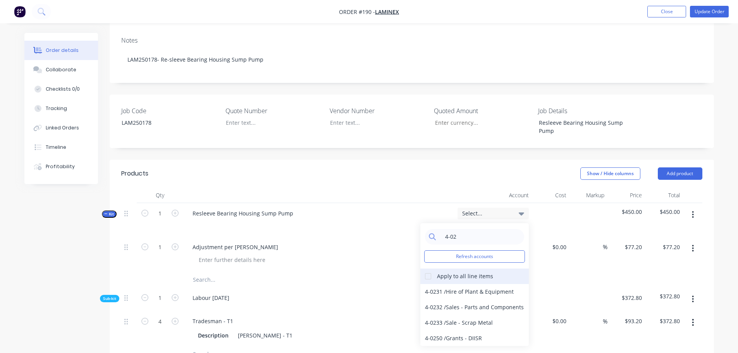
type input "4-02"
click at [424, 269] on div at bounding box center [429, 277] width 16 height 16
click at [439, 300] on div "4-0232 / Sales - Parts and Components" at bounding box center [475, 308] width 109 height 16
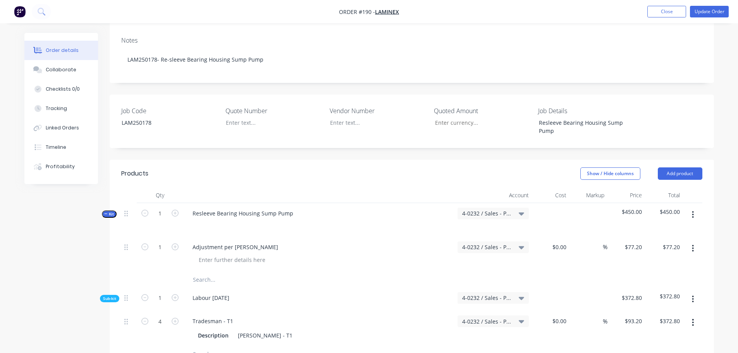
click at [709, 118] on div "Job Code LAM250178 Quote Number Vendor Number Quoted Amount Job Details Resleev…" at bounding box center [412, 121] width 605 height 53
click at [698, 7] on button "Update Order" at bounding box center [709, 12] width 39 height 12
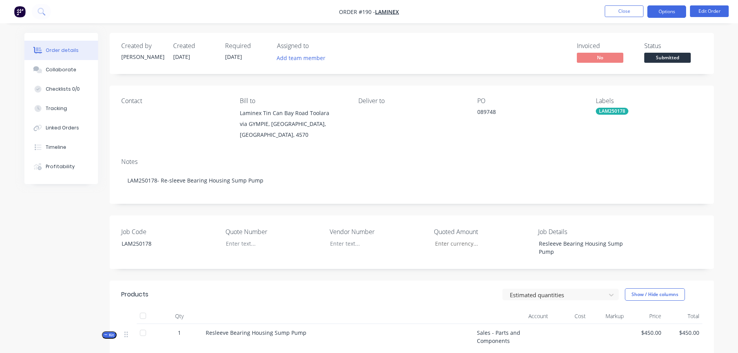
click at [675, 10] on button "Options" at bounding box center [667, 11] width 39 height 12
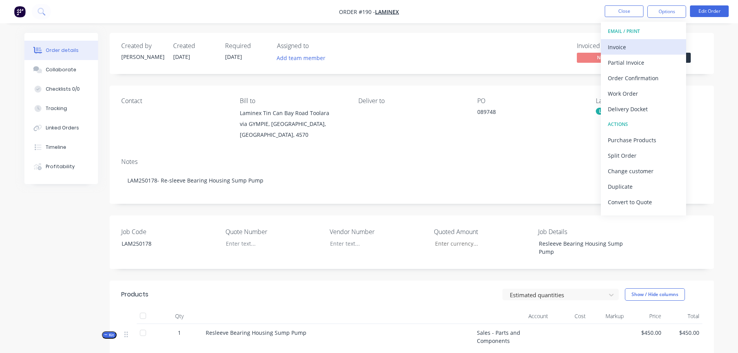
click at [633, 54] on button "Invoice" at bounding box center [643, 47] width 85 height 16
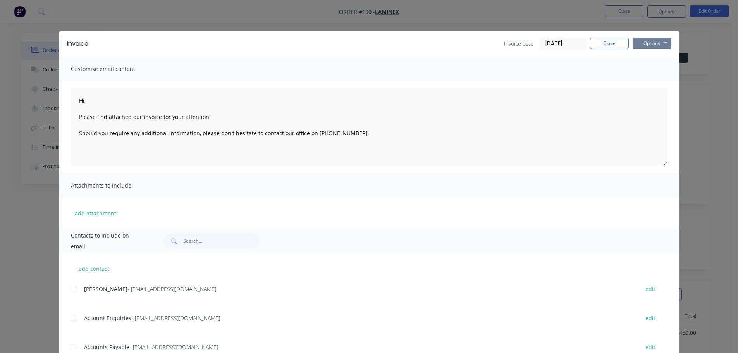
click at [646, 46] on button "Options" at bounding box center [652, 44] width 39 height 12
click at [645, 66] on button "Print" at bounding box center [658, 70] width 50 height 13
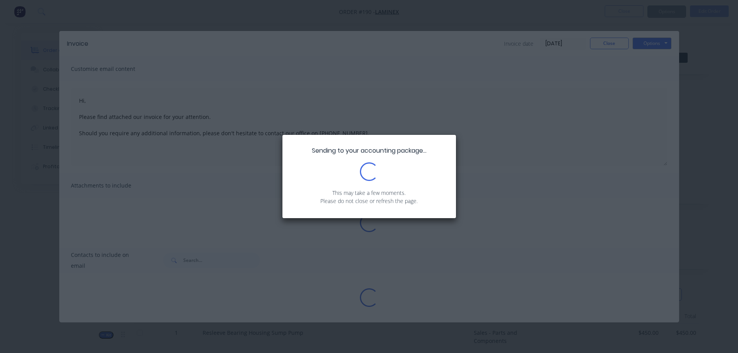
type textarea "Hi, Please find attached our invoice for your attention. Should you require any…"
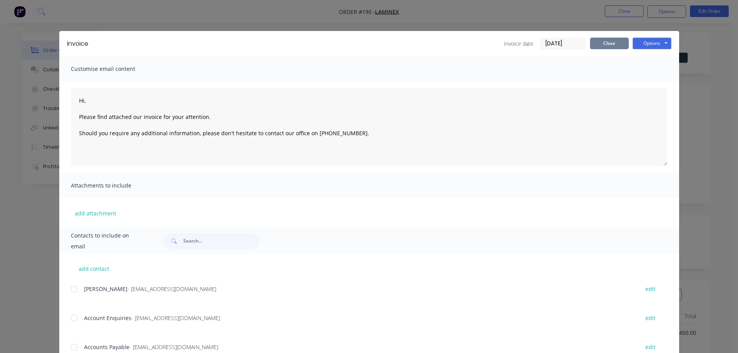
drag, startPoint x: 604, startPoint y: 36, endPoint x: 613, endPoint y: 44, distance: 11.8
click at [605, 36] on div "Invoice Invoice date [DATE] Close Options Preview Print Email" at bounding box center [369, 43] width 620 height 25
click at [613, 45] on button "Close" at bounding box center [609, 44] width 39 height 12
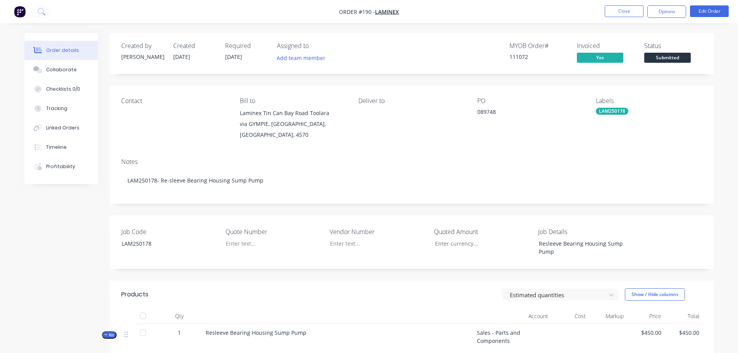
click at [662, 59] on span "Submitted" at bounding box center [668, 58] width 47 height 10
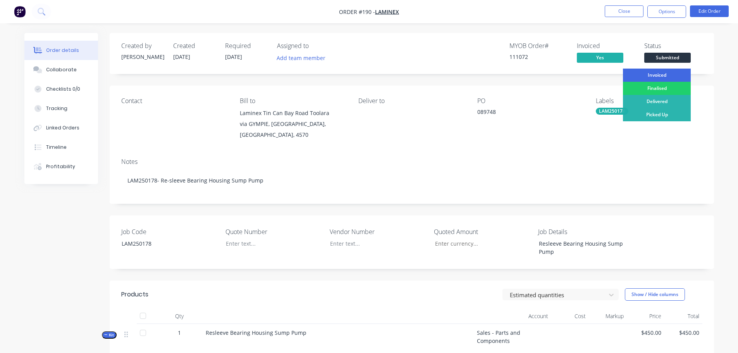
click at [668, 71] on div "Invoiced" at bounding box center [657, 75] width 68 height 13
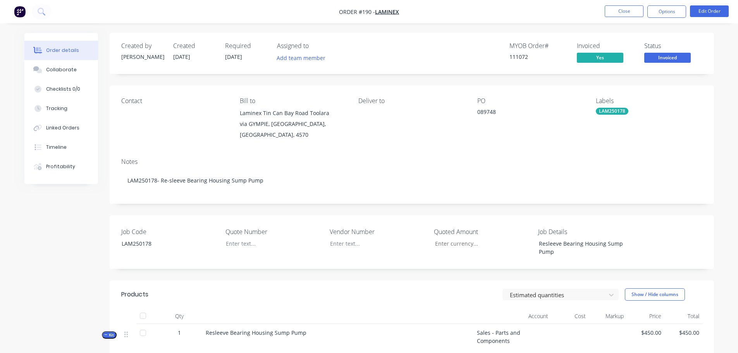
click at [633, 18] on nav "Order #190 - Laminex Close Options Edit Order" at bounding box center [369, 11] width 738 height 23
click at [628, 17] on button "Close" at bounding box center [624, 11] width 39 height 12
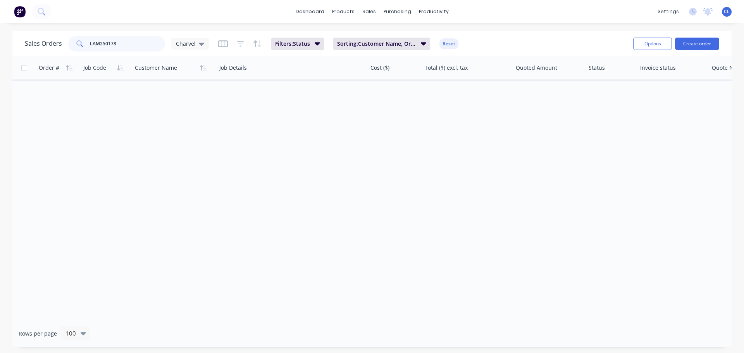
drag, startPoint x: 102, startPoint y: 43, endPoint x: 157, endPoint y: 41, distance: 55.5
click at [157, 43] on input "LAM250178" at bounding box center [128, 44] width 76 height 16
type input "LAM250177"
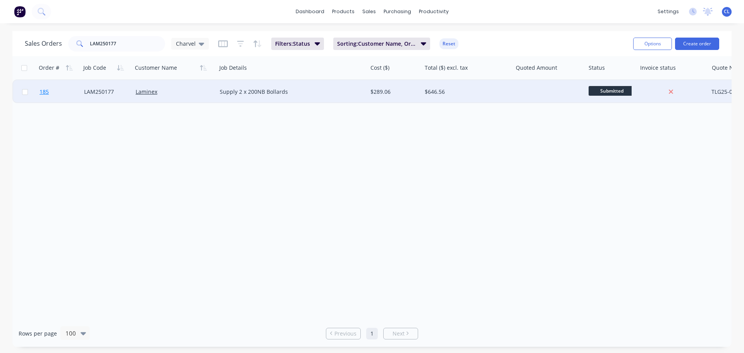
click at [49, 90] on span "185" at bounding box center [44, 92] width 9 height 8
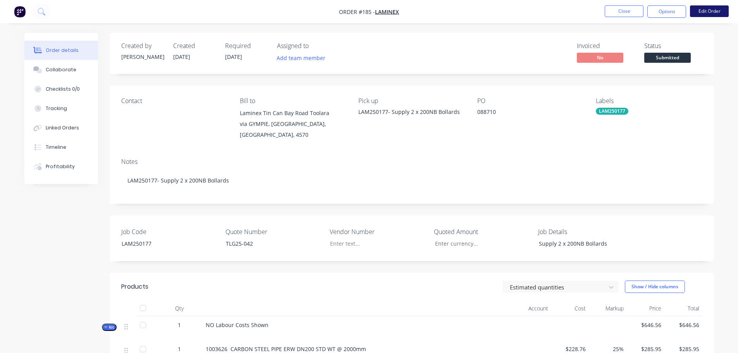
click at [721, 13] on button "Edit Order" at bounding box center [709, 11] width 39 height 12
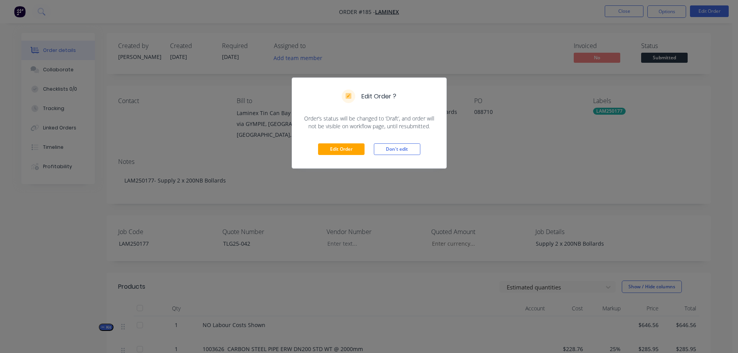
click at [358, 143] on div "Edit Order Don't edit" at bounding box center [369, 149] width 154 height 38
click at [348, 152] on button "Edit Order" at bounding box center [341, 149] width 47 height 12
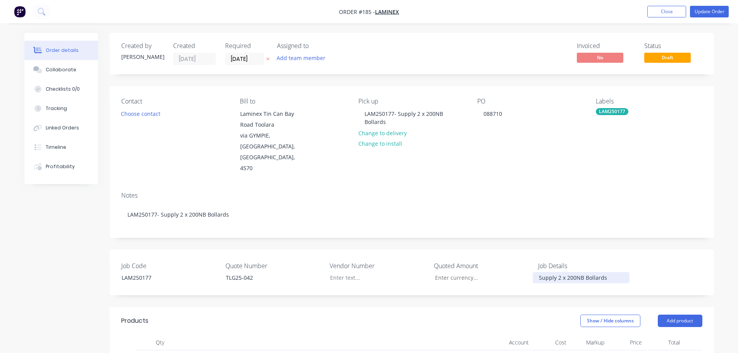
click at [569, 272] on div "Supply 2 x 200NB Bollards" at bounding box center [581, 277] width 97 height 11
click at [568, 272] on div "Supply 2 x 200NB Bollards" at bounding box center [581, 277] width 97 height 11
copy div "Supply 2 x 200NB Bollards"
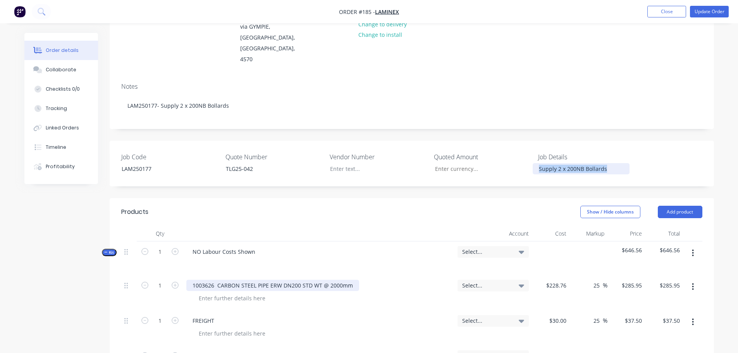
scroll to position [116, 0]
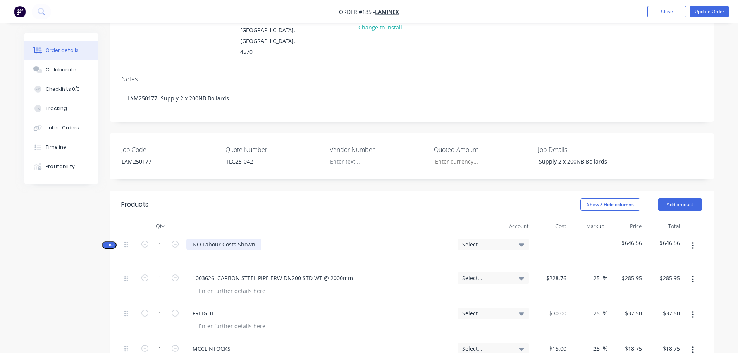
click at [242, 239] on div "NO Labour Costs Shown" at bounding box center [223, 244] width 75 height 11
paste div
click at [197, 250] on div at bounding box center [199, 255] width 12 height 11
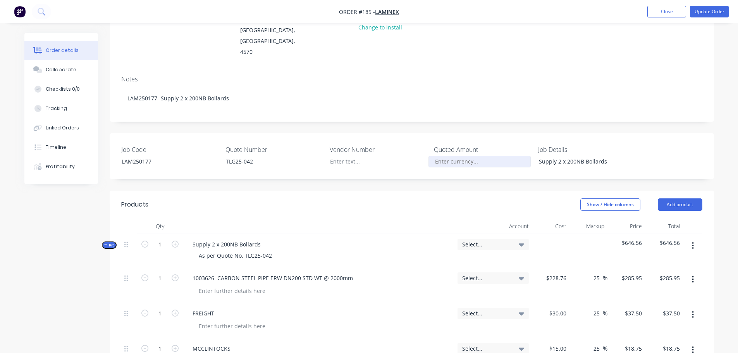
click at [456, 156] on input "Job Code" at bounding box center [480, 162] width 102 height 12
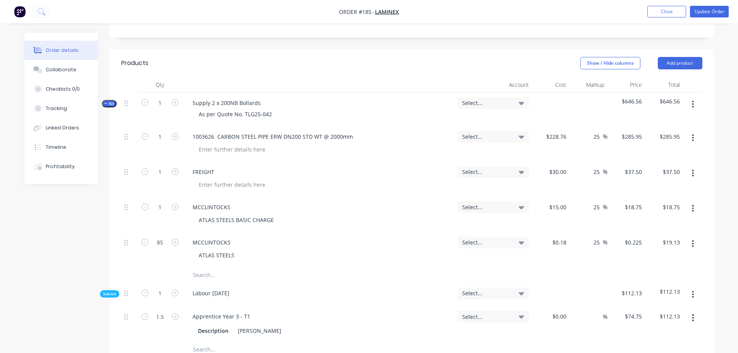
scroll to position [271, 0]
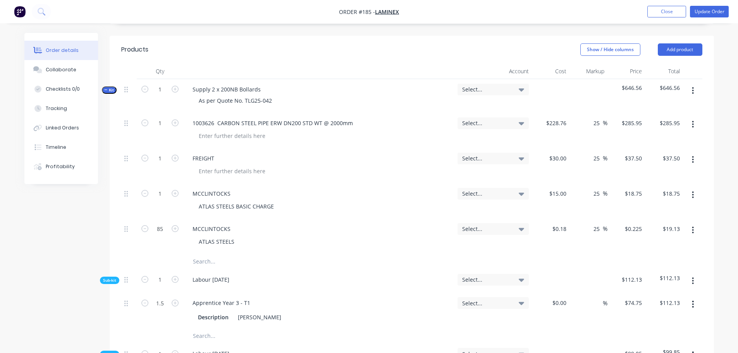
type input "$950.00"
click at [212, 254] on input "text" at bounding box center [270, 262] width 155 height 16
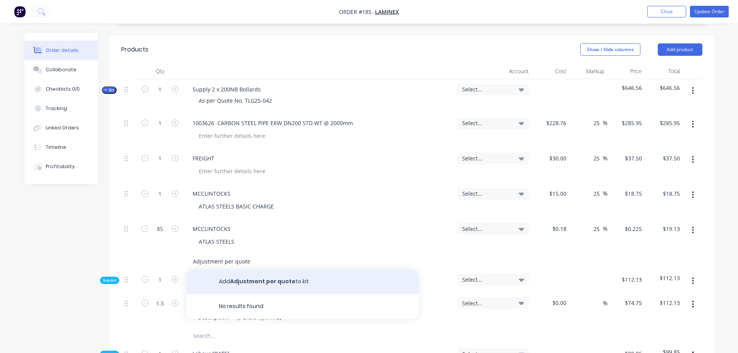
type input "Adjustment per quote"
click at [251, 269] on button "Add Adjustment per quote to kit" at bounding box center [302, 281] width 233 height 25
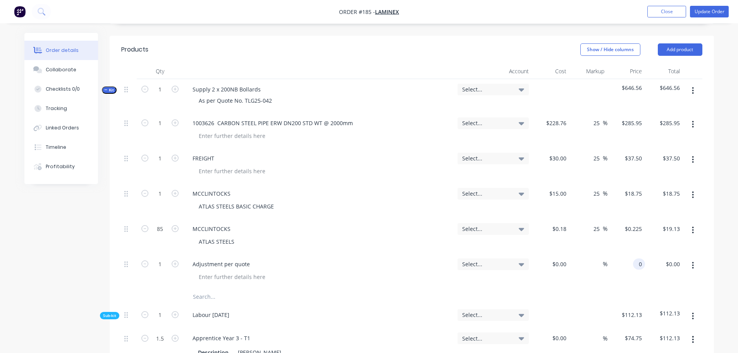
click at [639, 259] on input "0" at bounding box center [641, 264] width 9 height 11
type input "$303.44"
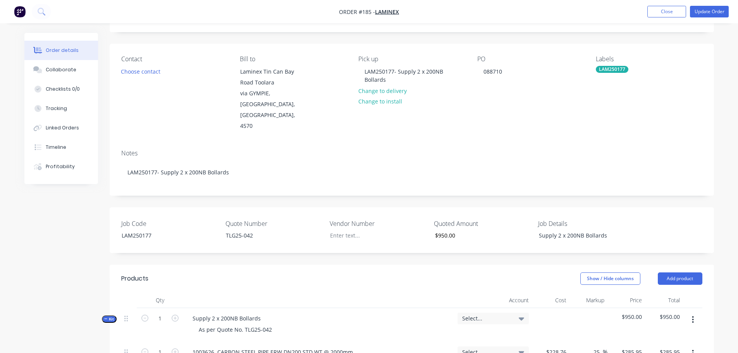
scroll to position [116, 0]
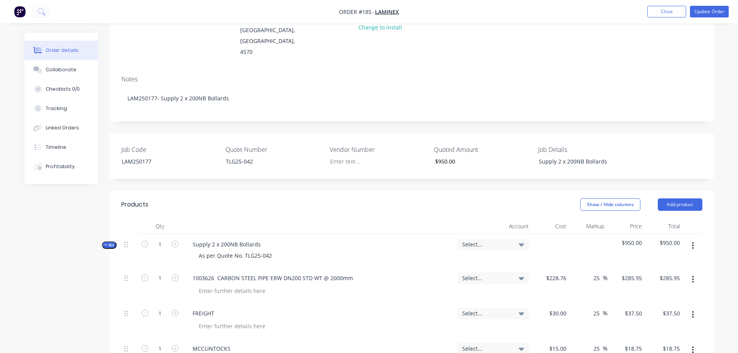
type input "$303.44"
click at [482, 240] on span "Select..." at bounding box center [486, 244] width 49 height 8
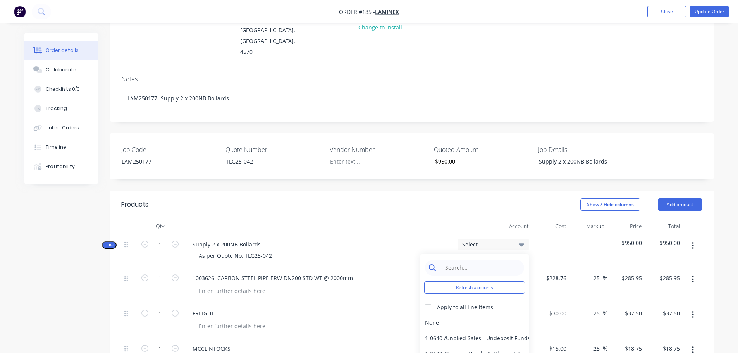
click at [479, 260] on input at bounding box center [480, 268] width 79 height 16
type input "4-02"
click at [428, 300] on div at bounding box center [429, 308] width 16 height 16
click at [446, 331] on div "4-0232 / Sales - Parts and Components" at bounding box center [475, 339] width 109 height 16
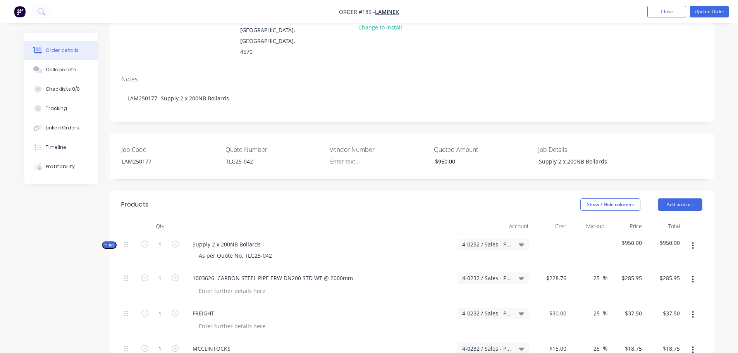
click at [704, 18] on nav "Order #185 - Laminex Add product Close Update Order" at bounding box center [369, 11] width 738 height 23
click at [703, 13] on button "Update Order" at bounding box center [709, 12] width 39 height 12
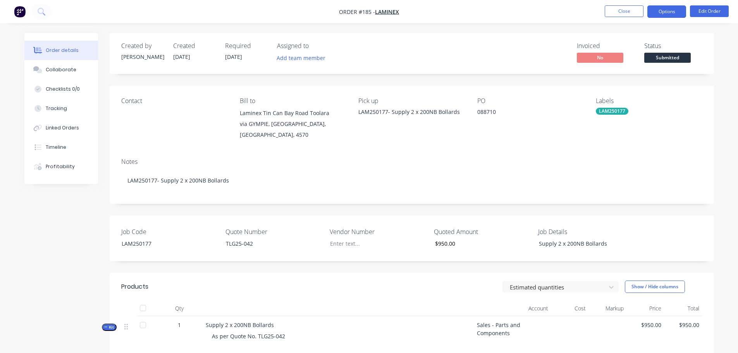
click at [673, 14] on button "Options" at bounding box center [667, 11] width 39 height 12
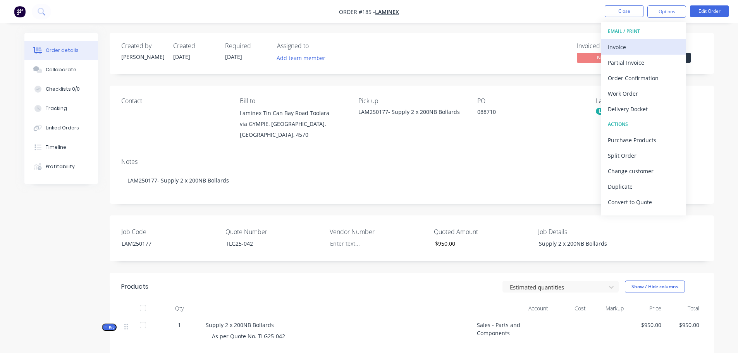
click at [648, 50] on div "Invoice" at bounding box center [643, 46] width 71 height 11
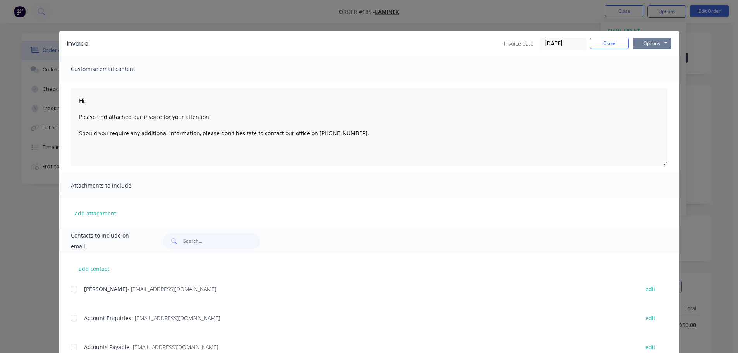
click at [651, 45] on button "Options" at bounding box center [652, 44] width 39 height 12
click at [651, 67] on button "Print" at bounding box center [658, 70] width 50 height 13
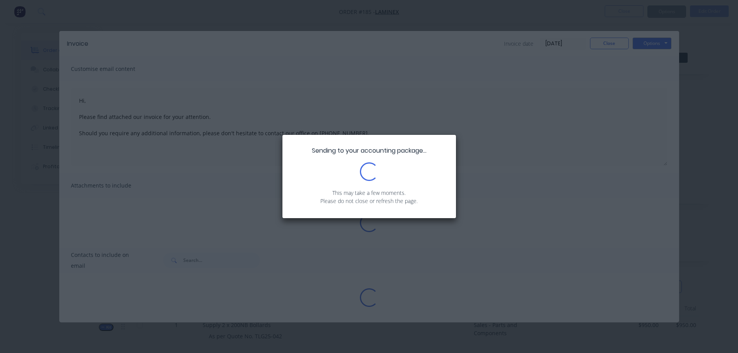
type textarea "Hi, Please find attached our invoice for your attention. Should you require any…"
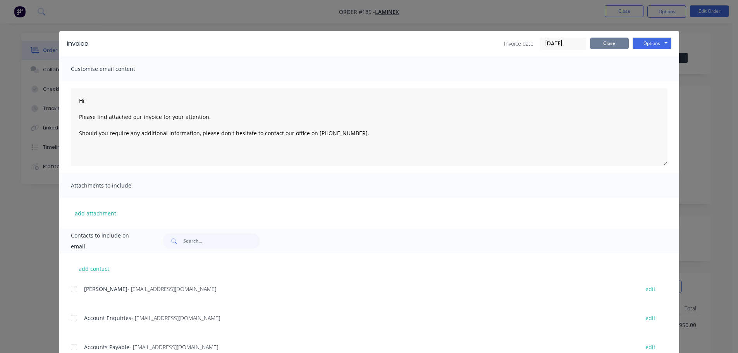
click at [599, 45] on button "Close" at bounding box center [609, 44] width 39 height 12
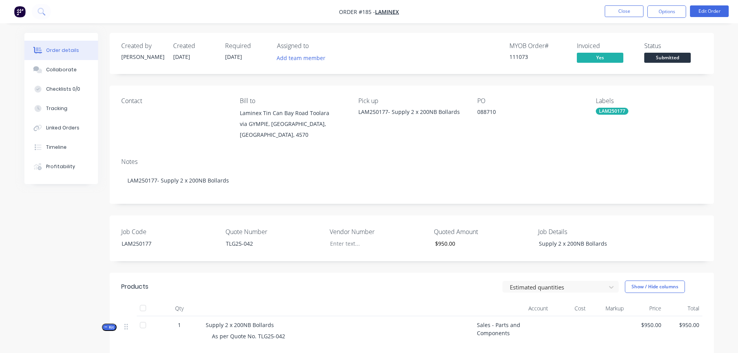
click at [684, 53] on span "Submitted" at bounding box center [668, 58] width 47 height 10
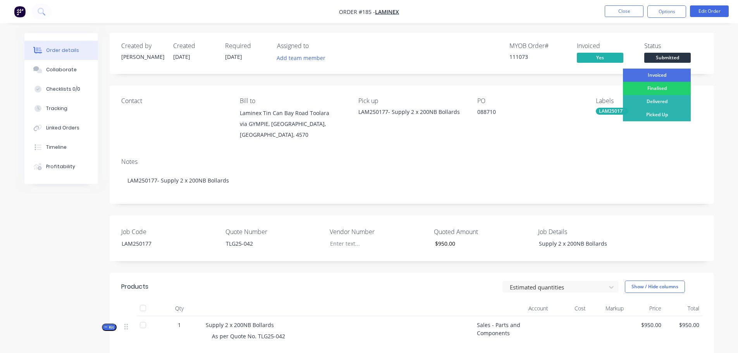
drag, startPoint x: 667, startPoint y: 73, endPoint x: 663, endPoint y: 68, distance: 6.1
click at [667, 72] on div "Invoiced" at bounding box center [657, 75] width 68 height 13
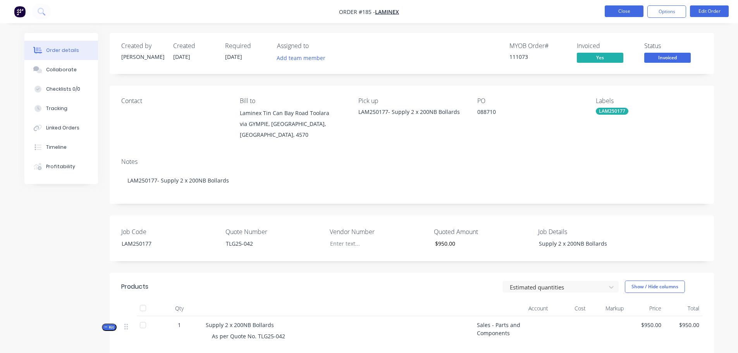
click at [625, 7] on button "Close" at bounding box center [624, 11] width 39 height 12
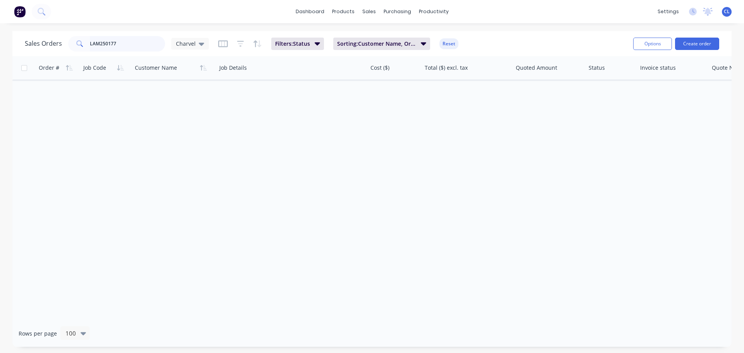
click at [136, 45] on input "LAM250177" at bounding box center [128, 44] width 76 height 16
type input "LAM250162"
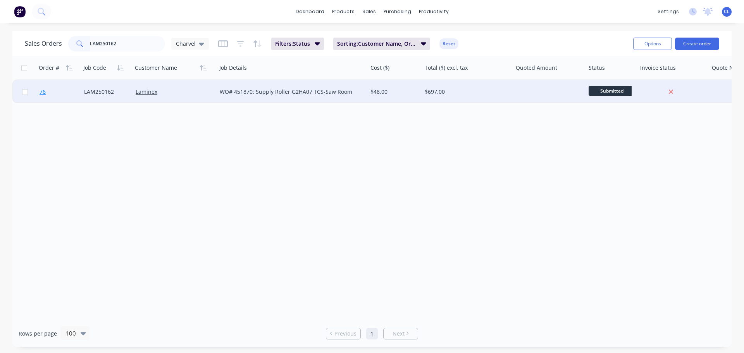
click at [48, 95] on link "76" at bounding box center [62, 91] width 45 height 23
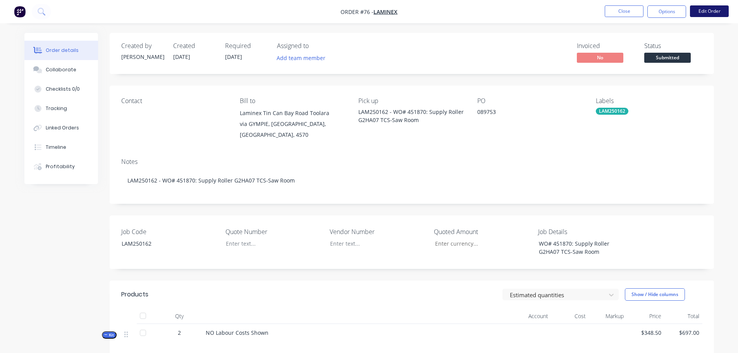
click at [697, 12] on button "Edit Order" at bounding box center [709, 11] width 39 height 12
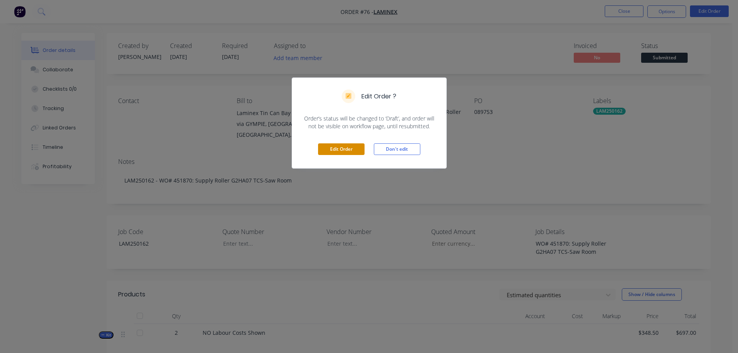
click at [353, 147] on button "Edit Order" at bounding box center [341, 149] width 47 height 12
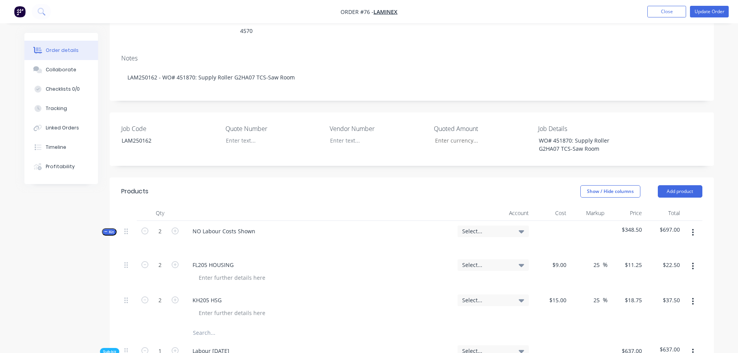
scroll to position [155, 0]
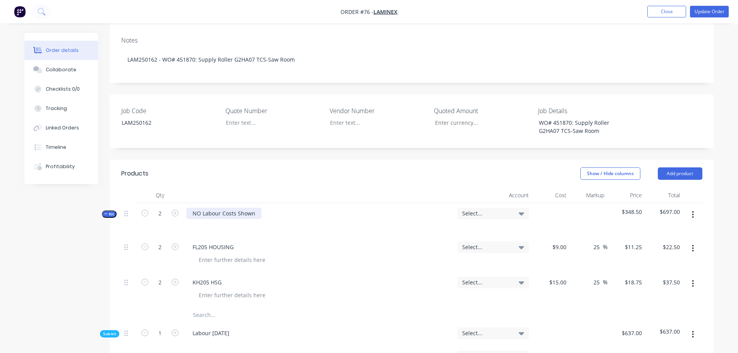
click at [247, 208] on div "NO Labour Costs Shown" at bounding box center [223, 213] width 75 height 11
drag, startPoint x: 611, startPoint y: 112, endPoint x: 533, endPoint y: 104, distance: 78.8
click at [533, 117] on div "WO# 451870: Supply Roller G2HA07 TCS-Saw Room" at bounding box center [581, 126] width 97 height 19
click at [623, 117] on div "WO# 451870: Supply Roller G2HA07 TCS-Saw Room" at bounding box center [581, 126] width 97 height 19
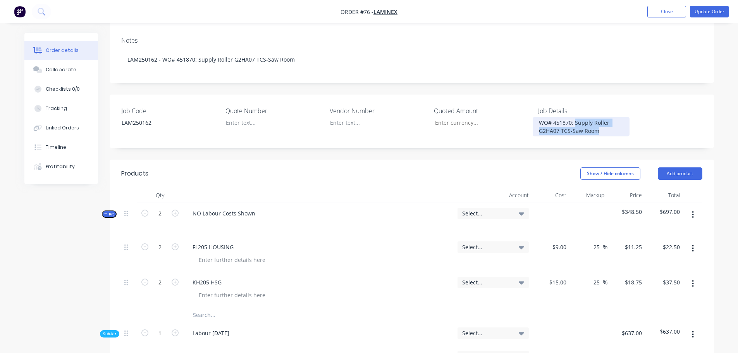
drag, startPoint x: 602, startPoint y: 110, endPoint x: 575, endPoint y: 102, distance: 28.8
click at [575, 117] on div "WO# 451870: Supply Roller G2HA07 TCS-Saw Room" at bounding box center [581, 126] width 97 height 19
copy div "Supply Roller G2HA07 TCS-Saw Room"
click at [238, 208] on div "NO Labour Costs Shown" at bounding box center [223, 213] width 75 height 11
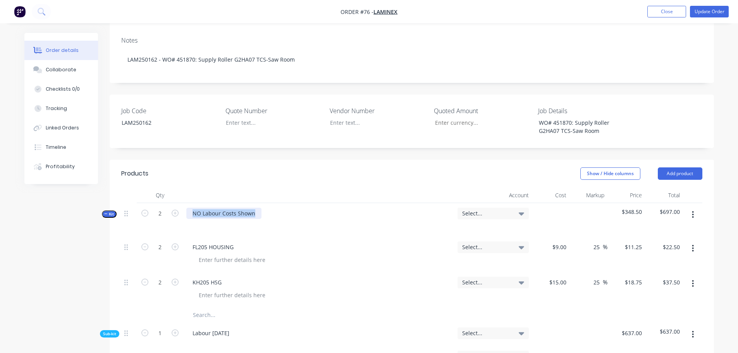
click at [238, 208] on div "NO Labour Costs Shown" at bounding box center [223, 213] width 75 height 11
paste div
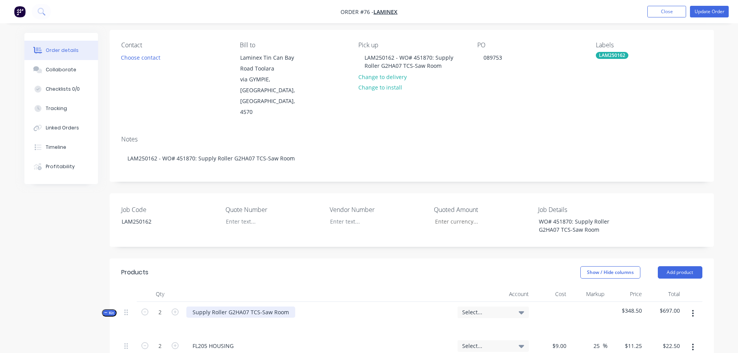
scroll to position [39, 0]
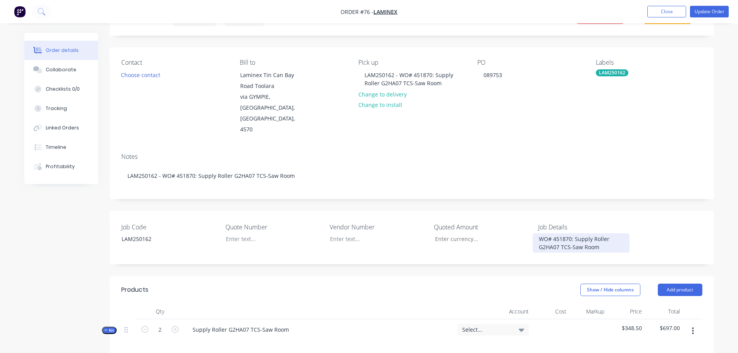
click at [573, 233] on div "WO# 451870: Supply Roller G2HA07 TCS-Saw Room" at bounding box center [581, 242] width 97 height 19
copy div "WO# 451870: Supply Roller G2HA07 TCS-Saw Room"
click at [205, 324] on div "Supply Roller G2HA07 TCS-Saw Room" at bounding box center [240, 329] width 109 height 11
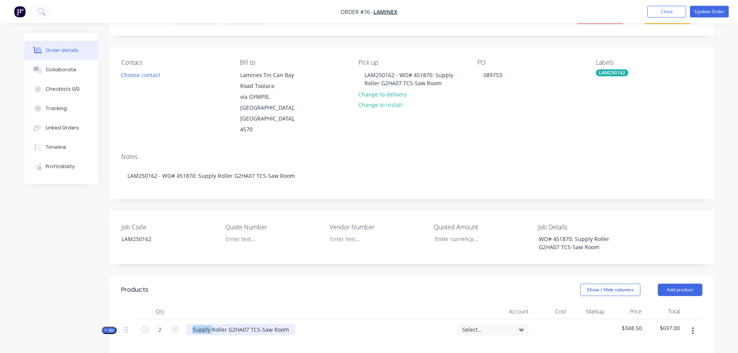
click at [205, 324] on div "Supply Roller G2HA07 TCS-Saw Room" at bounding box center [240, 329] width 109 height 11
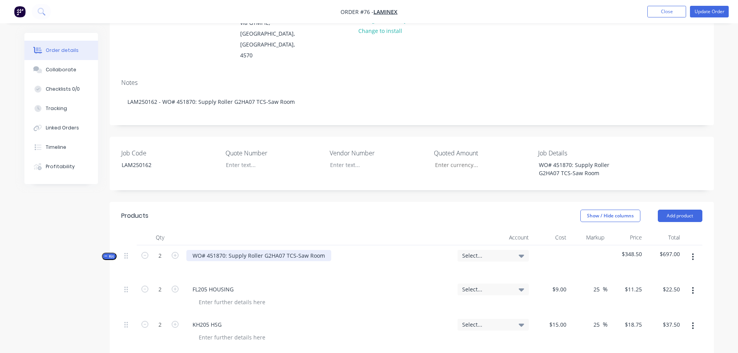
scroll to position [116, 0]
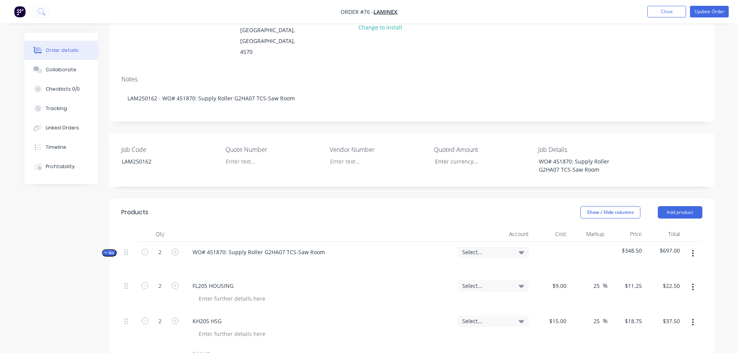
click at [475, 248] on span "Select..." at bounding box center [486, 252] width 49 height 8
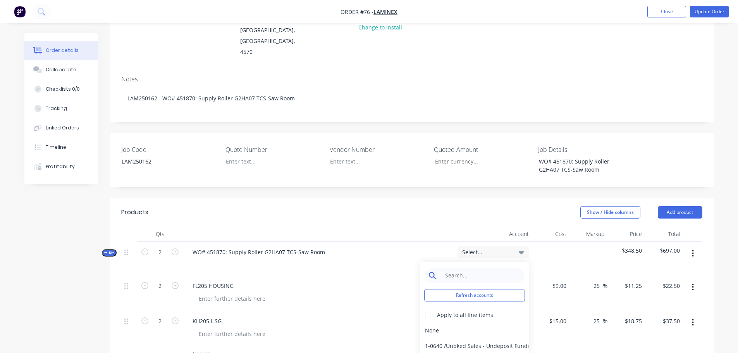
click at [477, 268] on input at bounding box center [480, 276] width 79 height 16
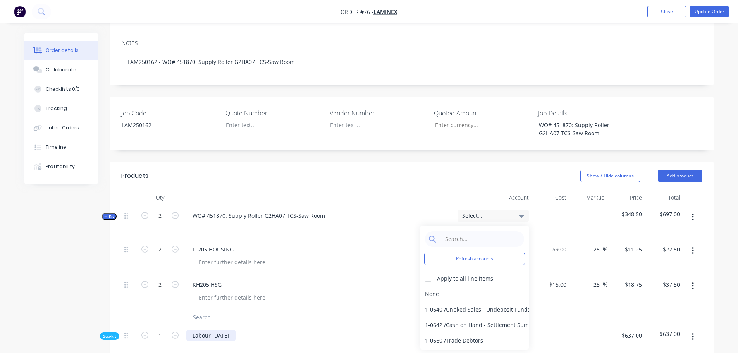
scroll to position [194, 0]
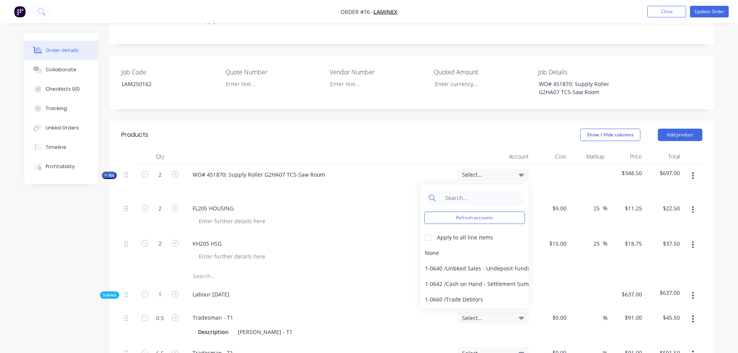
click at [202, 269] on input "text" at bounding box center [270, 277] width 155 height 16
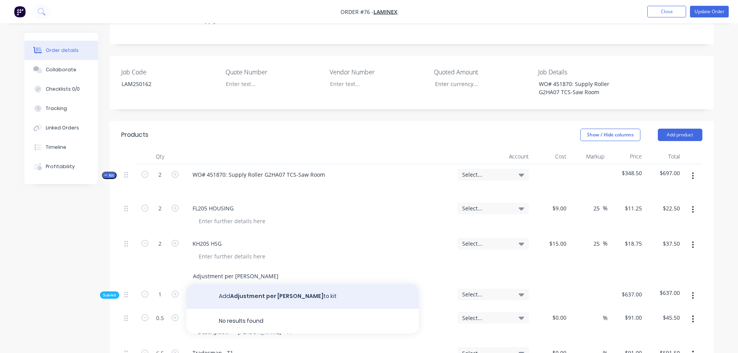
type input "Adjustment per [PERSON_NAME]"
click at [264, 284] on button "Add Adjustment per [PERSON_NAME] to kit" at bounding box center [302, 296] width 233 height 25
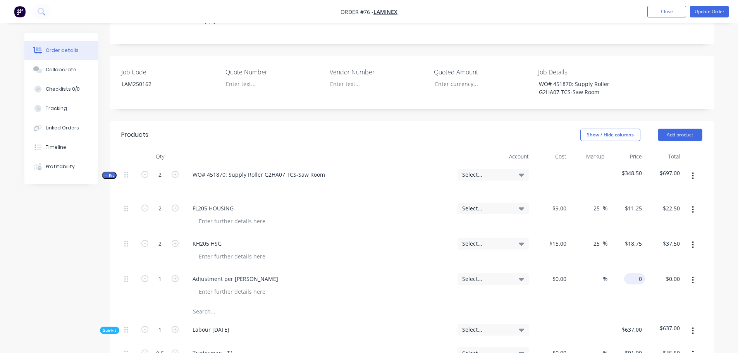
click at [630, 269] on div "0 $0.00" at bounding box center [627, 286] width 38 height 35
type input "$253.00"
click at [488, 171] on span "Select..." at bounding box center [486, 175] width 49 height 8
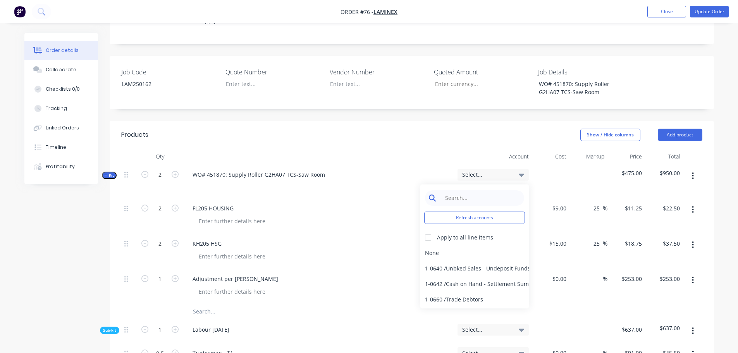
click at [471, 190] on input at bounding box center [480, 198] width 79 height 16
type input "4-02"
click at [431, 230] on div at bounding box center [429, 238] width 16 height 16
click at [448, 261] on div "4-0232 / Sales - Parts and Components" at bounding box center [475, 269] width 109 height 16
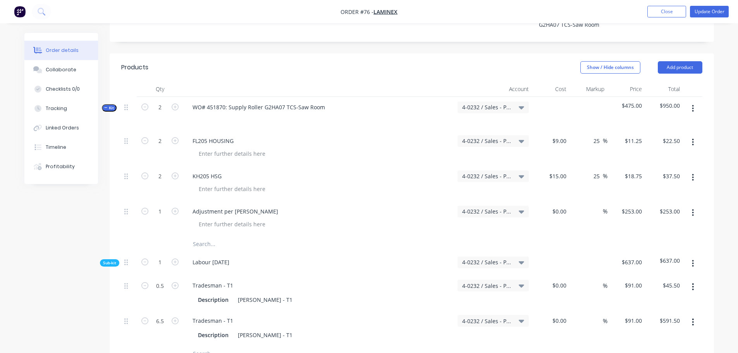
scroll to position [233, 0]
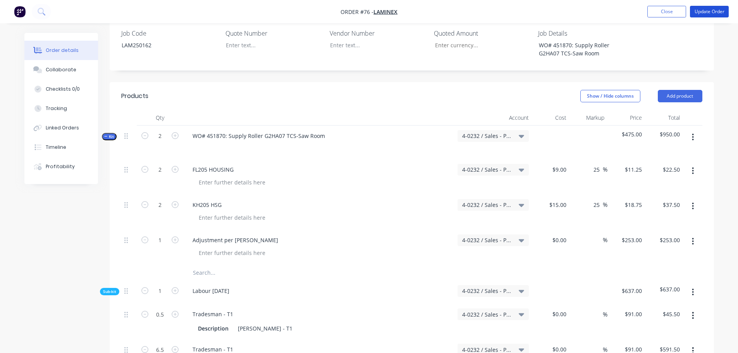
drag, startPoint x: 706, startPoint y: 14, endPoint x: 630, endPoint y: 109, distance: 121.9
click at [706, 14] on button "Update Order" at bounding box center [709, 12] width 39 height 12
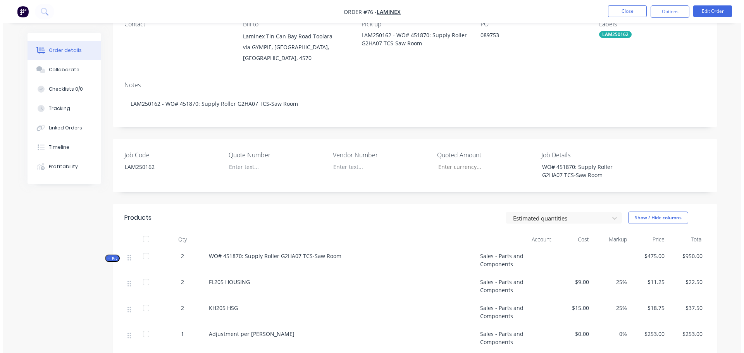
scroll to position [0, 0]
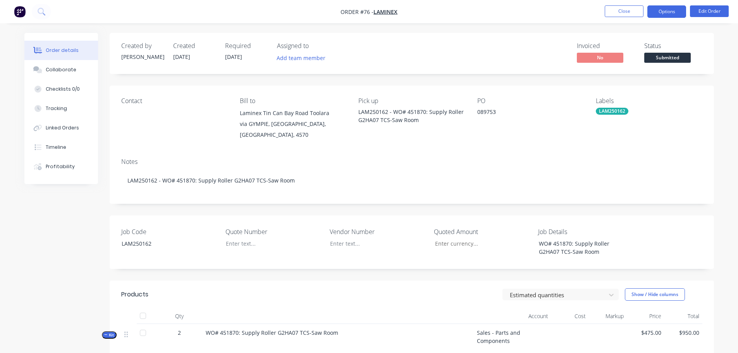
click at [669, 11] on button "Options" at bounding box center [667, 11] width 39 height 12
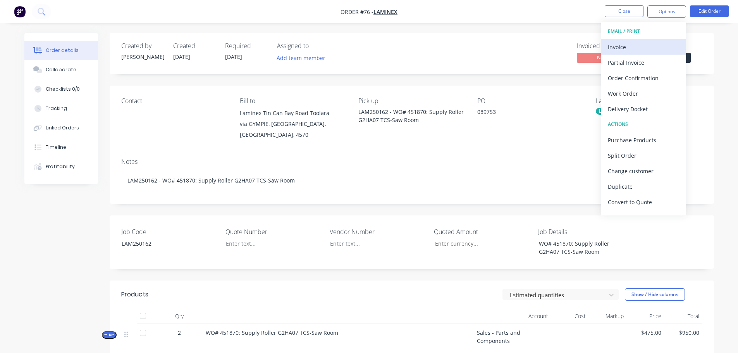
click at [631, 52] on div "Invoice" at bounding box center [643, 46] width 71 height 11
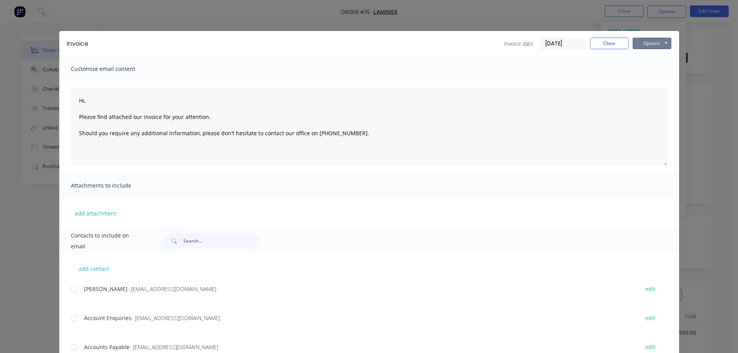
click at [644, 41] on button "Options" at bounding box center [652, 44] width 39 height 12
click at [647, 70] on button "Print" at bounding box center [658, 70] width 50 height 13
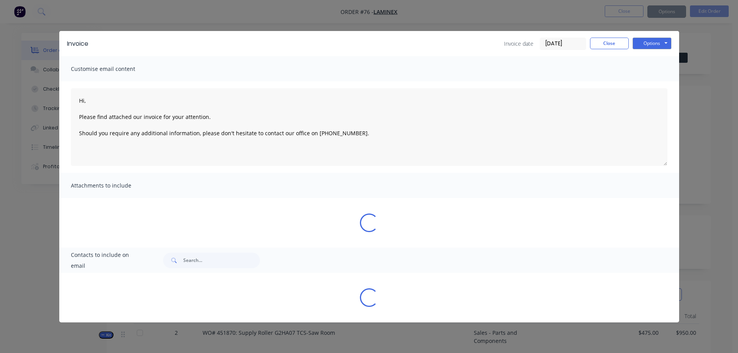
type textarea "Hi, Please find attached our invoice for your attention. Should you require any…"
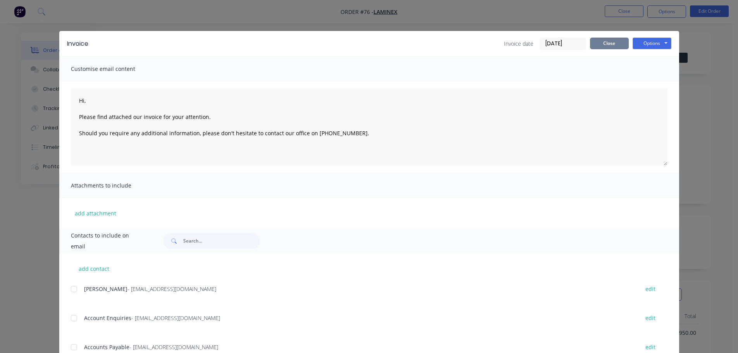
click at [609, 45] on button "Close" at bounding box center [609, 44] width 39 height 12
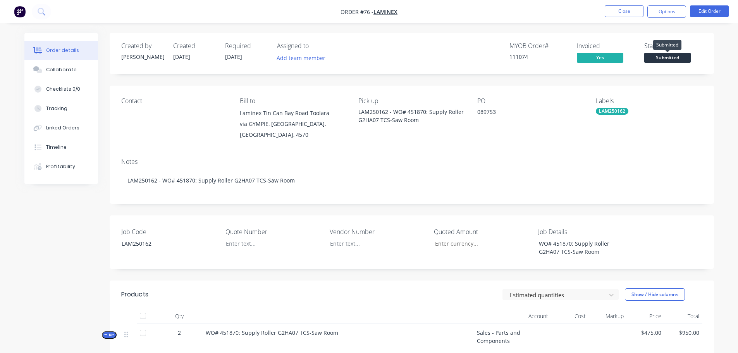
click at [670, 55] on span "Submitted" at bounding box center [668, 58] width 47 height 10
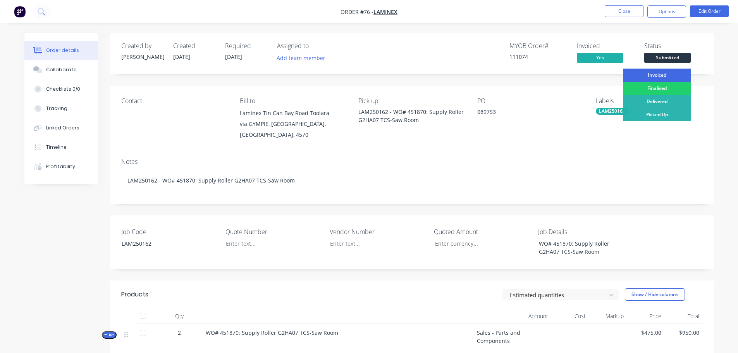
click at [666, 74] on div "Invoiced" at bounding box center [657, 75] width 68 height 13
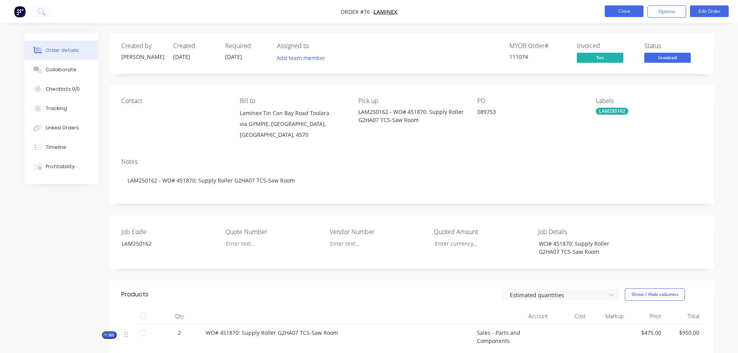
click at [618, 15] on button "Close" at bounding box center [624, 11] width 39 height 12
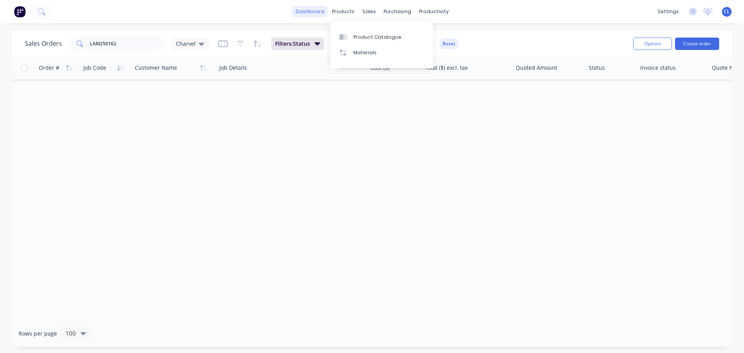
click at [322, 9] on link "dashboard" at bounding box center [310, 12] width 36 height 12
